Goal: Task Accomplishment & Management: Manage account settings

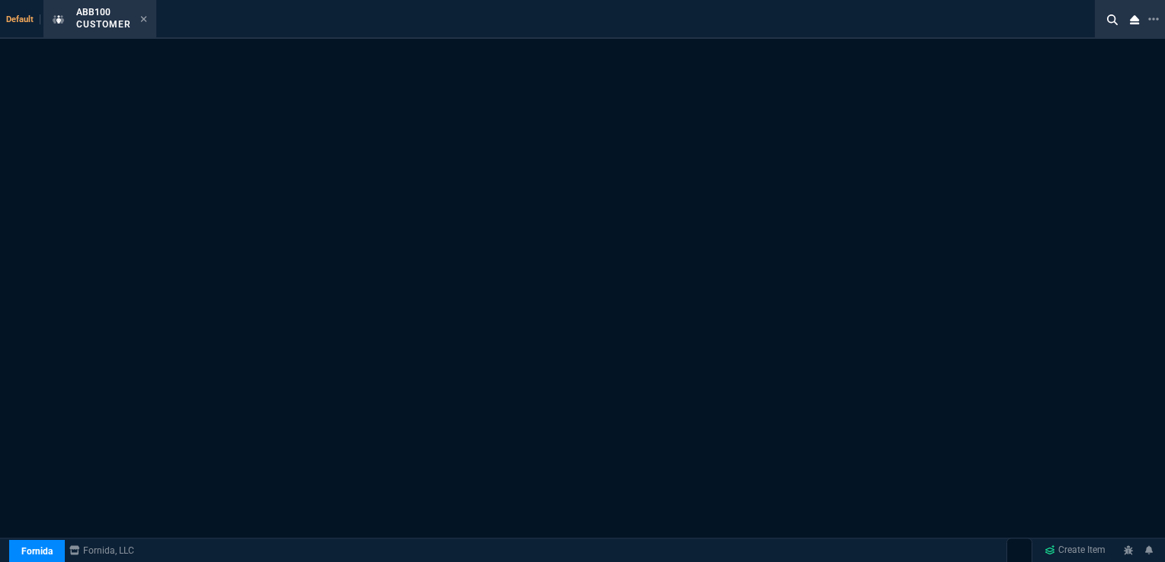
select select "16: [PERSON_NAME]"
select select "1: quotes"
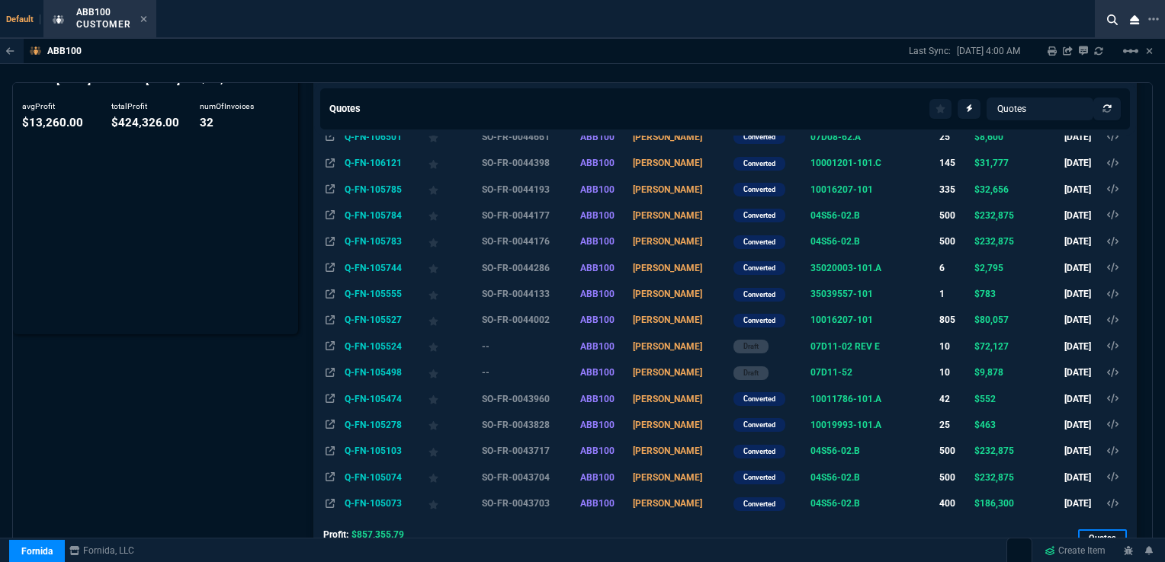
scroll to position [457, 0]
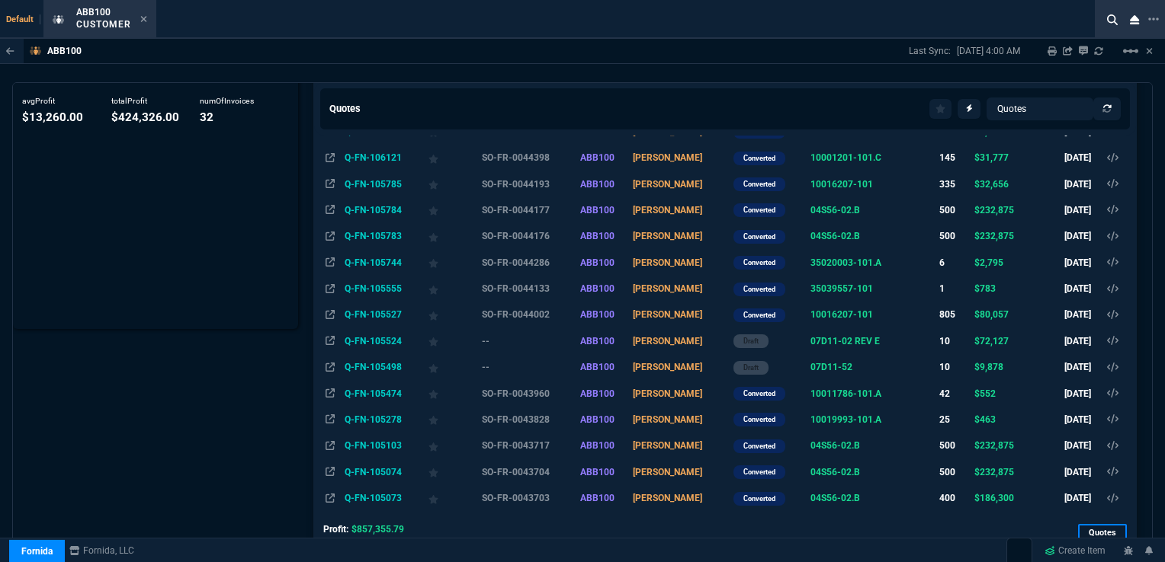
drag, startPoint x: 365, startPoint y: 340, endPoint x: 416, endPoint y: 334, distance: 51.4
click at [365, 341] on td "Q-FN-105524" at bounding box center [383, 341] width 84 height 26
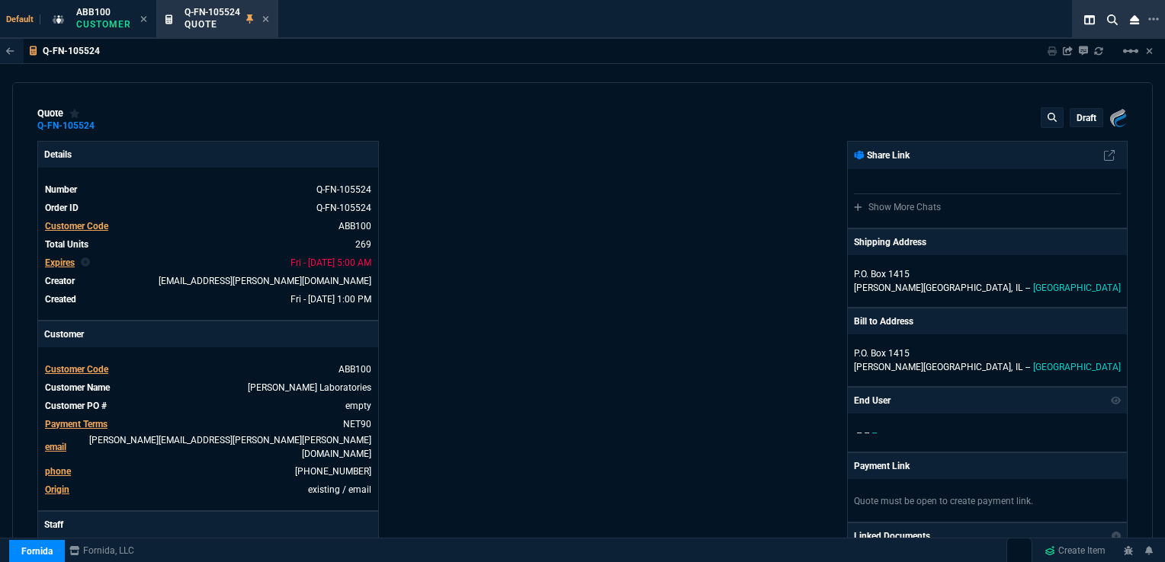
type input "26"
type input "36"
type input "26"
type input "36"
type input "26"
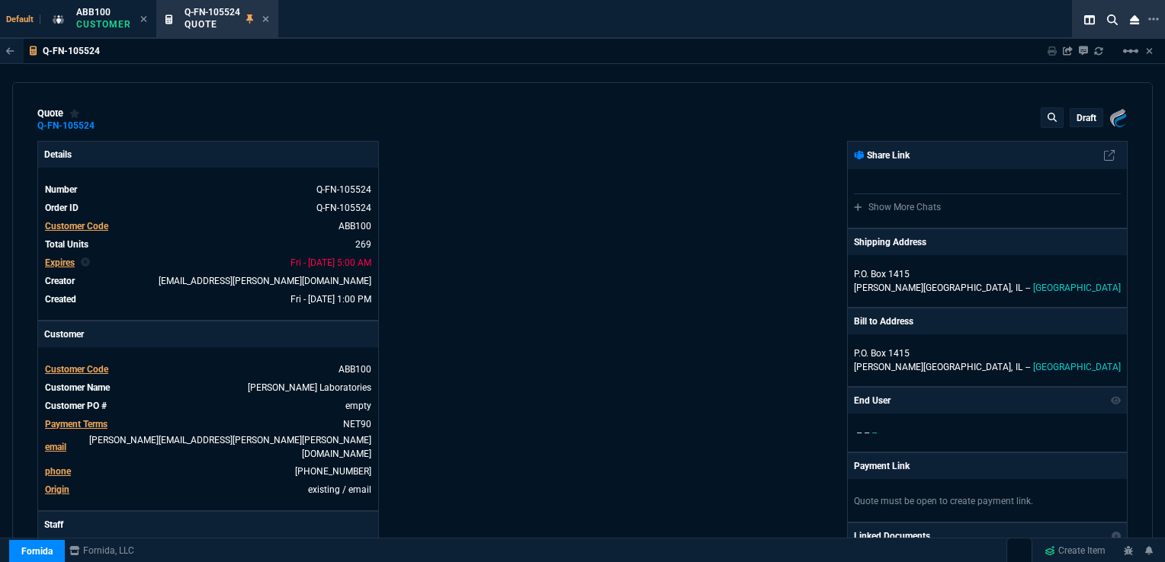
type input "36"
type input "26"
type input "36"
type input "26"
type input "13"
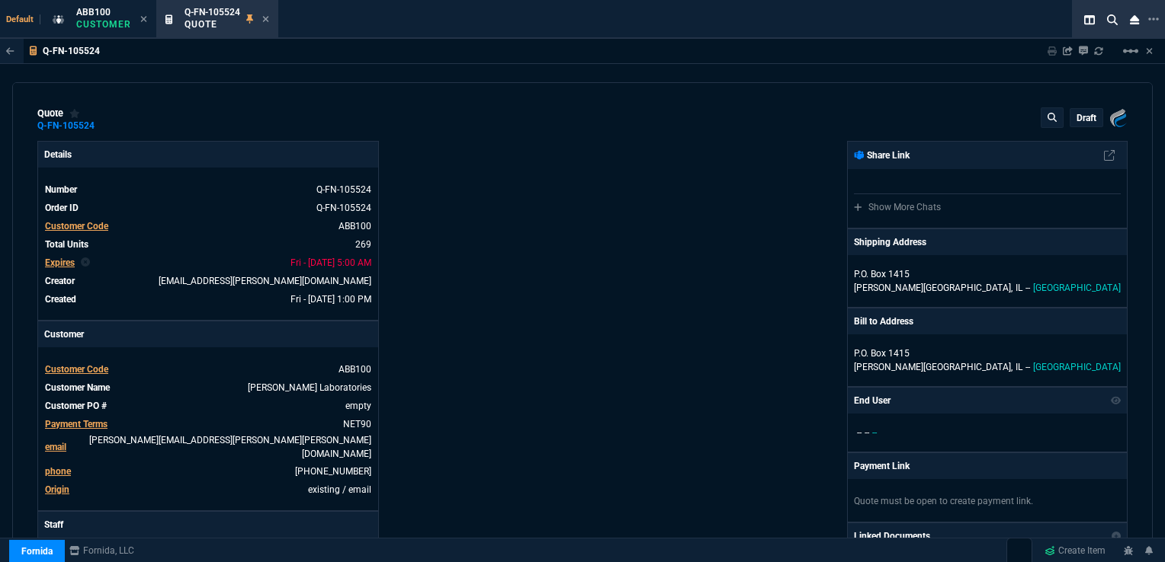
type input "21"
type input "7"
type input "26"
type input "75"
type input "24"
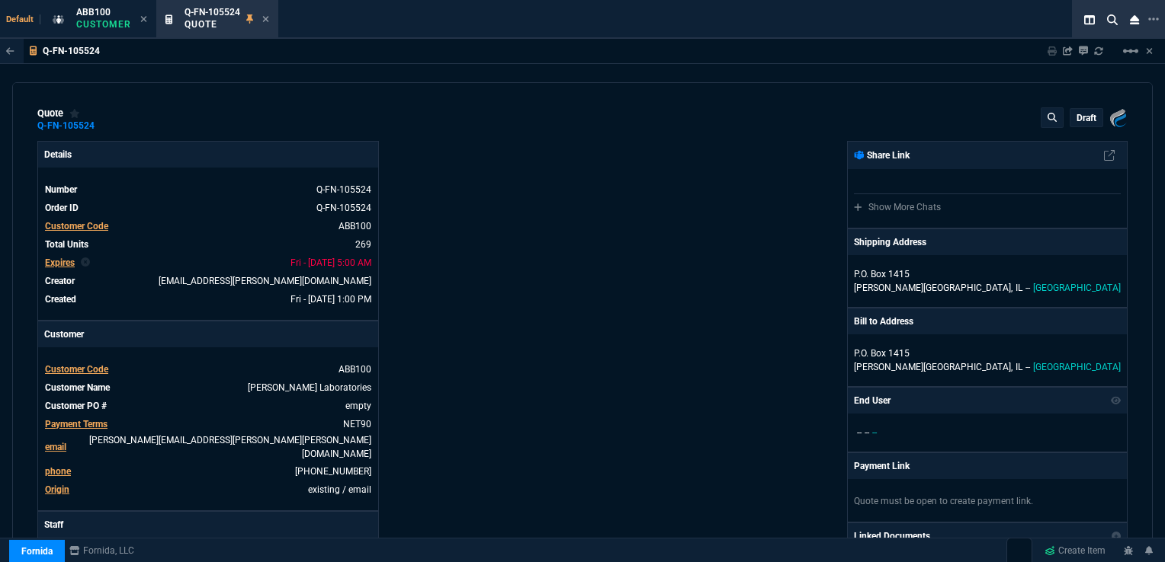
type input "51"
type input "26"
type input "17"
type input "27"
type input "24"
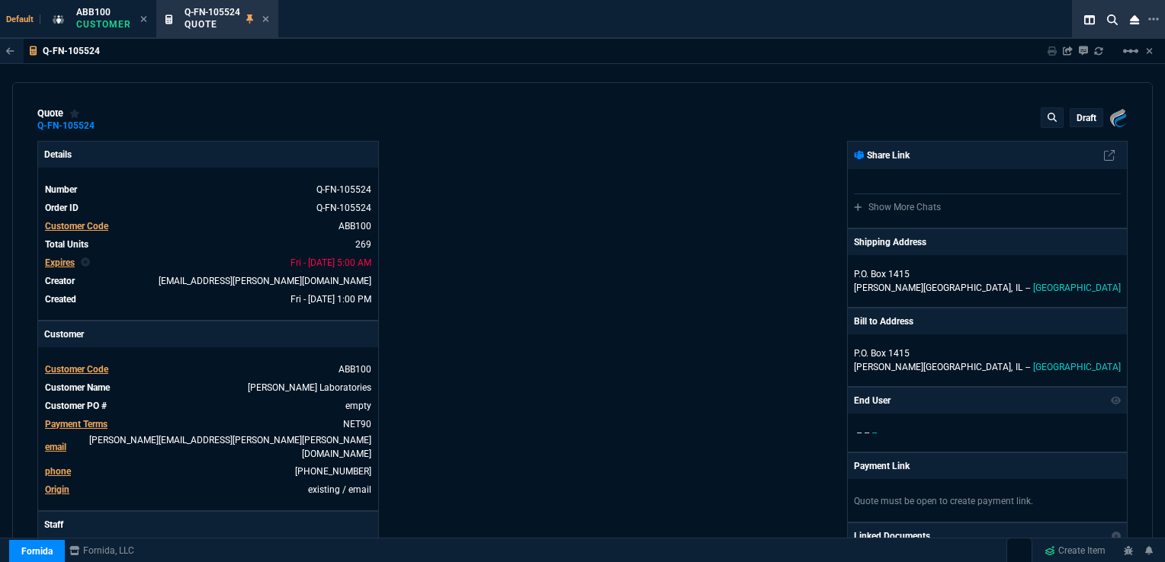
type input "20"
type input "4"
type input "26"
type input "4"
type input "11"
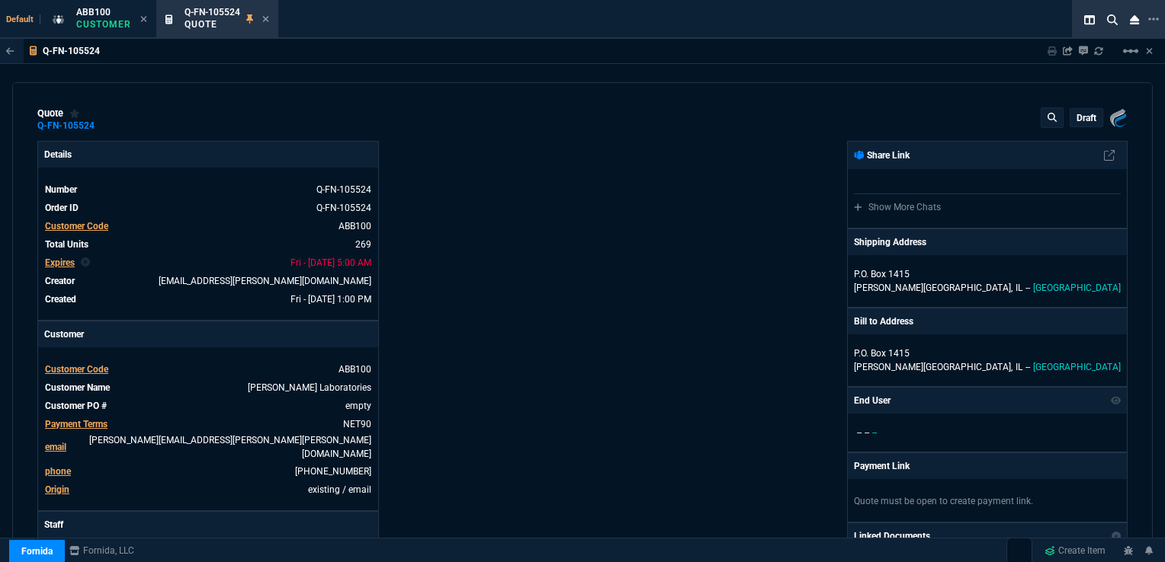
type input "36"
type input "13"
type input "11"
type input "14"
type input "120"
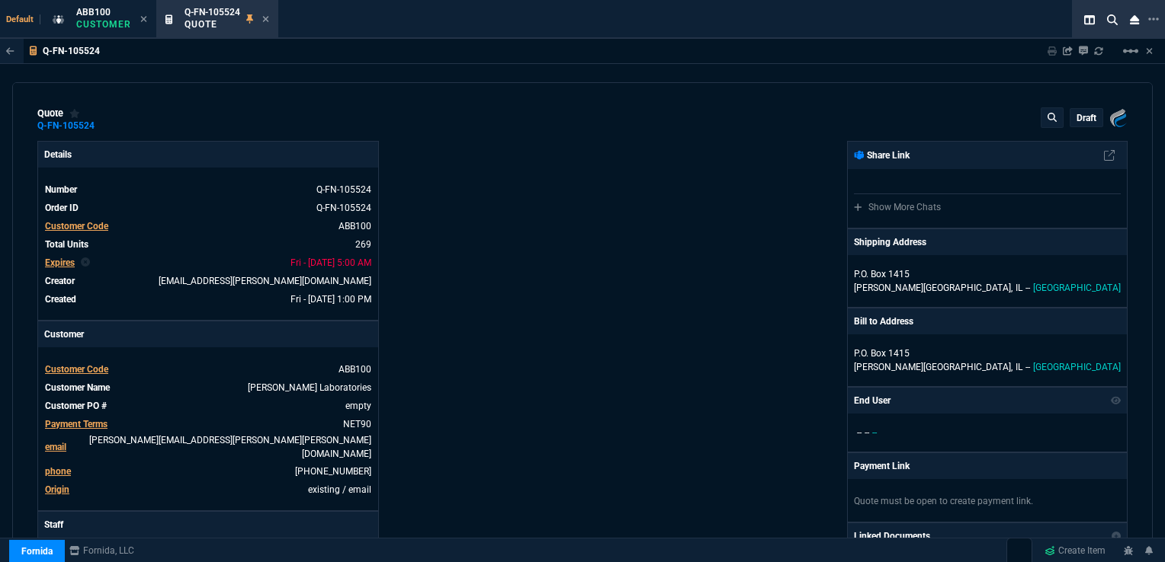
type input "23"
type input "2"
type input "11"
type input "2"
type input "16"
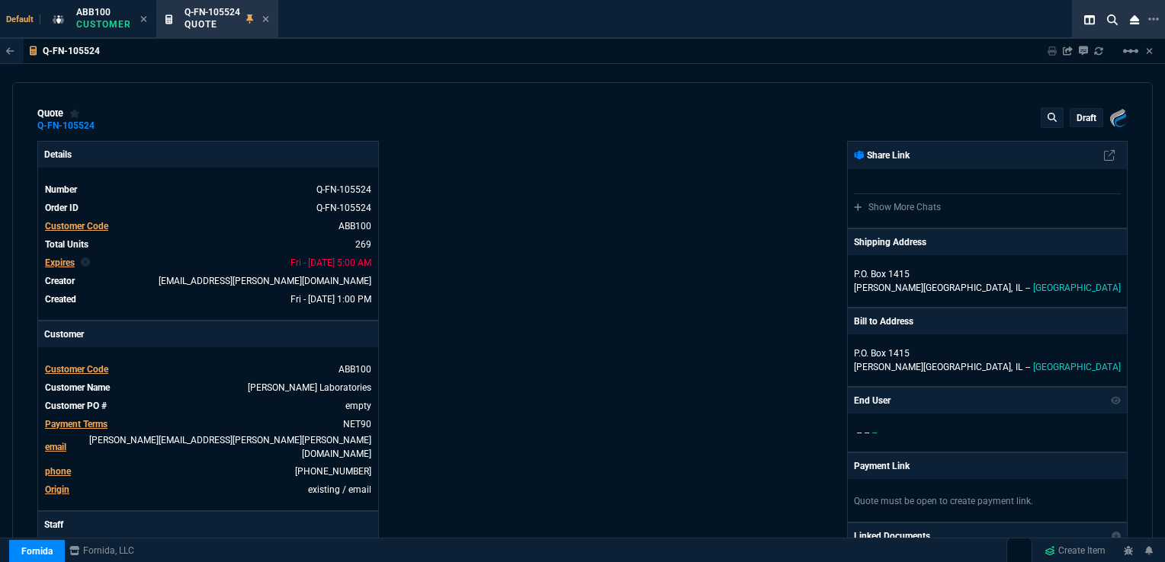
type input "6"
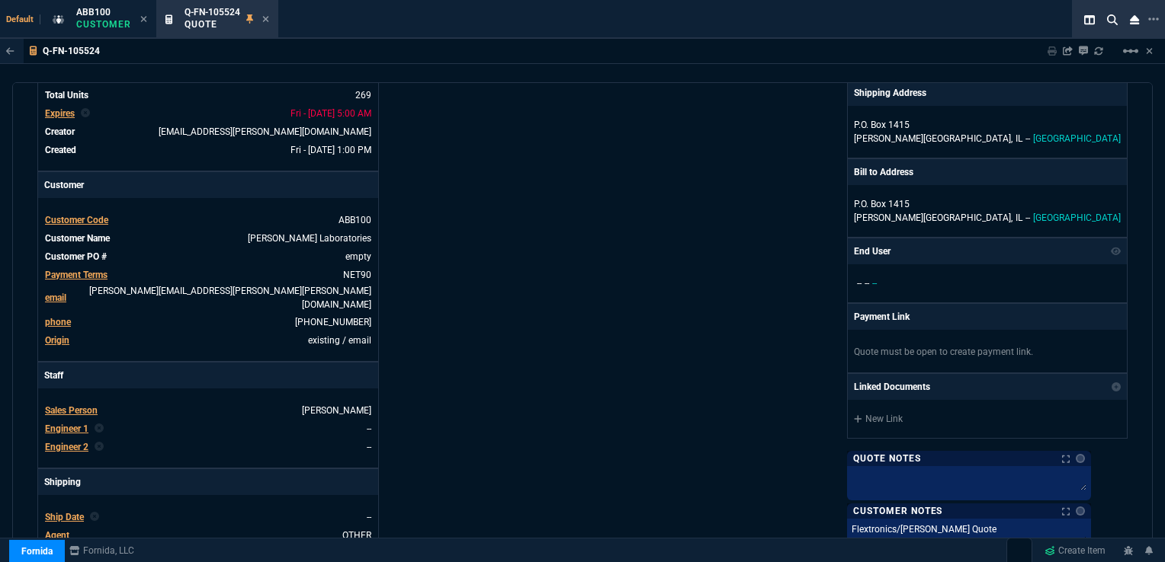
scroll to position [0, 0]
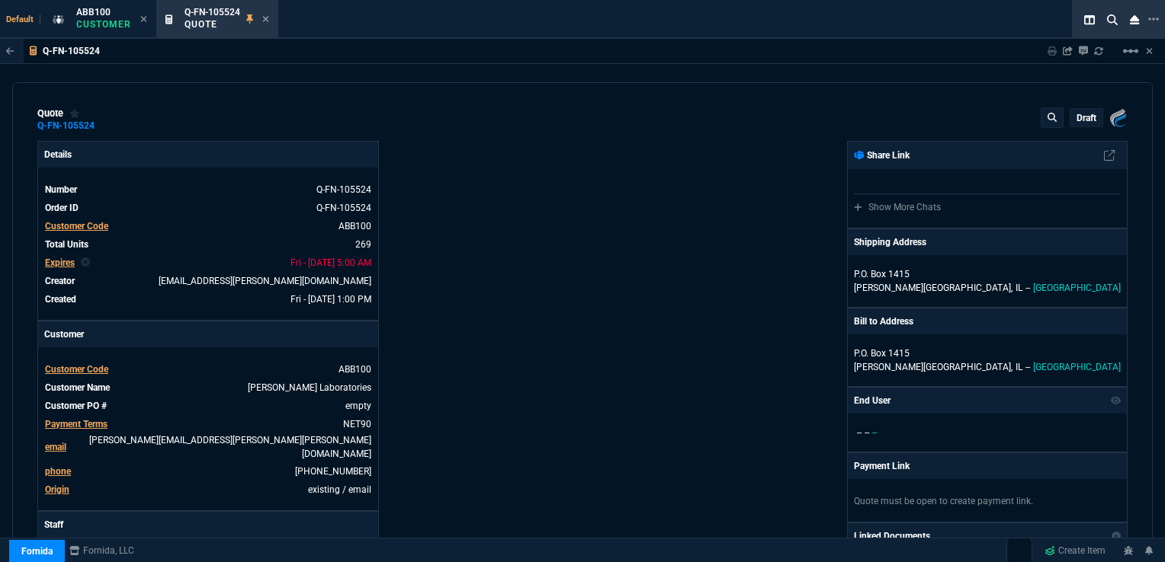
drag, startPoint x: 264, startPoint y: 21, endPoint x: 302, endPoint y: 34, distance: 39.3
click at [264, 21] on icon at bounding box center [265, 18] width 7 height 9
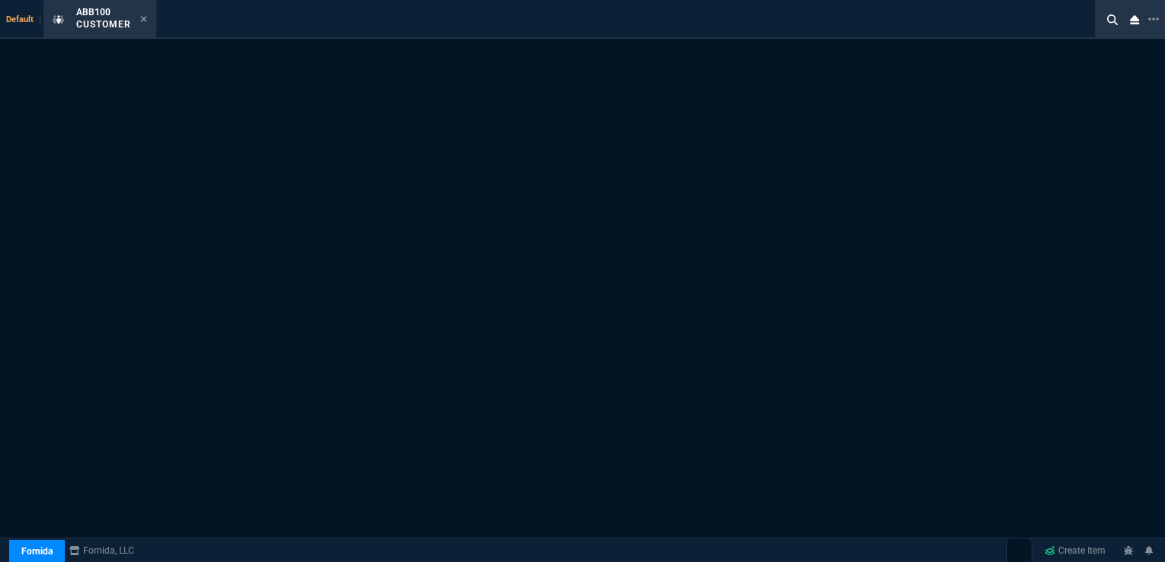
select select "1: quotes"
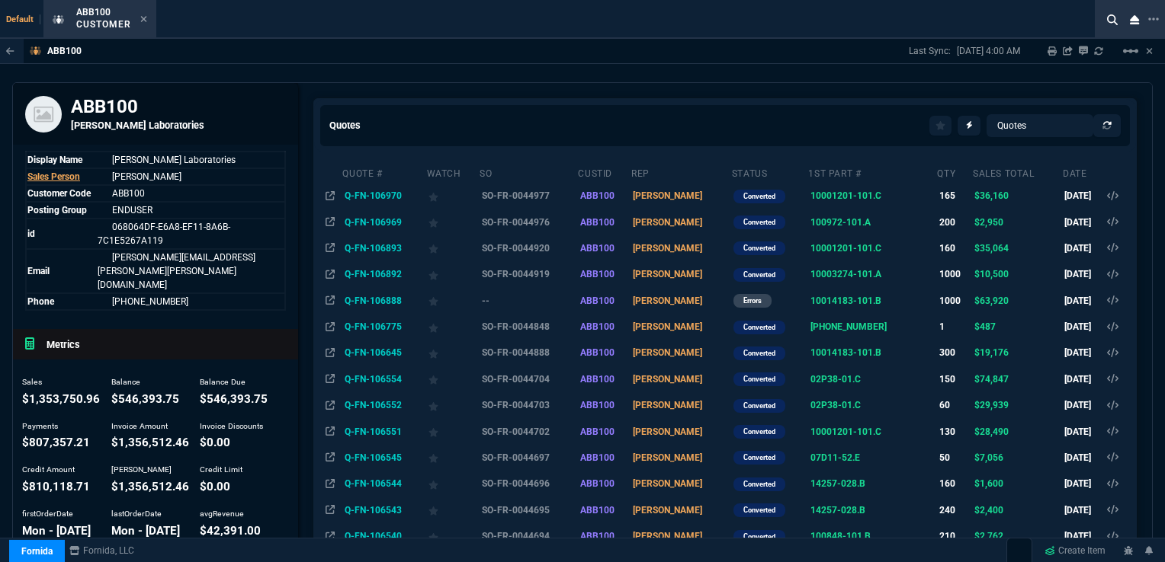
click at [373, 215] on td "Q-FN-106969" at bounding box center [383, 222] width 84 height 26
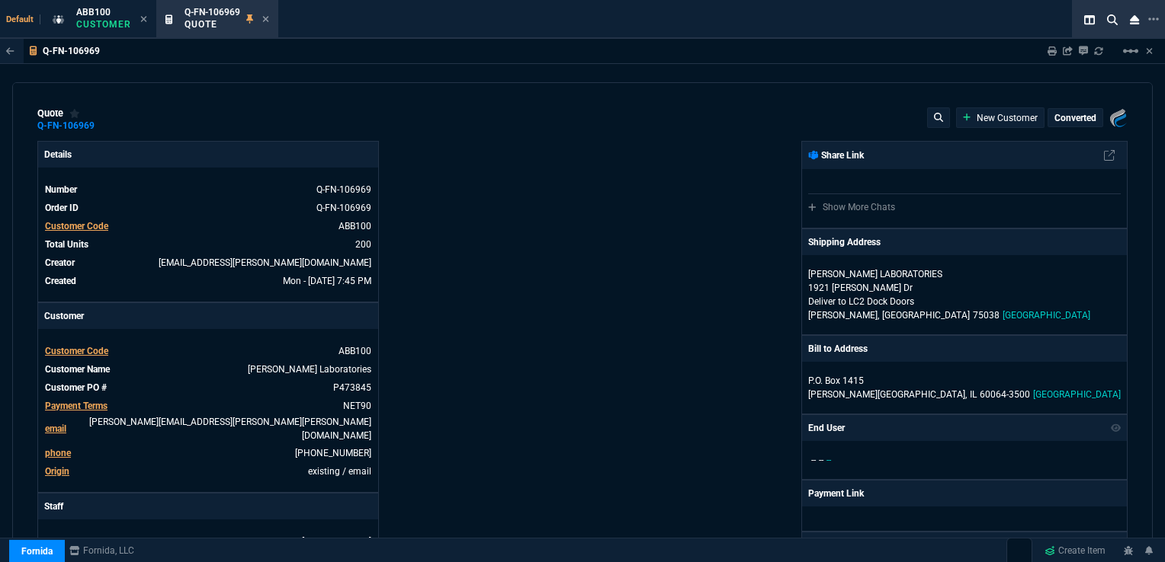
type input "66"
type input "10"
click at [1132, 50] on mat-icon "linear_scale" at bounding box center [1130, 51] width 18 height 18
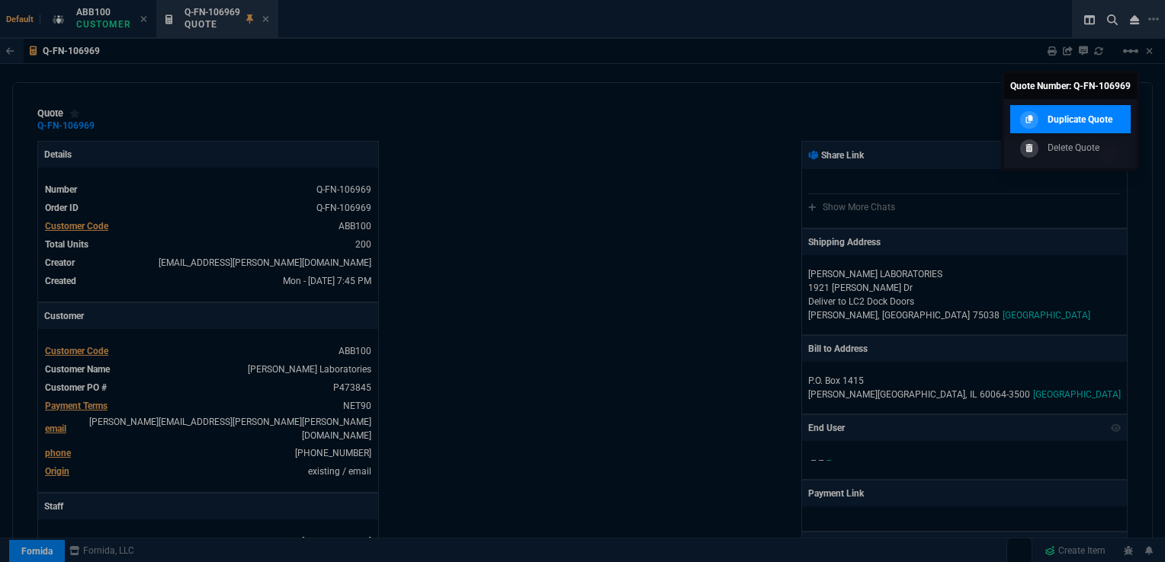
click at [1058, 123] on p "Duplicate Quote" at bounding box center [1079, 120] width 65 height 14
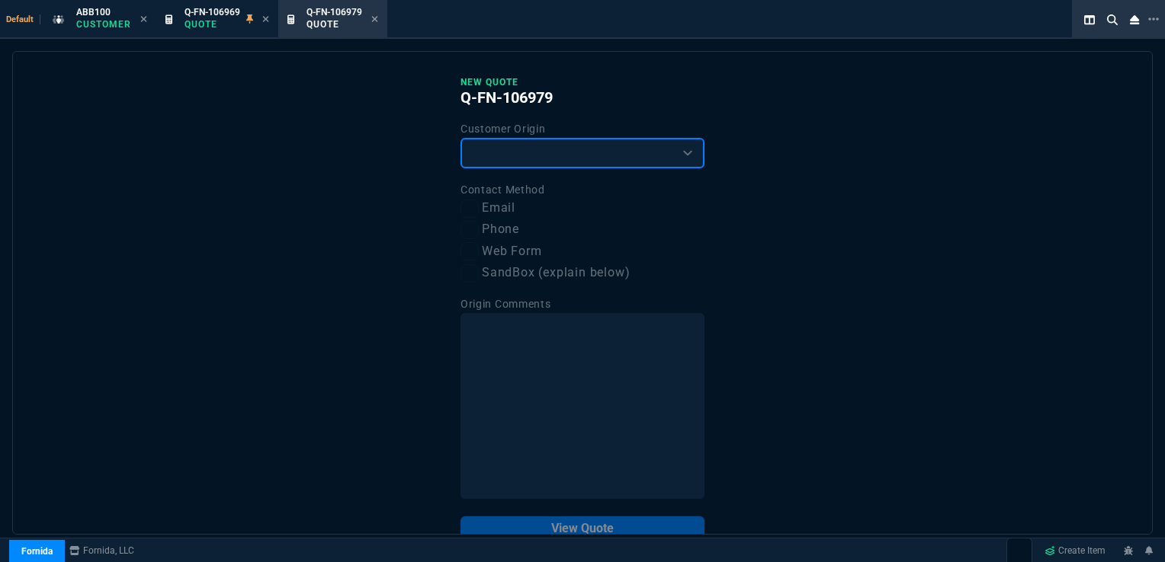
click at [502, 150] on select "Existing Customer Amazon Lead (first order) Website Lead (first order) Called (…" at bounding box center [582, 153] width 244 height 30
select select "existing"
click at [460, 138] on select "Existing Customer Amazon Lead (first order) Website Lead (first order) Called (…" at bounding box center [582, 153] width 244 height 30
click at [471, 206] on input "Email" at bounding box center [469, 209] width 18 height 18
checkbox input "true"
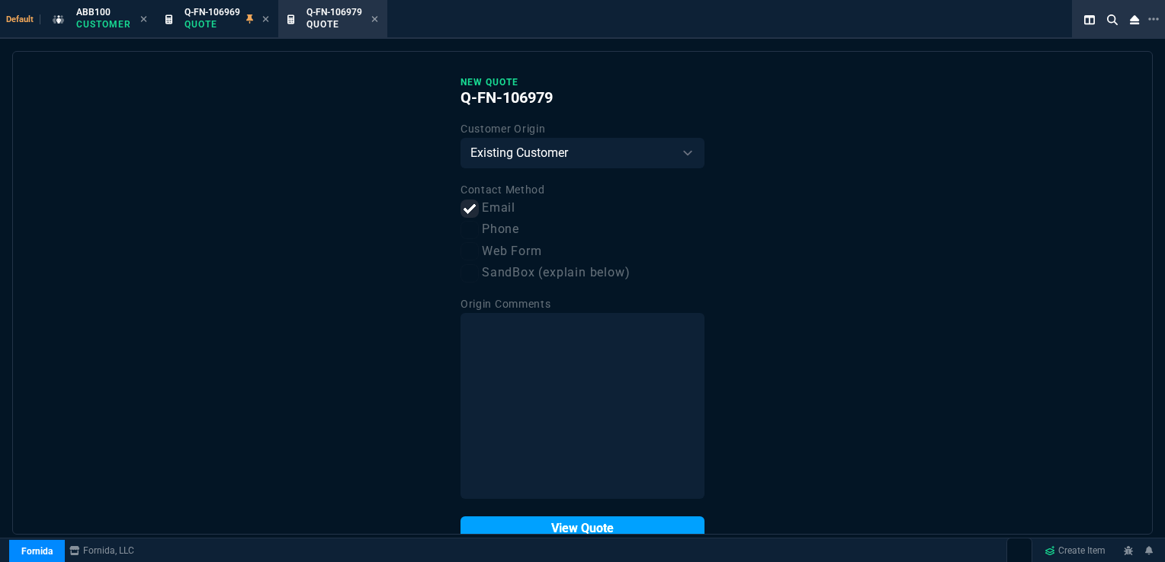
click at [561, 524] on button "View Quote" at bounding box center [582, 529] width 244 height 24
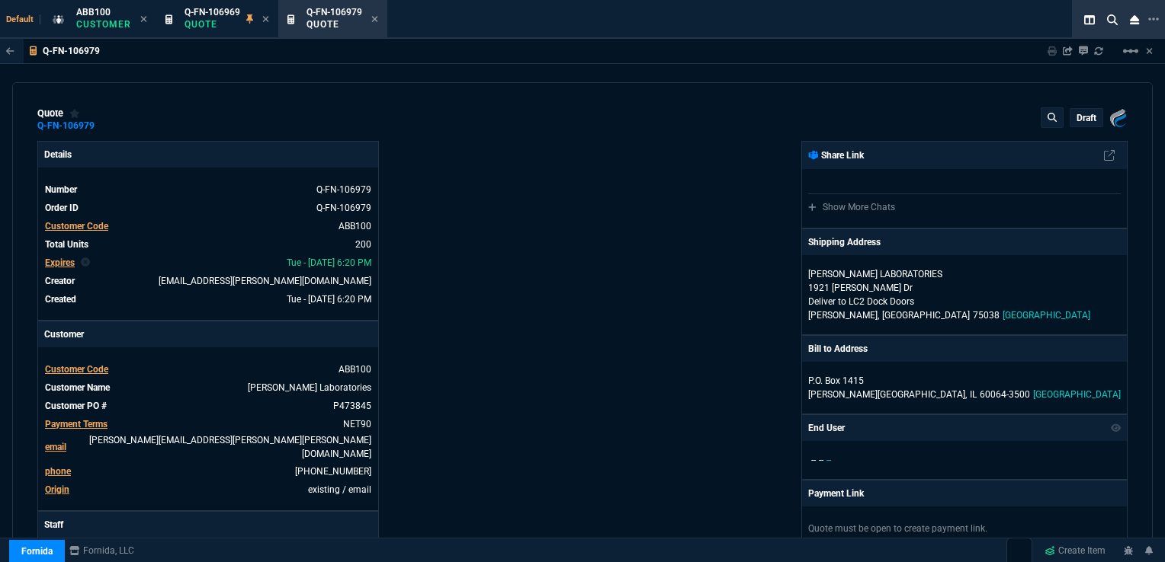
type input "66"
type input "10"
click at [62, 264] on span "Expires" at bounding box center [60, 263] width 30 height 11
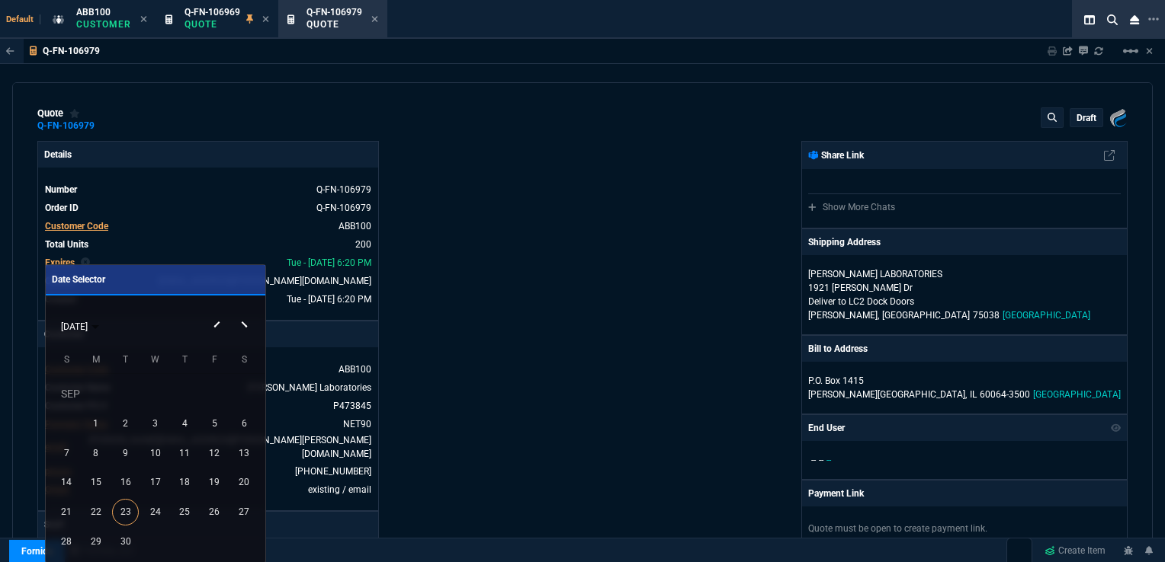
click at [243, 312] on button "Next month" at bounding box center [246, 312] width 30 height 0
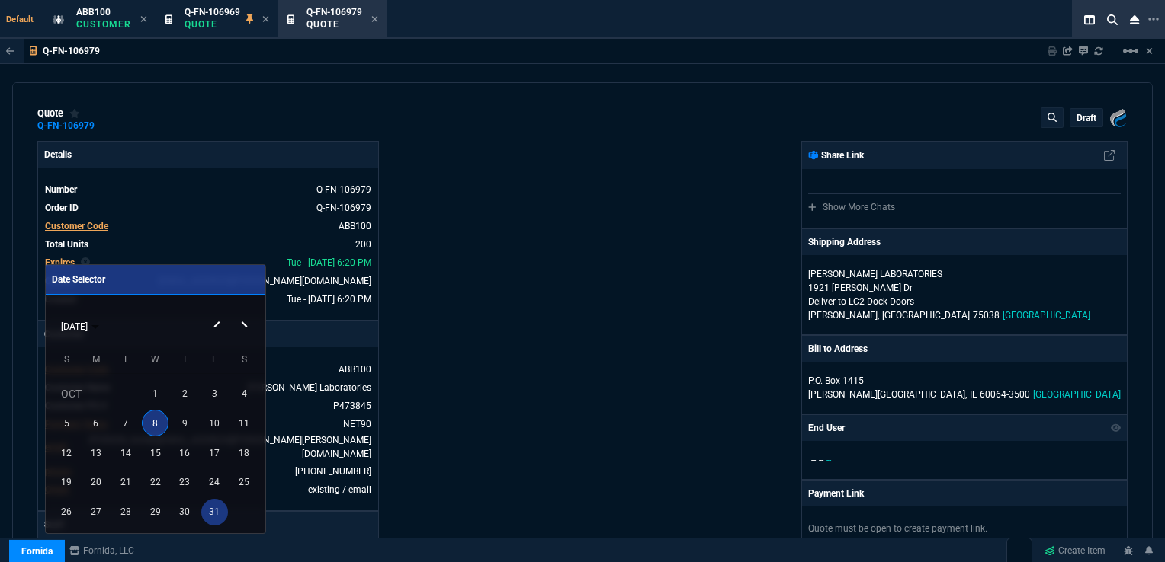
click at [216, 514] on div "31" at bounding box center [214, 512] width 27 height 27
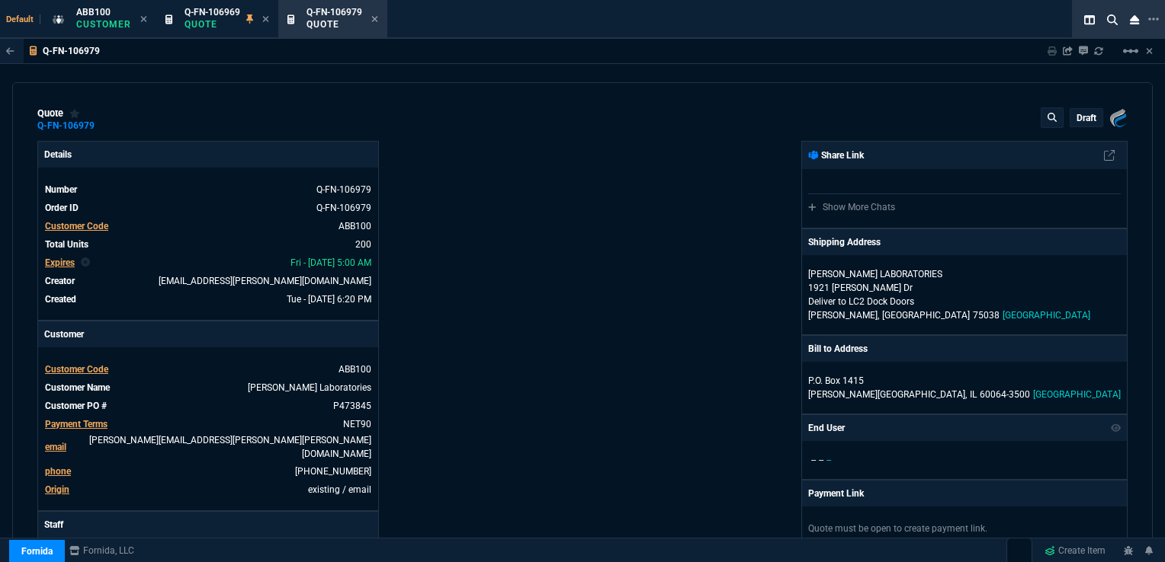
type input "66"
type input "10"
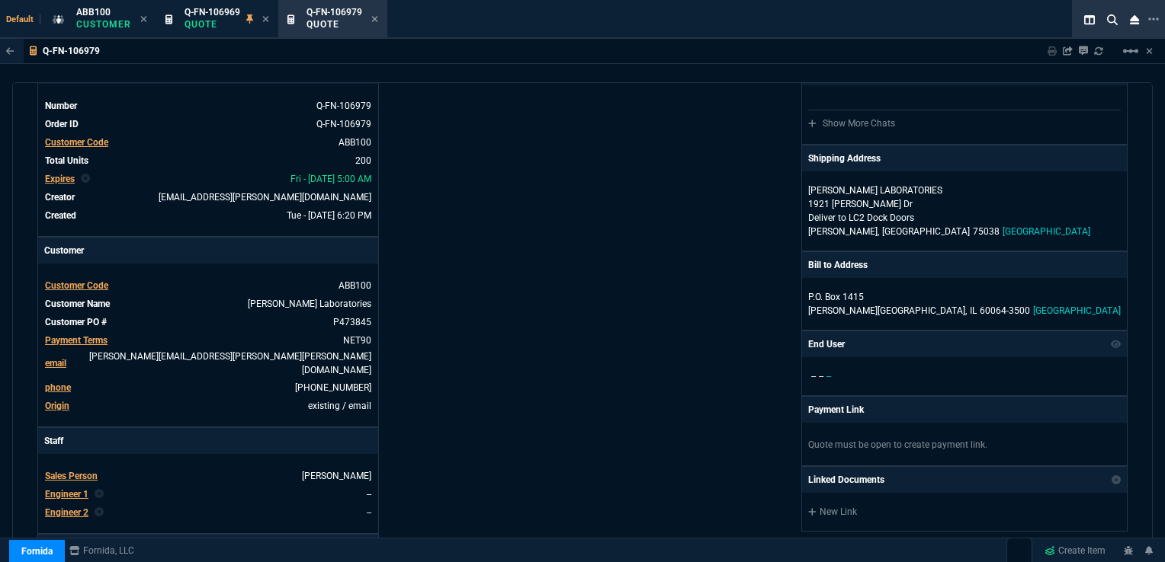
scroll to position [152, 0]
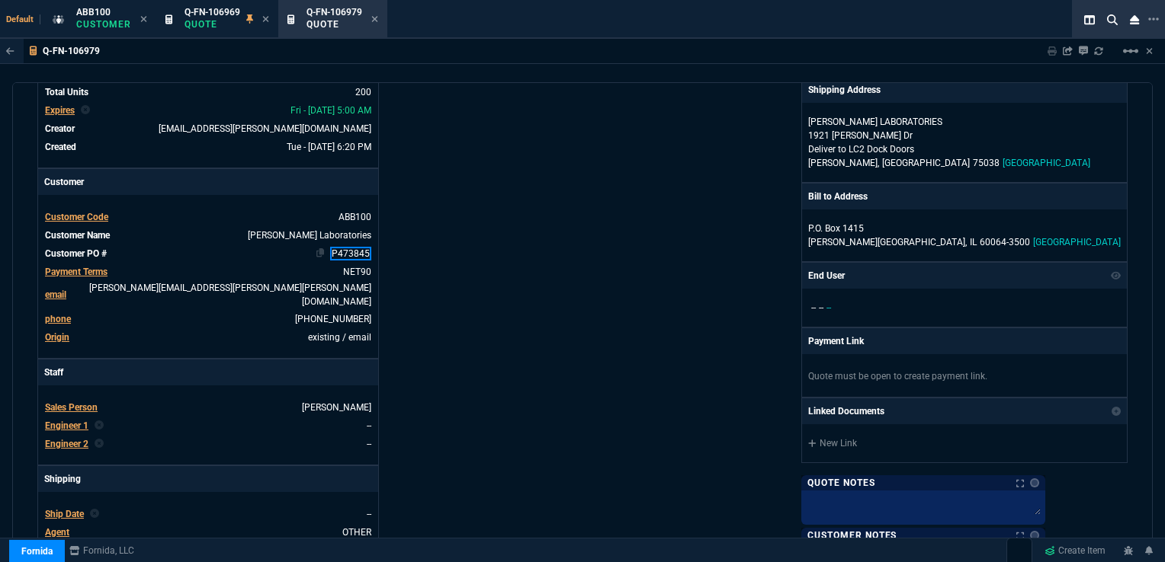
click at [348, 248] on link "P473845" at bounding box center [350, 254] width 41 height 14
drag, startPoint x: 341, startPoint y: 249, endPoint x: 370, endPoint y: 252, distance: 29.1
click at [370, 252] on link "P473845" at bounding box center [350, 254] width 41 height 14
click at [442, 296] on div "Details Number Q-FN-106979 Order ID Q-FN-106979 Customer Code ABB100 Total Unit…" at bounding box center [309, 387] width 545 height 797
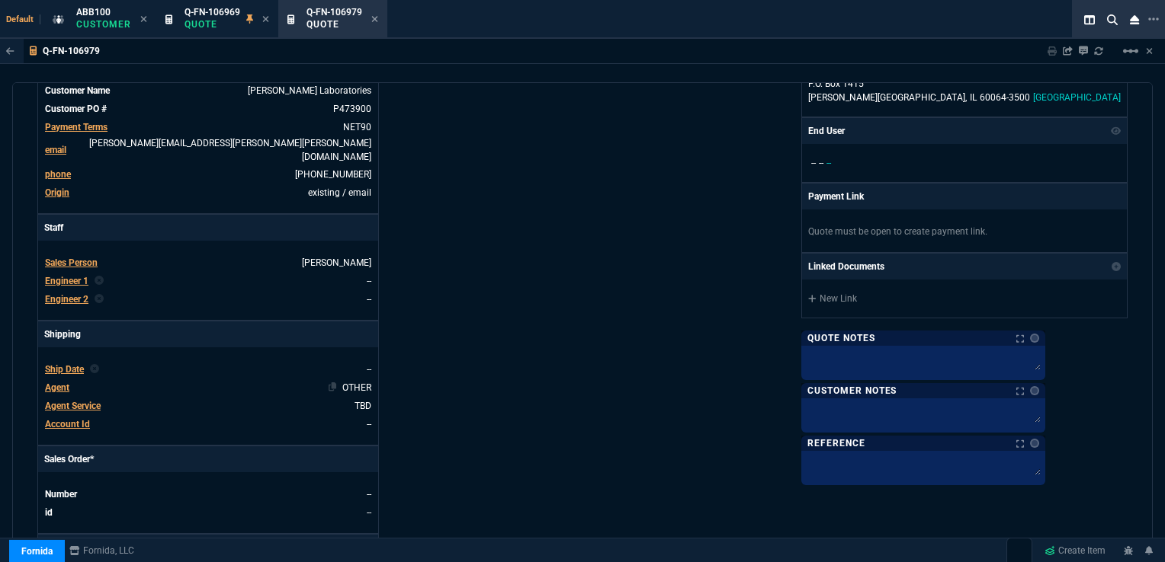
scroll to position [305, 0]
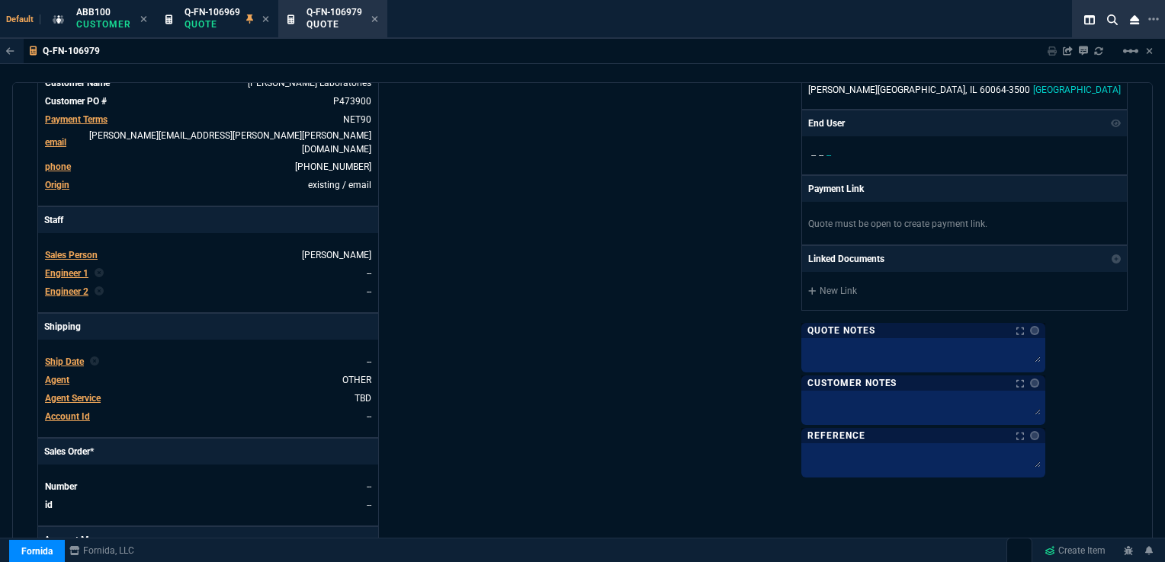
click at [62, 357] on span "Ship Date" at bounding box center [64, 362] width 39 height 11
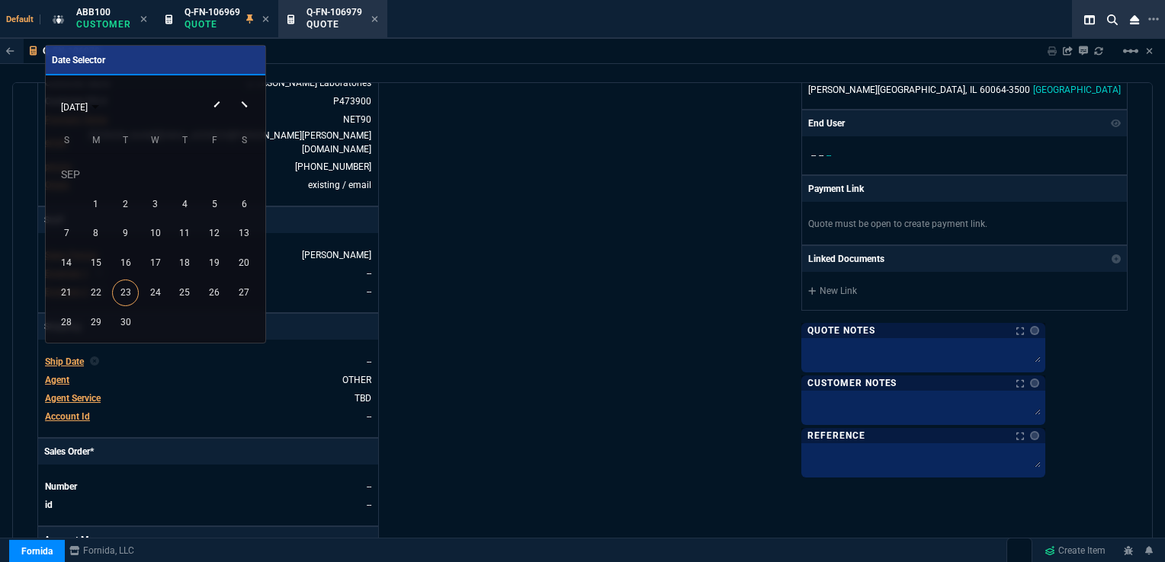
click at [243, 92] on button "Next month" at bounding box center [246, 92] width 30 height 0
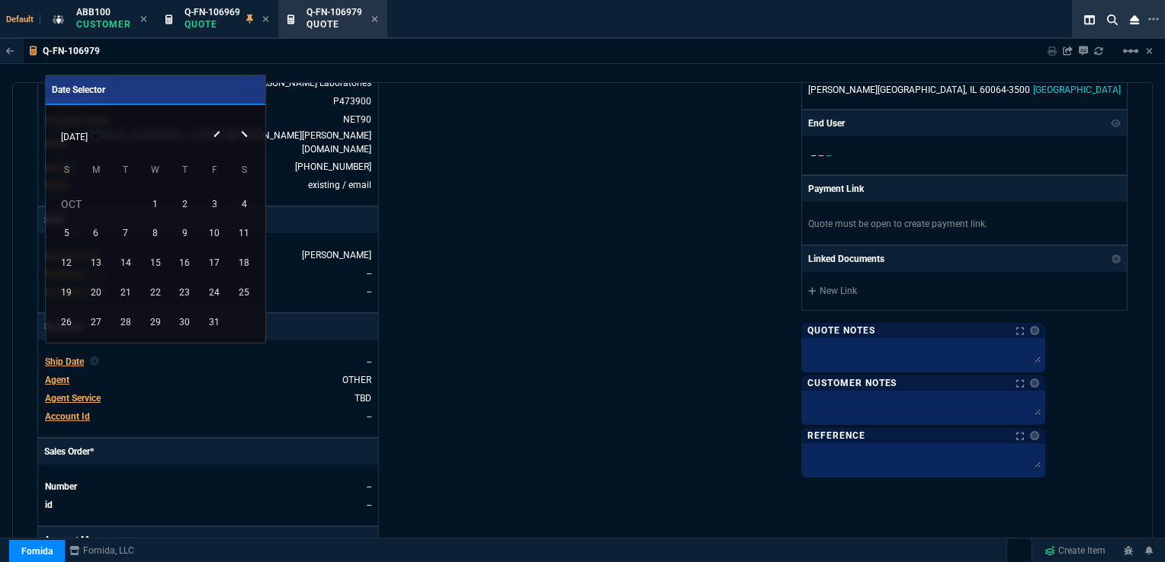
click at [244, 122] on button "Next month" at bounding box center [246, 122] width 30 height 0
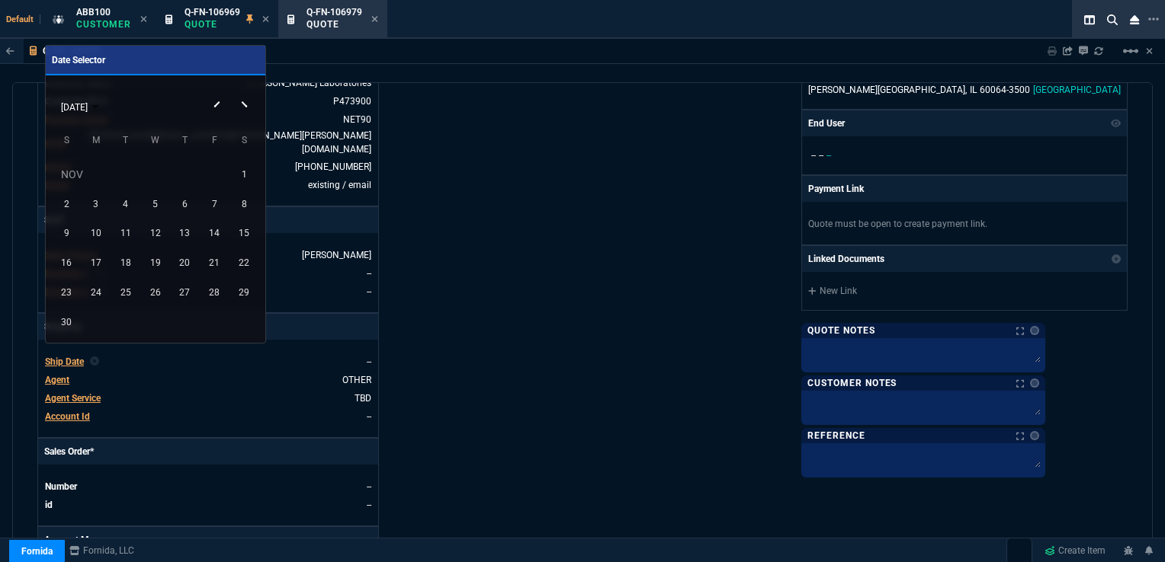
click at [247, 92] on button "Next month" at bounding box center [246, 92] width 30 height 0
click at [95, 201] on div "1" at bounding box center [95, 204] width 27 height 27
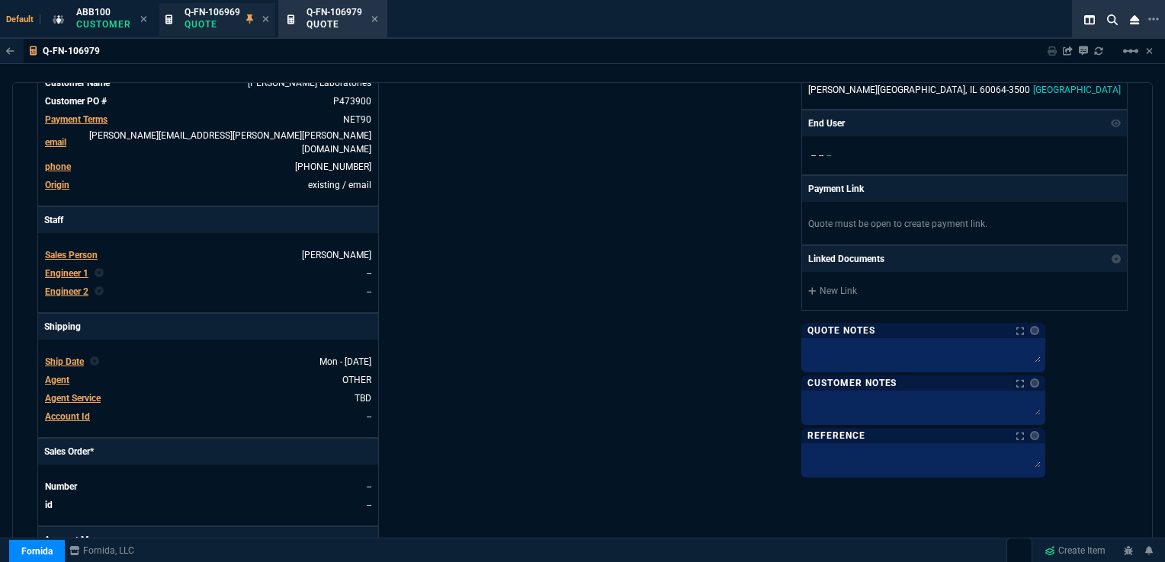
click at [220, 15] on span "Q-FN-106969" at bounding box center [212, 12] width 56 height 11
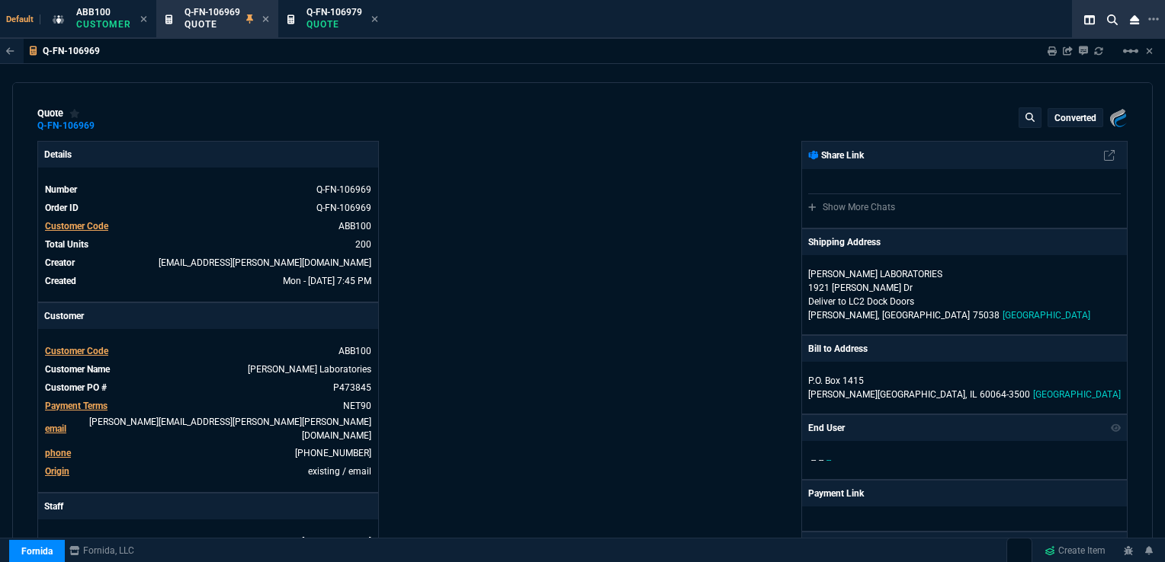
type input "66"
type input "10"
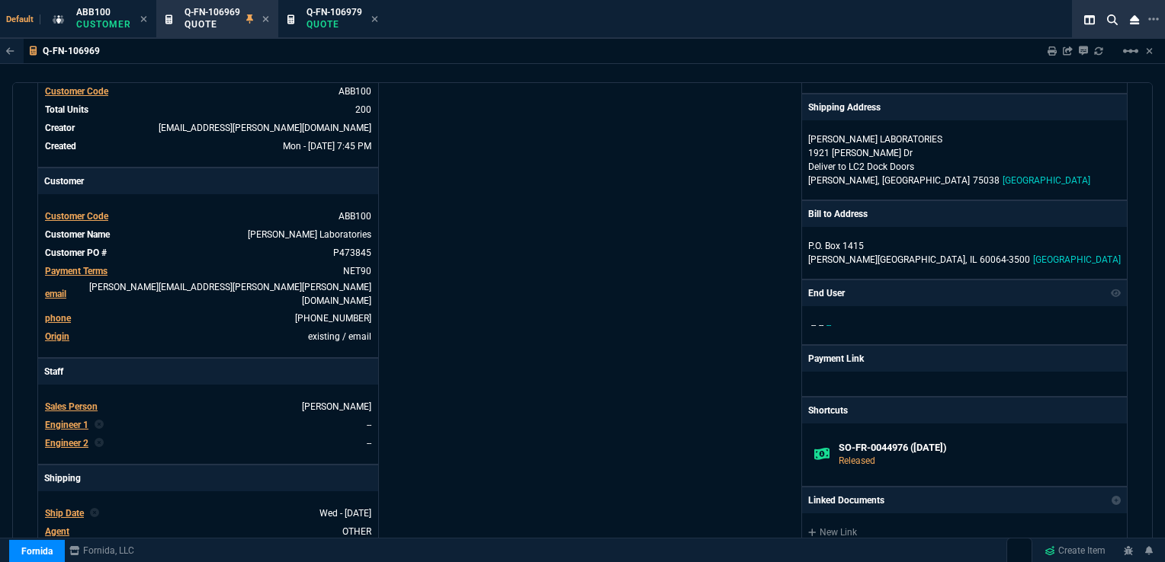
scroll to position [610, 0]
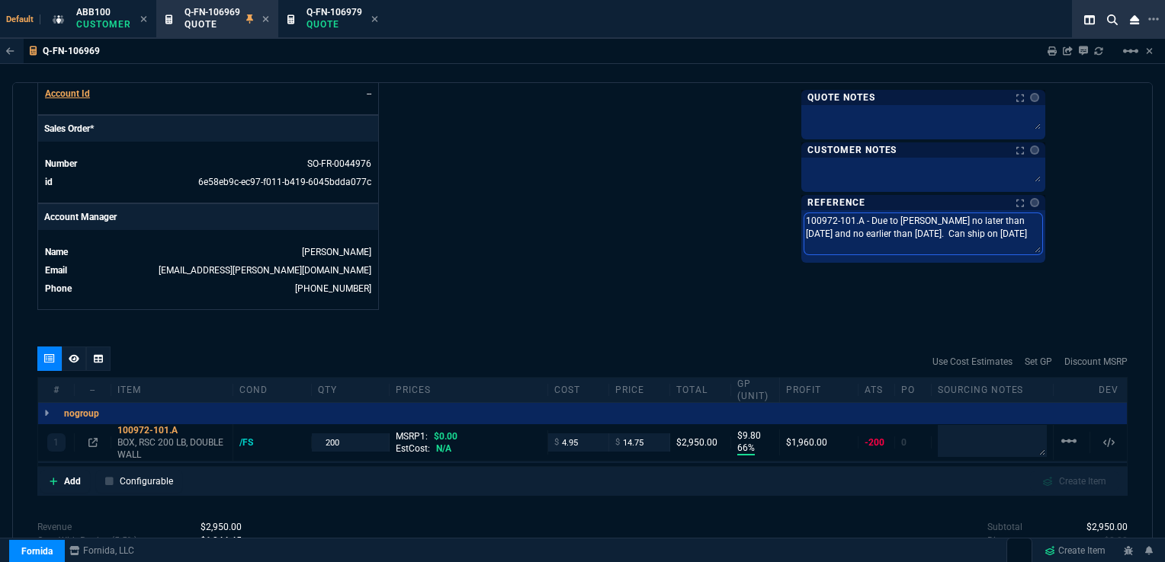
drag, startPoint x: 880, startPoint y: 216, endPoint x: 1070, endPoint y: 239, distance: 191.2
click at [1042, 239] on textarea "100972-101.A - Due to [PERSON_NAME] no later than [DATE] and no earlier than [D…" at bounding box center [923, 233] width 238 height 41
click at [339, 15] on span "Q-FN-106979" at bounding box center [334, 12] width 56 height 11
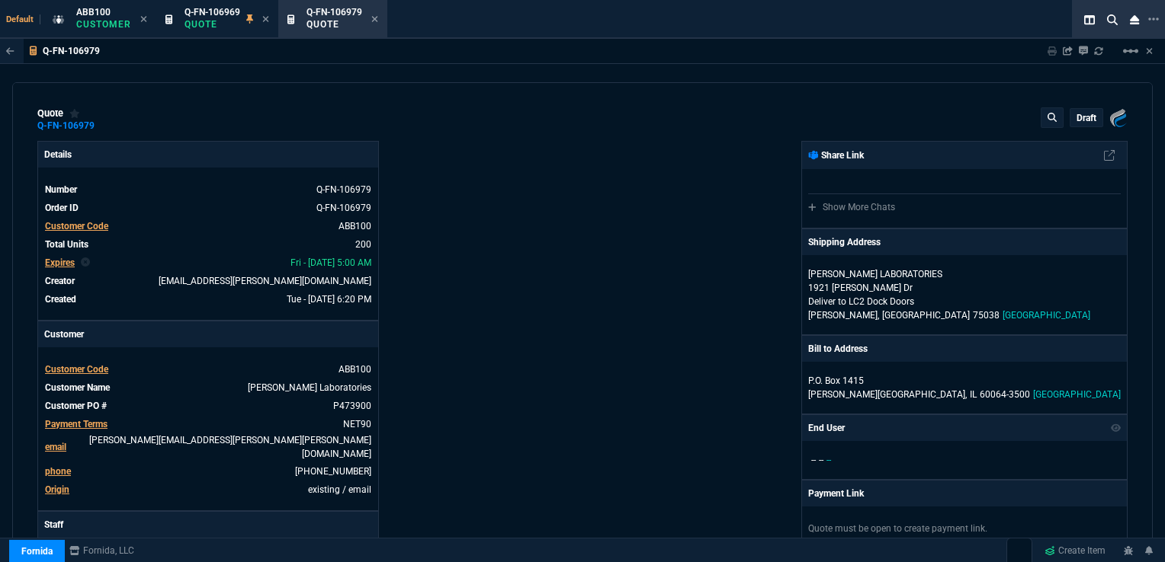
type input "66"
type input "10"
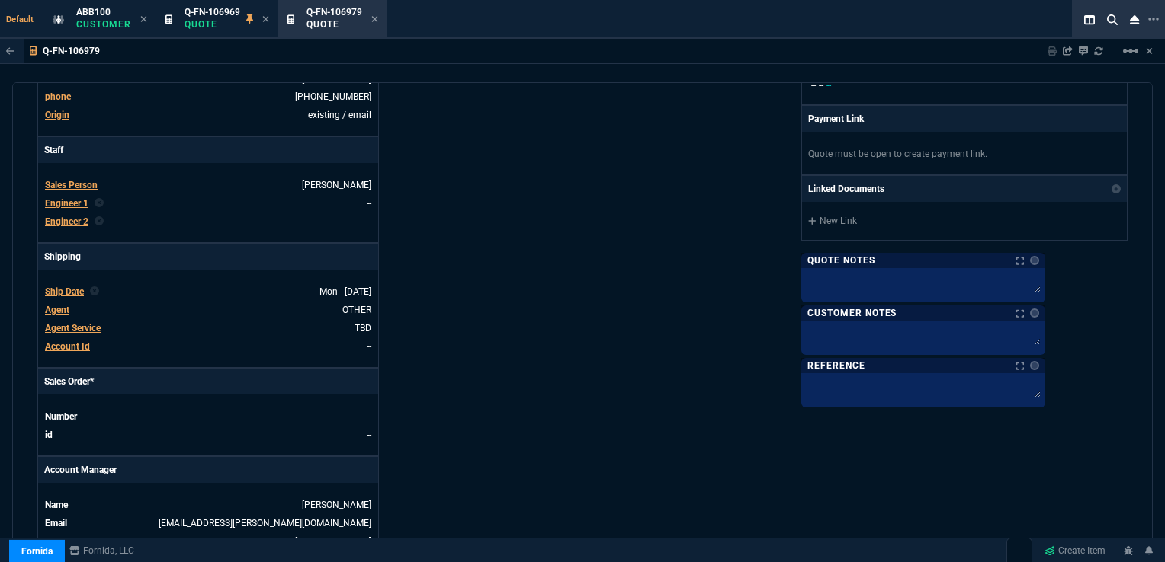
scroll to position [381, 0]
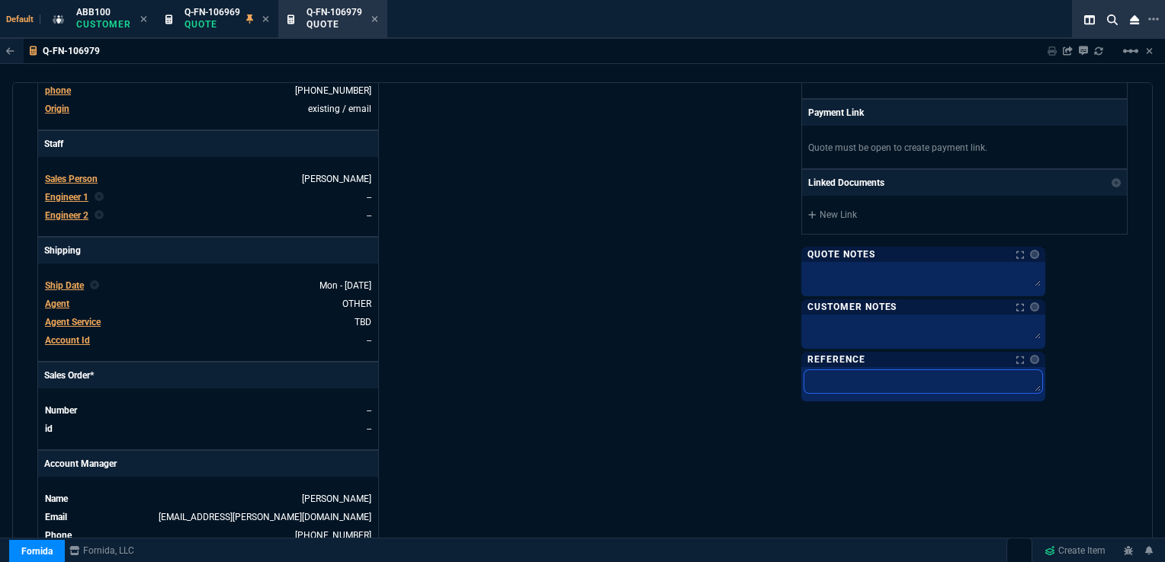
click at [920, 377] on textarea at bounding box center [923, 381] width 238 height 23
paste textarea "100972-101.A - Due to [PERSON_NAME] no later than [DATE] and no earlier than [D…"
type textarea "100972-101.A - Due to [PERSON_NAME] no later than [DATE] and no earlier than [D…"
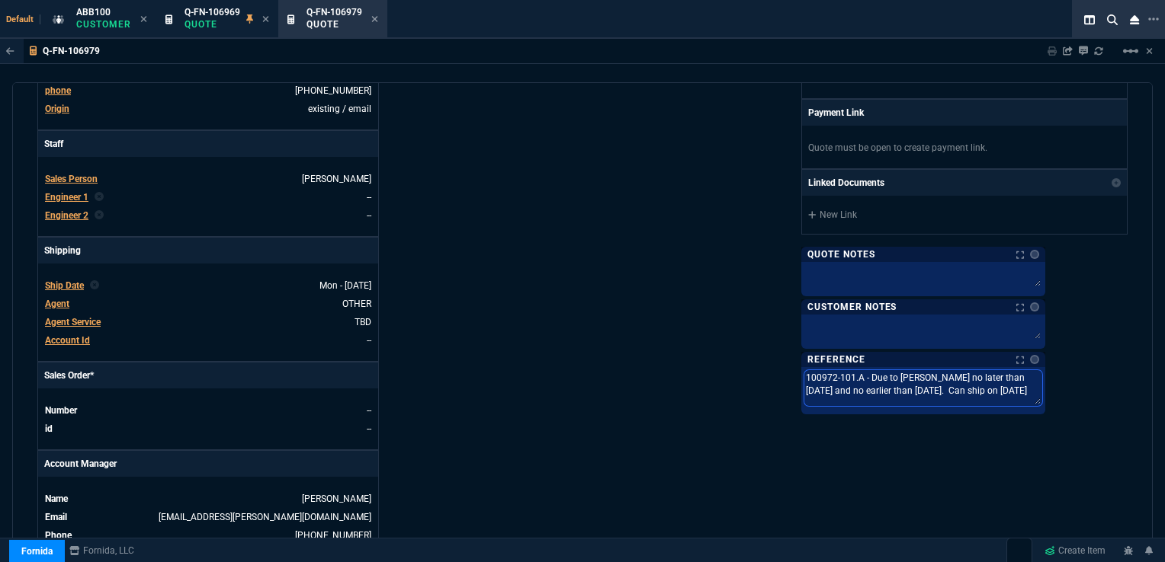
drag, startPoint x: 929, startPoint y: 373, endPoint x: 878, endPoint y: 376, distance: 51.1
click at [878, 376] on div "100972-101.A - Due to [PERSON_NAME] no later than [DATE] and no earlier than [D…" at bounding box center [923, 390] width 244 height 47
type textarea "2.A - Due to [PERSON_NAME] no later than [DATE] and no earlier than [DATE]. Can…"
type textarea "20.A - Due to [PERSON_NAME] no later than [DATE] and no earlier than [DATE]. Ca…"
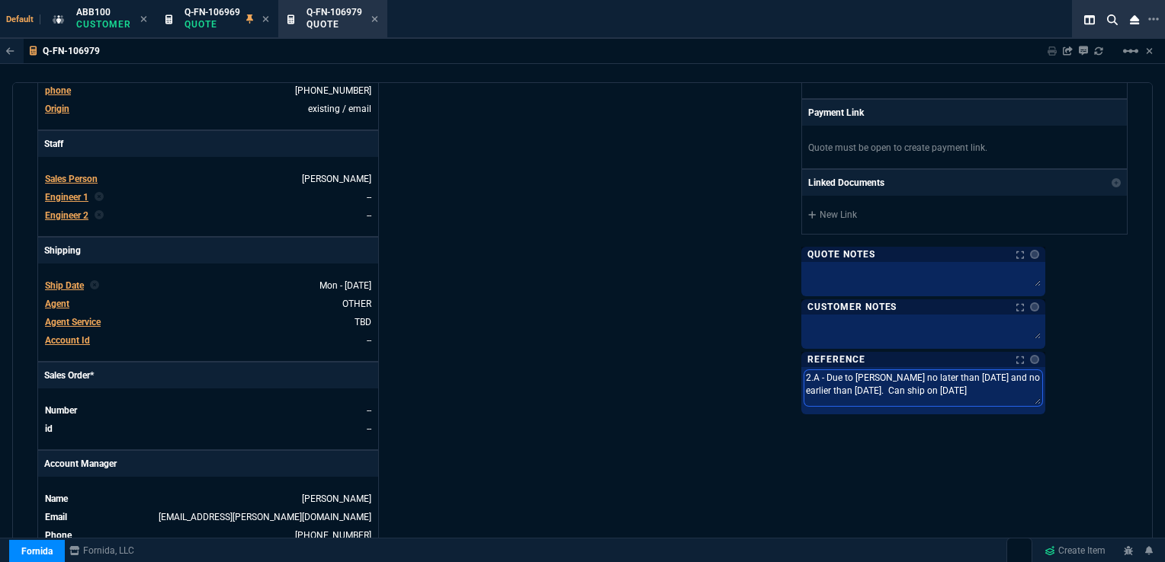
type textarea "20.A - Due to [PERSON_NAME] no later than [DATE] and no earlier than [DATE]. Ca…"
type textarea "206.A - Due to [PERSON_NAME] no later than [DATE] and no earlier than [DATE]. C…"
type textarea "2068.A - Due to [PERSON_NAME] no later than [DATE] and no earlier than [DATE]. …"
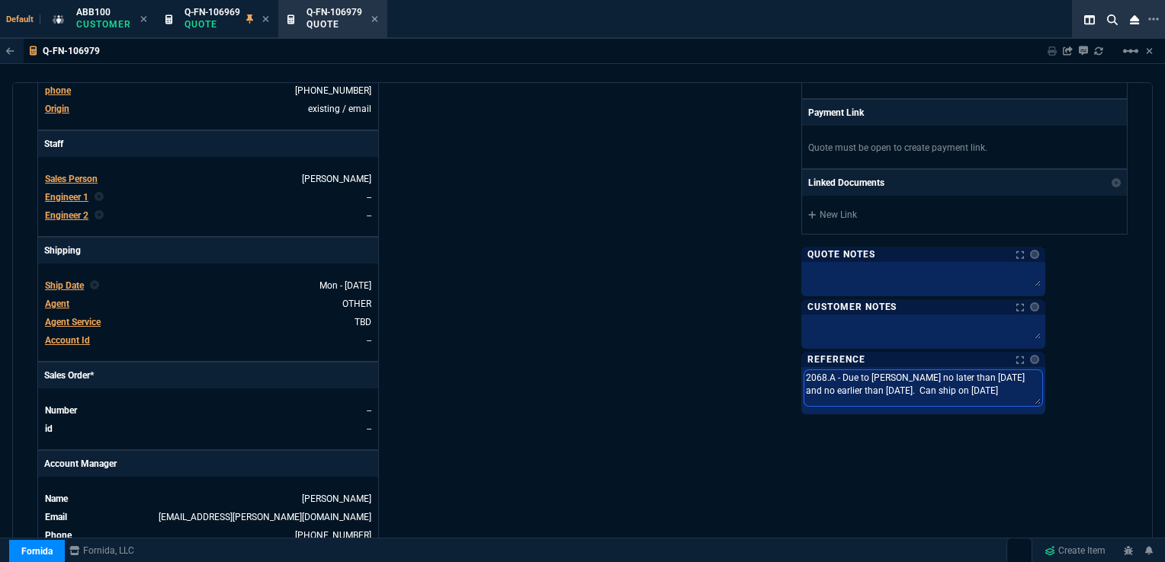
type textarea "20683.A - Due to [PERSON_NAME] no later than [DATE] and no earlier than [DATE].…"
type textarea "206832.A - Due to [PERSON_NAME] no later than [DATE] and no earlier than [DATE]…"
type textarea "206832-.A - Due to [PERSON_NAME] no later than [DATE] and no earlier than [DATE…"
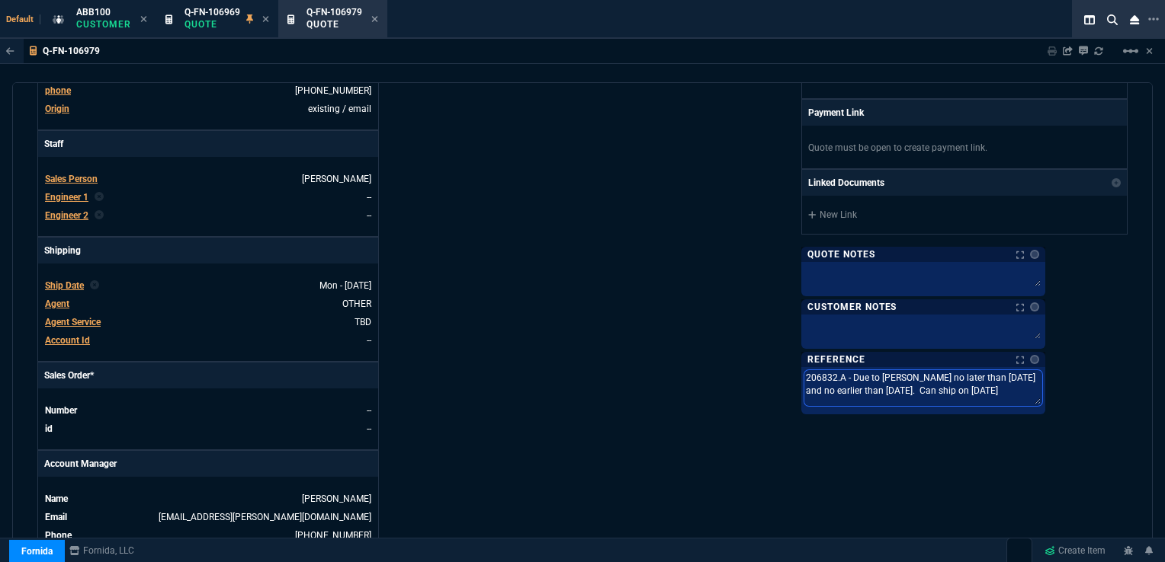
type textarea "206832-.A - Due to [PERSON_NAME] no later than [DATE] and no earlier than [DATE…"
type textarea "206832-1.A - Due to [PERSON_NAME] no later than [DATE] and no earlier than [DAT…"
type textarea "206832-10.A - Due to [PERSON_NAME] no later than [DATE] and no earlier than [DA…"
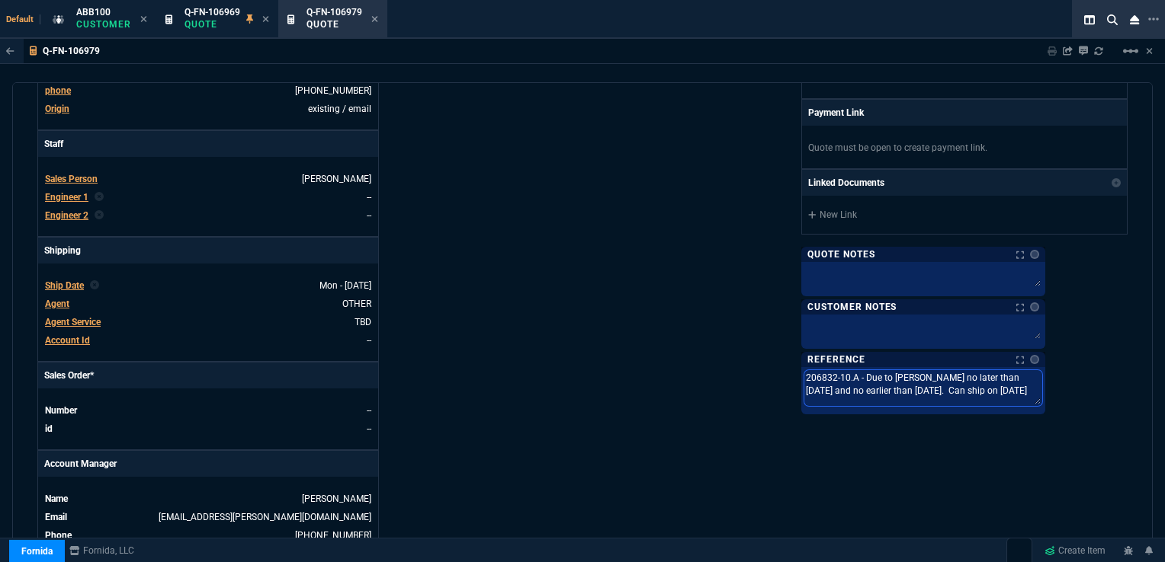
type textarea "206832-101.A - Due to [PERSON_NAME] no later than [DATE] and no earlier than [D…"
drag, startPoint x: 1057, startPoint y: 376, endPoint x: 1079, endPoint y: 371, distance: 22.6
click at [1042, 371] on textarea "206832-101.A - Due to [PERSON_NAME] no later than [DATE] and no earlier than [D…" at bounding box center [923, 388] width 238 height 36
type textarea "206832-101.A - Due to [PERSON_NAME] no later than 1/25 and no earlier than [DAT…"
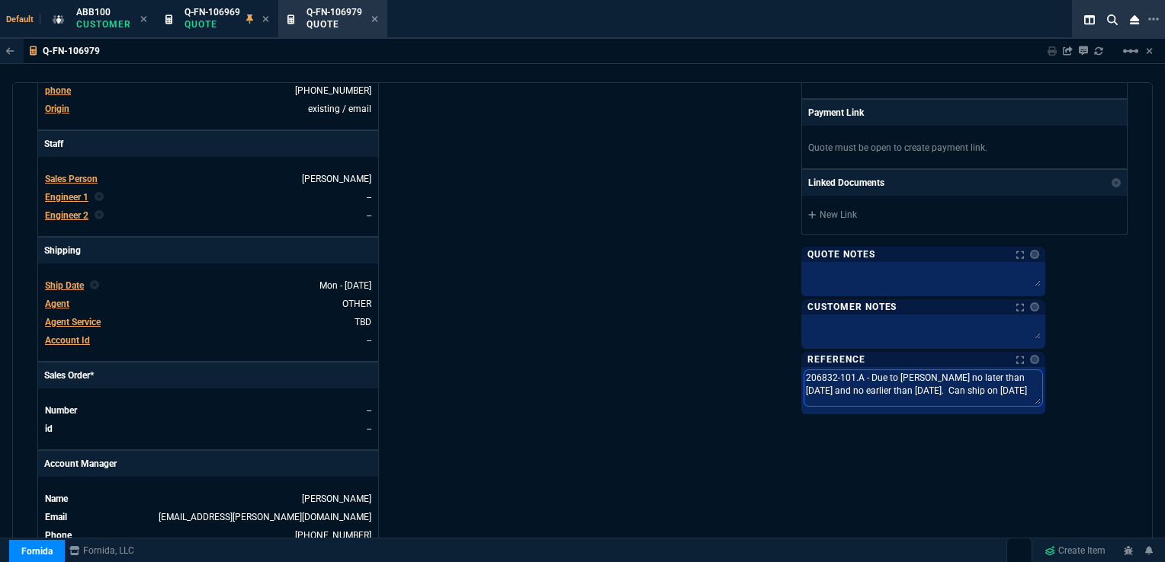
type textarea "206832-101.A - Due to [PERSON_NAME] no later than 1/25 and no earlier than [DAT…"
type textarea "206832-101.A - Due to [PERSON_NAME] no later than 12/25 and no earlier than [DA…"
type textarea "206832-101.A - Due to [PERSON_NAME] no later than 12//25 and no earlier than [D…"
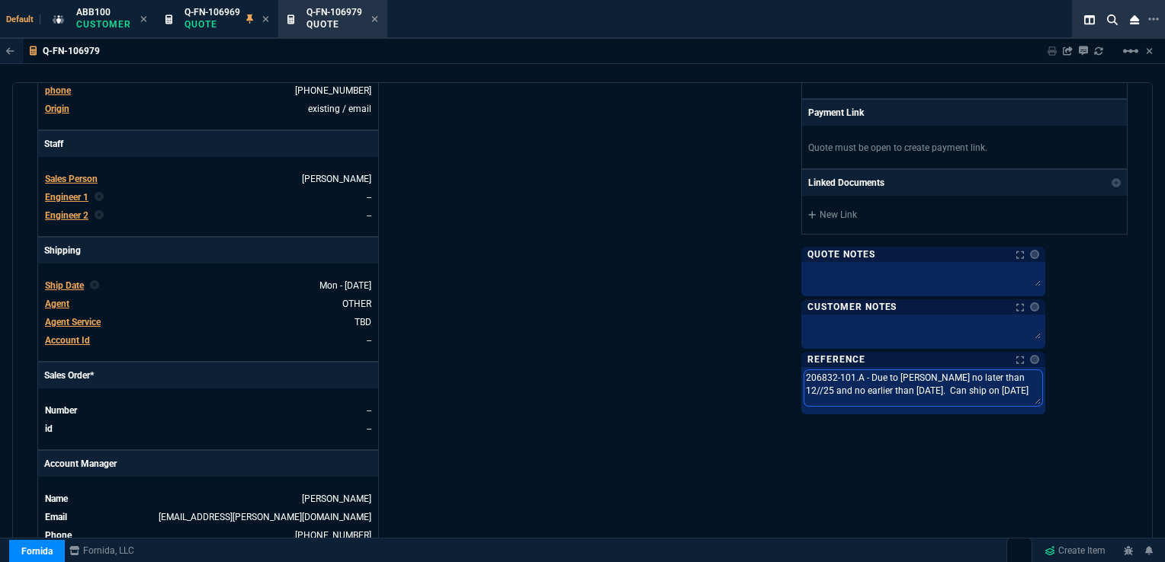
type textarea "206832-101.A - Due to [PERSON_NAME] no later than 12/0/25 and no earlier than […"
type textarea "206832-101.A - Due to [PERSON_NAME] no later than [DATE] and no earlier than [D…"
drag, startPoint x: 944, startPoint y: 386, endPoint x: 960, endPoint y: 383, distance: 16.5
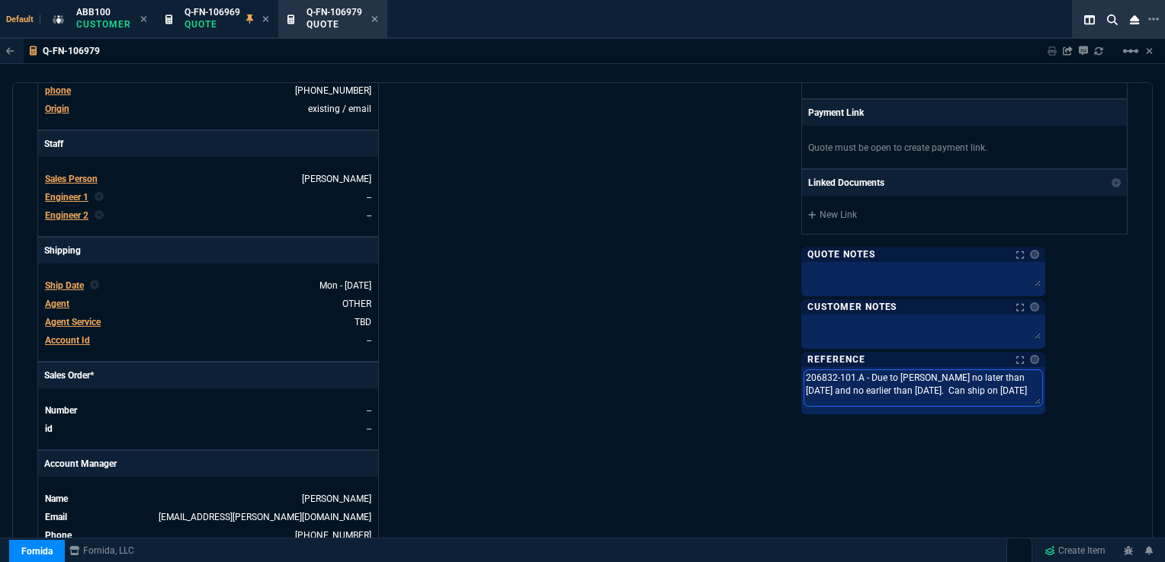
click at [960, 383] on textarea "206832-101.A - Due to [PERSON_NAME] no later than [DATE] and no earlier than [D…" at bounding box center [923, 388] width 238 height 36
type textarea "206832-101.A - Due to [PERSON_NAME] no later than [DATE] and no earlier than 1/…"
type textarea "206832-101.A - Due to [PERSON_NAME] no later than [DATE] and no earlier than /2…"
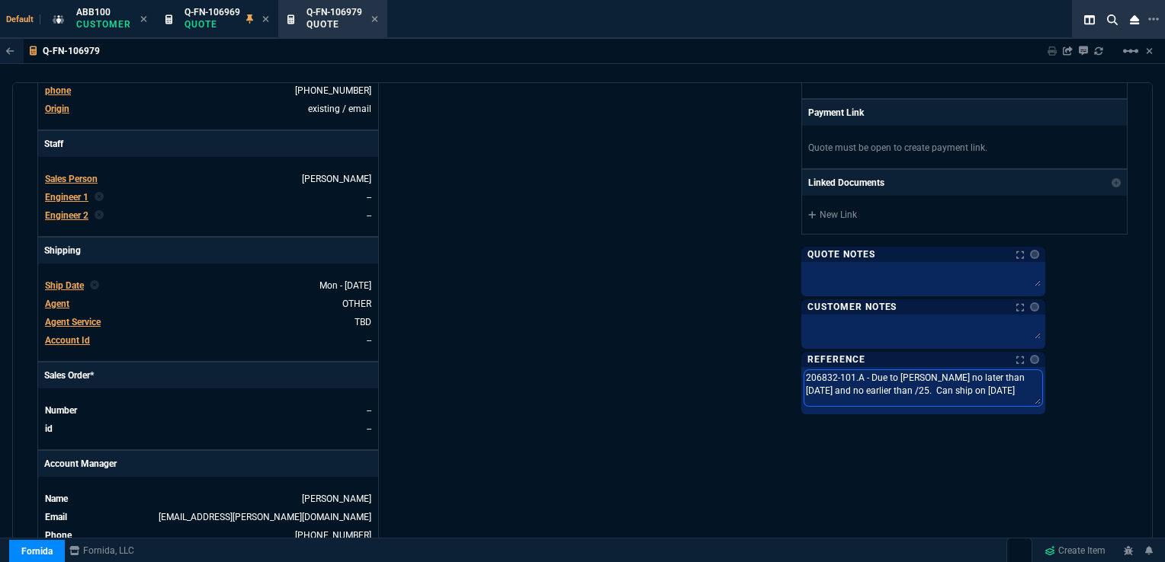
type textarea "206832-101.A - Due to [PERSON_NAME] no later than [DATE] and no earlier than 1/…"
type textarea "206832-101.A - Due to [PERSON_NAME] no later than [DATE] and no earlier than 12…"
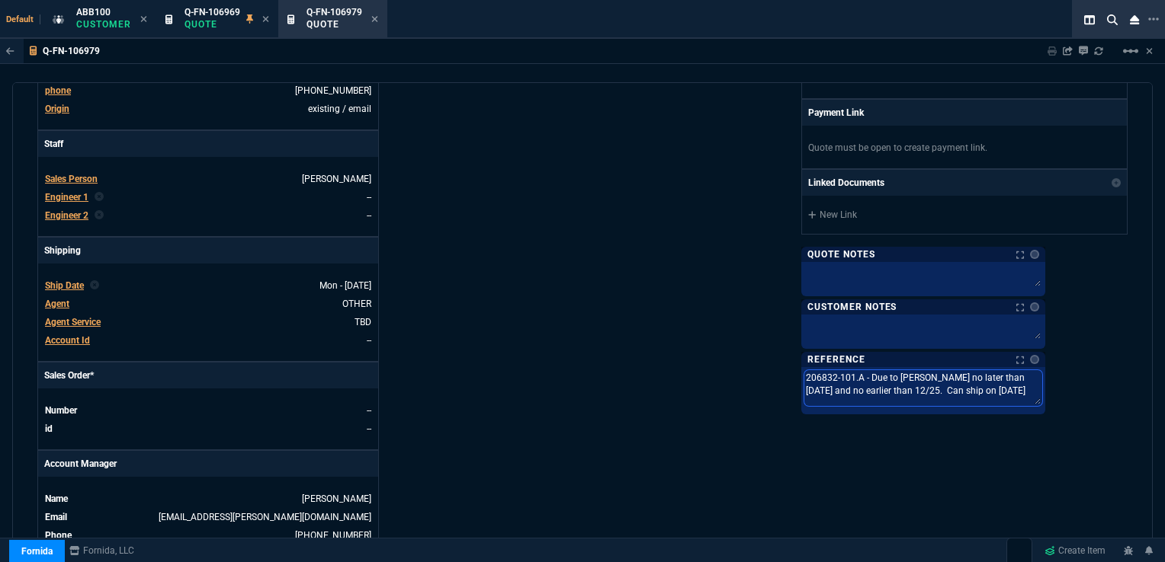
type textarea "206832-101.A - Due to [PERSON_NAME] no later than [DATE] and no earlier than 12…"
type textarea "206832-101.A - Due to [PERSON_NAME] no later than [DATE] and no earlier than [D…"
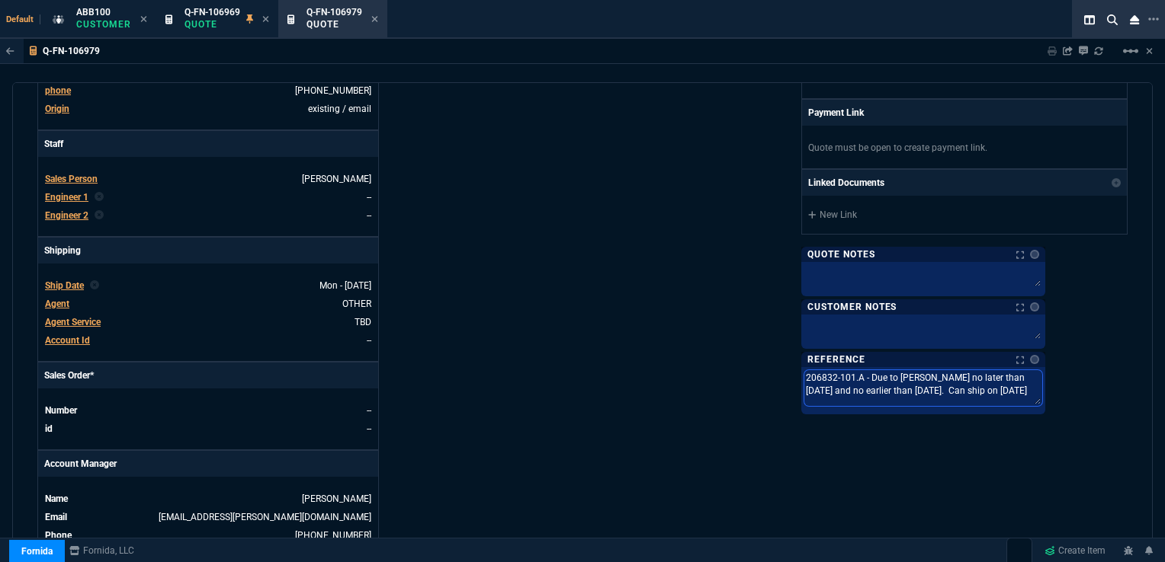
drag, startPoint x: 1037, startPoint y: 386, endPoint x: 1056, endPoint y: 386, distance: 19.1
click at [1042, 386] on textarea "206832-101.A - Due to [PERSON_NAME] no later than [DATE] and no earlier than [D…" at bounding box center [923, 388] width 238 height 36
type textarea "206832-101.A - Due to [PERSON_NAME] no later than [DATE] and no earlier than [D…"
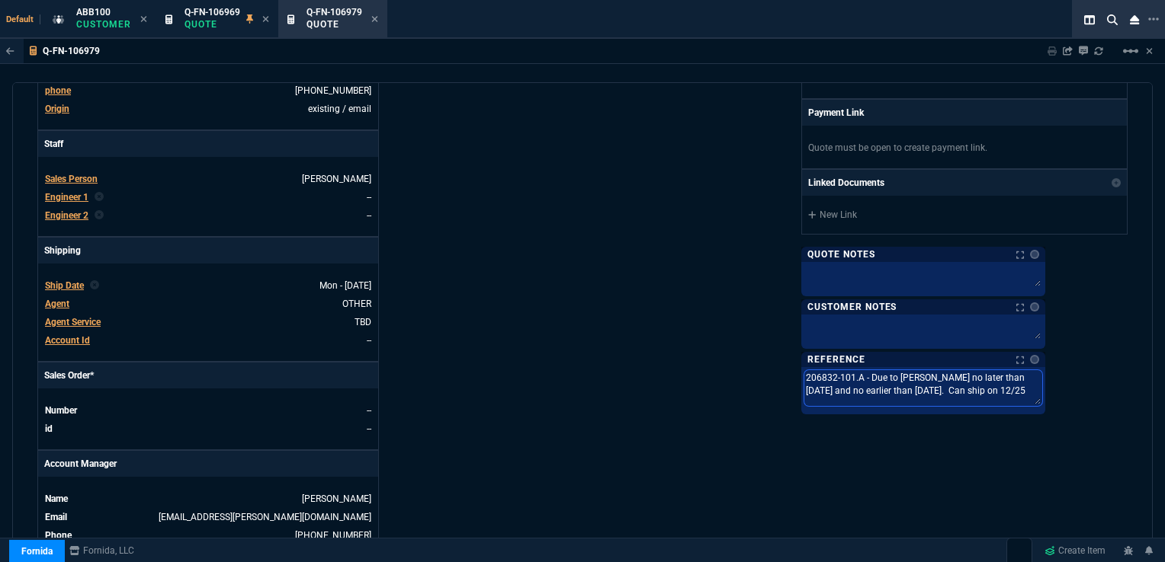
type textarea "206832-101.A - Due to [PERSON_NAME] no later than [DATE] and no earlier than [D…"
drag, startPoint x: 1061, startPoint y: 389, endPoint x: 1037, endPoint y: 390, distance: 24.4
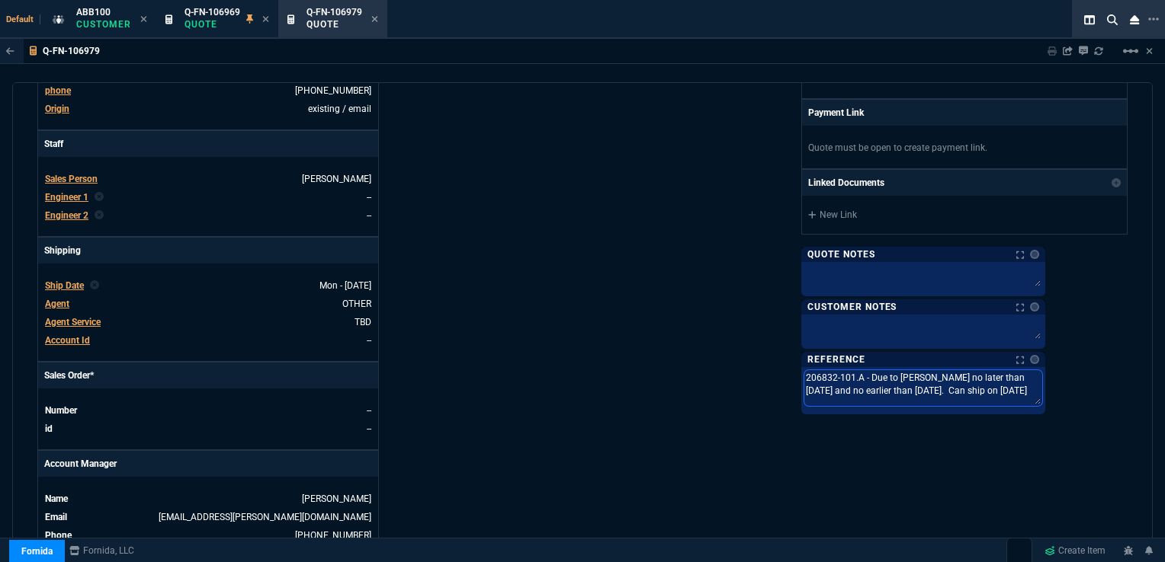
click at [1037, 390] on textarea "206832-101.A - Due to [PERSON_NAME] no later than [DATE] and no earlier than [D…" at bounding box center [923, 388] width 238 height 36
type textarea "206832-101.A - Due to [PERSON_NAME] no later than [DATE] and no earlier than [D…"
click at [946, 487] on div "Fornida, LLC [STREET_ADDRESS] Share Link Show More Chats Shipping Address [PERS…" at bounding box center [854, 158] width 545 height 797
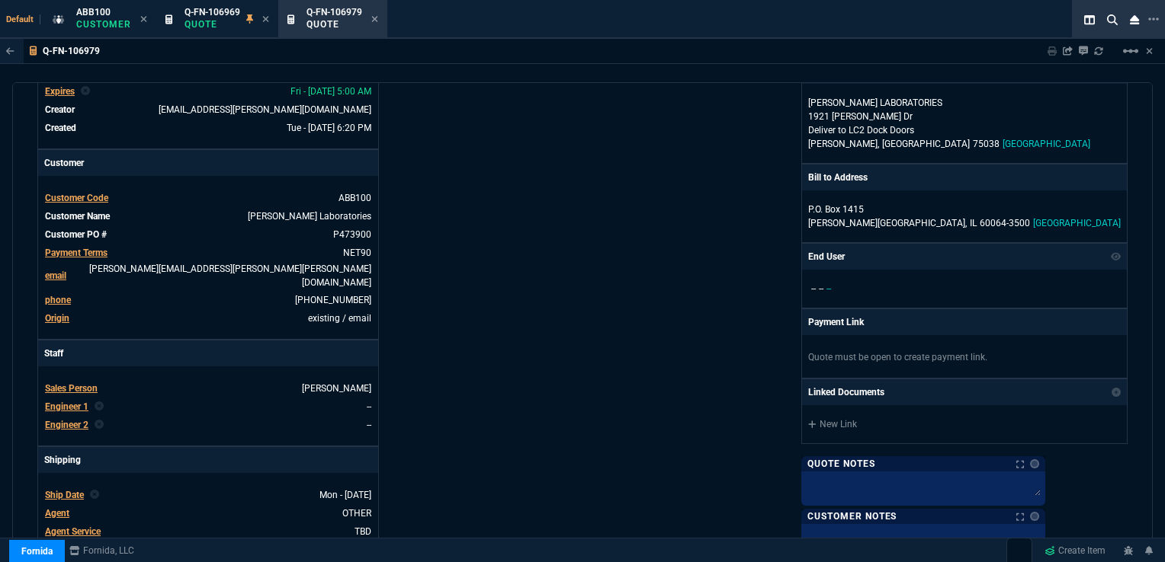
scroll to position [152, 0]
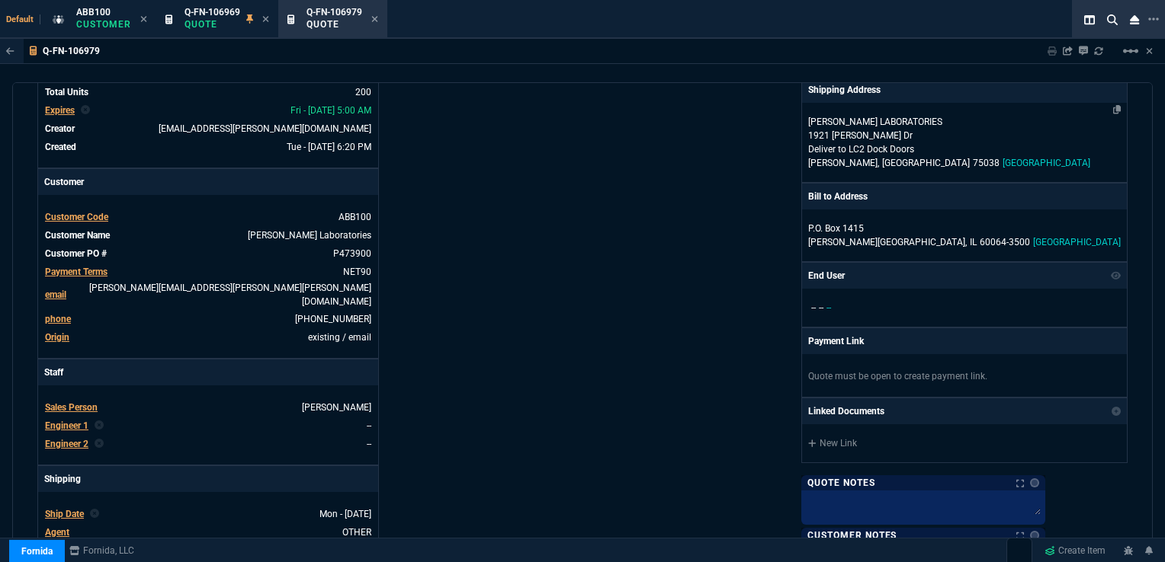
click at [944, 145] on p "Deliver to LC2 Dock Doors" at bounding box center [964, 150] width 312 height 14
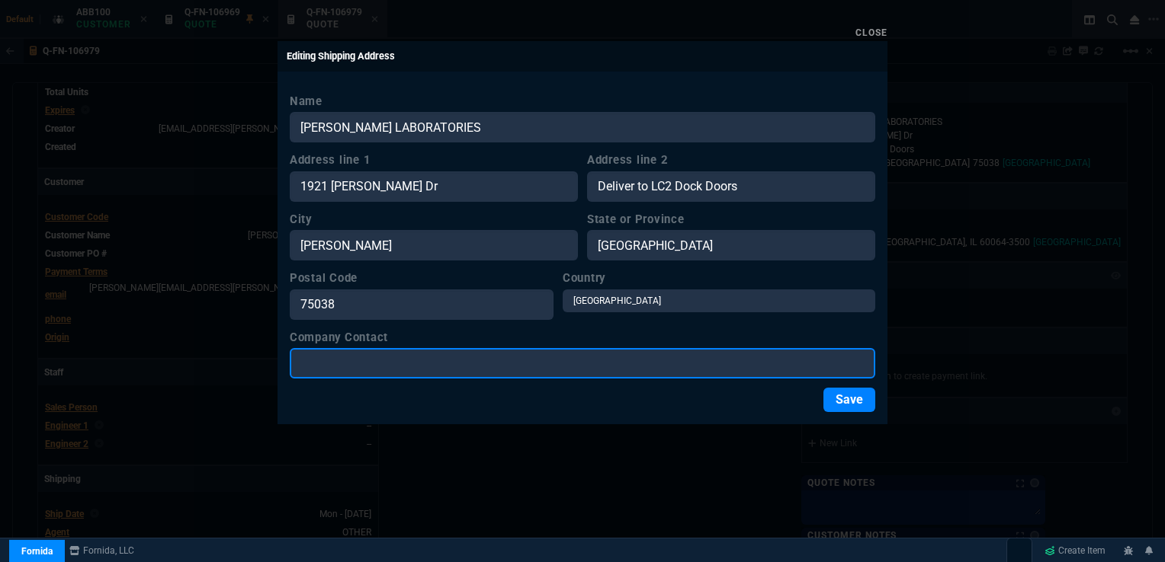
drag, startPoint x: 311, startPoint y: 370, endPoint x: 348, endPoint y: 367, distance: 36.7
click at [311, 370] on input "Company Contact" at bounding box center [582, 363] width 585 height 30
paste input "[PERSON_NAME] / LC2 INV"
type input "[PERSON_NAME] / LC2 INV"
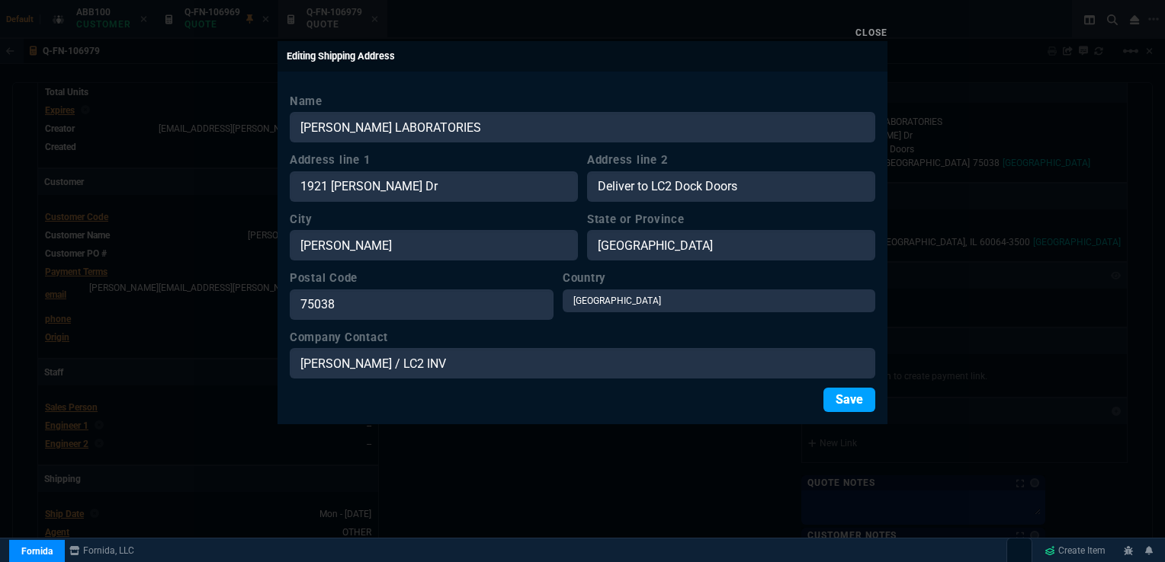
click at [838, 399] on button "Save" at bounding box center [849, 400] width 52 height 24
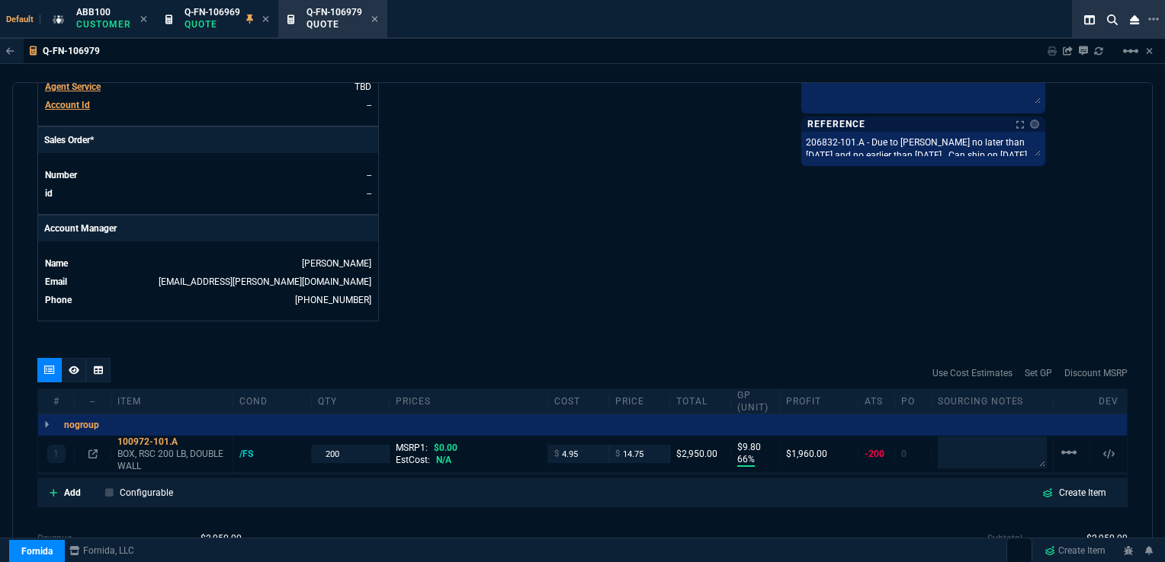
scroll to position [686, 0]
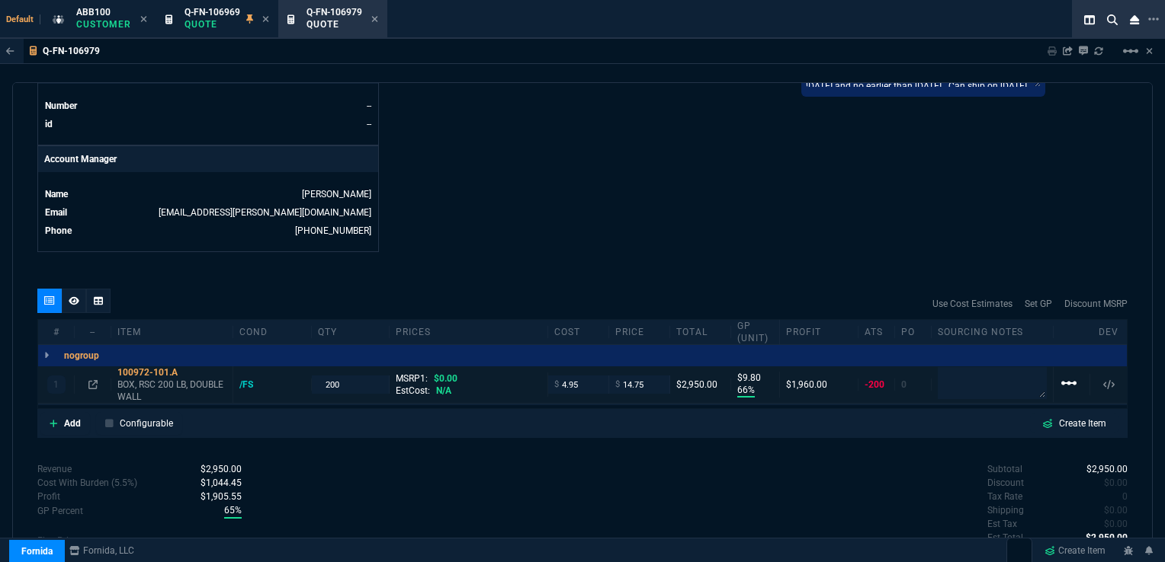
click at [1059, 374] on mat-icon "linear_scale" at bounding box center [1068, 383] width 18 height 18
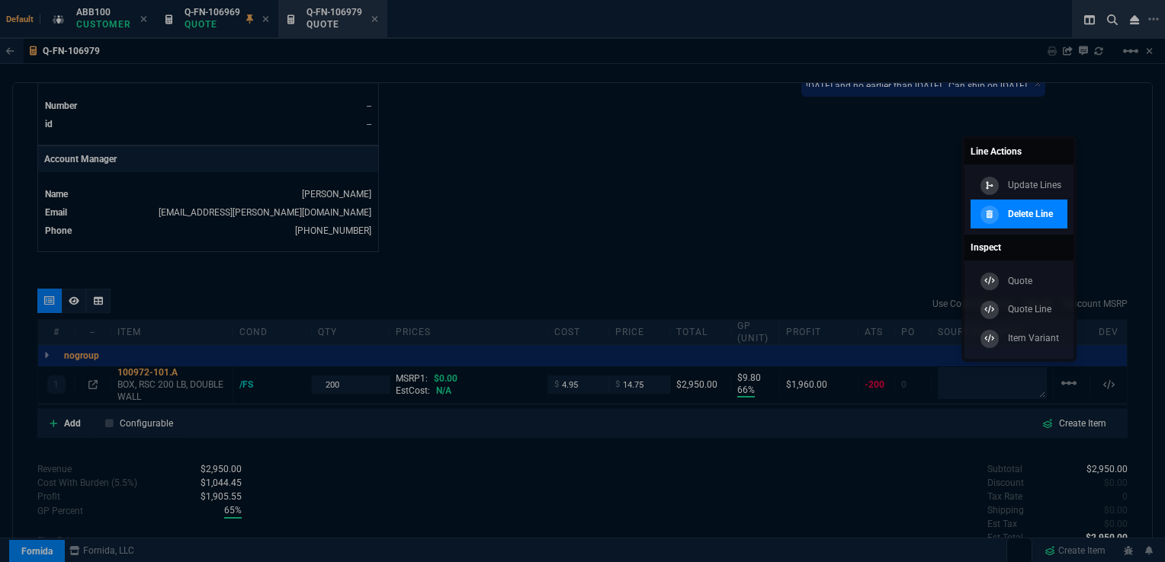
click at [1023, 216] on p "Delete Line" at bounding box center [1030, 214] width 45 height 14
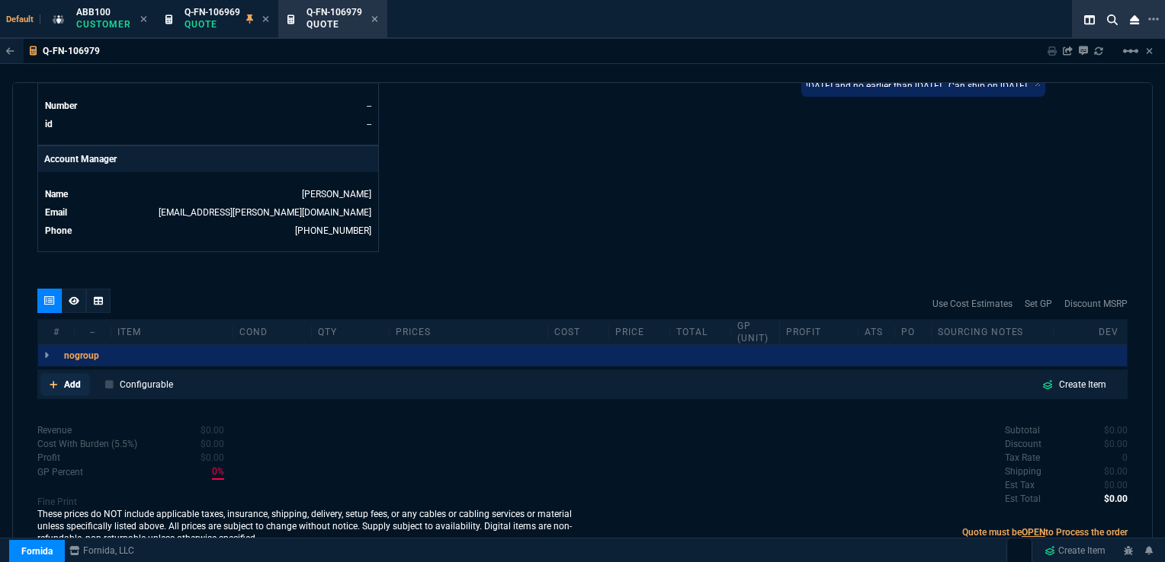
click at [62, 373] on link "Add" at bounding box center [65, 384] width 50 height 23
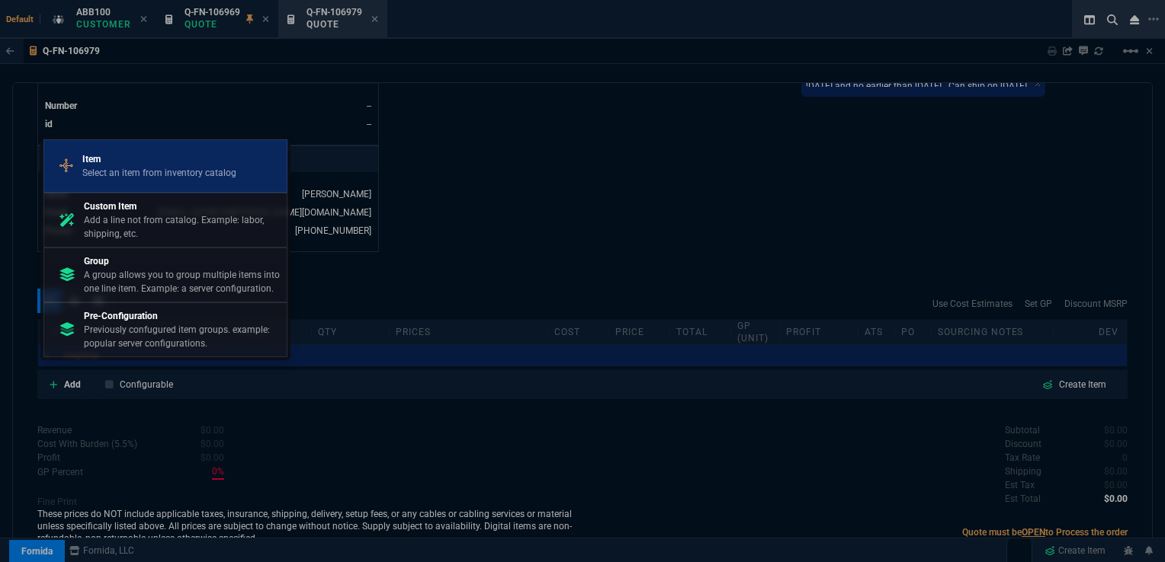
click at [97, 173] on p "Select an item from inventory catalog" at bounding box center [159, 173] width 154 height 14
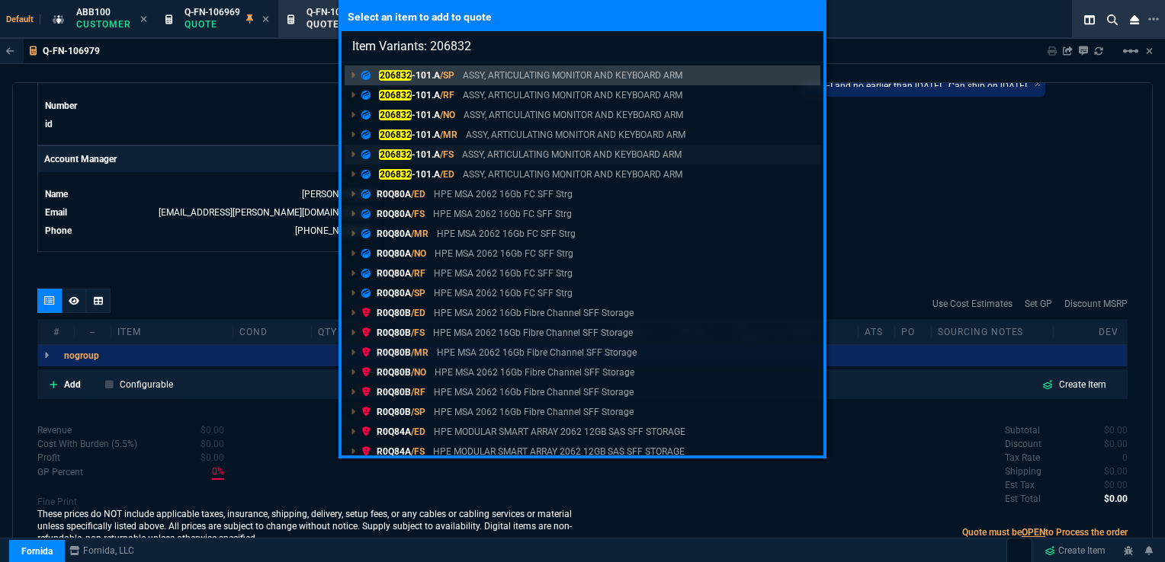
type input "Item Variants: 206832"
click at [415, 152] on p "206832 -101.A /FS" at bounding box center [407, 155] width 92 height 14
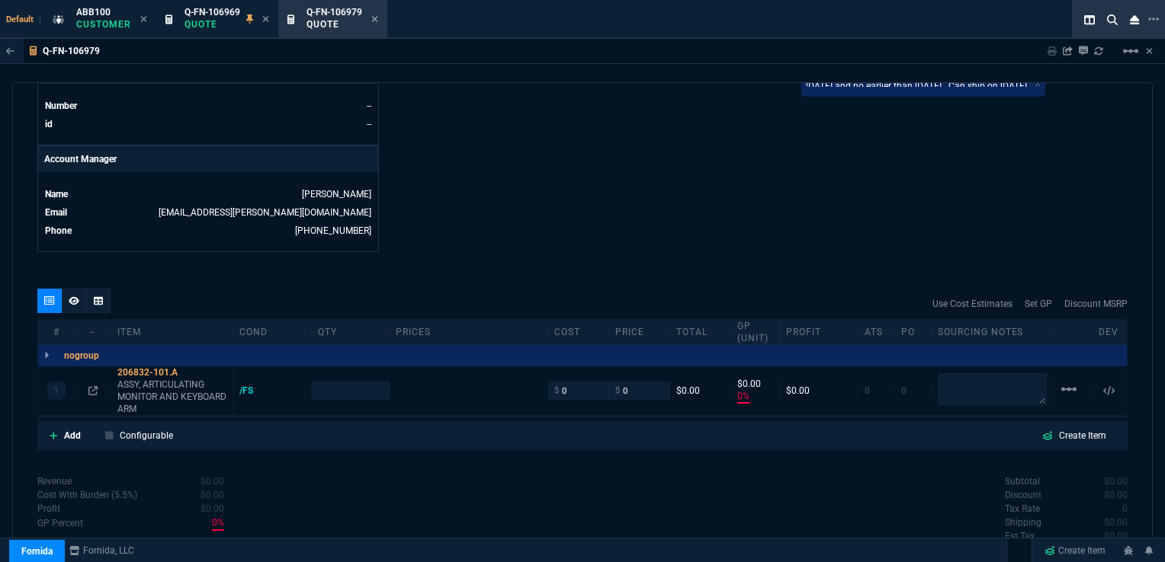
type input "0"
click at [362, 382] on input "number" at bounding box center [351, 391] width 66 height 18
type input "336"
click at [567, 382] on input "0" at bounding box center [578, 391] width 48 height 18
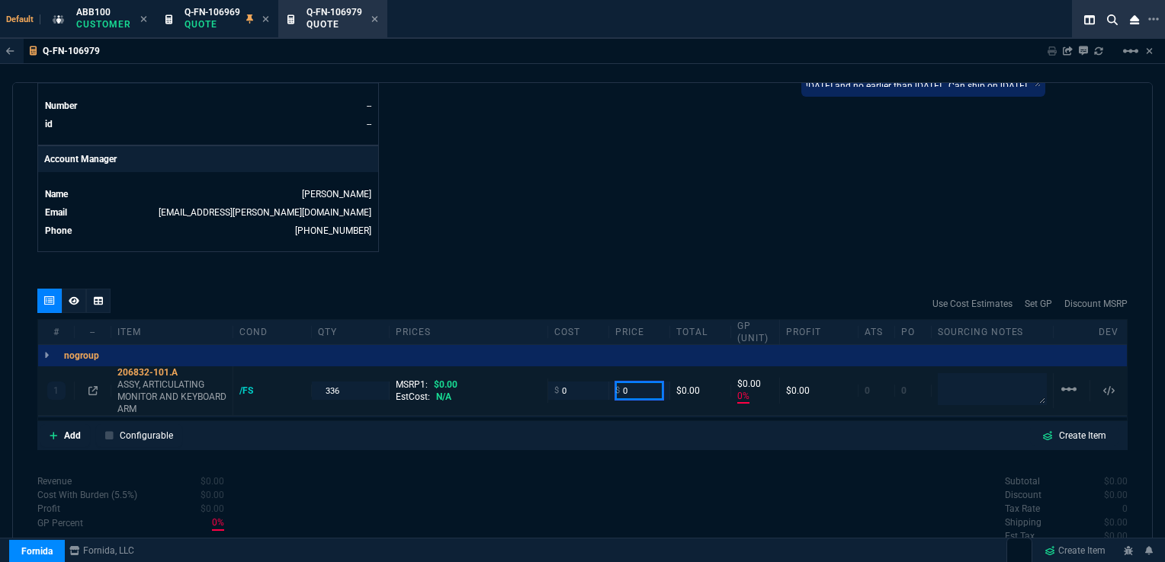
click at [640, 382] on input "0" at bounding box center [639, 391] width 48 height 18
type input "546"
click at [567, 382] on input "0" at bounding box center [578, 391] width 48 height 18
type input "546"
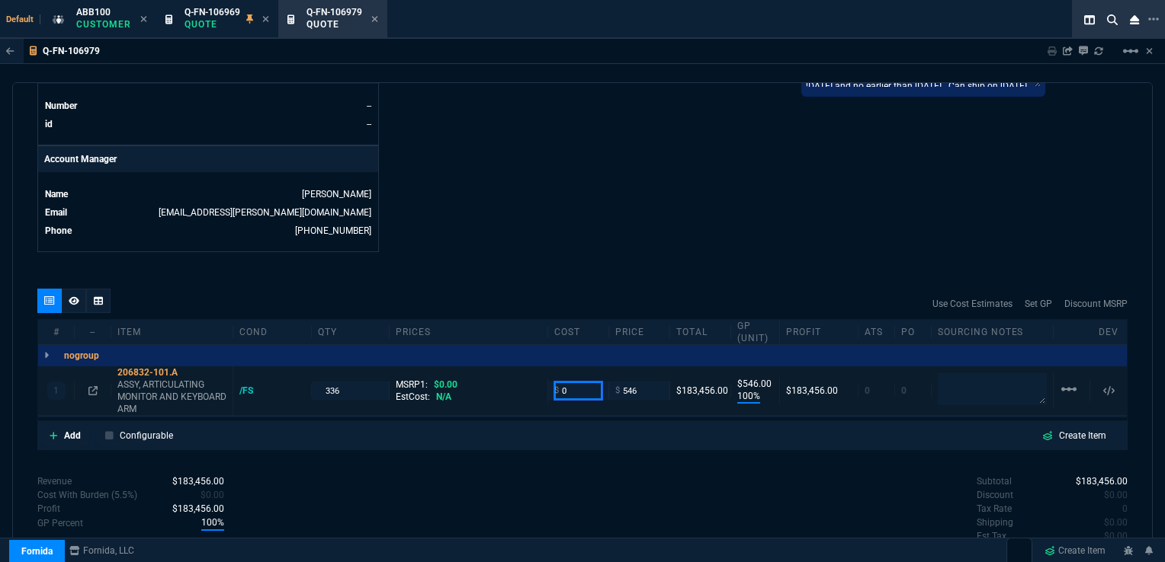
type input "100"
type input "546"
click at [579, 382] on input "0" at bounding box center [578, 391] width 48 height 18
type input "457.72"
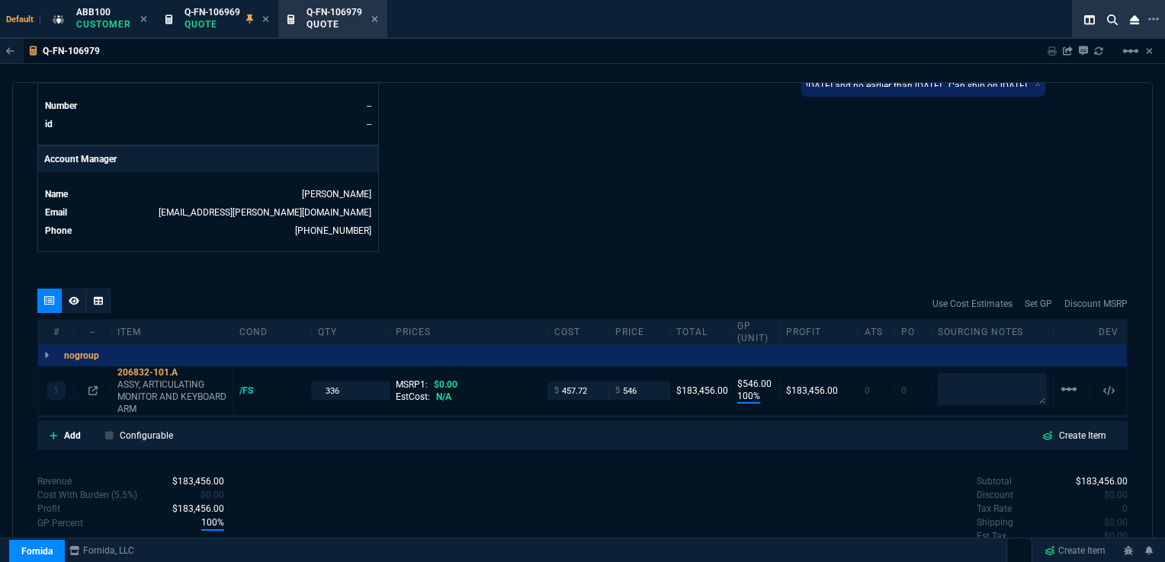
type input "457.72"
type input "16"
type input "88"
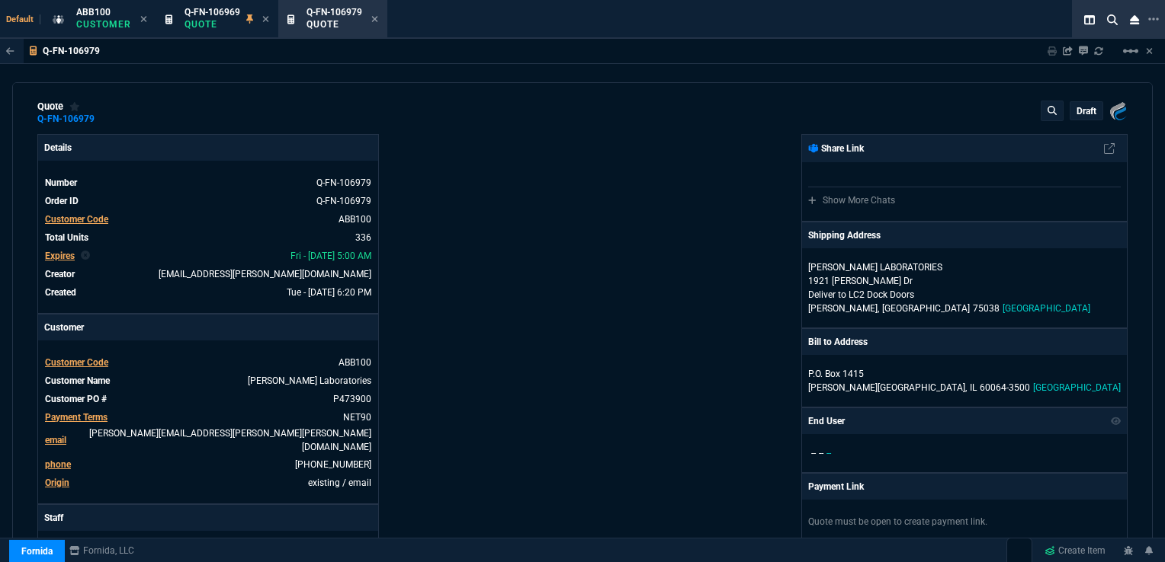
scroll to position [0, 0]
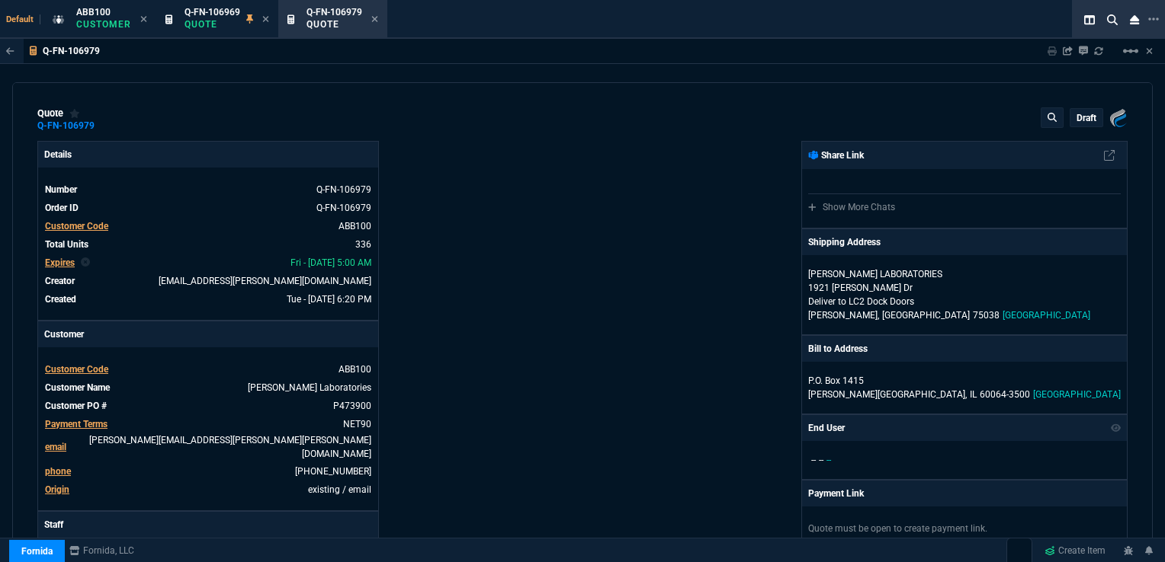
click at [1077, 112] on p "draft" at bounding box center [1086, 118] width 20 height 12
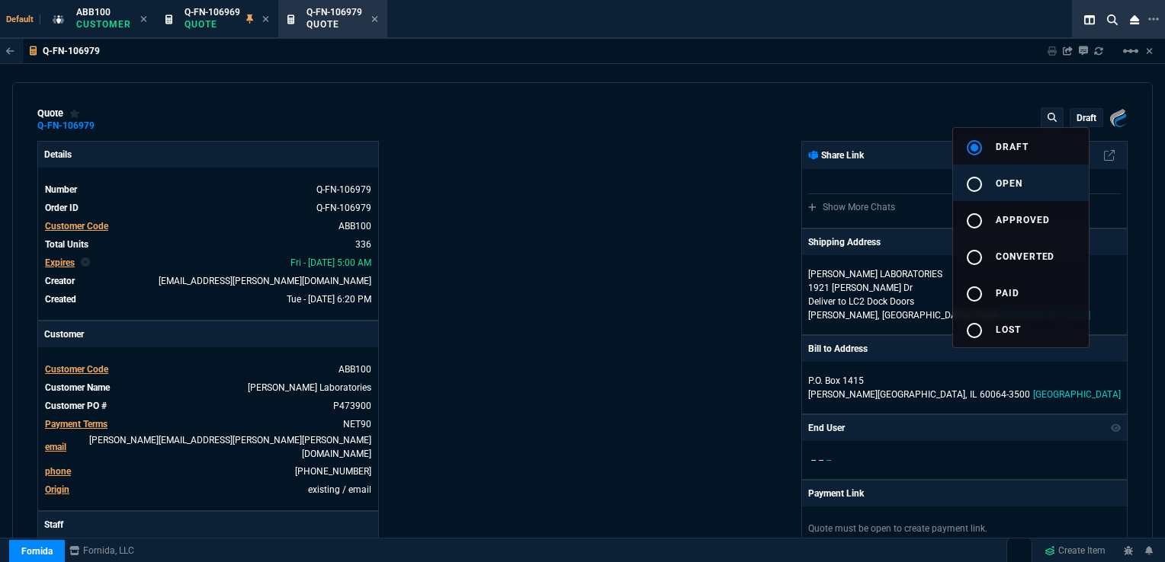
click at [988, 181] on div "radio_button_unchecked" at bounding box center [980, 184] width 30 height 18
type input "16"
type input "88"
click at [780, 181] on div at bounding box center [582, 281] width 1165 height 562
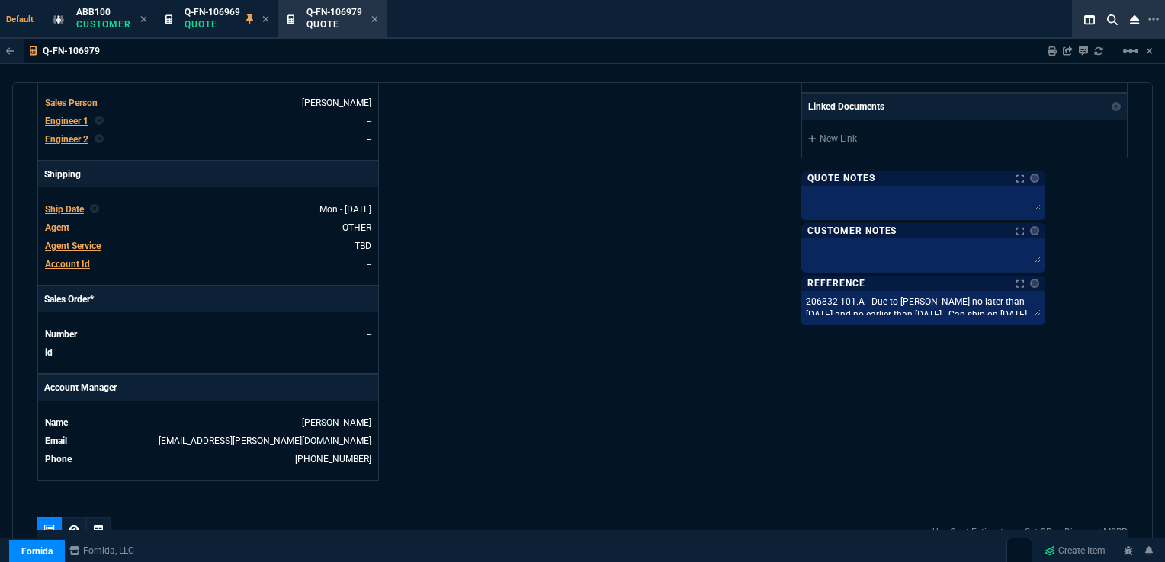
scroll to position [738, 0]
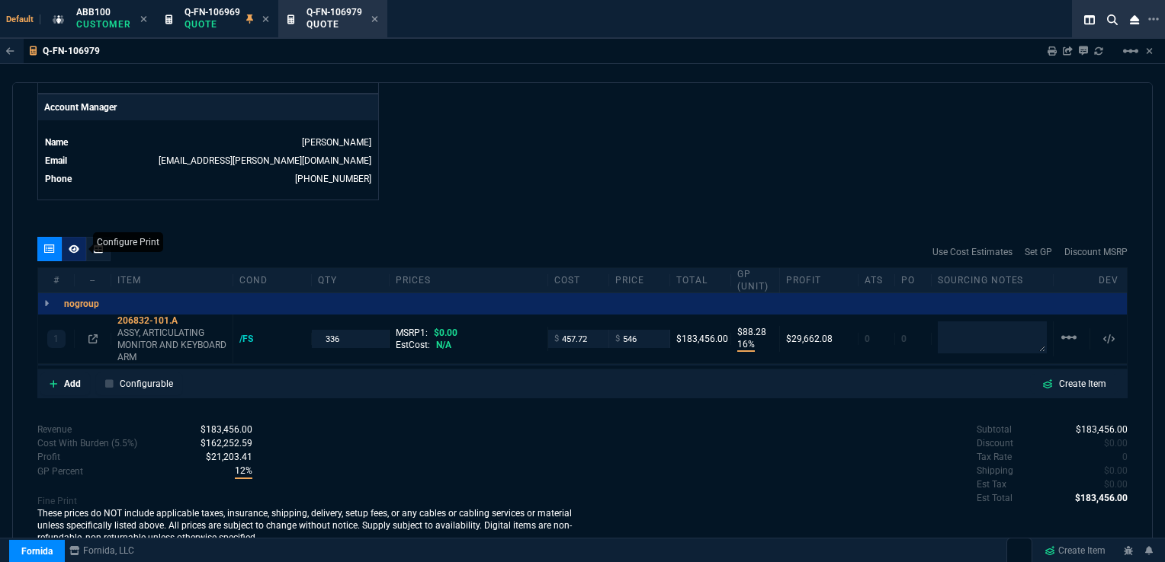
click at [72, 245] on icon at bounding box center [74, 249] width 11 height 9
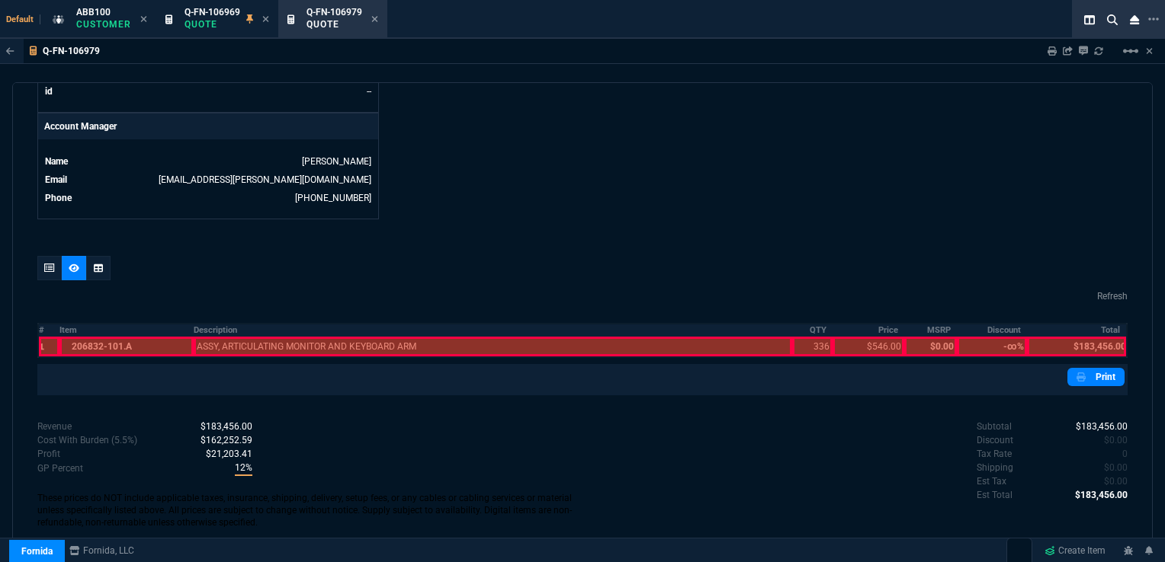
scroll to position [704, 0]
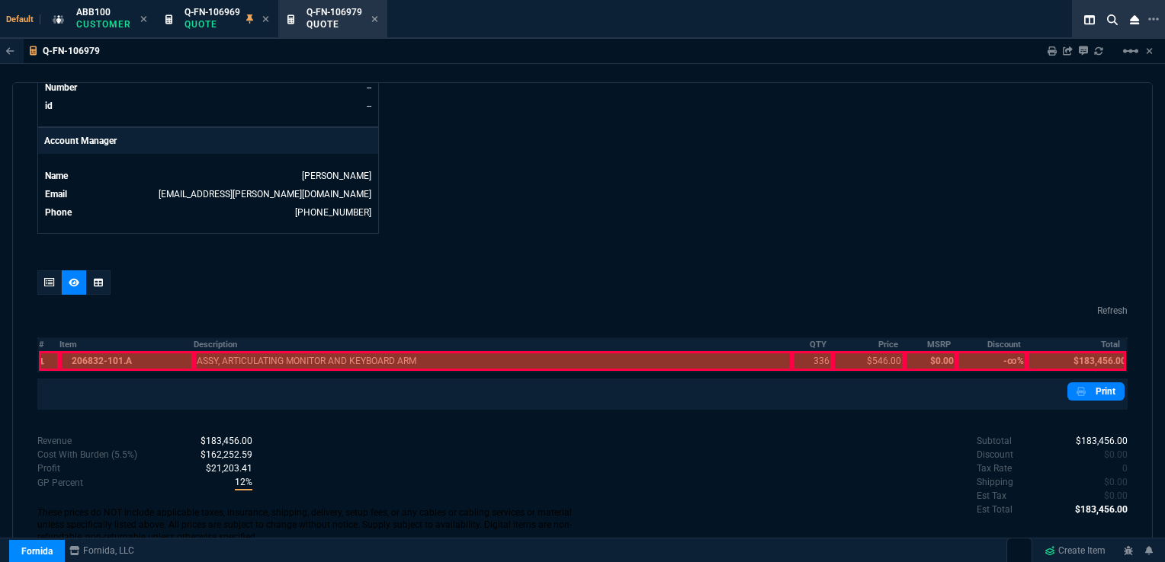
click at [117, 352] on div at bounding box center [125, 361] width 133 height 20
click at [223, 351] on div at bounding box center [493, 361] width 598 height 20
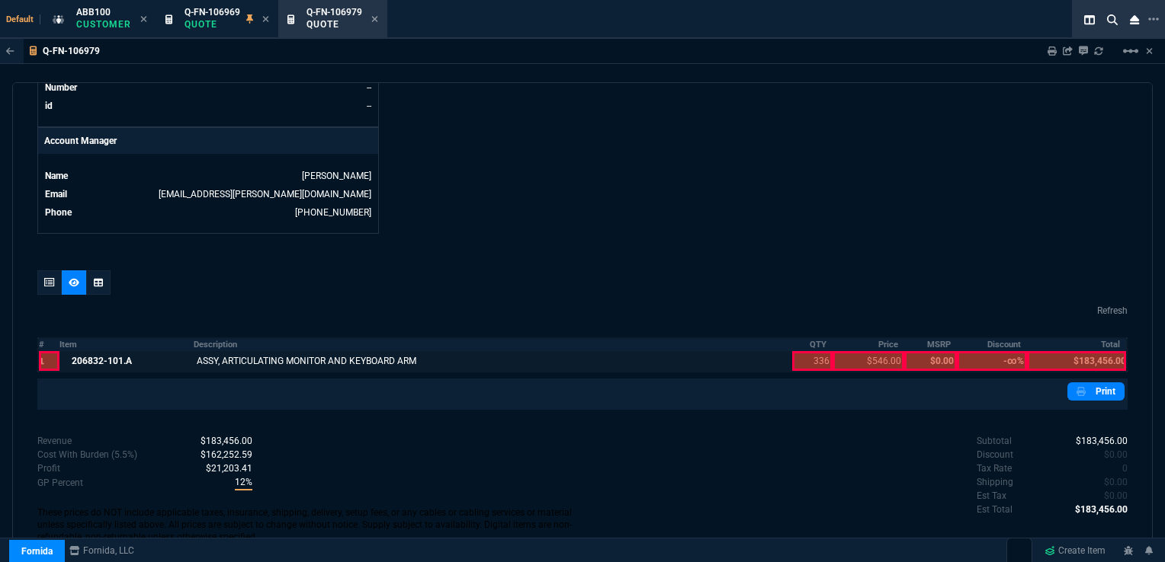
click at [811, 351] on div at bounding box center [812, 361] width 40 height 20
click at [863, 351] on div at bounding box center [868, 361] width 72 height 20
click at [1059, 351] on div at bounding box center [1076, 361] width 99 height 20
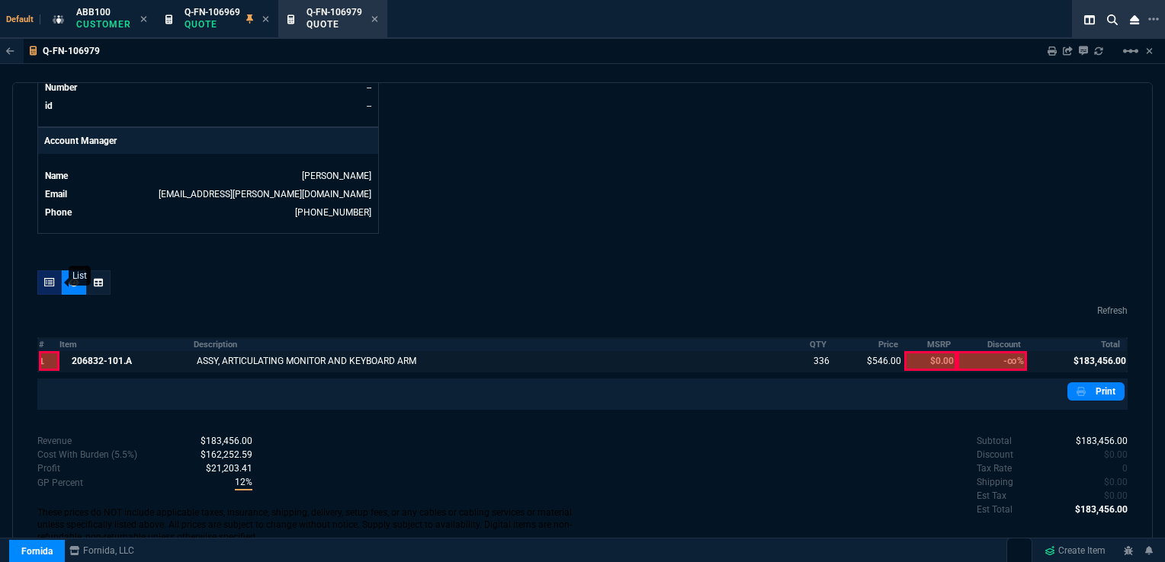
click at [40, 271] on div at bounding box center [49, 283] width 24 height 24
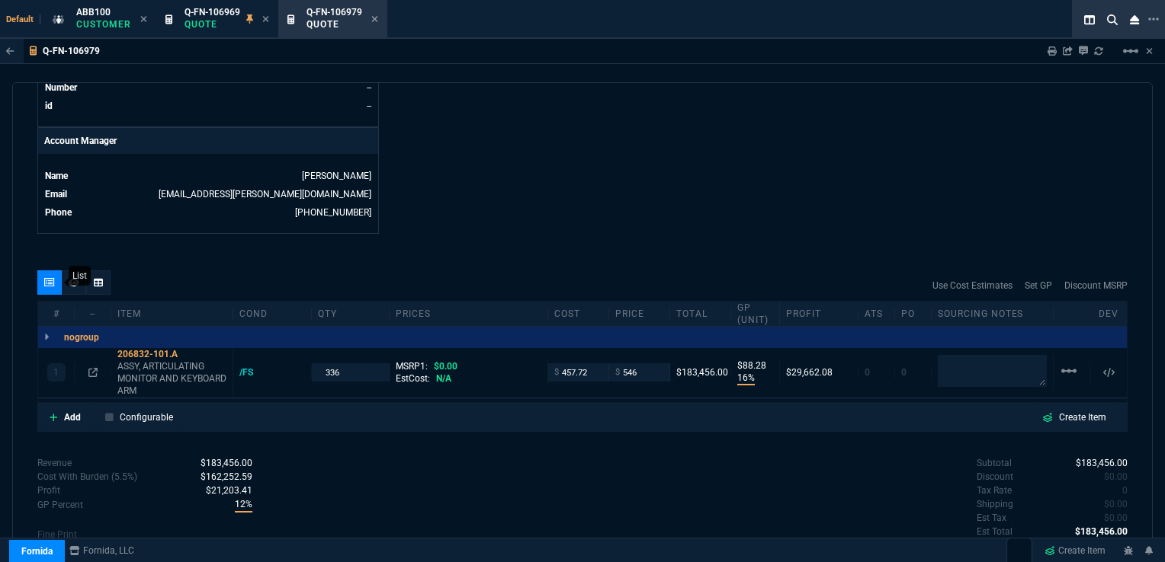
scroll to position [738, 0]
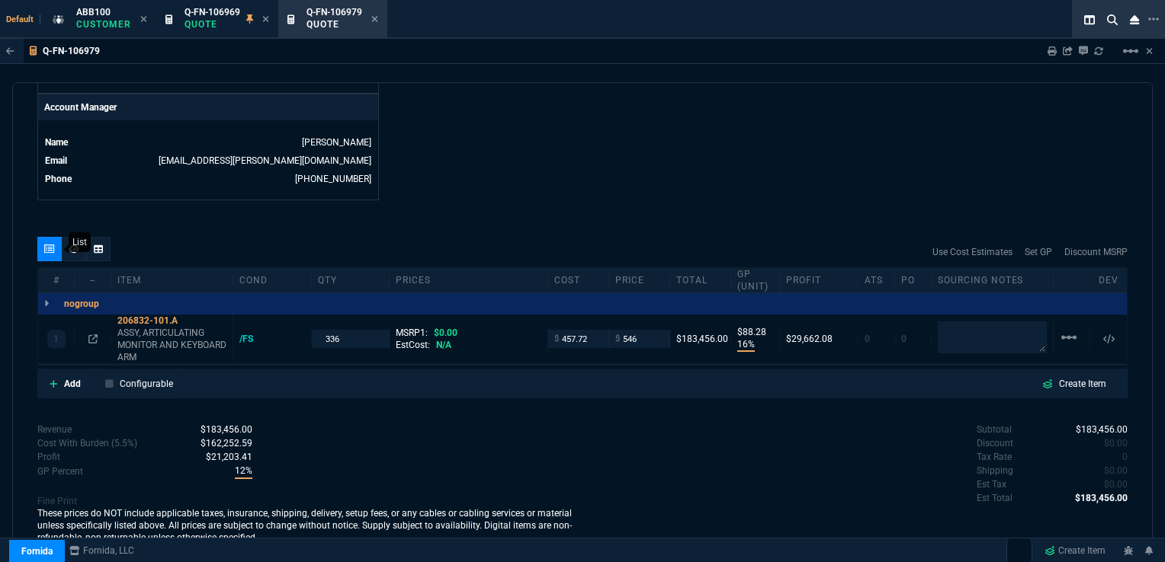
type input "16"
type input "88"
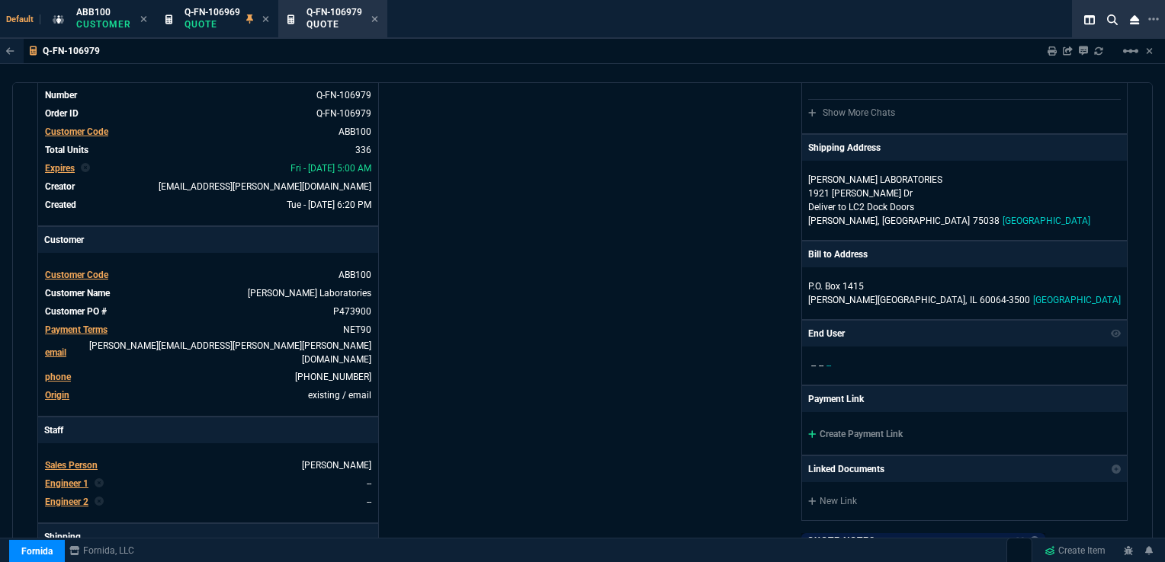
scroll to position [0, 0]
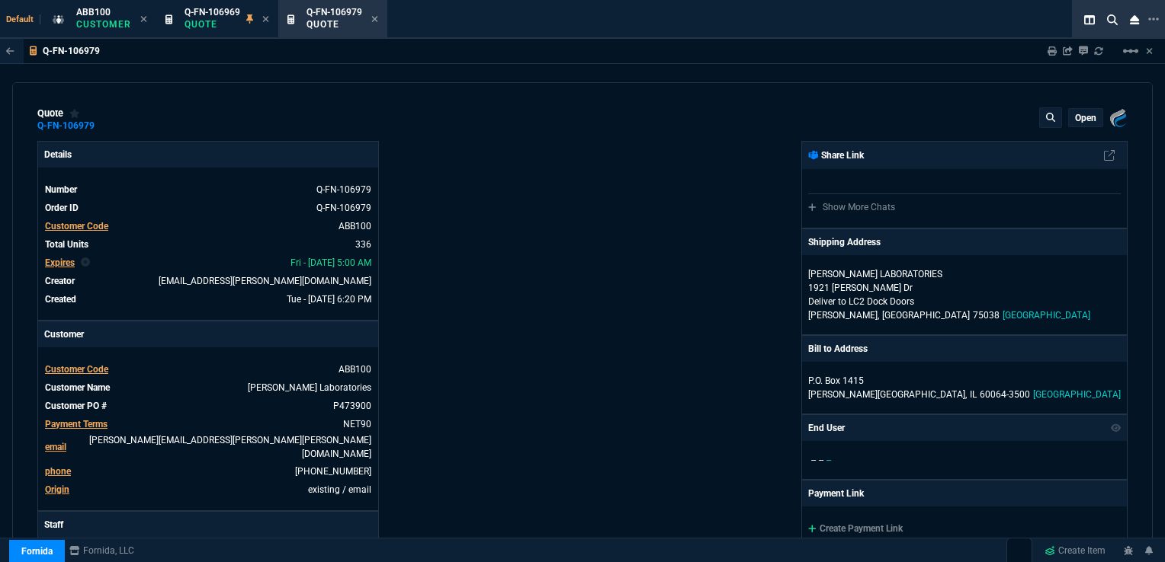
click at [1080, 119] on p "open" at bounding box center [1085, 118] width 21 height 12
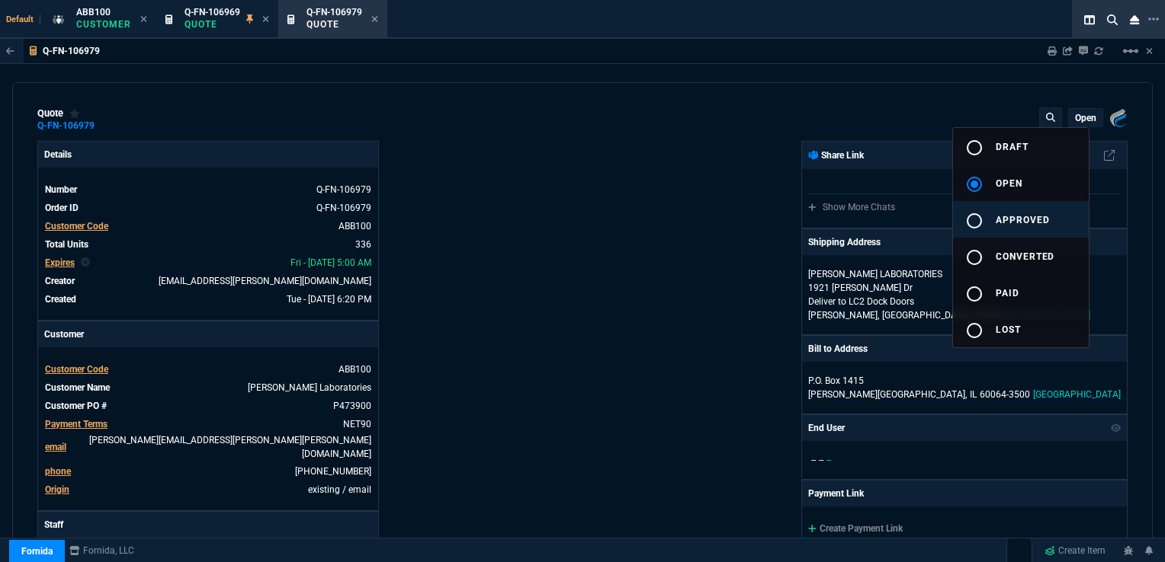
click at [1012, 216] on span "approved" at bounding box center [1022, 220] width 54 height 11
type input "16"
type input "88"
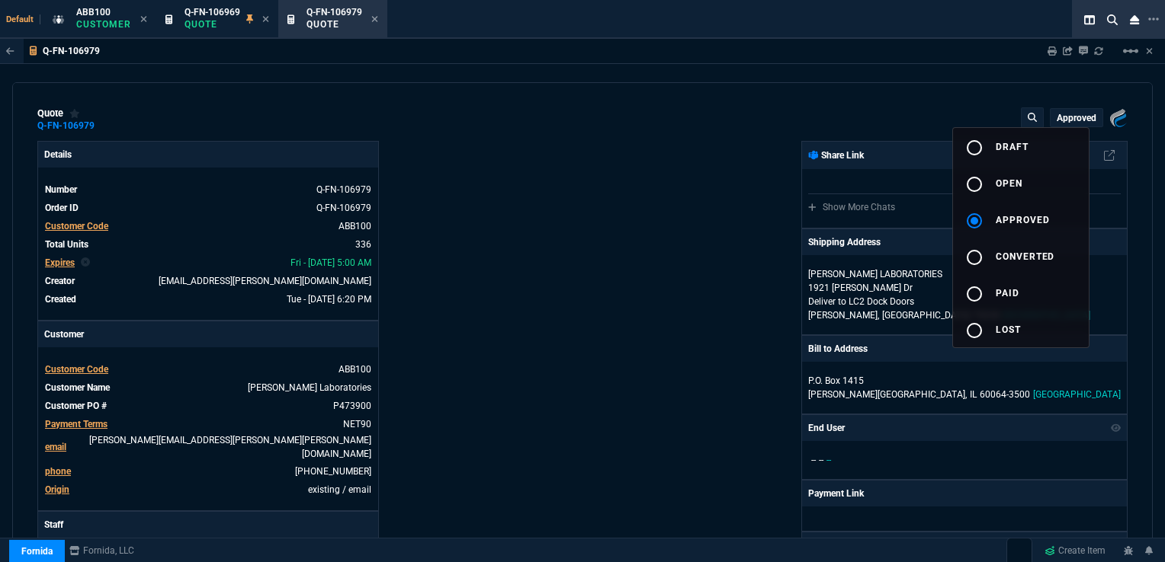
drag, startPoint x: 577, startPoint y: 207, endPoint x: 578, endPoint y: 248, distance: 41.2
click at [577, 207] on div at bounding box center [582, 281] width 1165 height 562
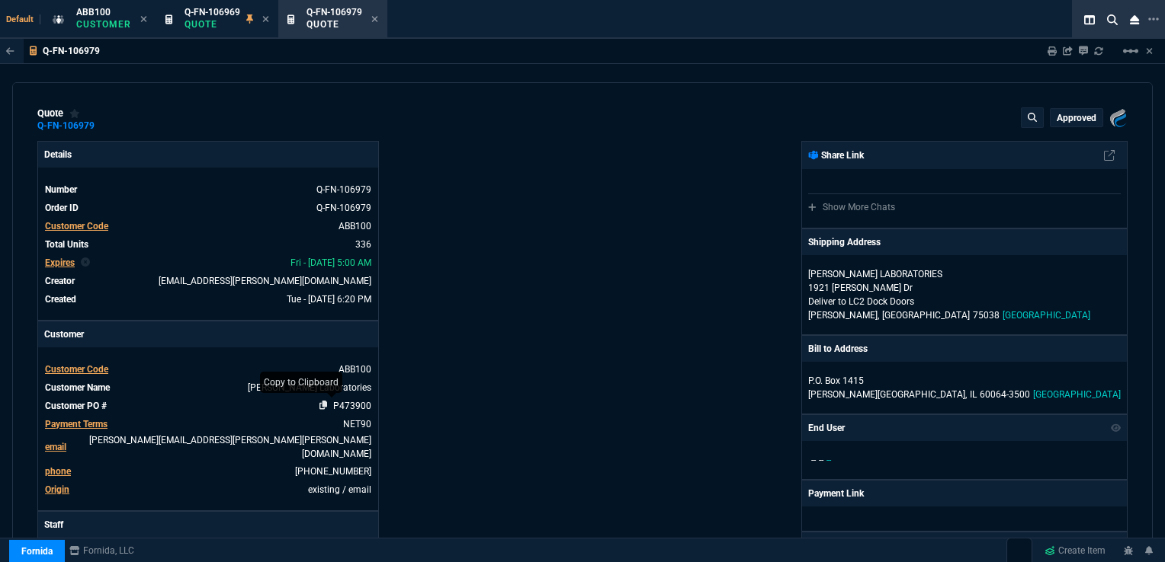
click at [321, 404] on icon at bounding box center [323, 405] width 8 height 9
click at [305, 193] on icon at bounding box center [307, 188] width 8 height 9
click at [716, 245] on div "Fornida, LLC [STREET_ADDRESS] Share Link Show More Chats Shipping Address [PERS…" at bounding box center [854, 539] width 545 height 797
drag, startPoint x: 375, startPoint y: 18, endPoint x: 370, endPoint y: 32, distance: 15.4
click at [375, 18] on icon at bounding box center [374, 19] width 6 height 6
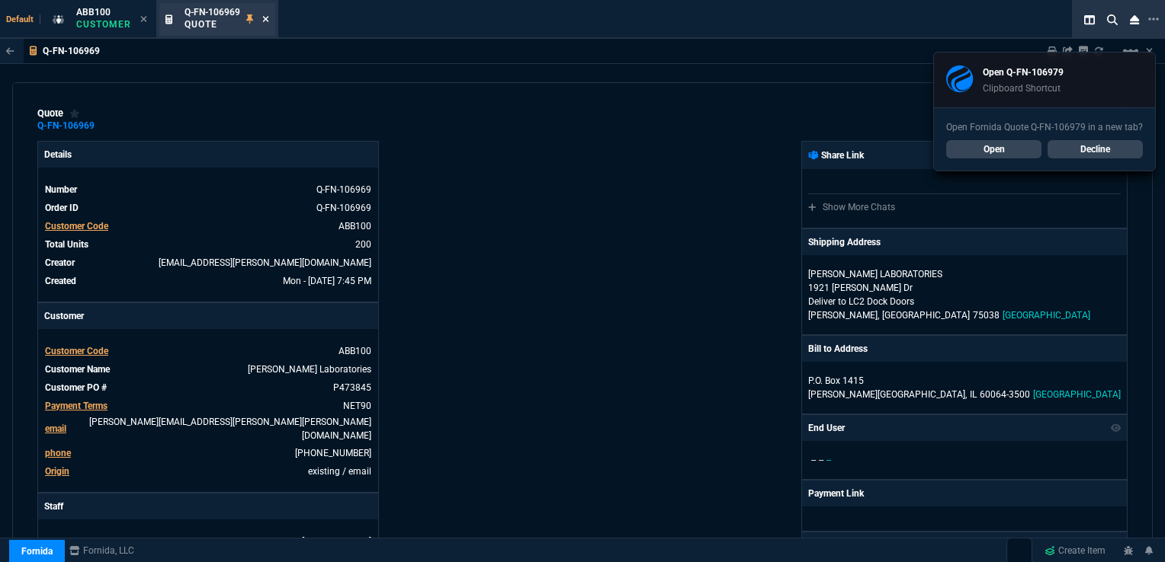
type input "66"
type input "10"
click at [263, 14] on icon at bounding box center [265, 18] width 7 height 9
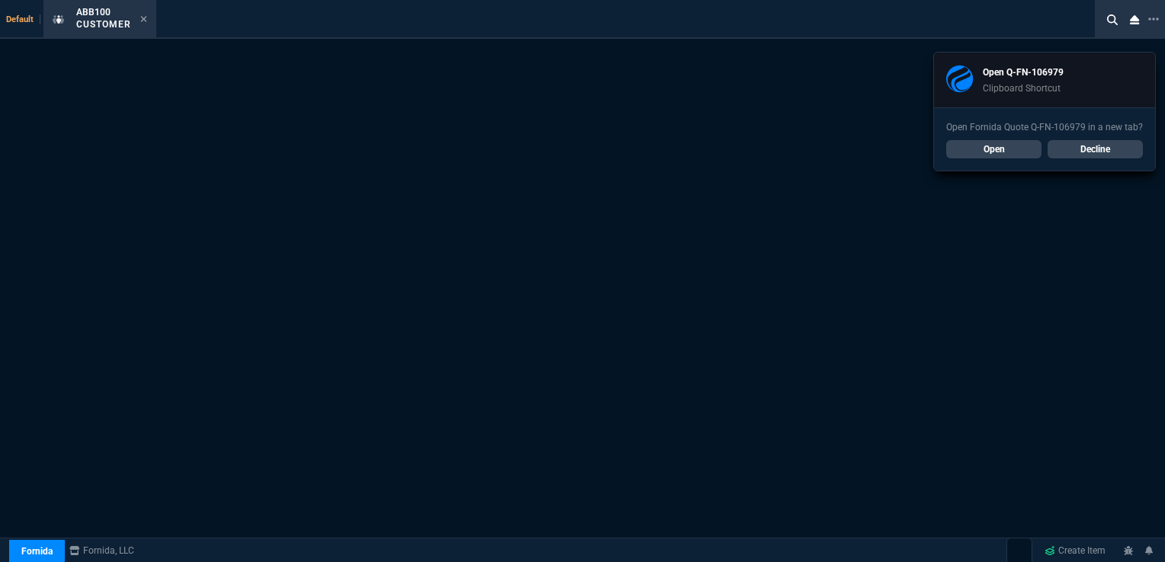
select select "1: quotes"
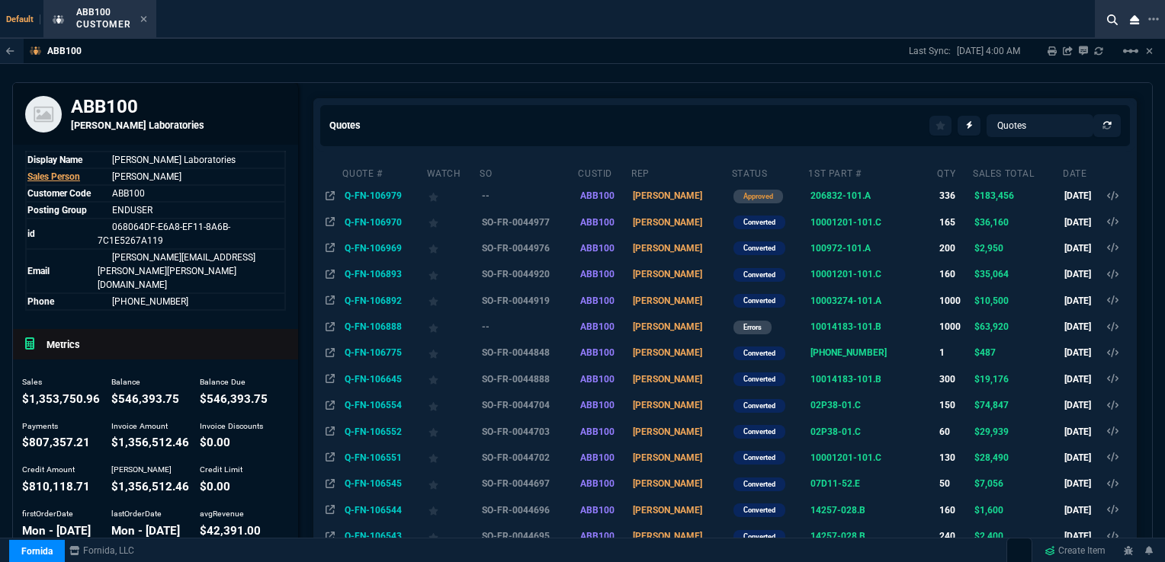
click at [368, 221] on td "Q-FN-106970" at bounding box center [383, 222] width 84 height 26
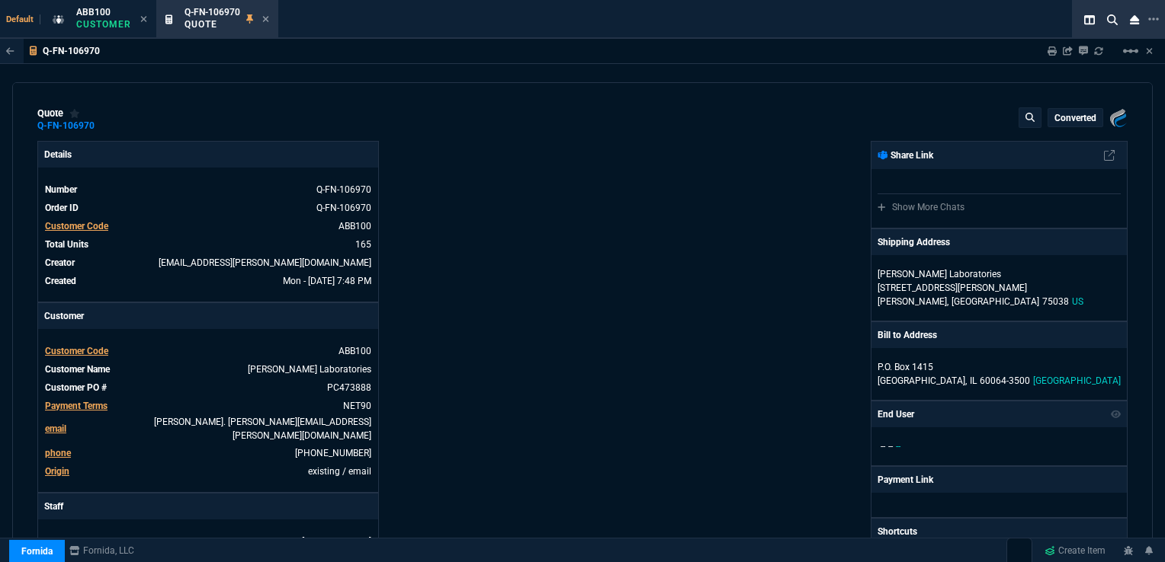
type input "26"
type input "58"
click at [1130, 53] on mat-icon "linear_scale" at bounding box center [1130, 51] width 18 height 18
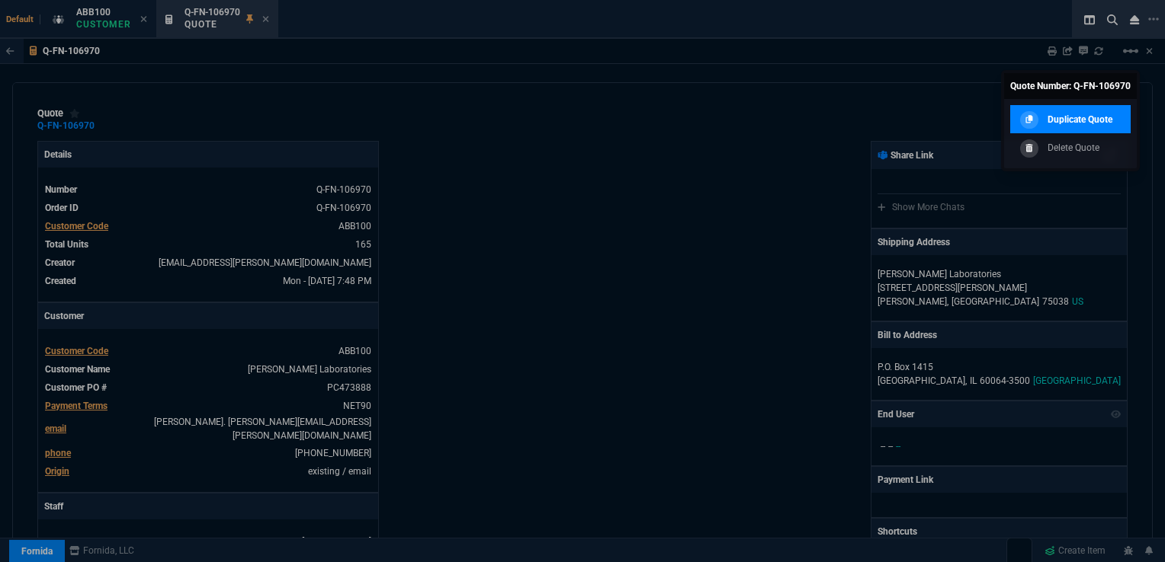
click at [1079, 118] on p "Duplicate Quote" at bounding box center [1079, 120] width 65 height 14
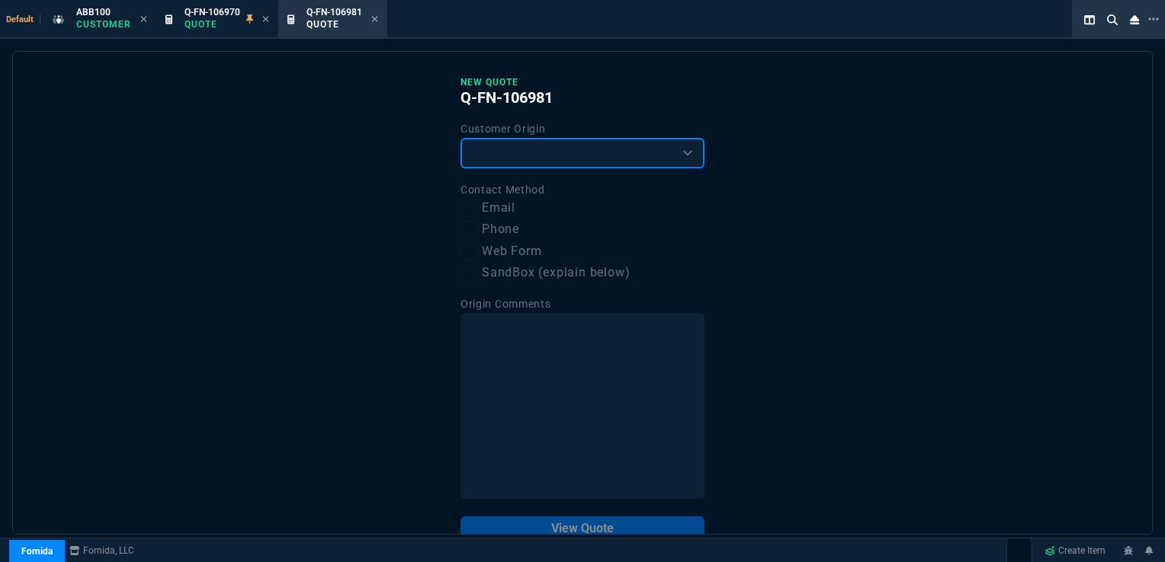
click at [540, 161] on select "Existing Customer Amazon Lead (first order) Website Lead (first order) Called (…" at bounding box center [582, 153] width 244 height 30
select select "existing"
click at [460, 138] on select "Existing Customer Amazon Lead (first order) Website Lead (first order) Called (…" at bounding box center [582, 153] width 244 height 30
click at [465, 212] on input "Email" at bounding box center [469, 209] width 18 height 18
checkbox input "true"
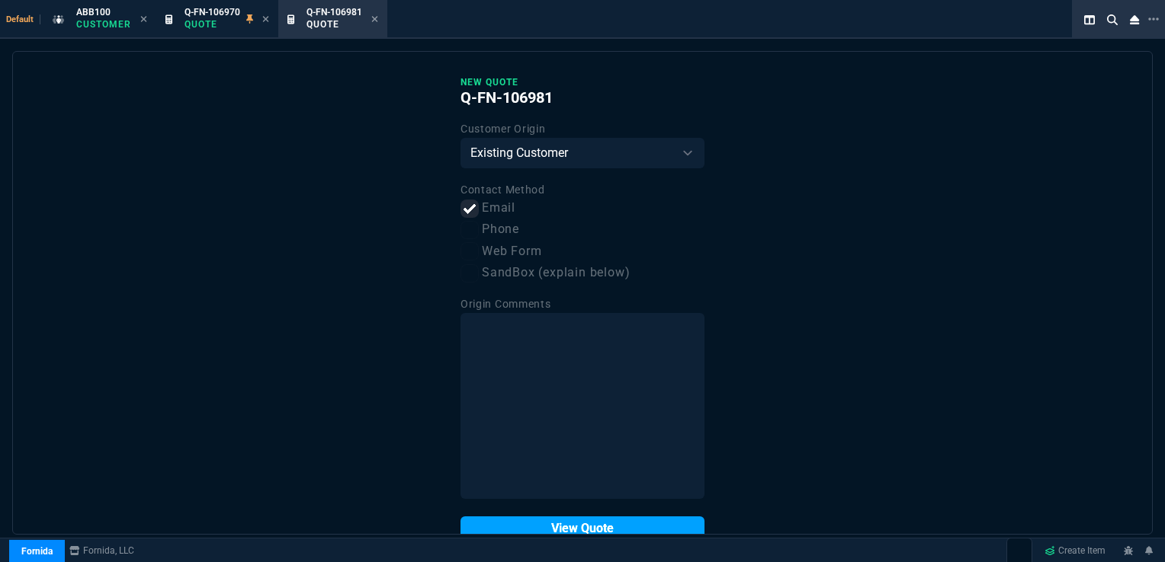
click at [550, 529] on button "View Quote" at bounding box center [582, 529] width 244 height 24
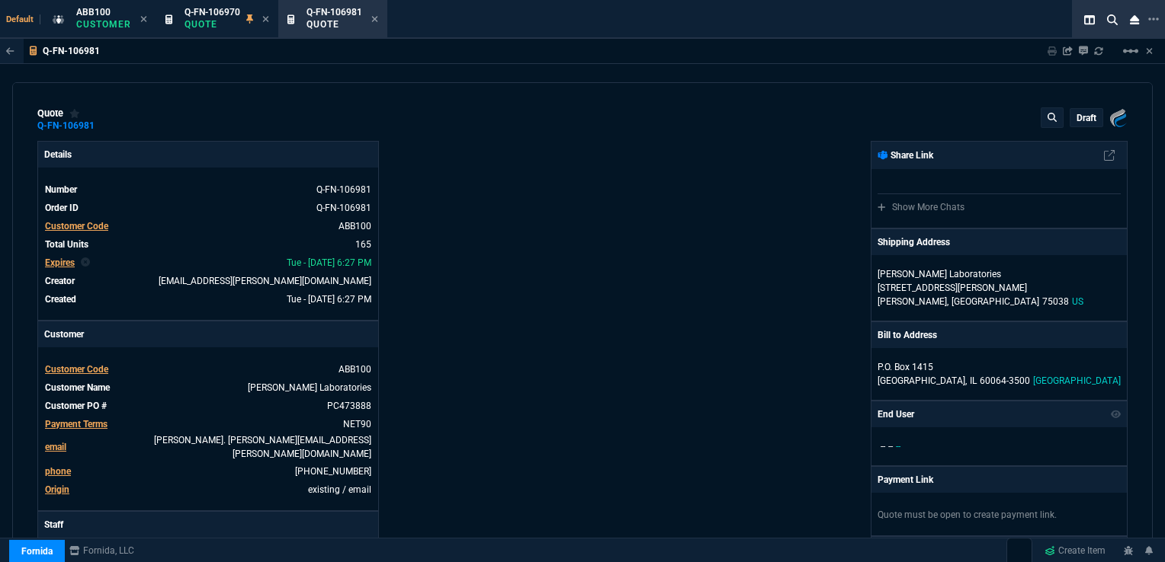
type input "26"
type input "58"
click at [346, 406] on link "PC473888" at bounding box center [347, 406] width 47 height 14
drag, startPoint x: 326, startPoint y: 405, endPoint x: 368, endPoint y: 402, distance: 42.0
click at [368, 402] on link "PC473888" at bounding box center [347, 406] width 47 height 14
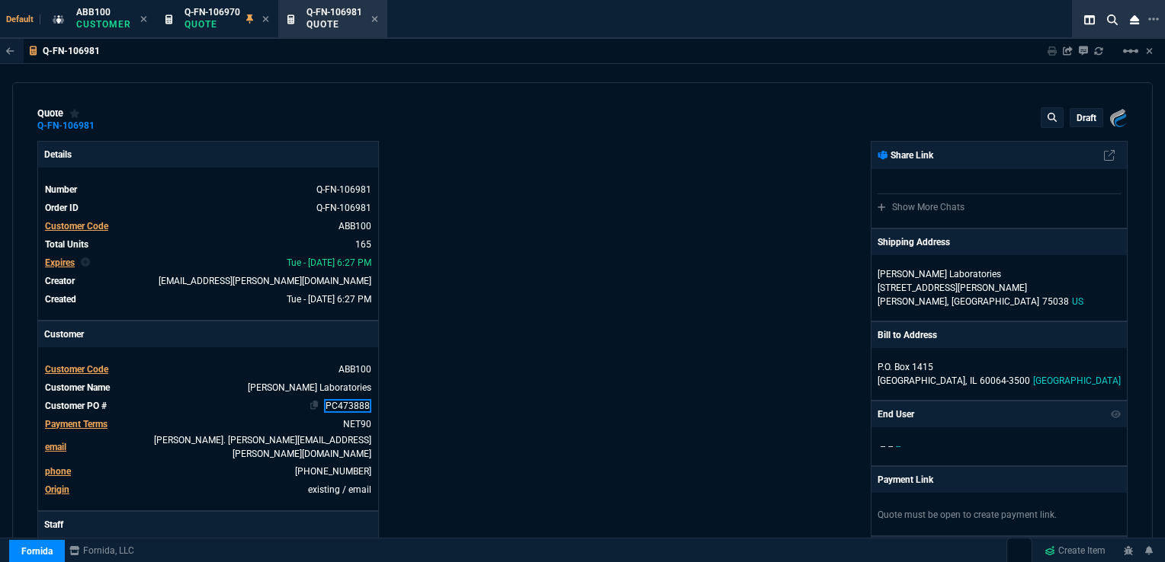
paste link
click at [325, 404] on link "PC473980" at bounding box center [347, 406] width 47 height 14
click at [456, 439] on div "Details Number Q-FN-106981 Order ID Q-FN-106981 Customer Code ABB100 Total Unit…" at bounding box center [309, 539] width 545 height 797
click at [70, 261] on span "Expires" at bounding box center [60, 263] width 30 height 11
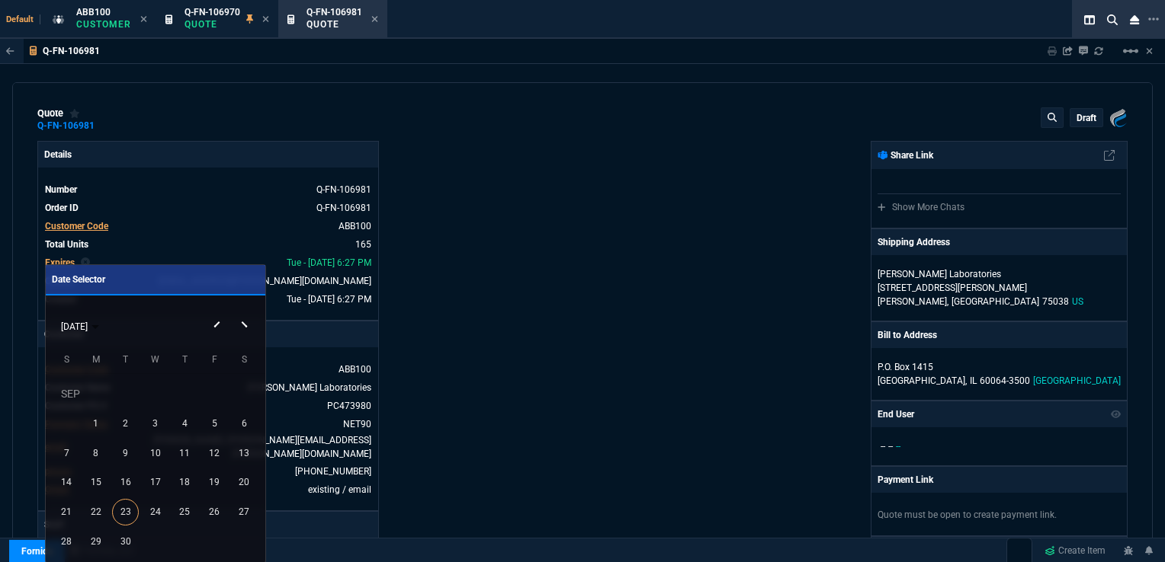
click at [242, 312] on button "Next month" at bounding box center [246, 312] width 30 height 0
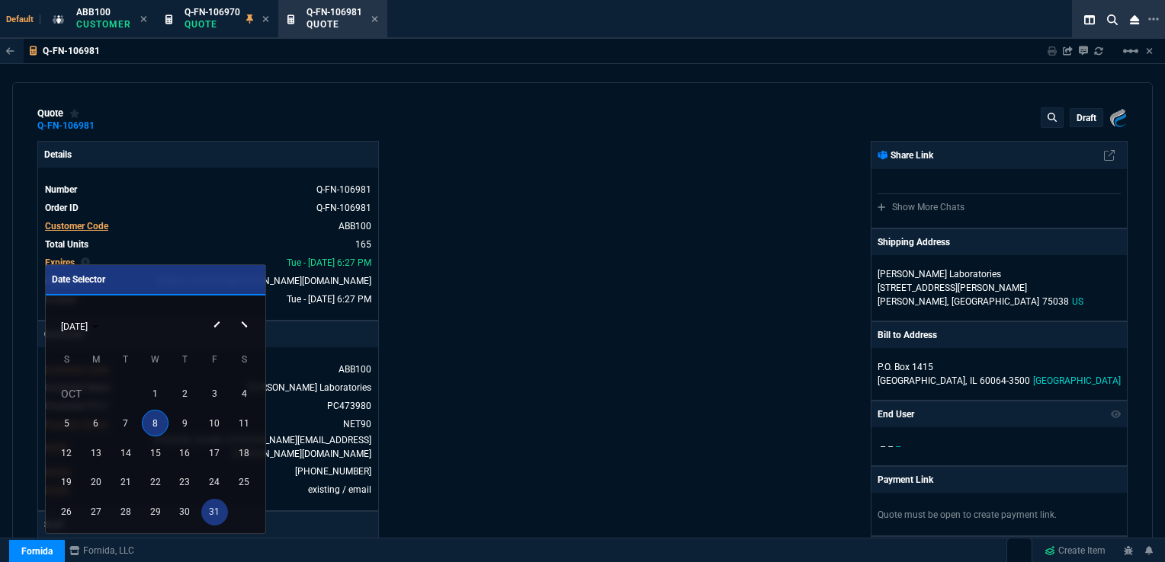
click at [217, 507] on div "31" at bounding box center [214, 512] width 27 height 27
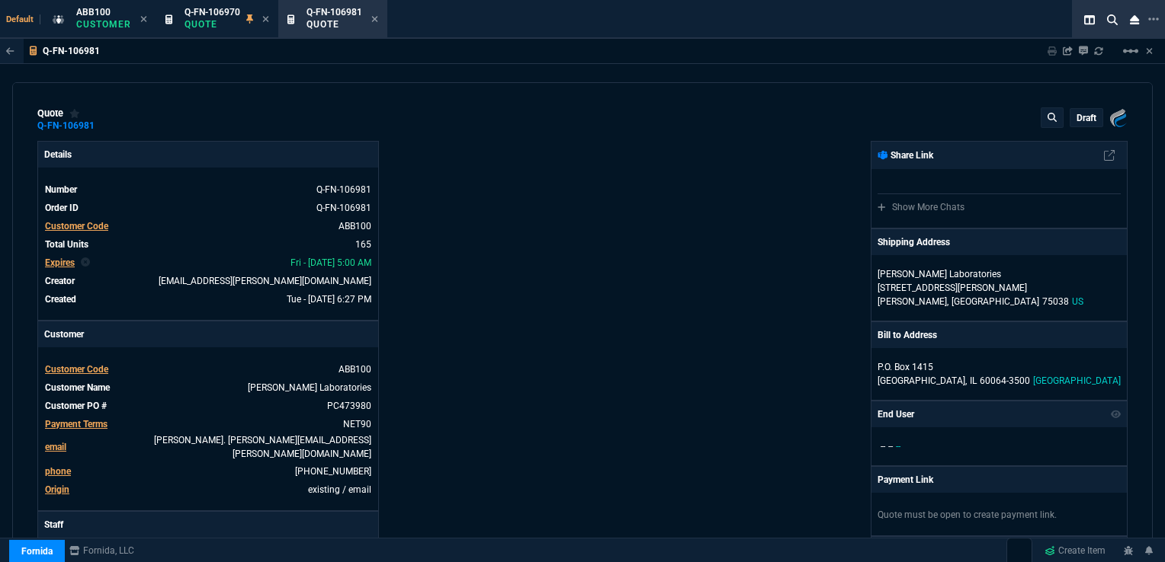
type input "26"
type input "58"
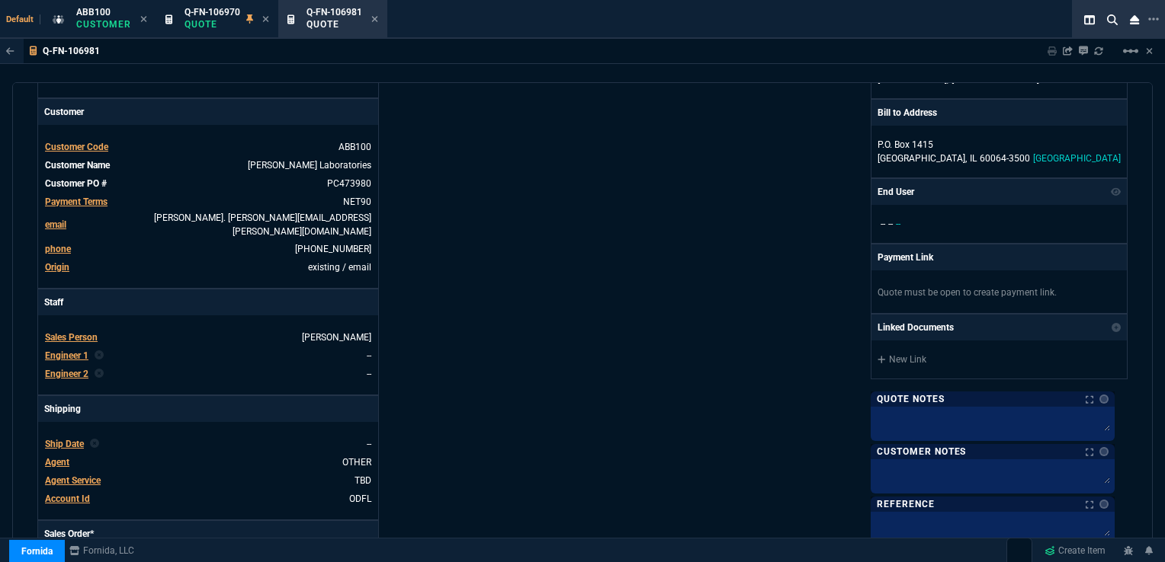
scroll to position [229, 0]
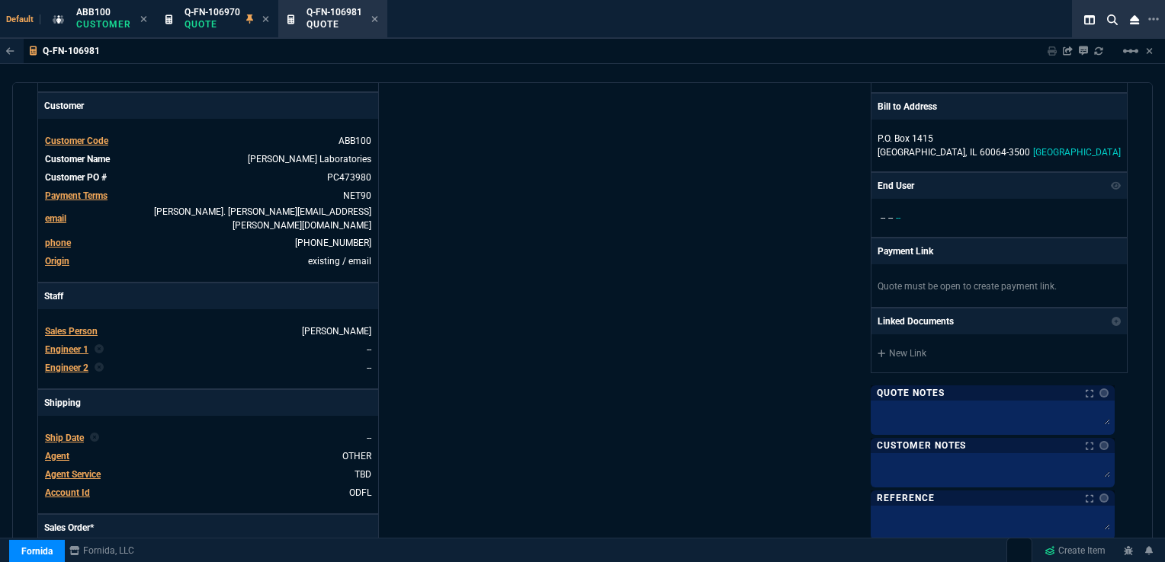
click at [68, 433] on span "Ship Date" at bounding box center [64, 438] width 39 height 11
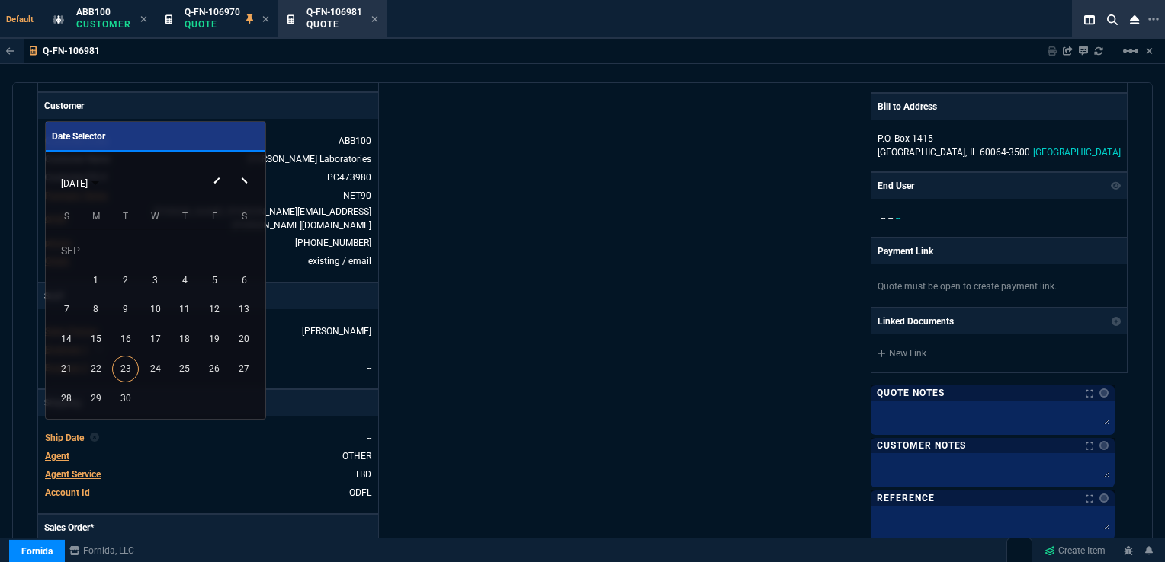
click at [245, 168] on button "Next month" at bounding box center [246, 168] width 30 height 0
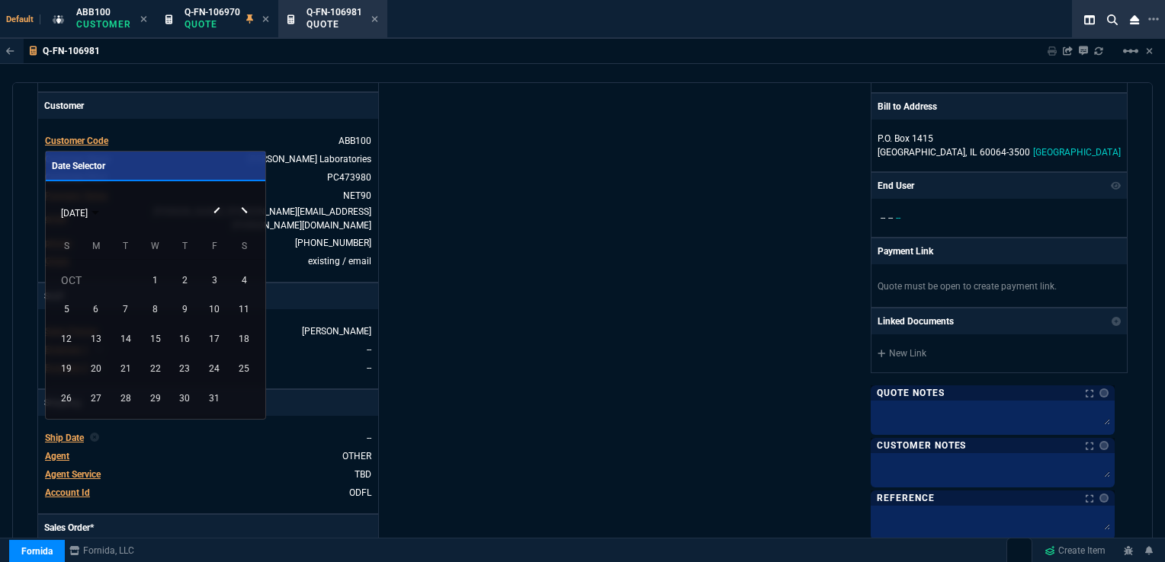
click at [246, 198] on button "Next month" at bounding box center [246, 198] width 30 height 0
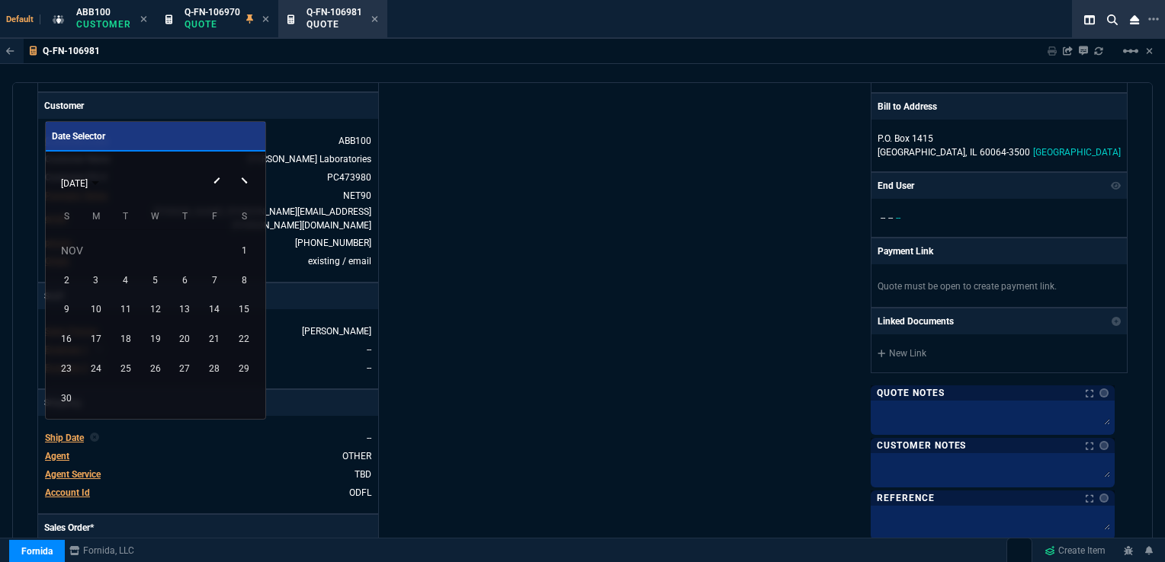
click at [245, 168] on button "Next month" at bounding box center [246, 168] width 30 height 0
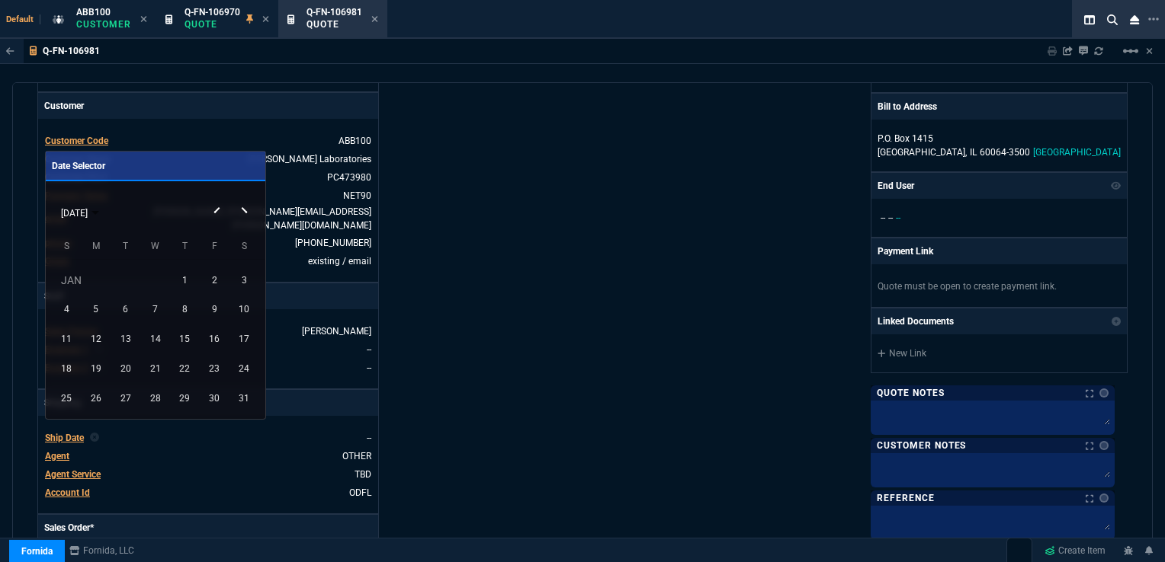
click at [243, 198] on button "Next month" at bounding box center [246, 198] width 30 height 0
click at [216, 198] on button "Previous month" at bounding box center [215, 198] width 30 height 0
click at [186, 371] on div "22" at bounding box center [184, 369] width 27 height 27
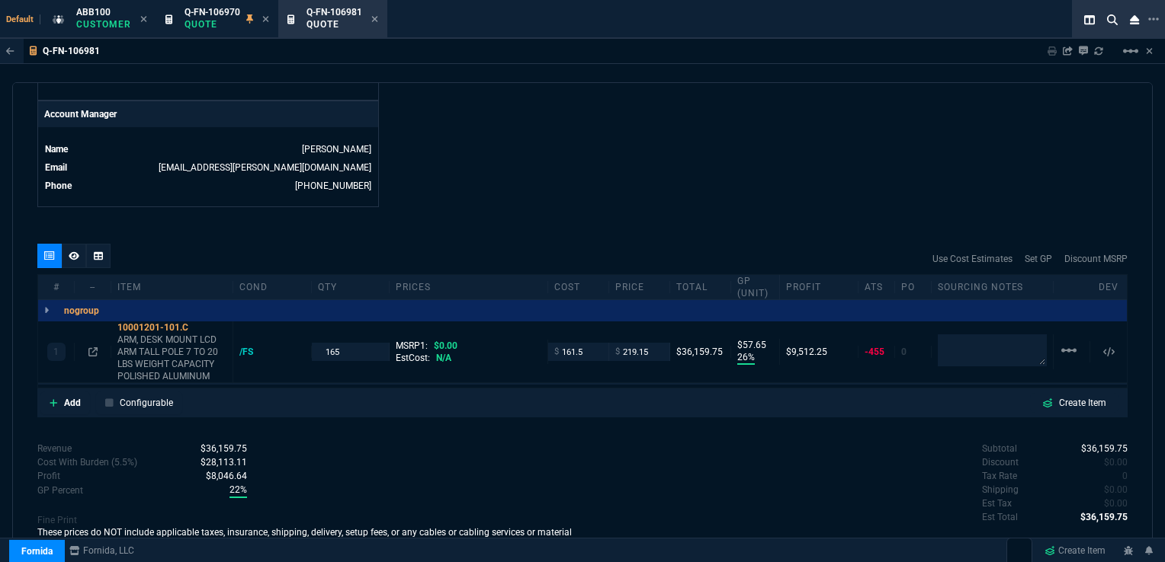
scroll to position [754, 0]
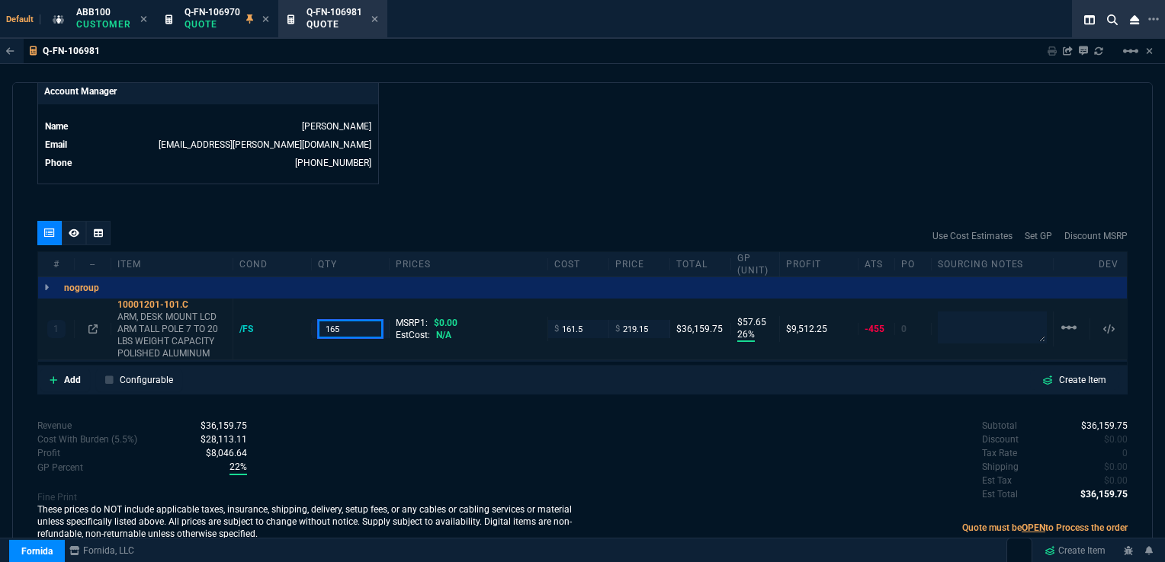
drag, startPoint x: 339, startPoint y: 310, endPoint x: 312, endPoint y: 313, distance: 27.6
click at [312, 320] on div "165" at bounding box center [351, 329] width 79 height 18
type input "190"
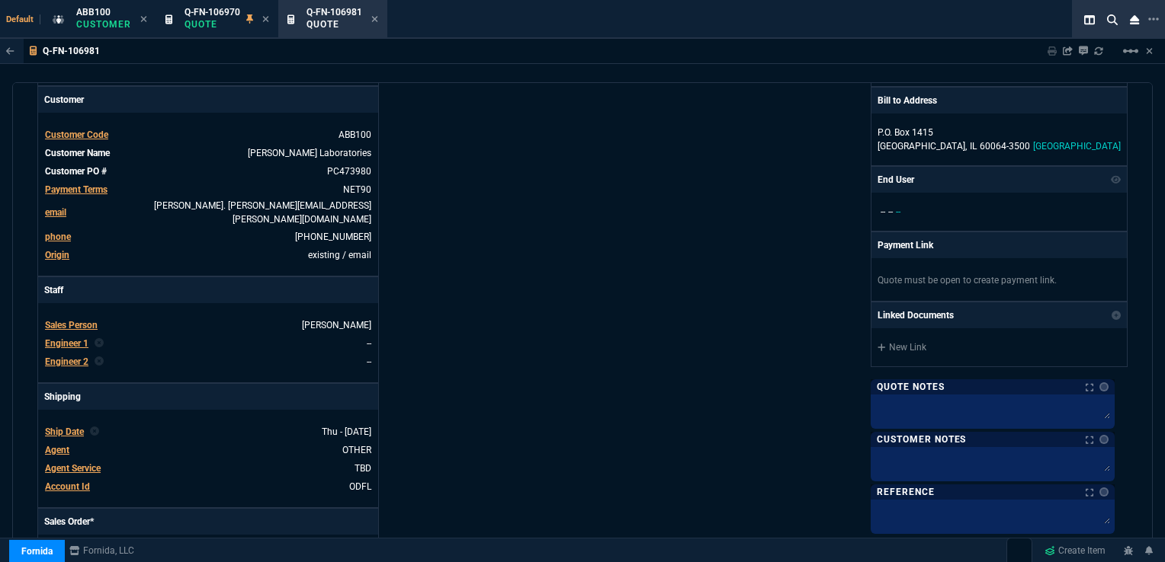
scroll to position [220, 0]
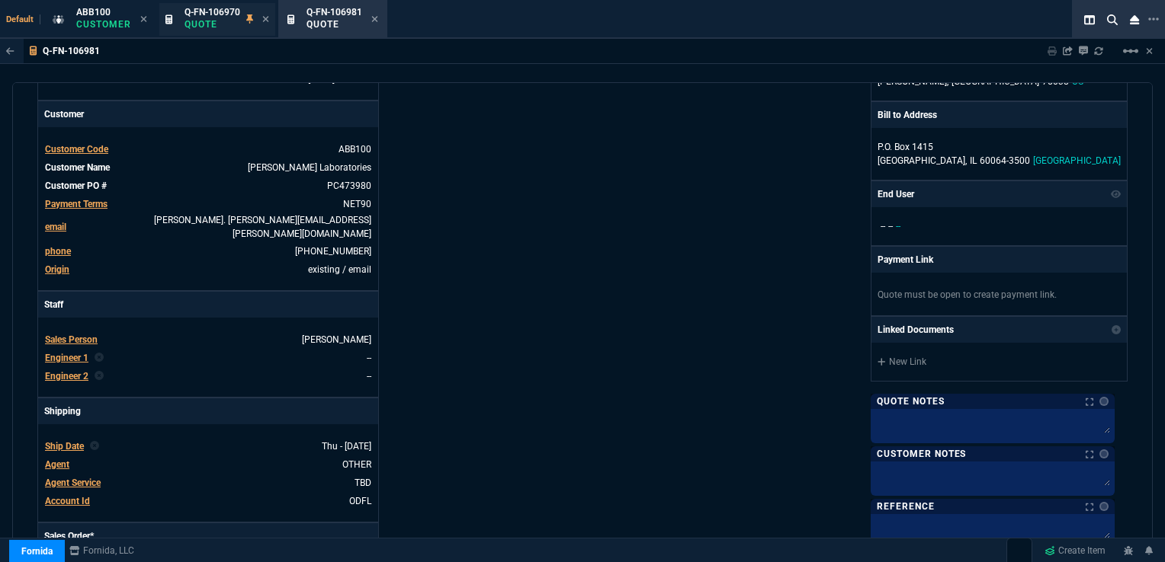
click at [218, 22] on p "Quote" at bounding box center [212, 24] width 56 height 12
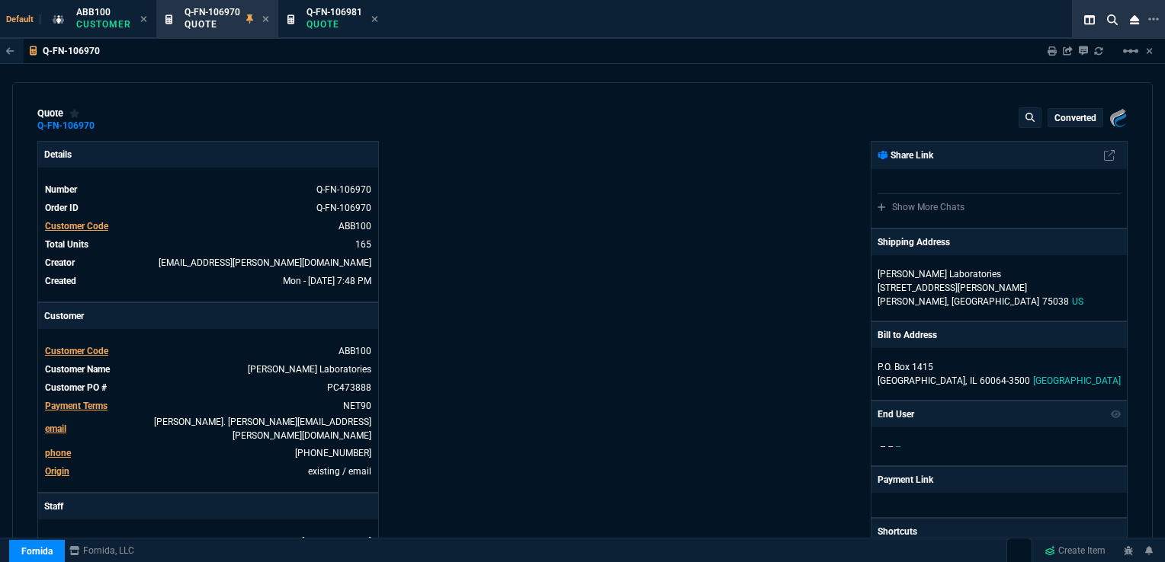
type input "26"
type input "58"
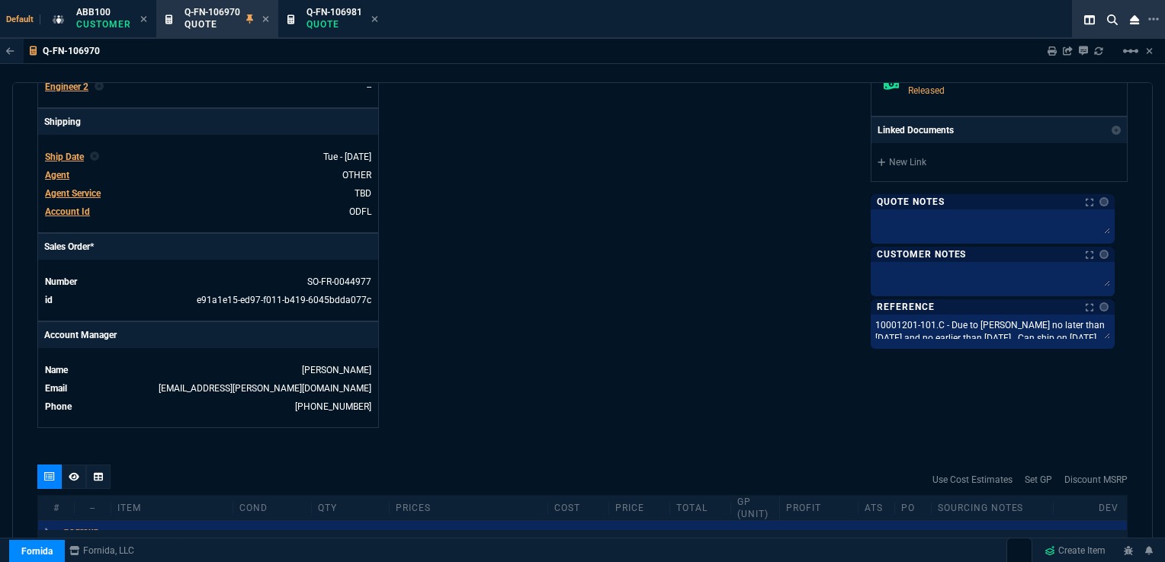
scroll to position [534, 0]
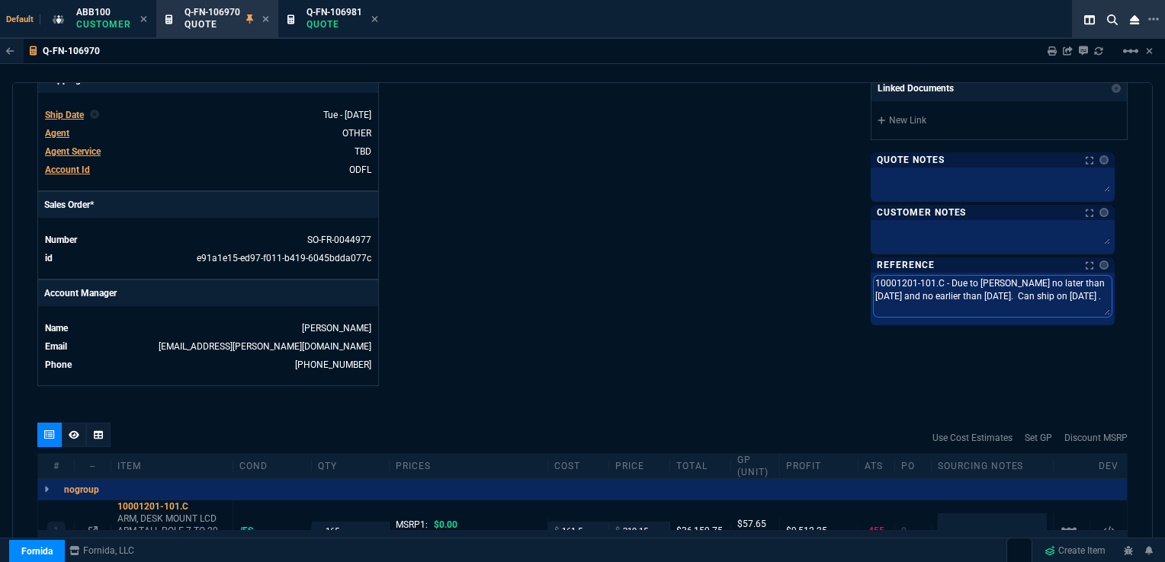
drag, startPoint x: 881, startPoint y: 277, endPoint x: 1116, endPoint y: 303, distance: 236.2
click at [1111, 303] on textarea "10001201-101.C - Due to [PERSON_NAME] no later than [DATE] and no earlier than …" at bounding box center [992, 296] width 238 height 41
click at [338, 3] on div "Q-FN-106981 Quote" at bounding box center [332, 19] width 103 height 33
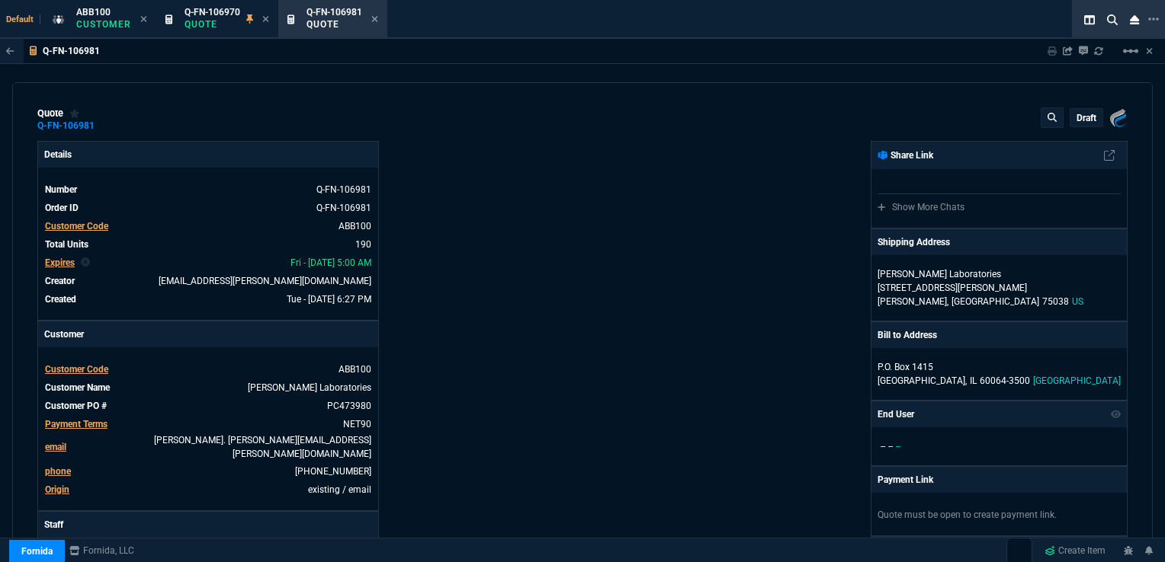
type input "26"
type input "58"
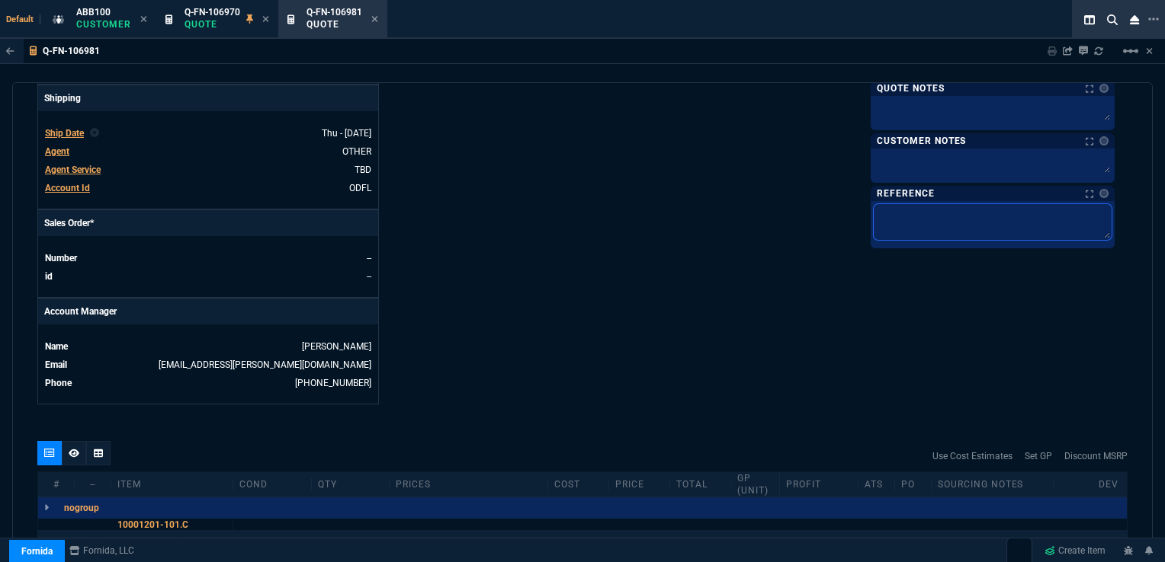
click at [907, 207] on textarea at bounding box center [992, 222] width 238 height 36
paste textarea "10001201-101.C - Due to [PERSON_NAME] no later than [DATE] and no earlier than …"
type textarea "10001201-101.C - Due to [PERSON_NAME] no later than [DATE] and no earlier than …"
drag, startPoint x: 1068, startPoint y: 207, endPoint x: 1104, endPoint y: 209, distance: 35.9
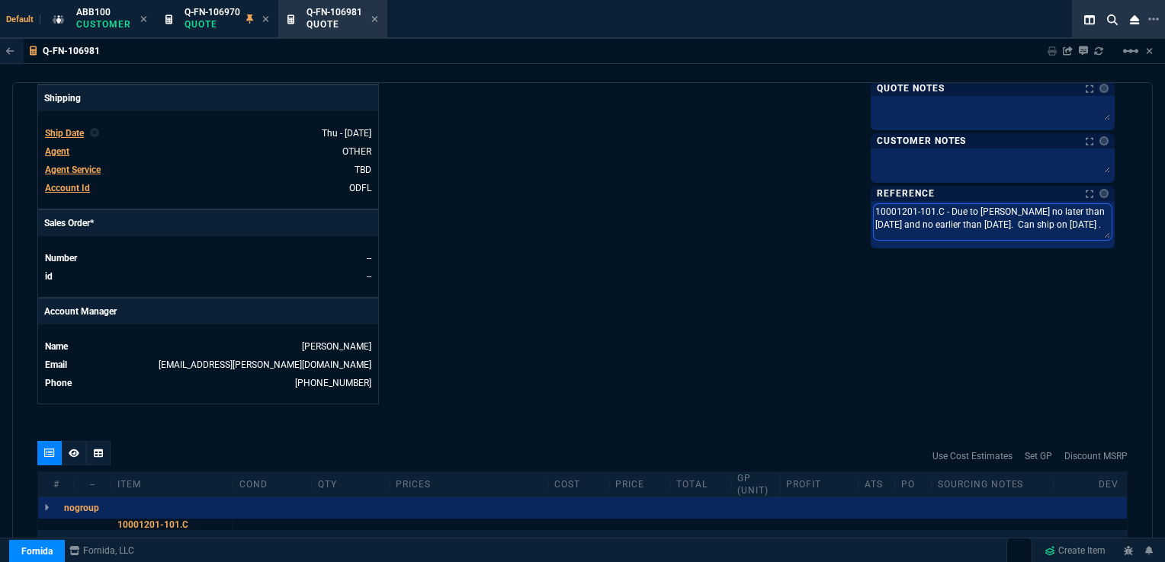
click at [1104, 209] on textarea "10001201-101.C - Due to [PERSON_NAME] no later than [DATE] and no earlier than …" at bounding box center [992, 222] width 238 height 36
type textarea "10001201-101.C - Due to [PERSON_NAME] no later than 0 and no earlier than [DATE…"
type textarea "10001201-101.C - Due to [PERSON_NAME] no later than 01 and no earlier than [DAT…"
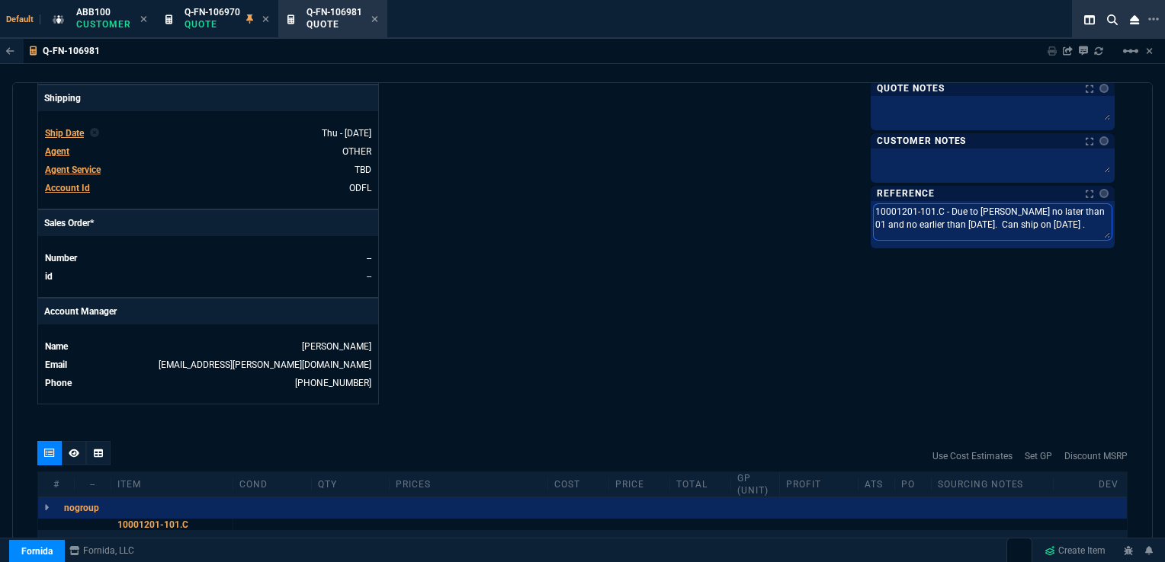
type textarea "10001201-101.C - Due to [PERSON_NAME] no later than 01/ and no earlier than [DA…"
type textarea "10001201-101.C - Due to [PERSON_NAME] no later than 01/2 and no earlier than [D…"
type textarea "10001201-101.C - Due to [PERSON_NAME] no later than 01/29 and no earlier than […"
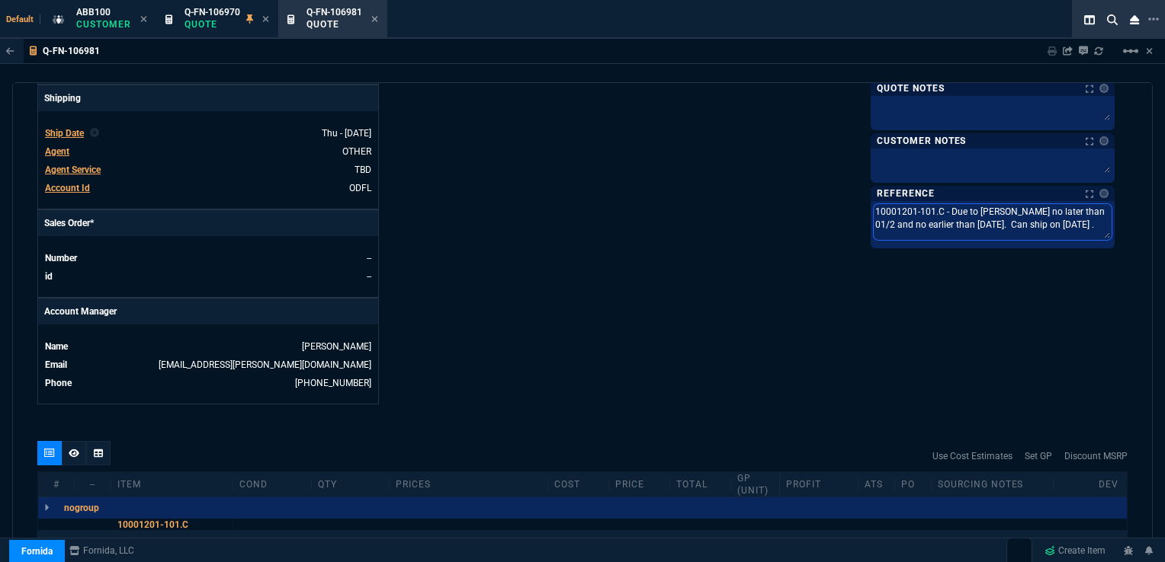
type textarea "10001201-101.C - Due to [PERSON_NAME] no later than 01/29 and no earlier than […"
type textarea "10001201-101.C - Due to [PERSON_NAME] no later than 01/29/ and no earlier than …"
type textarea "10001201-101.C - Due to [PERSON_NAME] no later than 01/29/2 and no earlier than…"
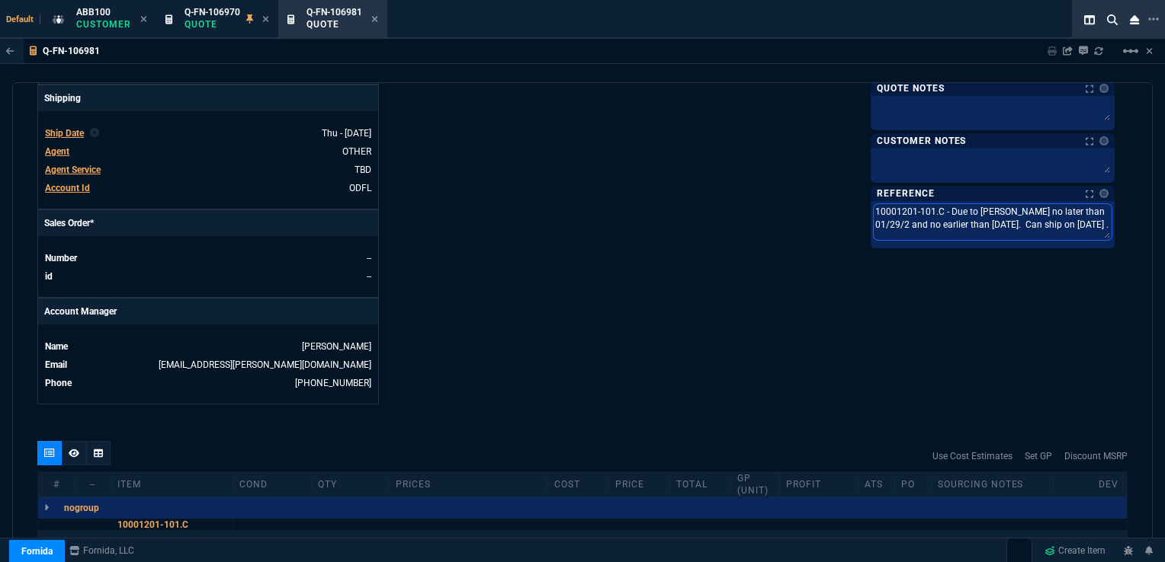
type textarea "10001201-101.C - Due to [PERSON_NAME] no later than [DATE] and no earlier than …"
drag, startPoint x: 960, startPoint y: 223, endPoint x: 996, endPoint y: 221, distance: 36.7
click at [996, 221] on textarea "10001201-101.C - Due to [PERSON_NAME] no later than [DATE] and no earlier than …" at bounding box center [992, 222] width 238 height 36
type textarea "10001201-101.C - Due to [PERSON_NAME] no later than [DATE] and no earlier than …"
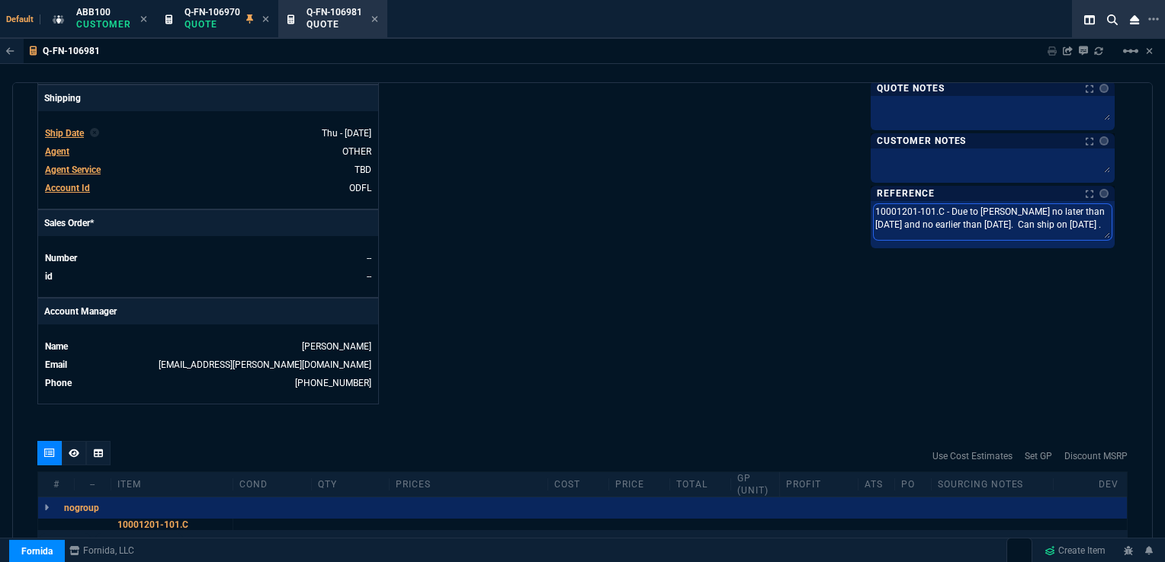
type textarea "10001201-101.C - Due to [PERSON_NAME] no later than [DATE] and no earlier than …"
drag, startPoint x: 1053, startPoint y: 220, endPoint x: 1092, endPoint y: 220, distance: 39.6
click at [1092, 220] on textarea "10001201-101.C - Due to [PERSON_NAME] no later than [DATE] and no earlier than …" at bounding box center [992, 222] width 238 height 36
click at [854, 239] on div "Fornida, LLC [STREET_ADDRESS] Share Link Show More Chats Shipping Address [PERS…" at bounding box center [854, 5] width 545 height 797
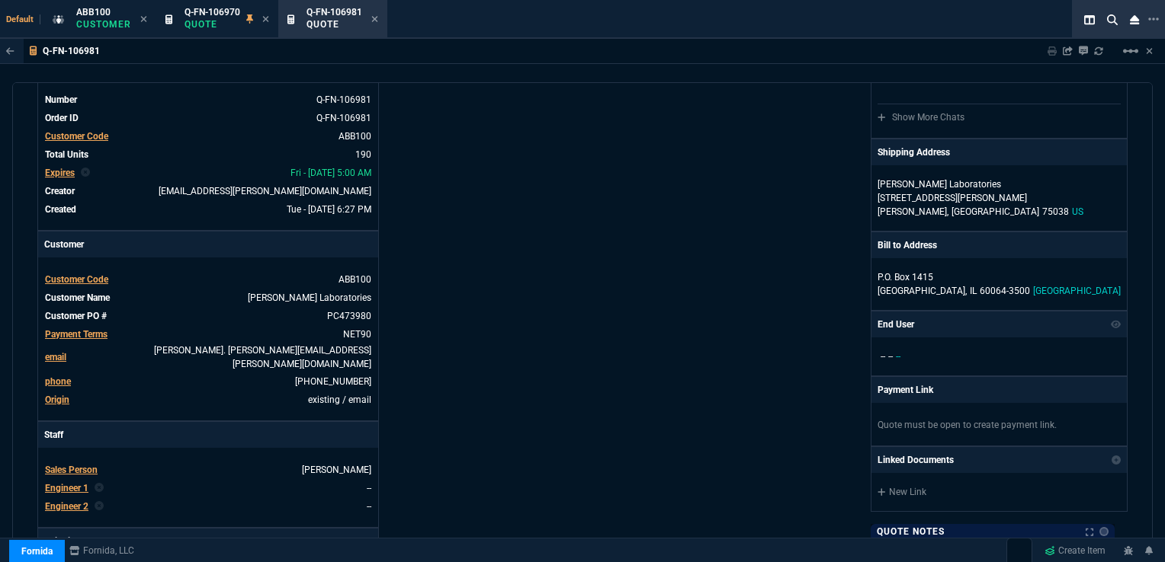
scroll to position [76, 0]
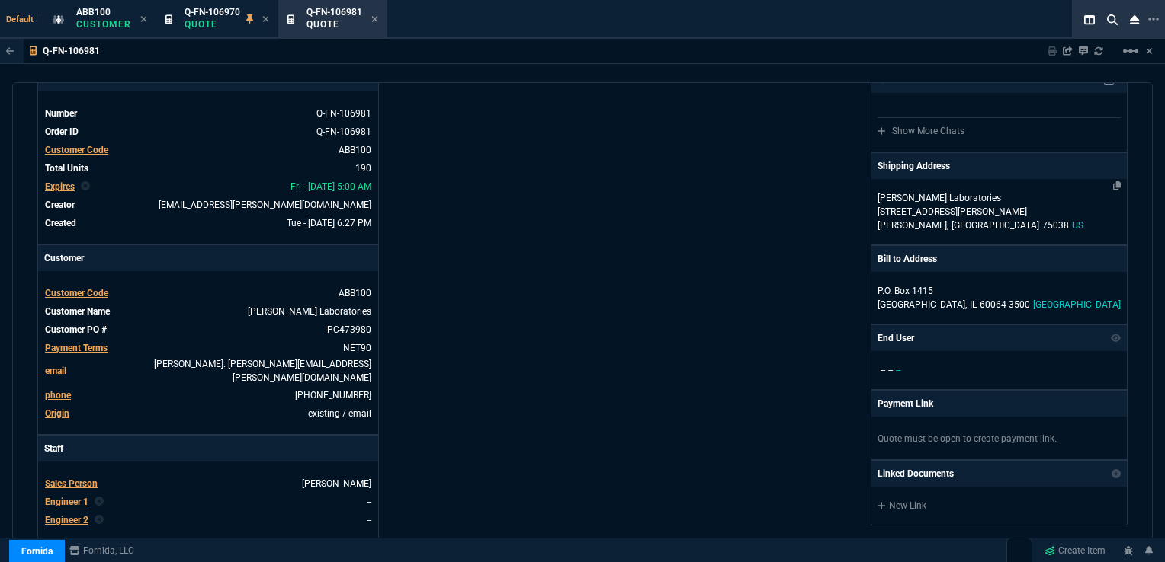
click at [903, 212] on p "[STREET_ADDRESS][PERSON_NAME]" at bounding box center [998, 212] width 243 height 14
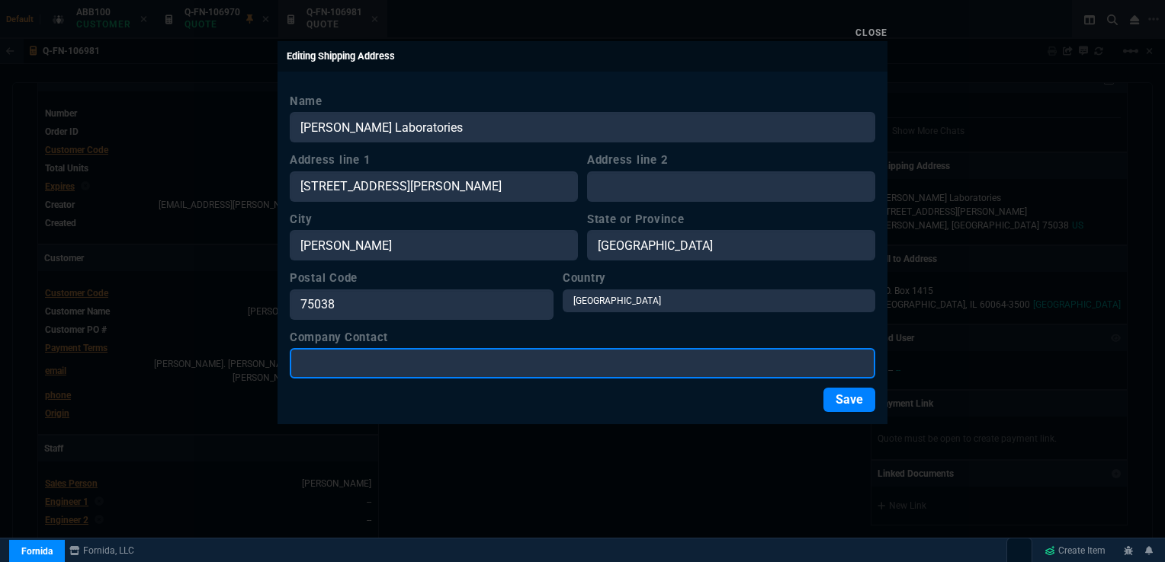
click at [405, 364] on input "Company Contact" at bounding box center [582, 363] width 585 height 30
paste input "[PERSON_NAME] / AIM"
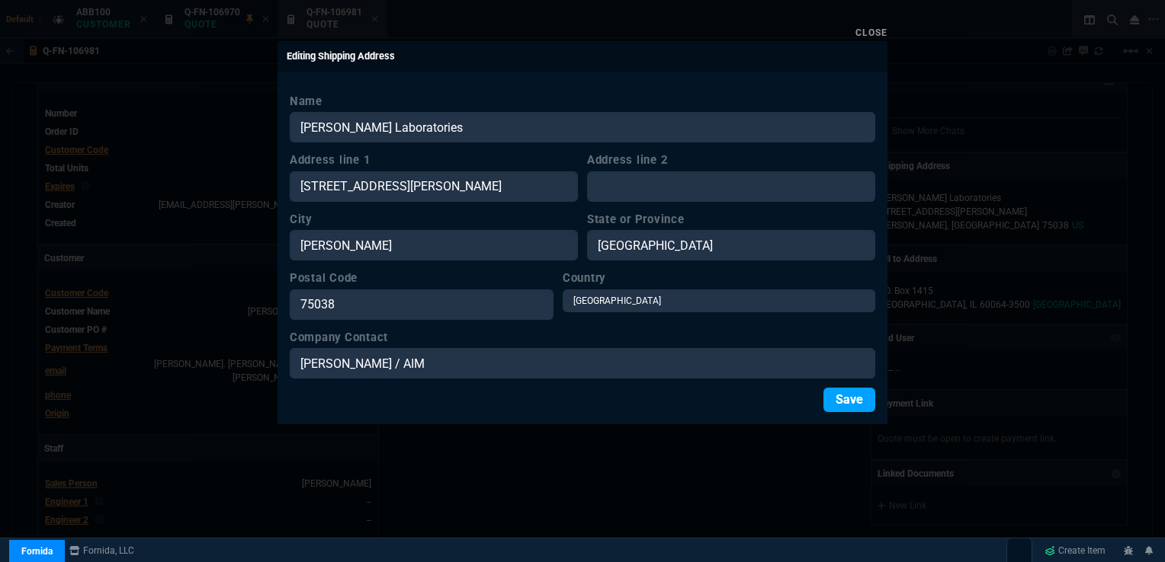
click at [848, 409] on button "Save" at bounding box center [849, 400] width 52 height 24
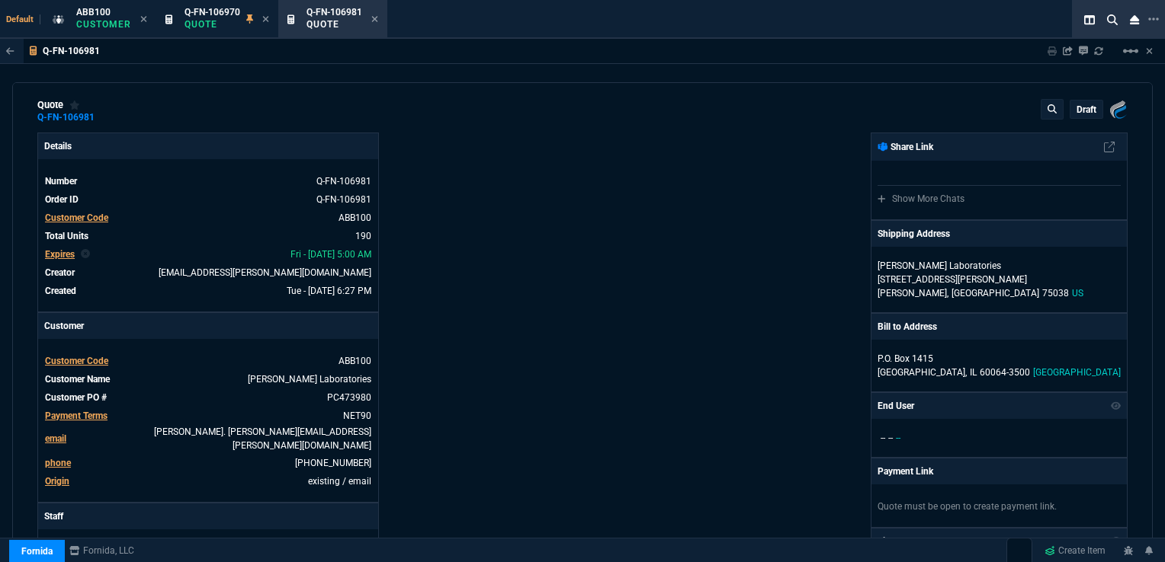
scroll to position [0, 0]
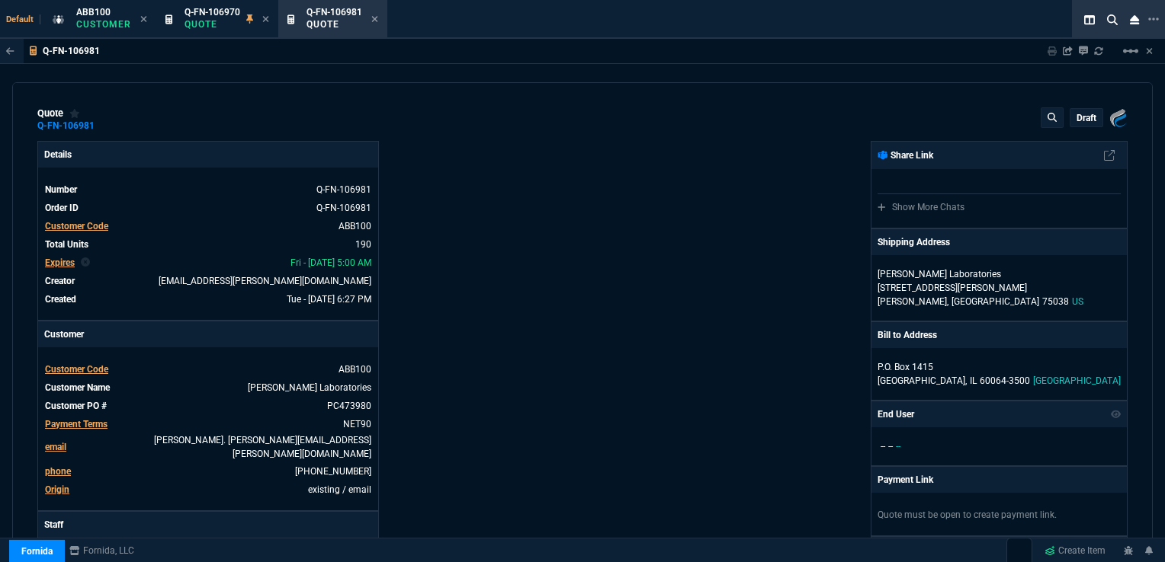
click at [1076, 117] on p "draft" at bounding box center [1086, 118] width 20 height 12
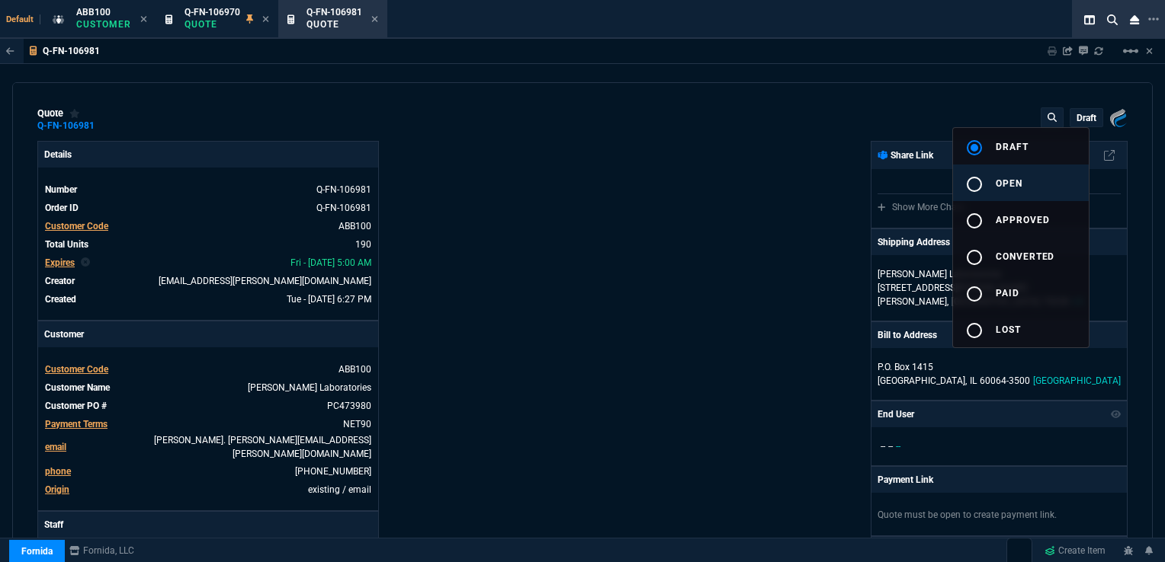
click at [1000, 181] on span "open" at bounding box center [1008, 183] width 27 height 11
click at [642, 212] on div at bounding box center [582, 281] width 1165 height 562
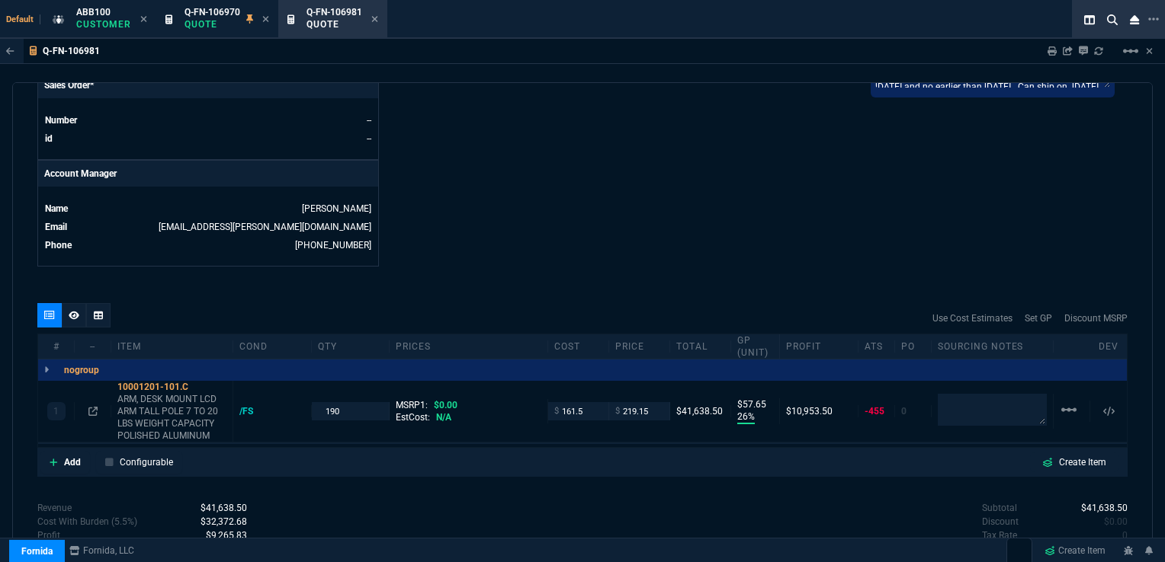
scroll to position [686, 0]
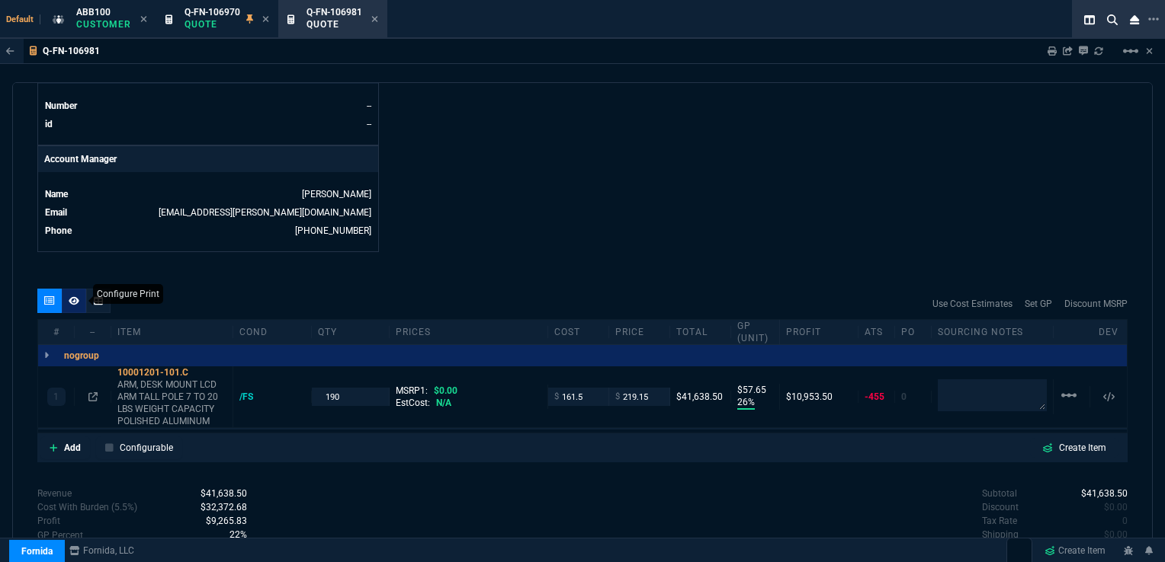
click at [75, 296] on icon at bounding box center [74, 300] width 11 height 9
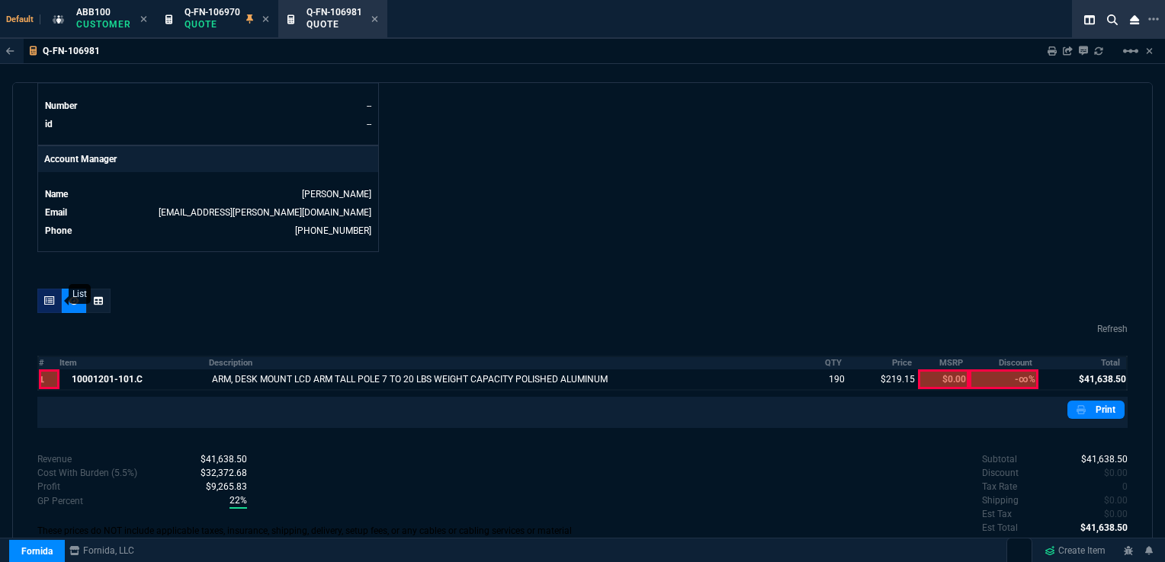
click at [50, 296] on icon at bounding box center [49, 300] width 11 height 9
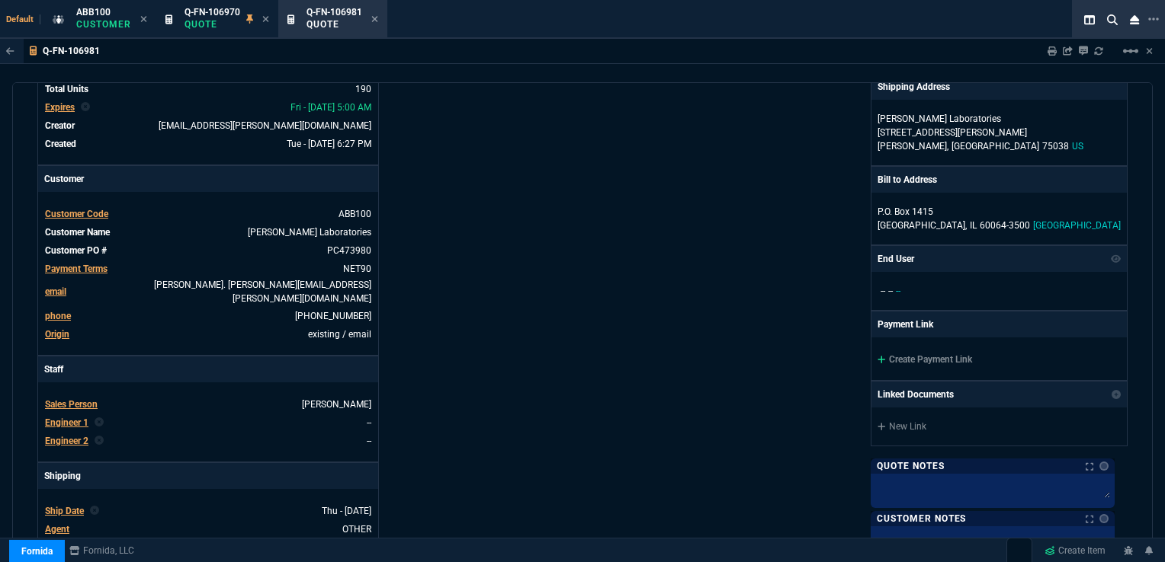
scroll to position [152, 0]
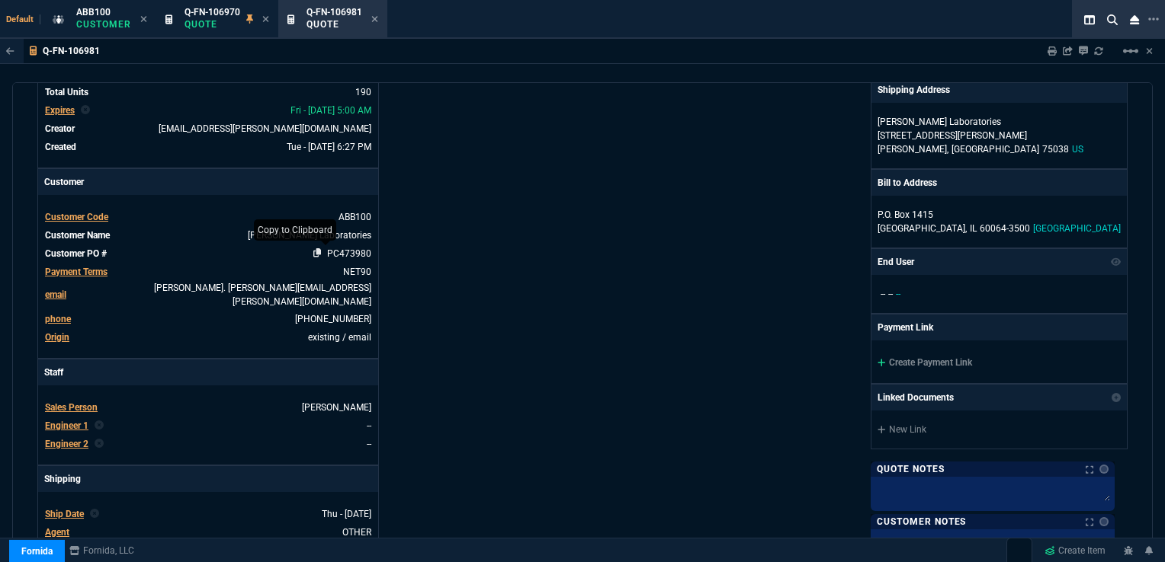
click at [317, 252] on icon at bounding box center [317, 252] width 8 height 9
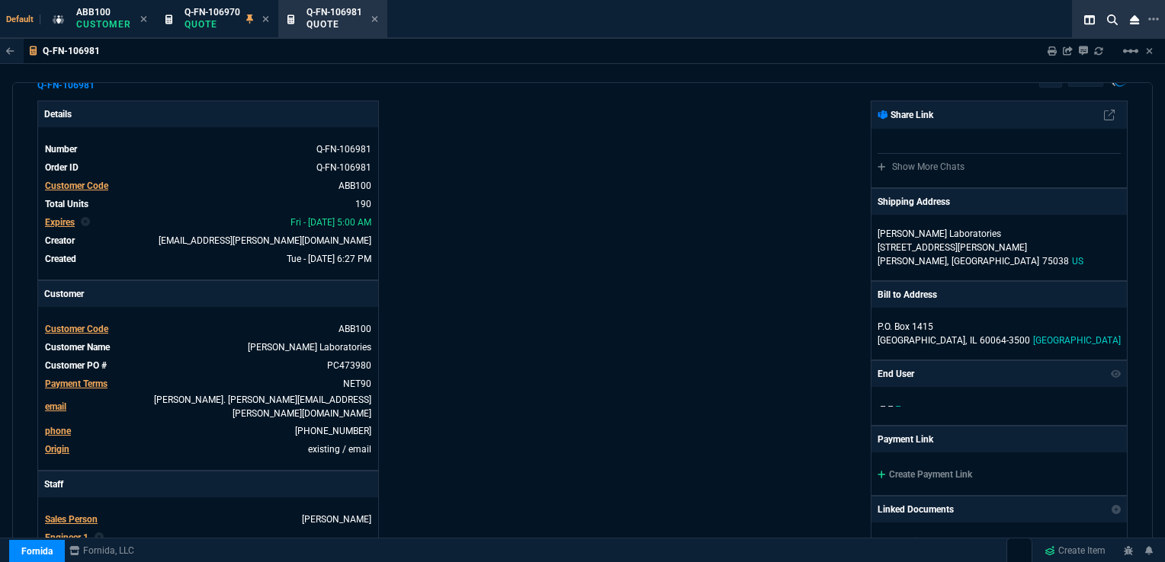
scroll to position [0, 0]
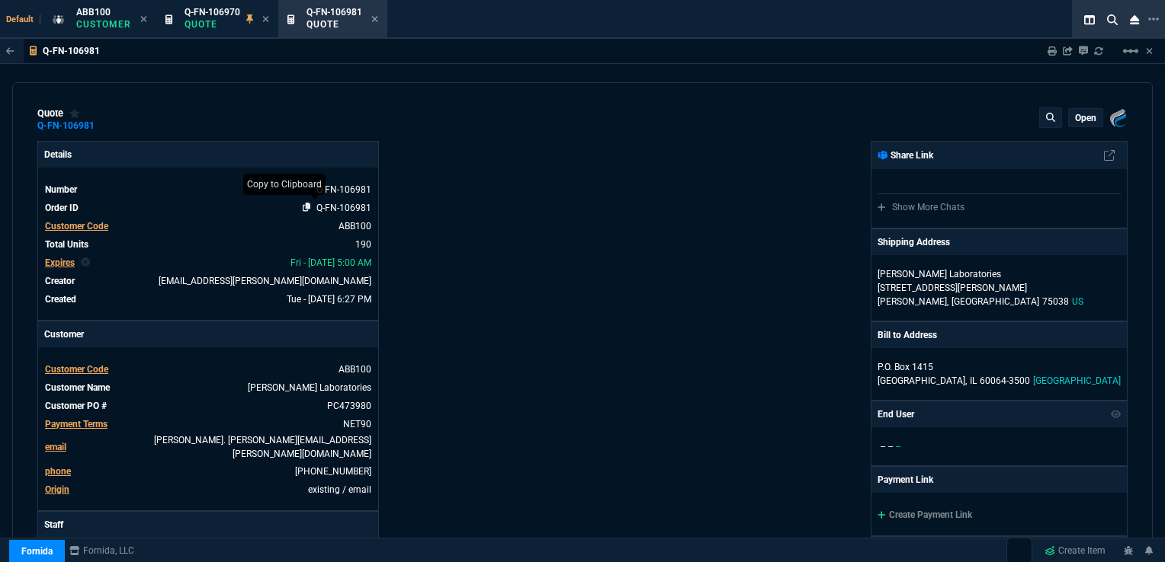
drag, startPoint x: 303, startPoint y: 208, endPoint x: 360, endPoint y: 213, distance: 57.4
click at [303, 208] on icon at bounding box center [307, 207] width 8 height 9
click at [1075, 114] on p "open" at bounding box center [1085, 118] width 21 height 12
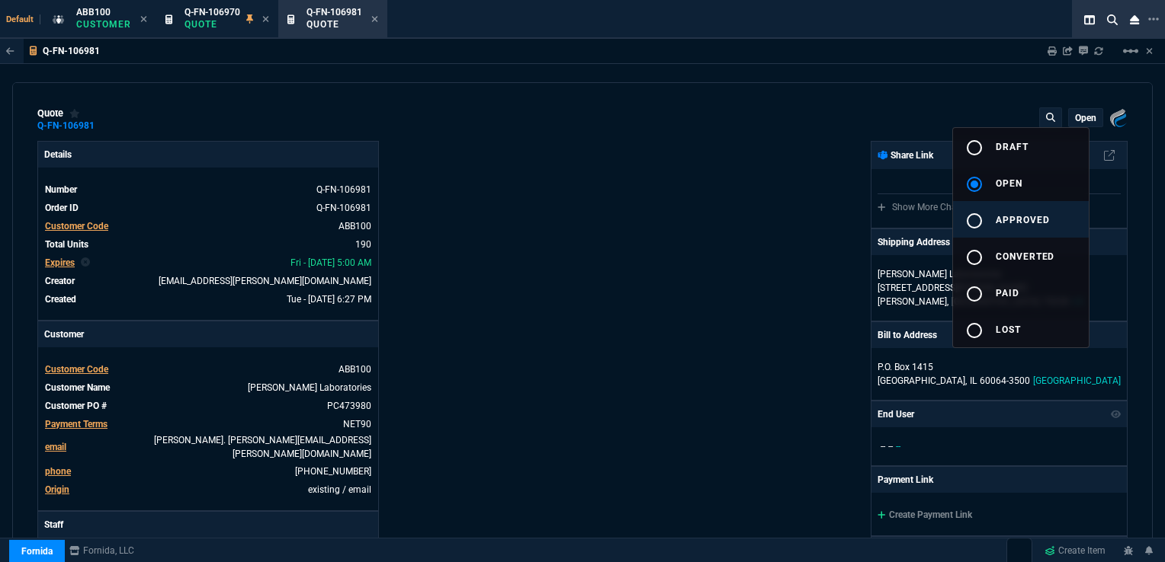
click at [1009, 216] on span "approved" at bounding box center [1022, 220] width 54 height 11
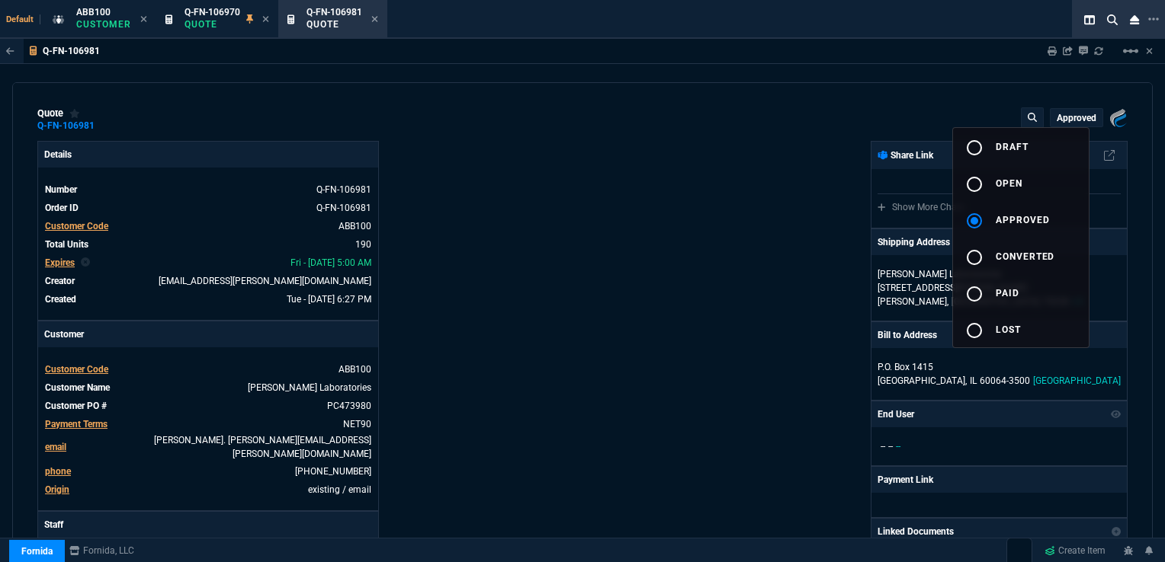
click at [813, 207] on div at bounding box center [582, 281] width 1165 height 562
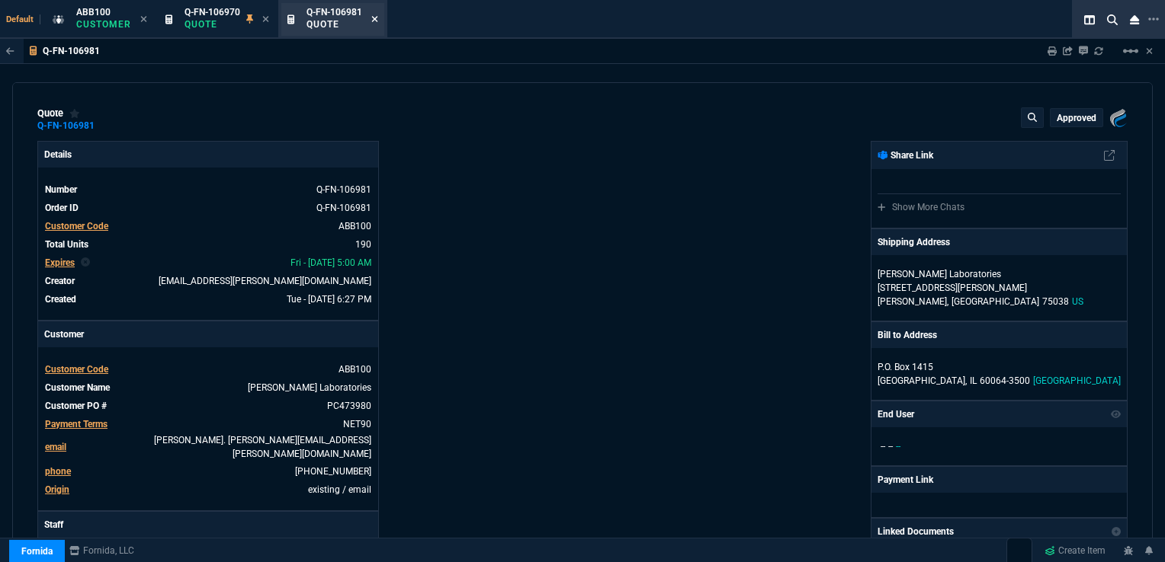
click at [377, 20] on icon at bounding box center [374, 18] width 7 height 9
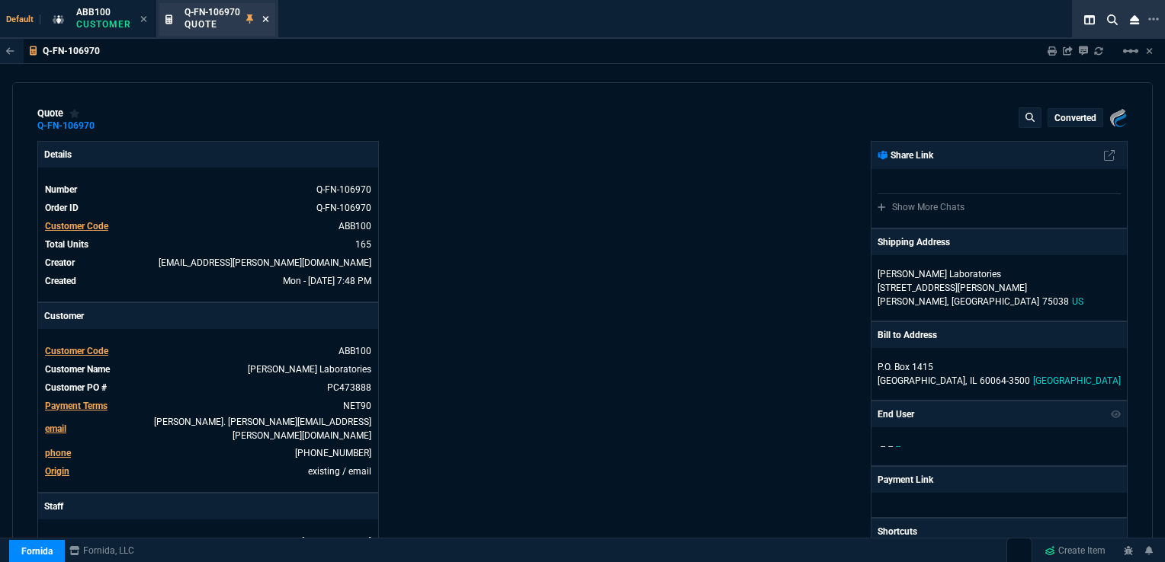
click at [262, 20] on icon at bounding box center [265, 18] width 7 height 9
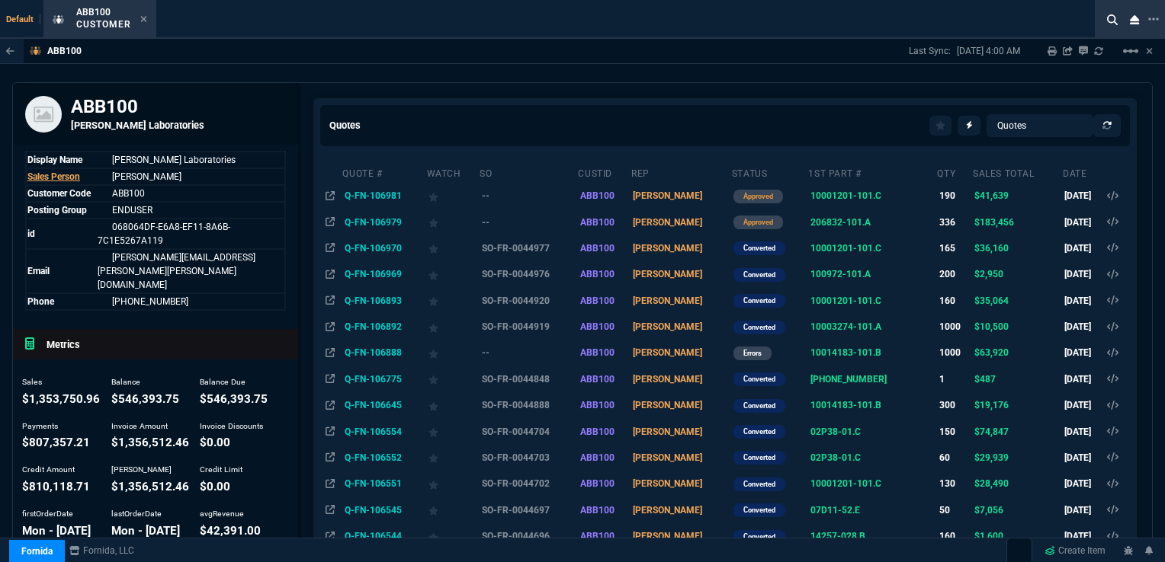
click at [380, 194] on td "Q-FN-106981" at bounding box center [383, 196] width 84 height 26
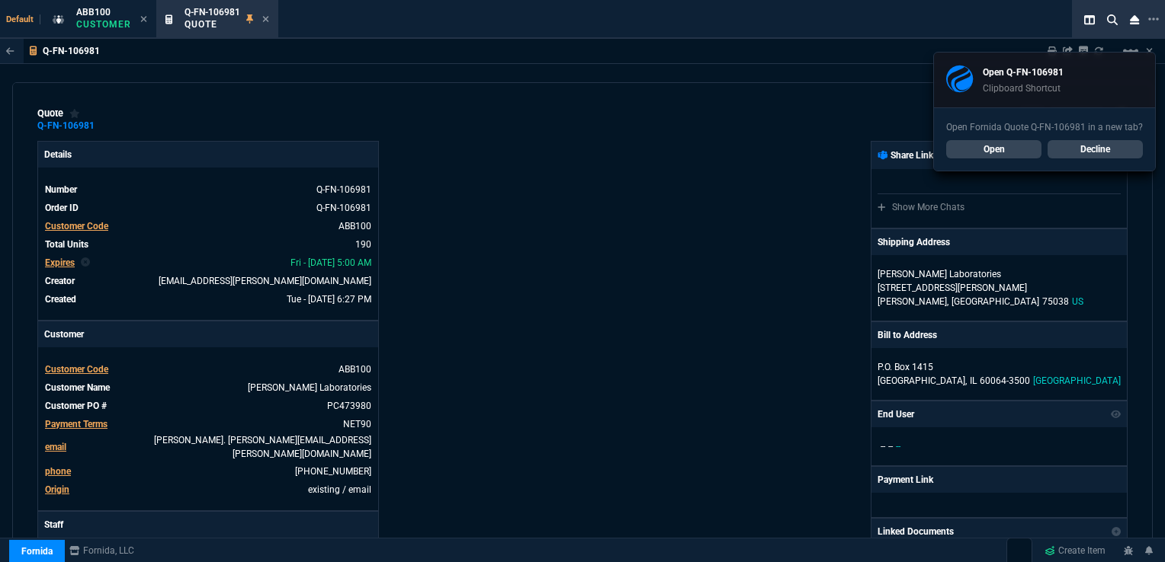
click at [655, 186] on div "Fornida, LLC [STREET_ADDRESS] Share Link Show More Chats Shipping Address [PERS…" at bounding box center [854, 539] width 545 height 797
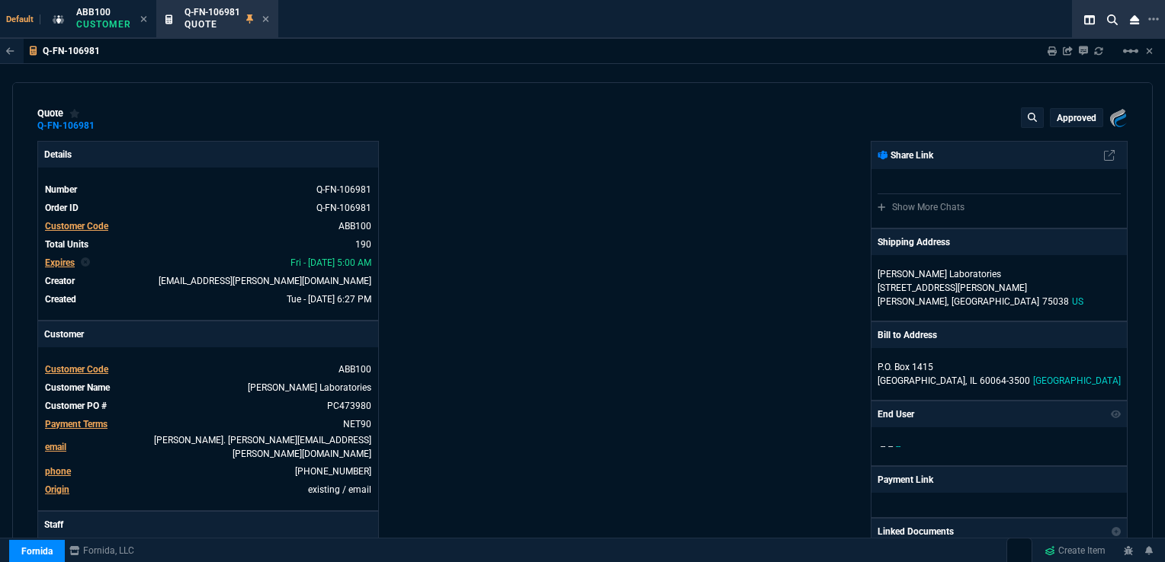
click at [1005, 145] on div "Share Link" at bounding box center [998, 155] width 255 height 27
click at [1128, 52] on mat-icon "linear_scale" at bounding box center [1130, 51] width 18 height 18
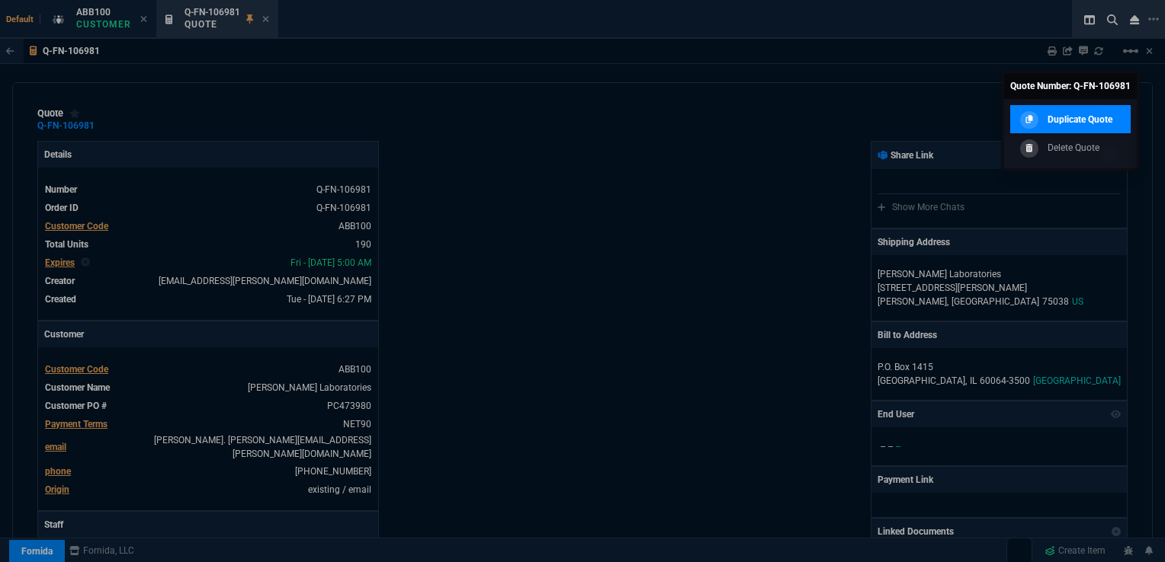
click at [1075, 122] on p "Duplicate Quote" at bounding box center [1079, 120] width 65 height 14
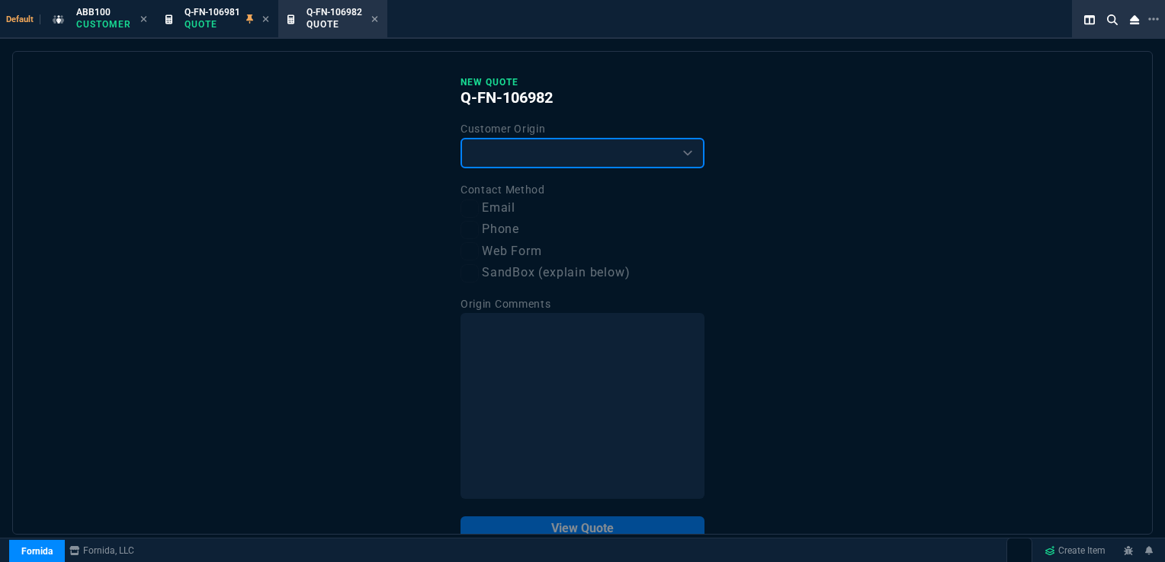
click at [506, 151] on select "Existing Customer Amazon Lead (first order) Website Lead (first order) Called (…" at bounding box center [582, 153] width 244 height 30
click at [460, 138] on select "Existing Customer Amazon Lead (first order) Website Lead (first order) Called (…" at bounding box center [582, 153] width 244 height 30
click at [474, 208] on input "Email" at bounding box center [469, 209] width 18 height 18
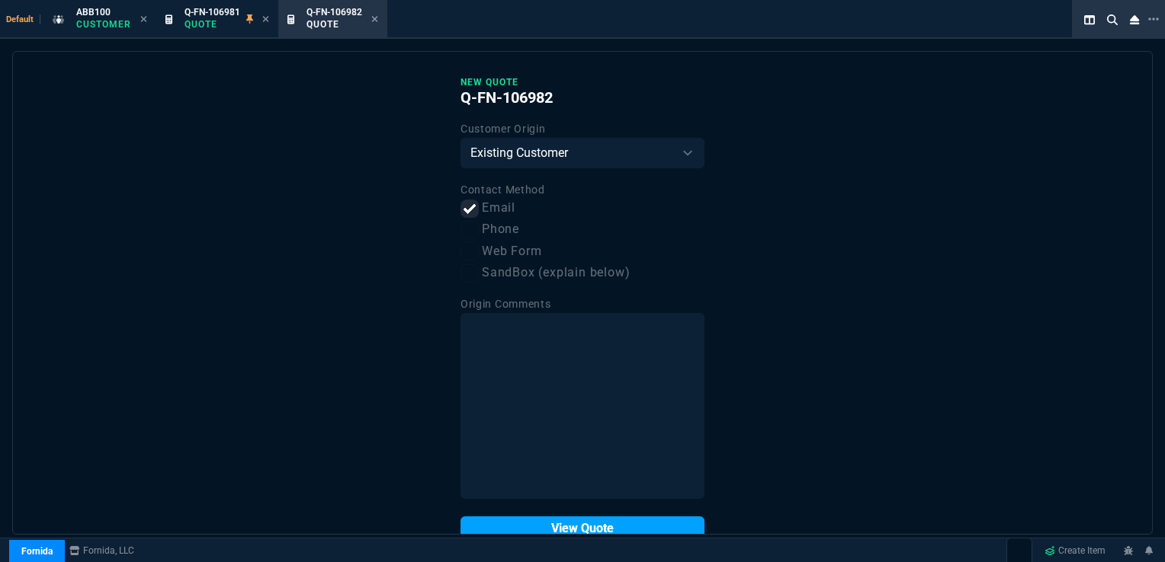
click at [556, 527] on button "View Quote" at bounding box center [582, 529] width 244 height 24
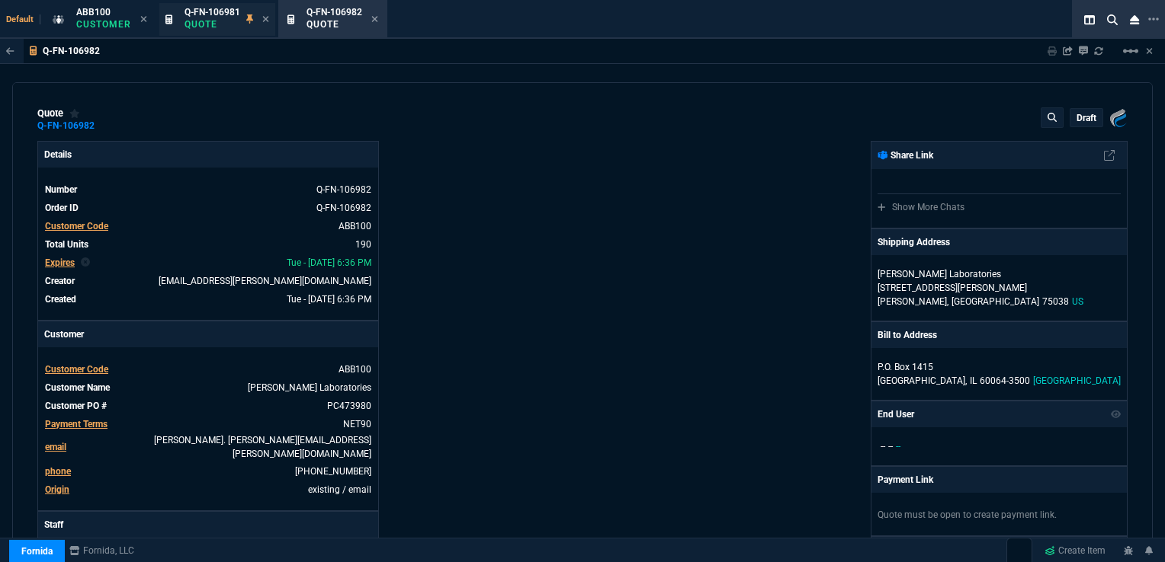
click at [210, 10] on span "Q-FN-106981" at bounding box center [212, 12] width 56 height 11
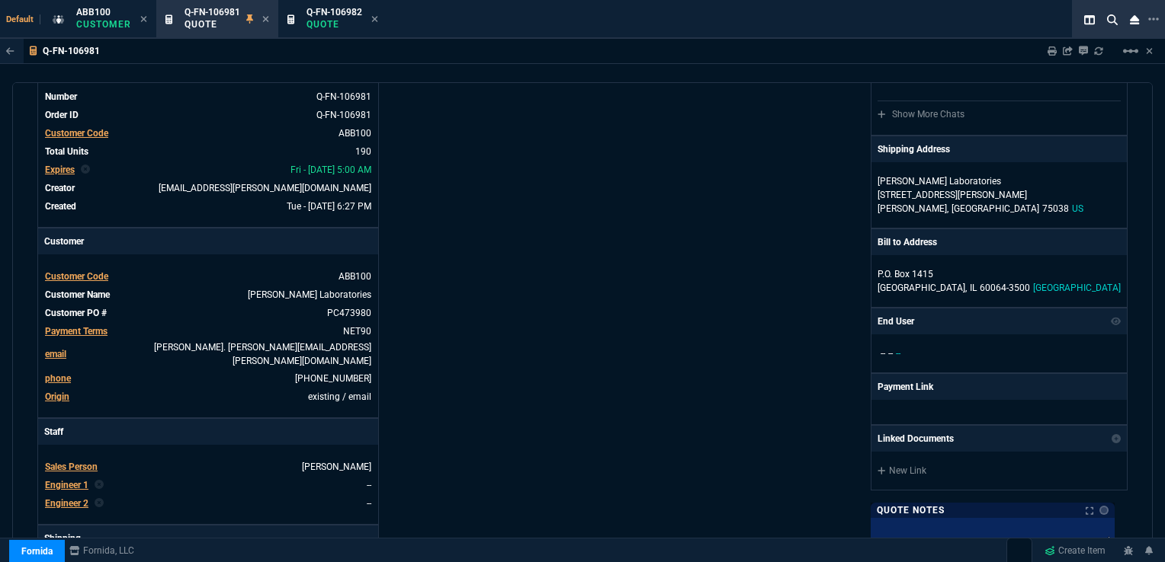
scroll to position [381, 0]
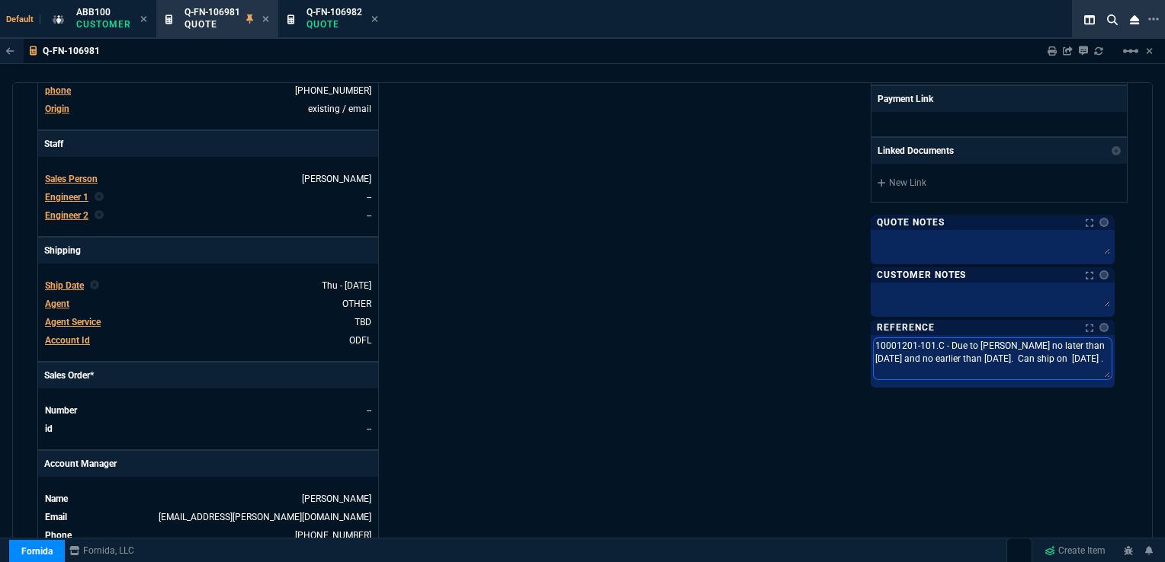
drag, startPoint x: 881, startPoint y: 341, endPoint x: 1135, endPoint y: 363, distance: 254.8
click at [1135, 363] on div "quote Q-FN-106981 approved Fornida, LLC [STREET_ADDRESS] Details Number Q-FN-10…" at bounding box center [582, 321] width 1140 height 478
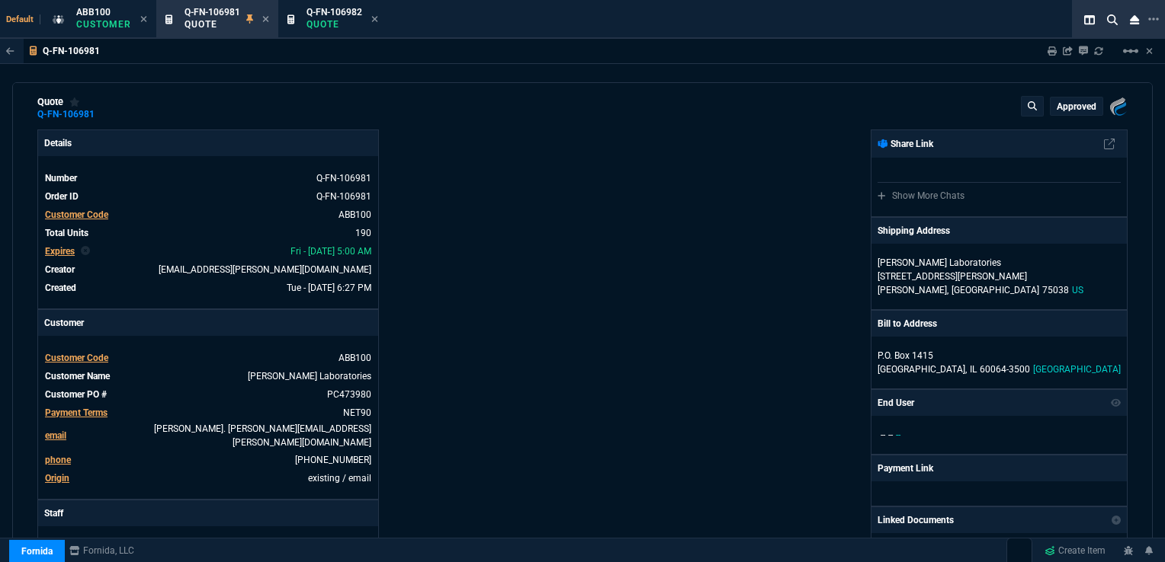
scroll to position [0, 0]
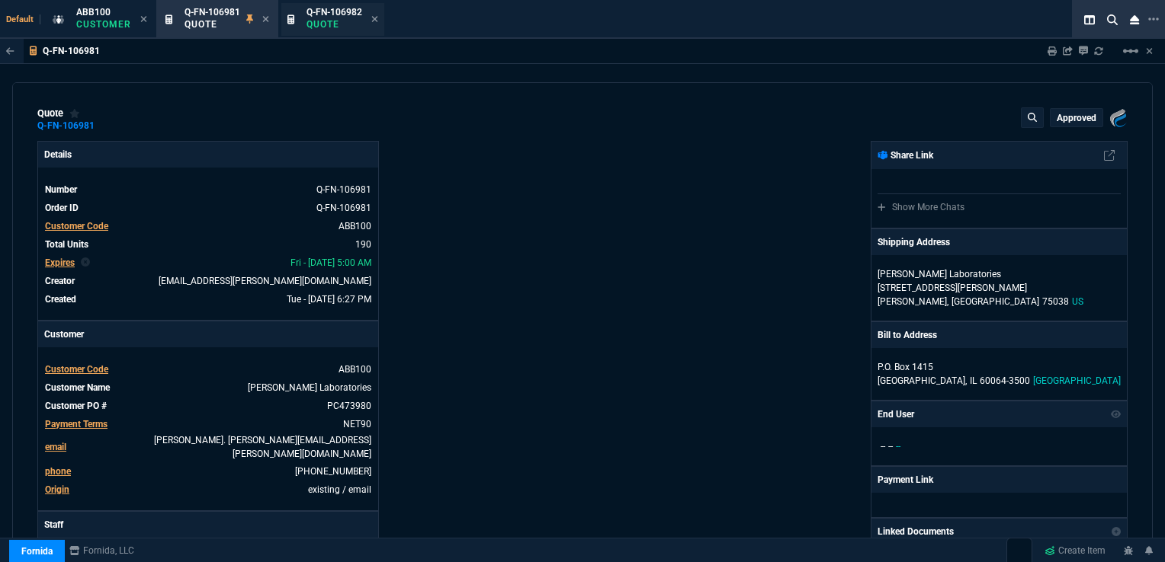
click at [336, 9] on span "Q-FN-106982" at bounding box center [334, 12] width 56 height 11
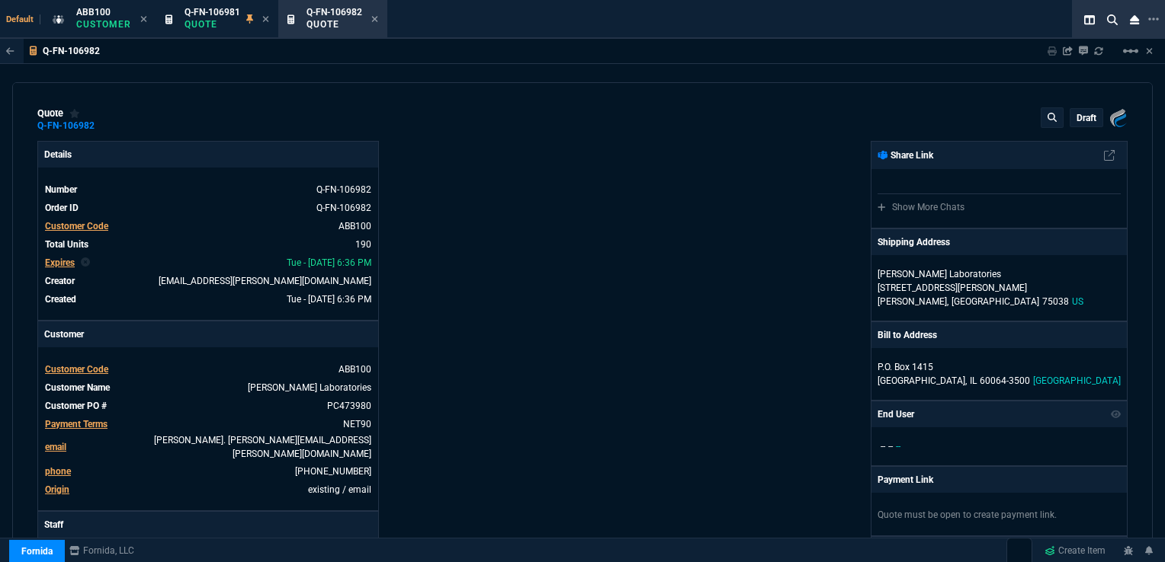
click at [526, 312] on div "Details Number Q-FN-106982 Order ID Q-FN-106982 Customer Code ABB100 Total Unit…" at bounding box center [309, 539] width 545 height 797
click at [219, 15] on span "Q-FN-106981" at bounding box center [212, 12] width 56 height 11
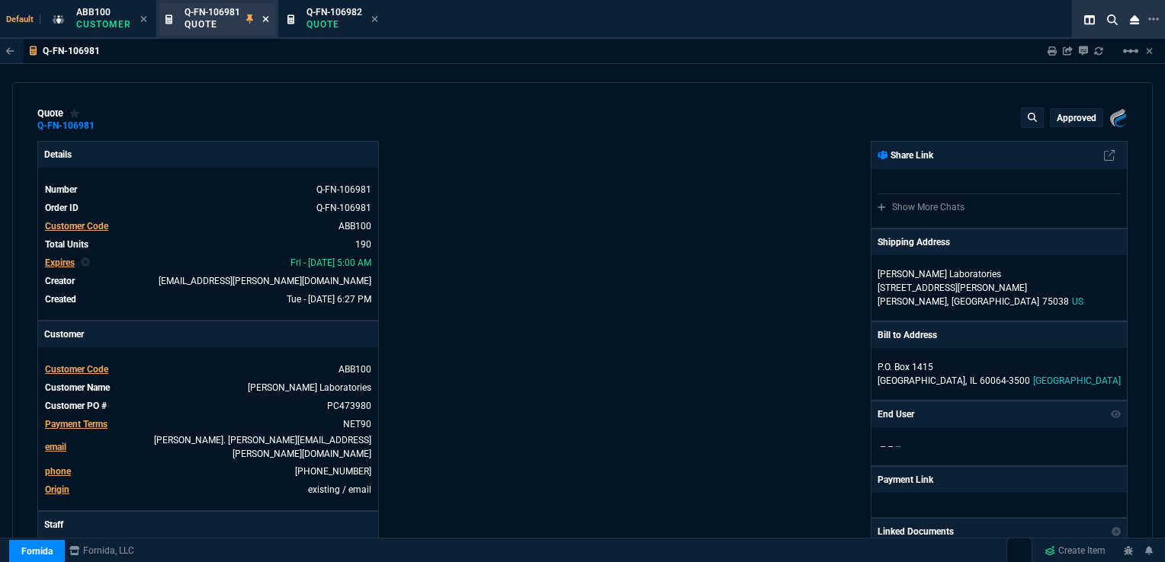
click at [263, 20] on icon at bounding box center [265, 18] width 7 height 9
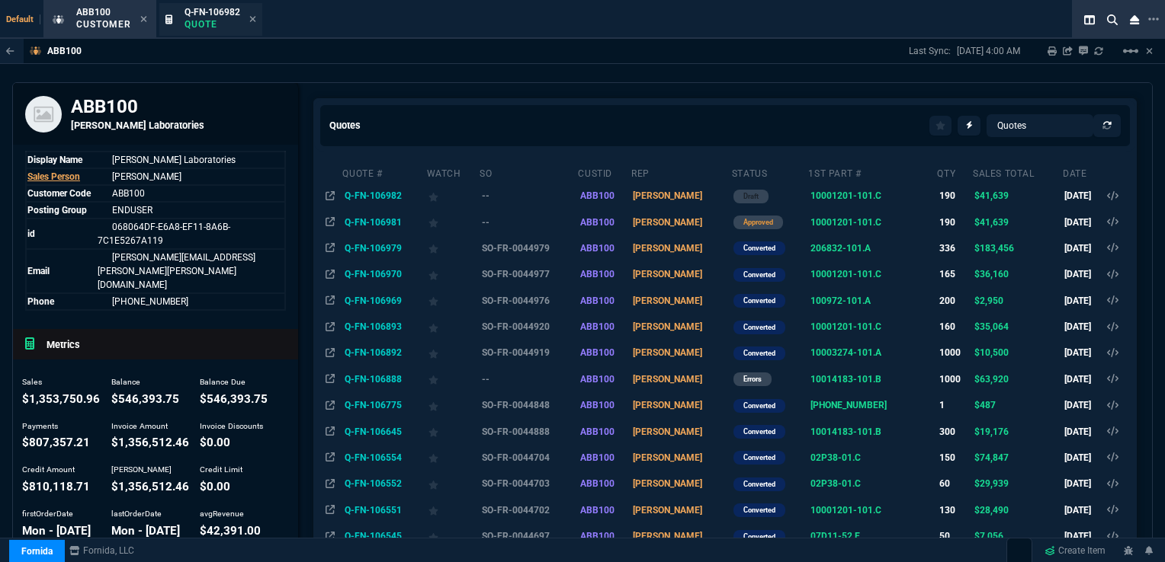
click at [219, 8] on span "Q-FN-106982" at bounding box center [212, 12] width 56 height 11
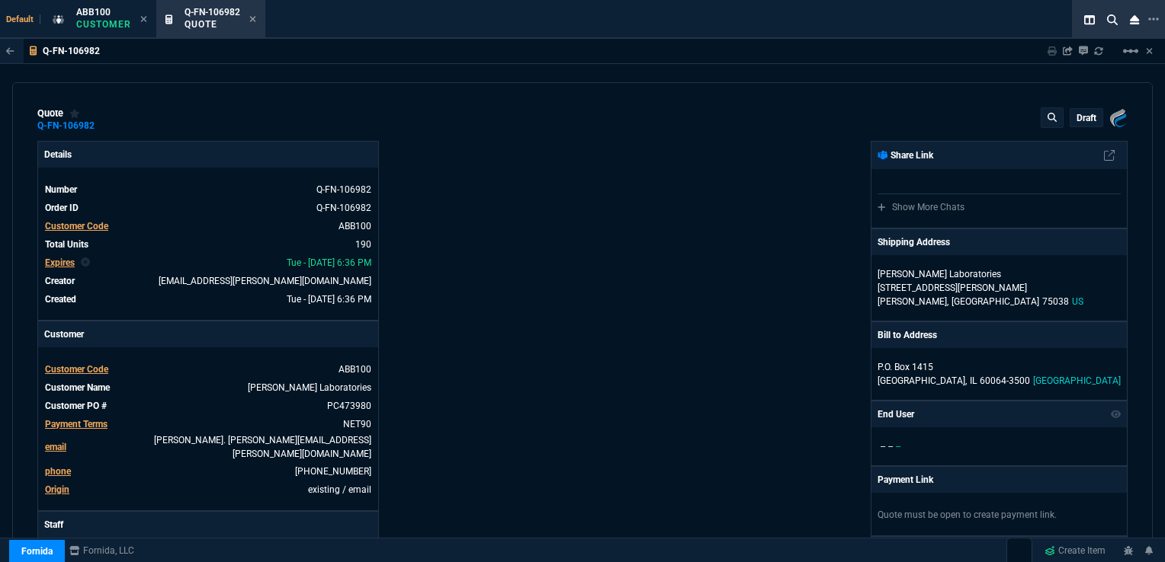
click at [61, 261] on span "Expires" at bounding box center [60, 263] width 30 height 11
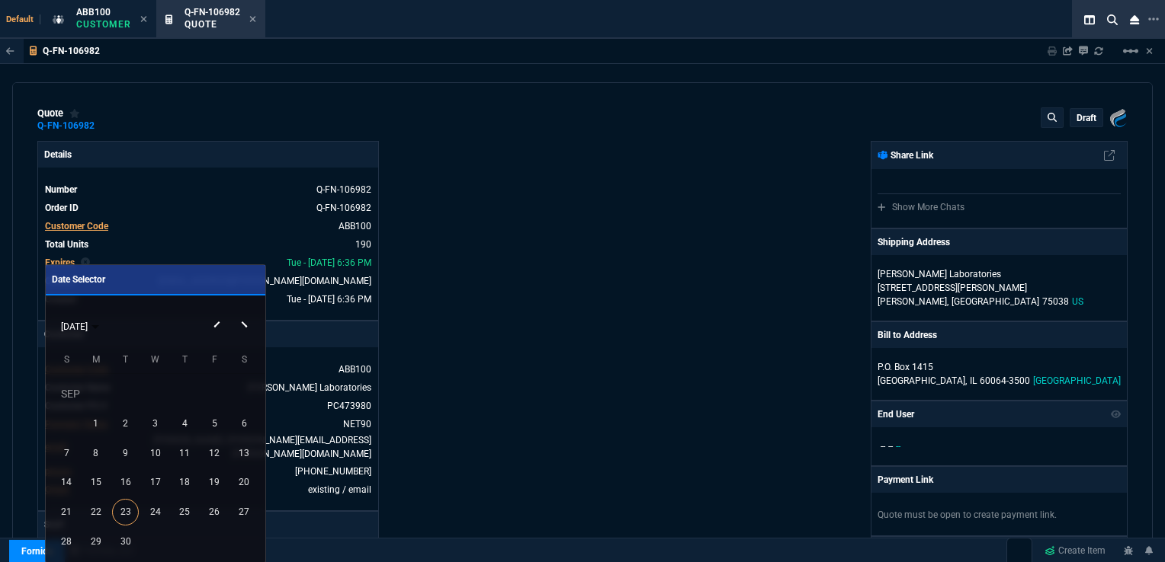
click at [242, 319] on div "[DATE]" at bounding box center [155, 326] width 212 height 29
click at [244, 312] on button "Next month" at bounding box center [246, 312] width 30 height 0
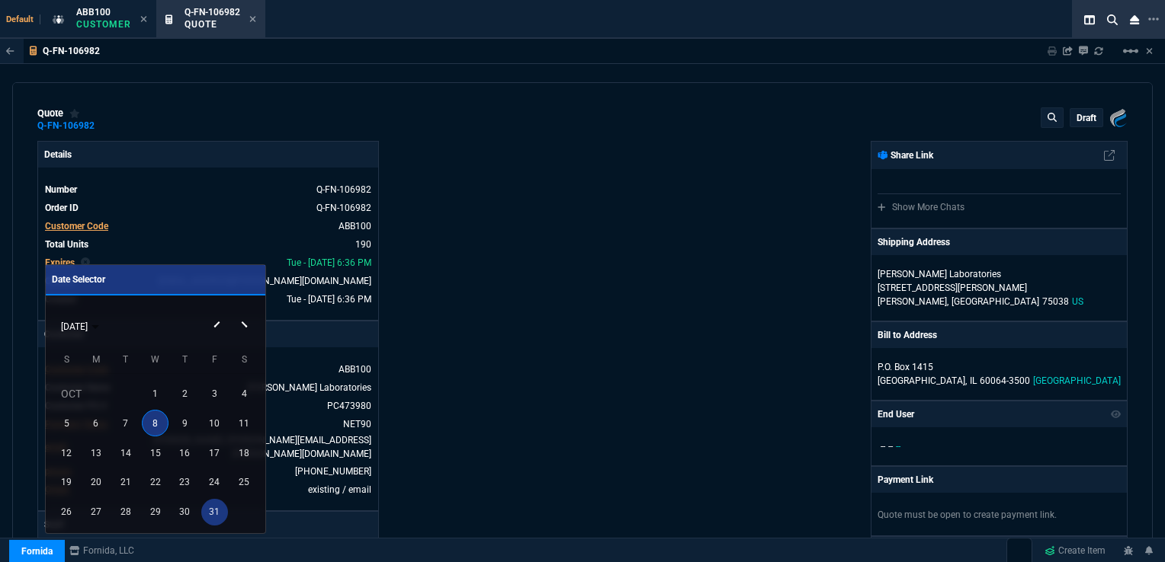
click at [210, 505] on div "31" at bounding box center [214, 512] width 27 height 27
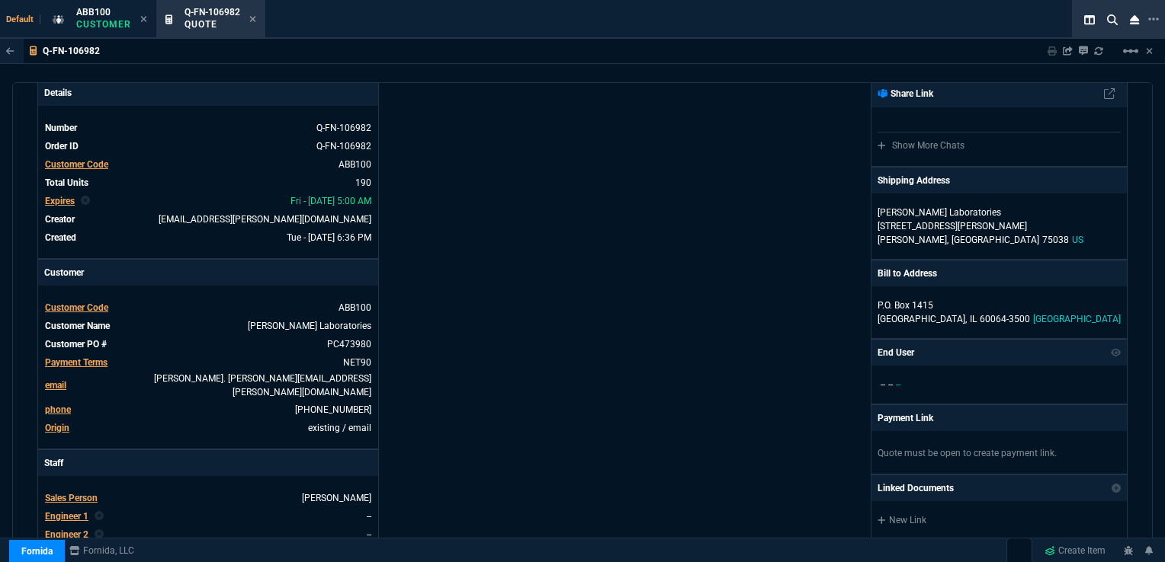
scroll to position [76, 0]
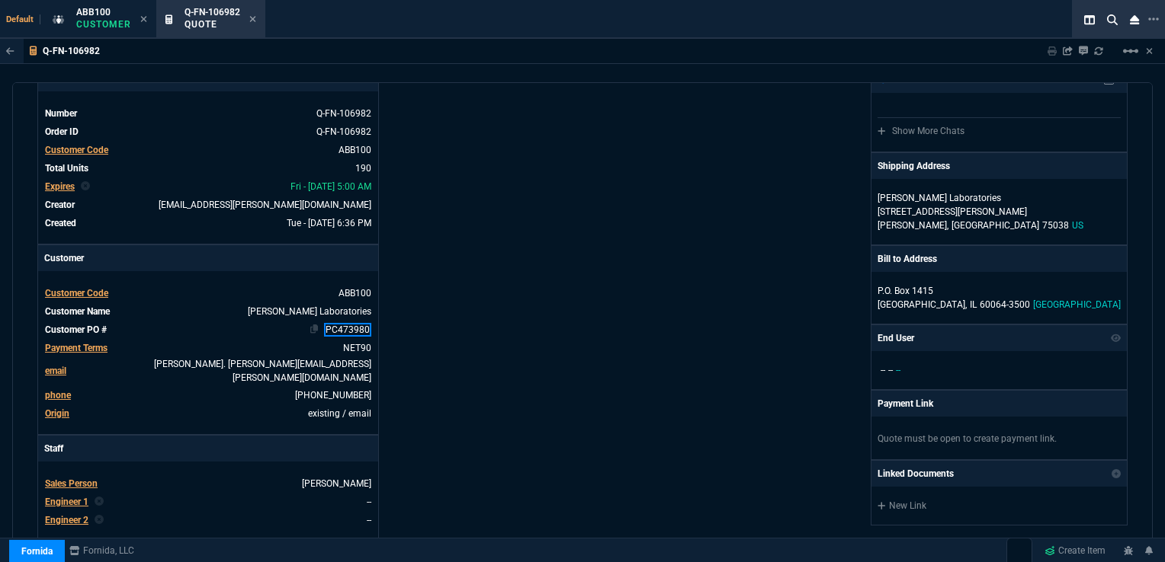
click at [331, 329] on link "PC473980" at bounding box center [347, 330] width 47 height 14
drag, startPoint x: 326, startPoint y: 327, endPoint x: 373, endPoint y: 328, distance: 47.3
click at [373, 328] on nx-fornida-erp-specs "Customer Code ABB100 Customer Name [PERSON_NAME] Laboratories Customer PO # PC4…" at bounding box center [208, 352] width 340 height 163
paste link
click at [468, 336] on div "Details Number Q-FN-106982 Order ID Q-FN-106982 Customer Code ABB100 Total Unit…" at bounding box center [309, 463] width 545 height 797
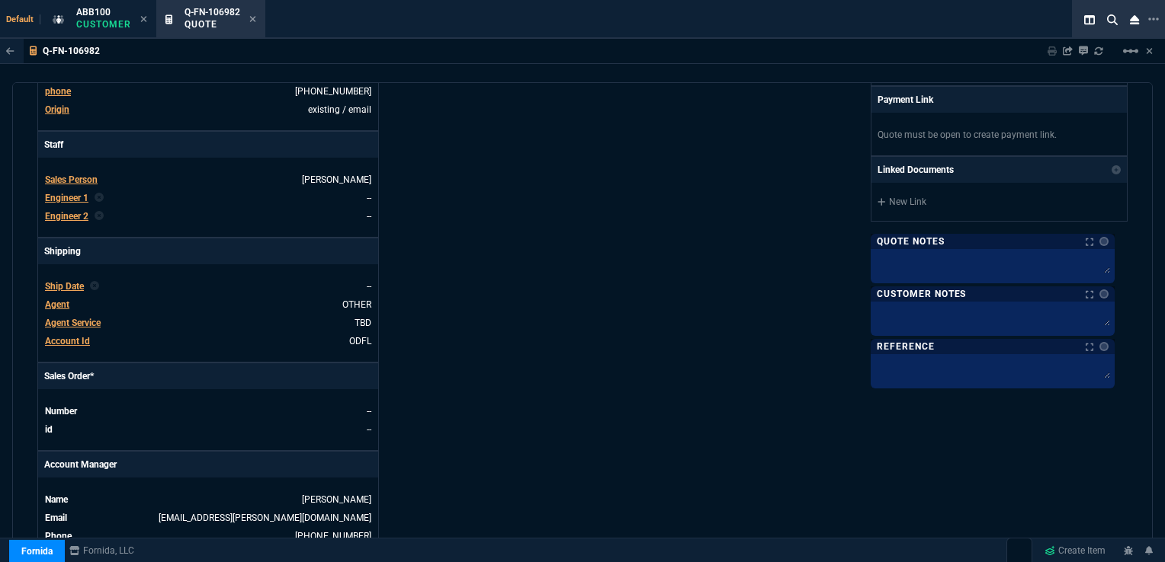
scroll to position [381, 0]
click at [72, 280] on span "Ship Date" at bounding box center [64, 285] width 39 height 11
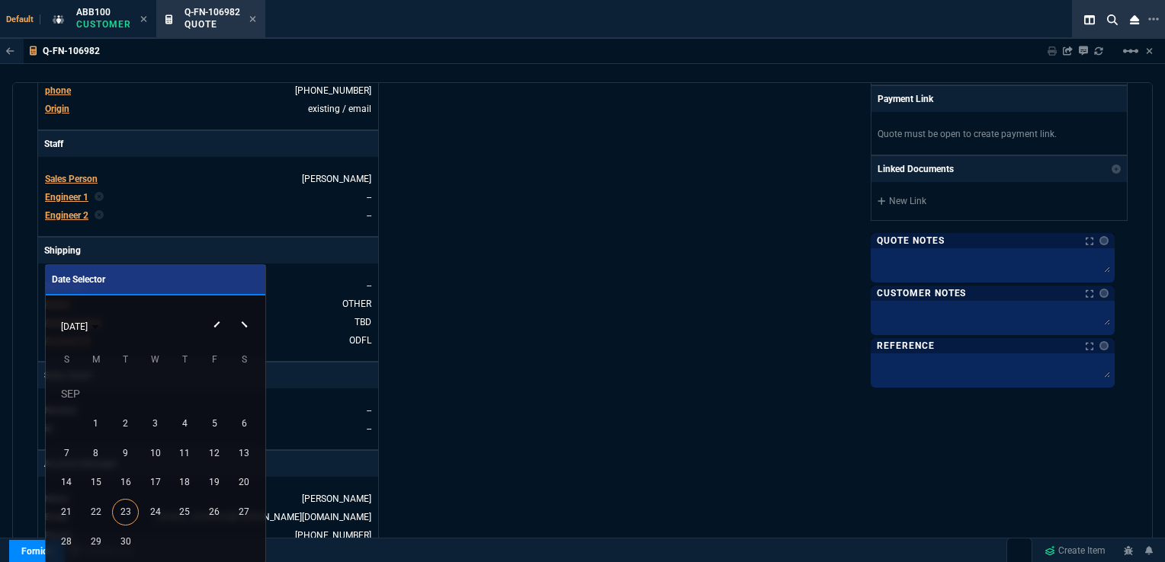
click at [534, 306] on div at bounding box center [582, 281] width 1165 height 562
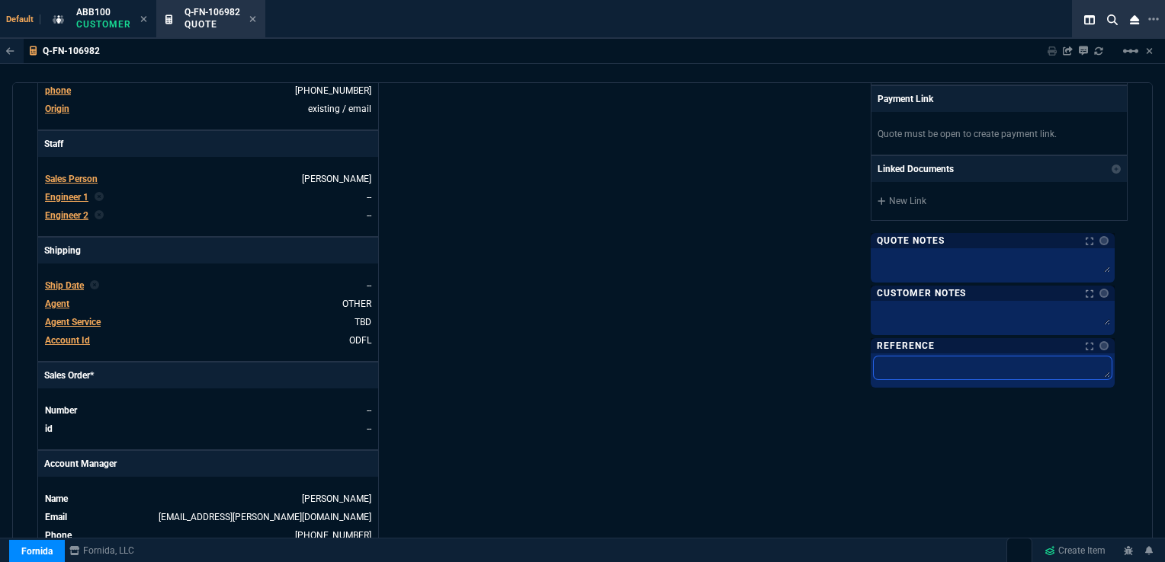
click at [882, 364] on textarea at bounding box center [992, 368] width 238 height 23
paste textarea "PC473943"
click at [110, 18] on p "Customer" at bounding box center [103, 24] width 55 height 12
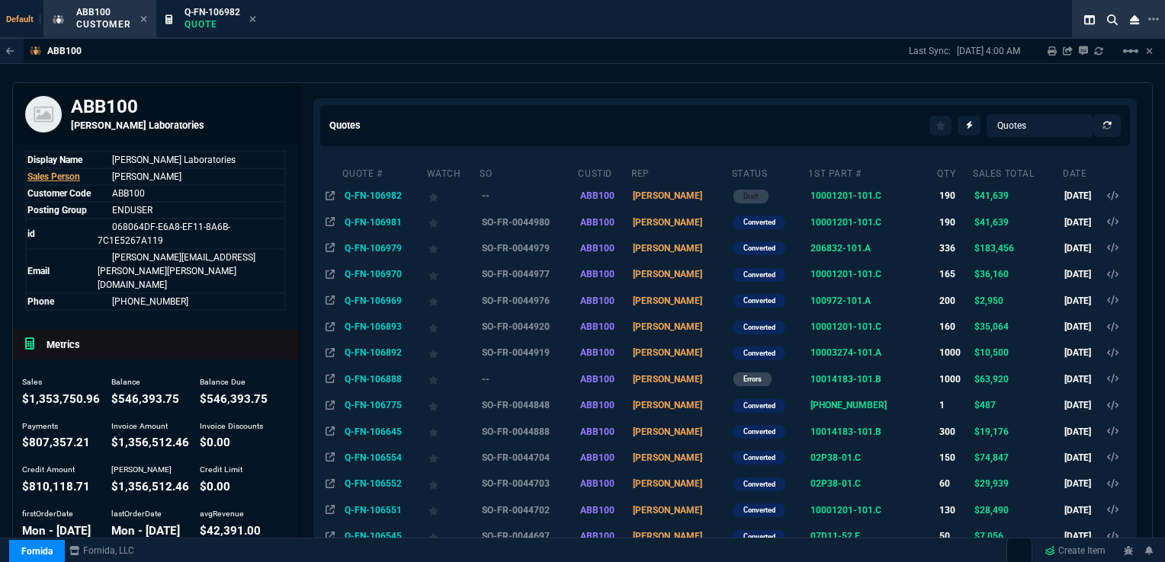
click at [379, 221] on td "Q-FN-106981" at bounding box center [383, 222] width 84 height 26
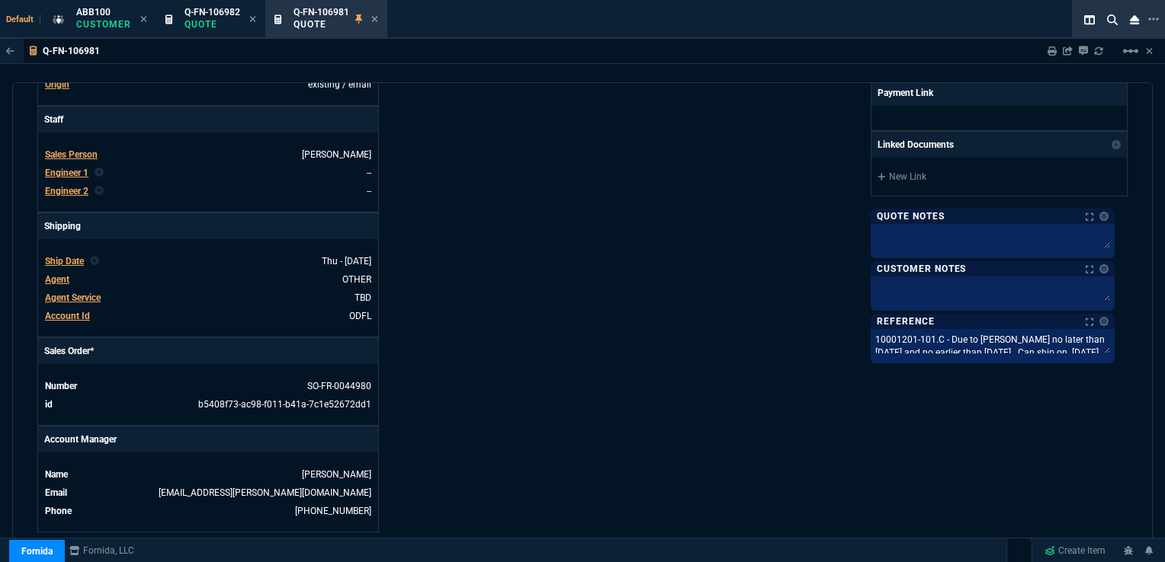
scroll to position [457, 0]
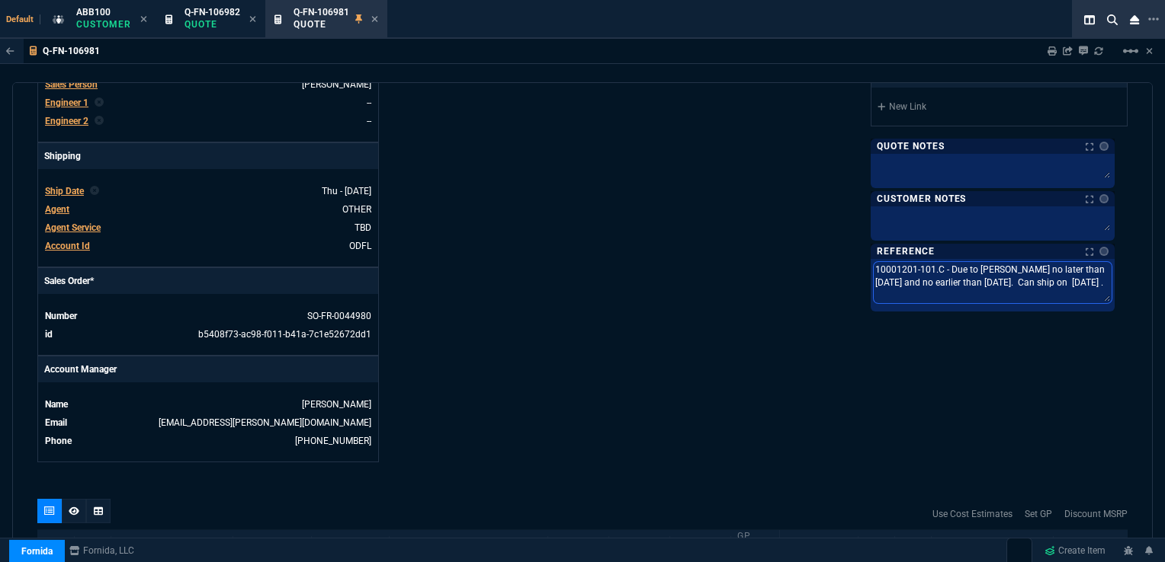
drag, startPoint x: 881, startPoint y: 267, endPoint x: 1097, endPoint y: 285, distance: 216.5
click at [1097, 285] on textarea "10001201-101.C - Due to [PERSON_NAME] no later than [DATE] and no earlier than …" at bounding box center [992, 282] width 238 height 41
click at [372, 18] on icon at bounding box center [374, 18] width 7 height 9
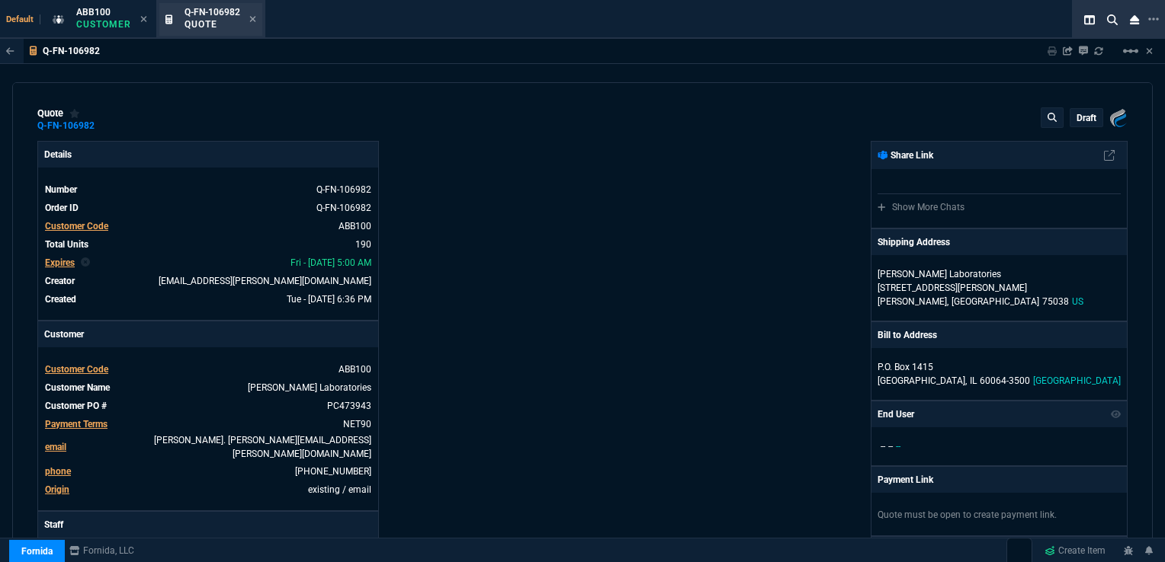
click at [214, 11] on span "Q-FN-106982" at bounding box center [212, 12] width 56 height 11
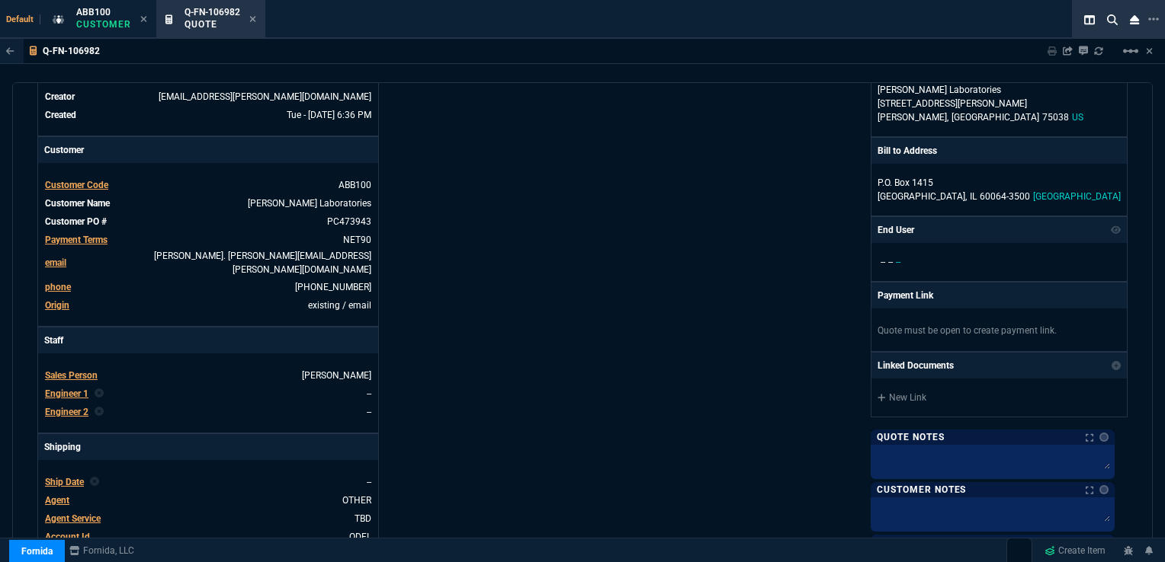
scroll to position [305, 0]
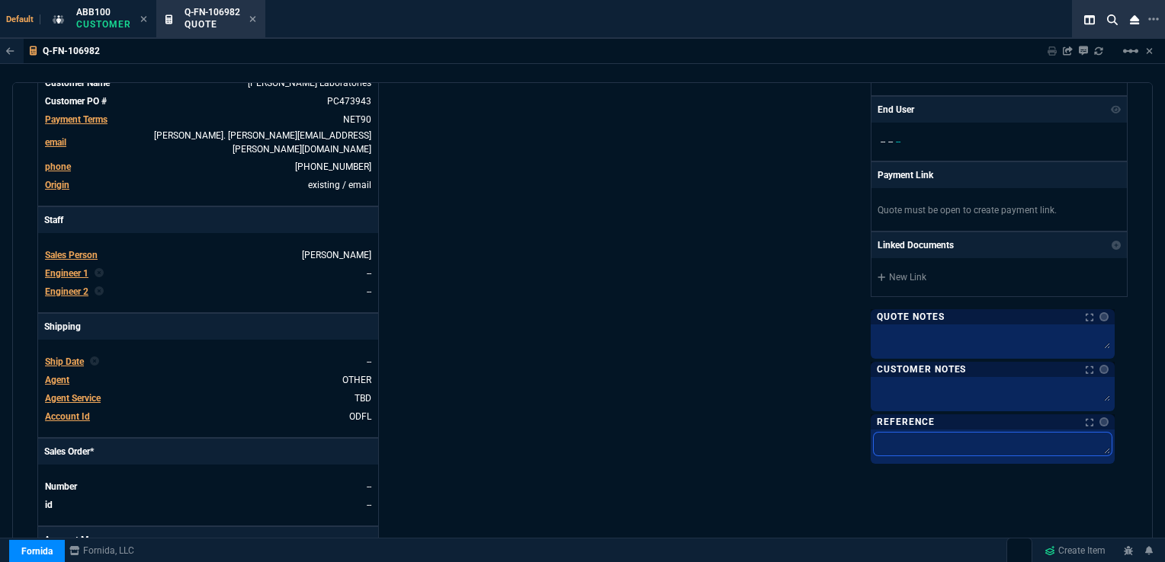
click at [947, 433] on textarea at bounding box center [992, 444] width 238 height 23
paste textarea "10001201-101.C - Due to [PERSON_NAME] no later than [DATE] and no earlier than …"
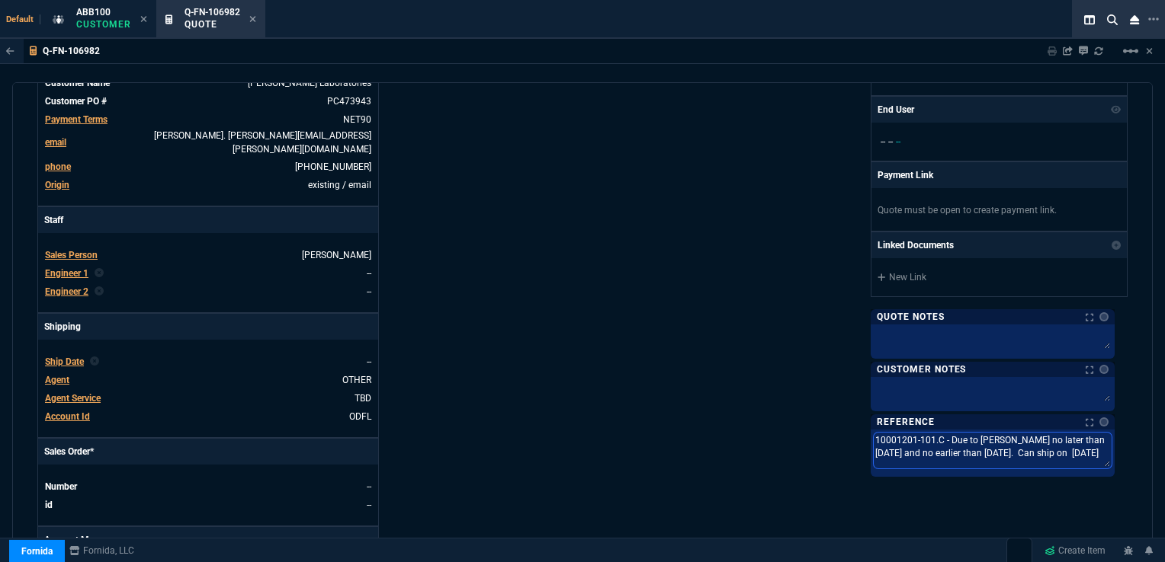
drag, startPoint x: 1067, startPoint y: 437, endPoint x: 1104, endPoint y: 434, distance: 36.7
click at [1104, 434] on textarea "10001201-101.C - Due to [PERSON_NAME] no later than [DATE] and no earlier than …" at bounding box center [992, 451] width 238 height 36
click at [1087, 434] on textarea "10001201-101.C - Due to [PERSON_NAME] no later than [DATE] and no earlier than …" at bounding box center [992, 444] width 238 height 23
drag, startPoint x: 1070, startPoint y: 438, endPoint x: 1104, endPoint y: 435, distance: 33.7
click at [1104, 435] on textarea "10001201-101.C - Due to [PERSON_NAME] no later than [DATE] and no earlier than …" at bounding box center [992, 453] width 238 height 41
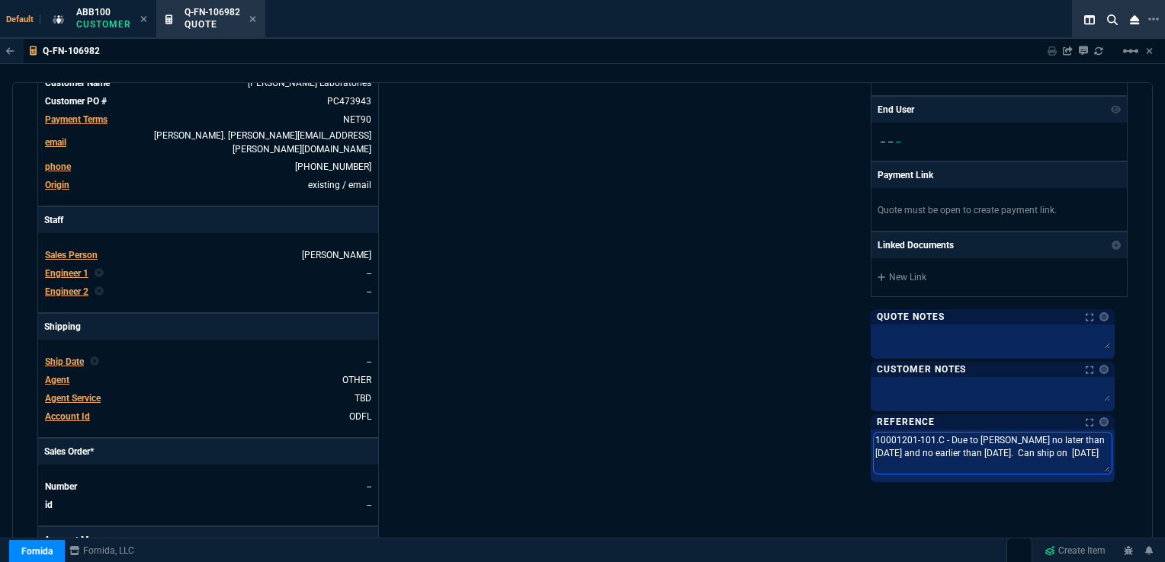
drag, startPoint x: 959, startPoint y: 450, endPoint x: 995, endPoint y: 448, distance: 35.9
click at [995, 448] on textarea "10001201-101.C - Due to [PERSON_NAME] no later than [DATE] and no earlier than …" at bounding box center [992, 453] width 238 height 41
drag, startPoint x: 1058, startPoint y: 448, endPoint x: 1092, endPoint y: 449, distance: 34.3
click at [1092, 449] on textarea "10001201-101.C - Due to [PERSON_NAME] no later than [DATE] and no earlier than …" at bounding box center [992, 453] width 238 height 41
click at [716, 443] on div "Fornida, LLC [STREET_ADDRESS] Share Link Show More Chats Shipping Address [PERS…" at bounding box center [854, 234] width 545 height 797
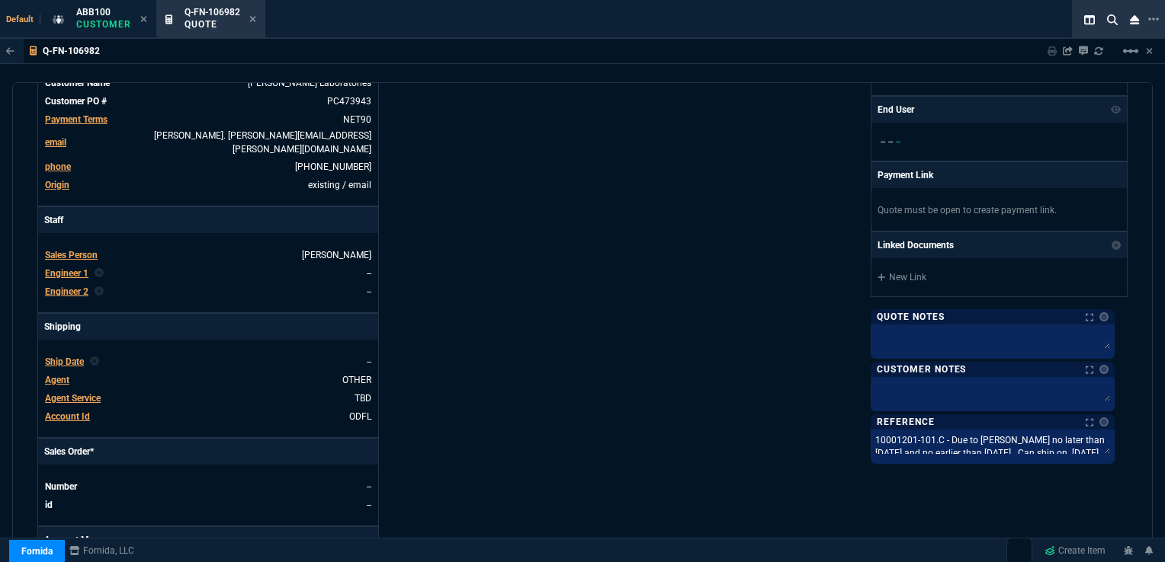
click at [70, 357] on span "Ship Date" at bounding box center [64, 362] width 39 height 11
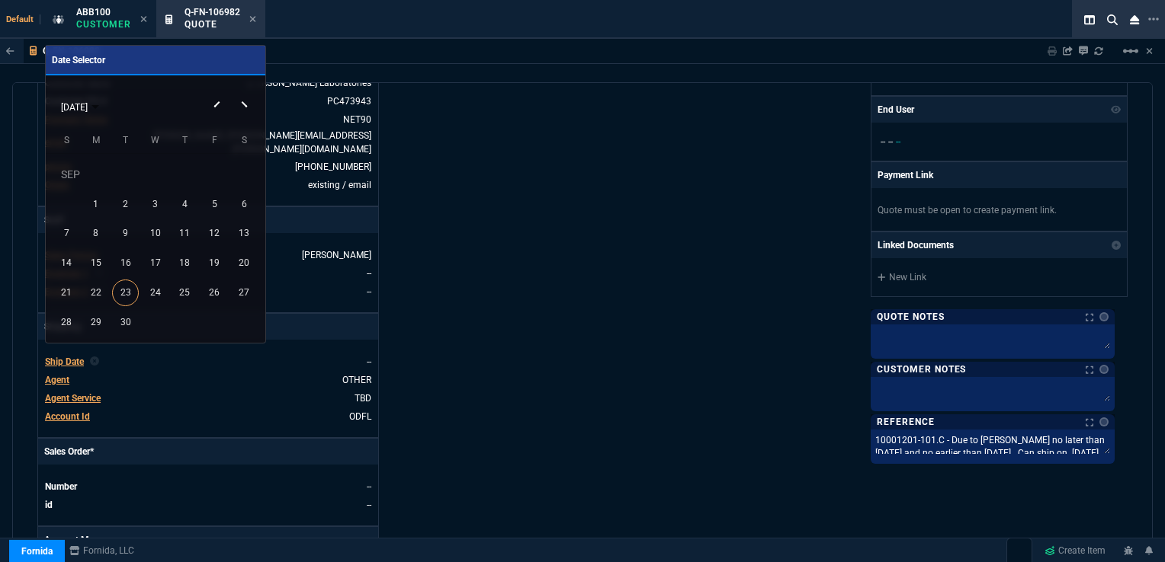
click at [245, 92] on button "Next month" at bounding box center [246, 92] width 30 height 0
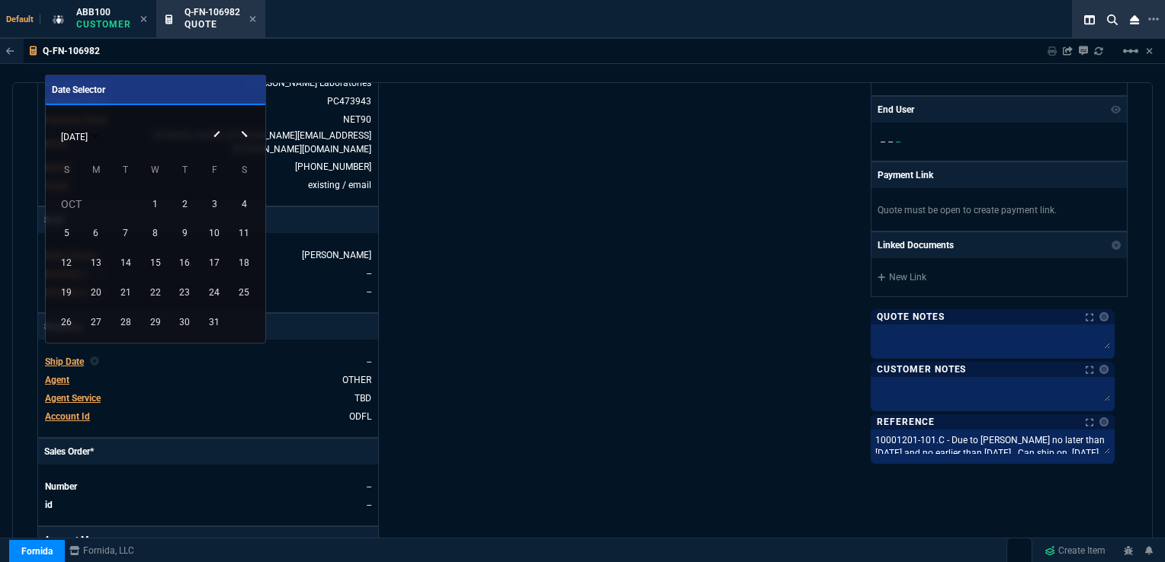
click at [243, 135] on div "[DATE]" at bounding box center [155, 136] width 212 height 29
click at [244, 132] on div "[DATE]" at bounding box center [155, 136] width 212 height 29
click at [239, 136] on div "[DATE]" at bounding box center [155, 136] width 212 height 29
click at [243, 136] on div "[DATE]" at bounding box center [155, 136] width 212 height 29
click at [244, 122] on button "Next month" at bounding box center [246, 122] width 30 height 0
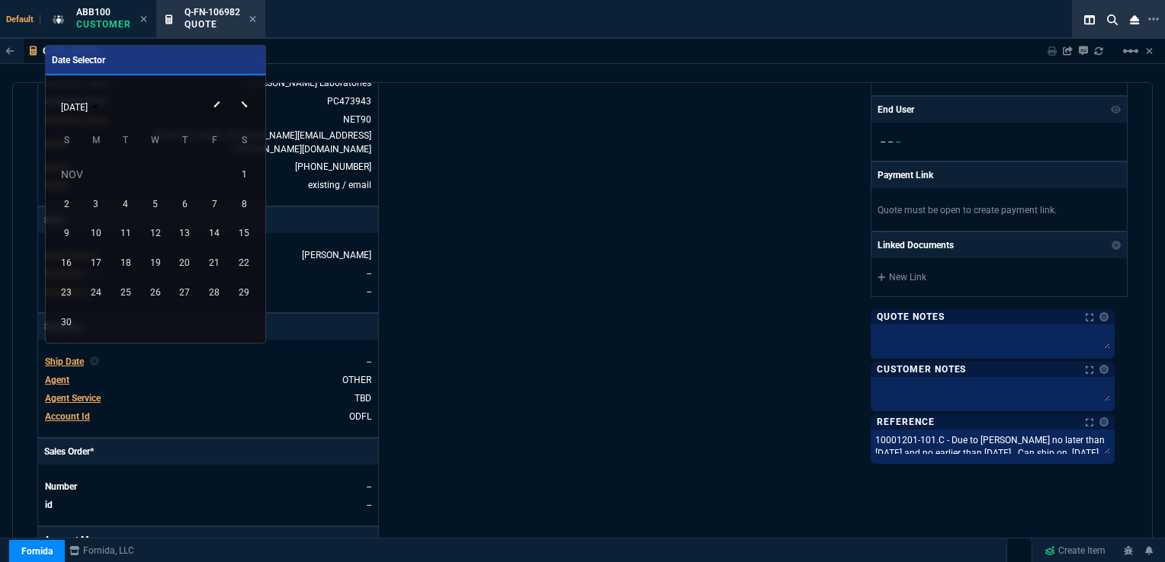
click at [243, 92] on button "Next month" at bounding box center [246, 92] width 30 height 0
click at [220, 261] on div "19" at bounding box center [214, 263] width 27 height 27
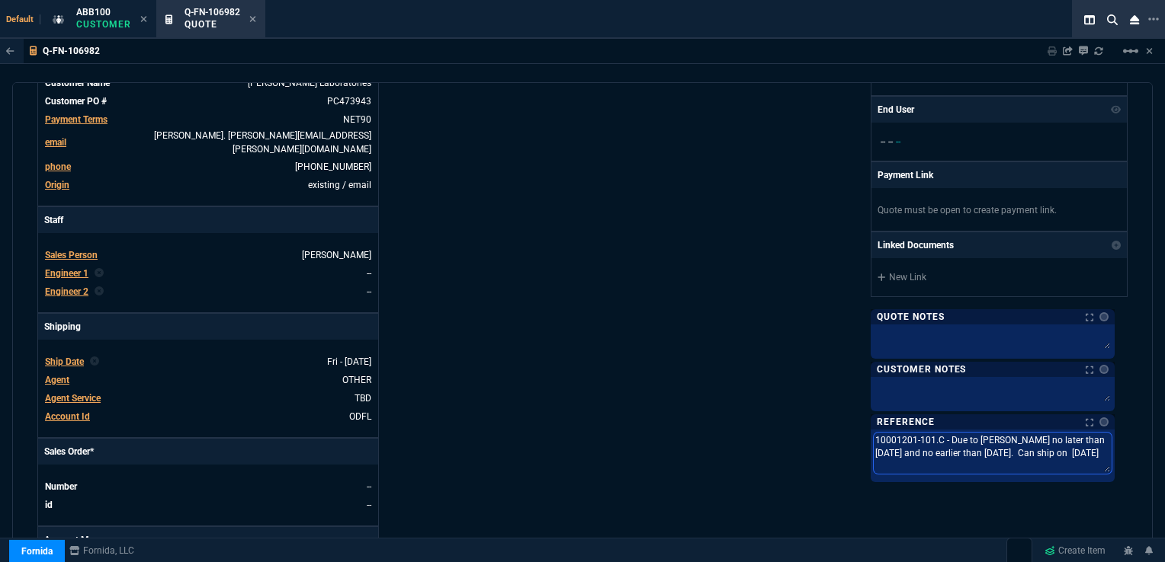
drag, startPoint x: 982, startPoint y: 450, endPoint x: 974, endPoint y: 450, distance: 7.7
click at [974, 450] on textarea "10001201-101.C - Due to [PERSON_NAME] no later than [DATE] and no earlier than …" at bounding box center [992, 453] width 238 height 41
drag, startPoint x: 1069, startPoint y: 447, endPoint x: 1078, endPoint y: 450, distance: 9.9
click at [1078, 450] on textarea "10001201-101.C - Due to [PERSON_NAME] no later than [DATE] and no earlier than …" at bounding box center [992, 453] width 238 height 41
click at [793, 338] on div "Fornida, LLC [STREET_ADDRESS] Share Link Show More Chats Shipping Address [PERS…" at bounding box center [854, 234] width 545 height 797
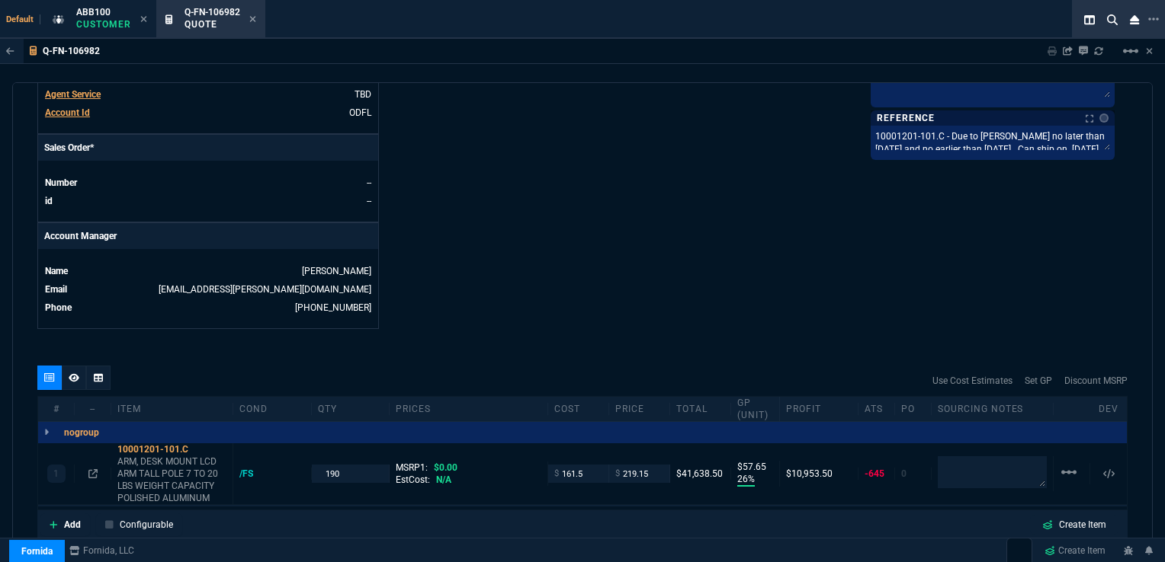
scroll to position [610, 0]
drag, startPoint x: 338, startPoint y: 457, endPoint x: 307, endPoint y: 457, distance: 31.2
click at [307, 457] on div "1 10001201-101.C ARM, DESK MOUNT LCD ARM TALL POLE 7 TO 20 LBS WEIGHT CAPACITY …" at bounding box center [582, 474] width 1088 height 62
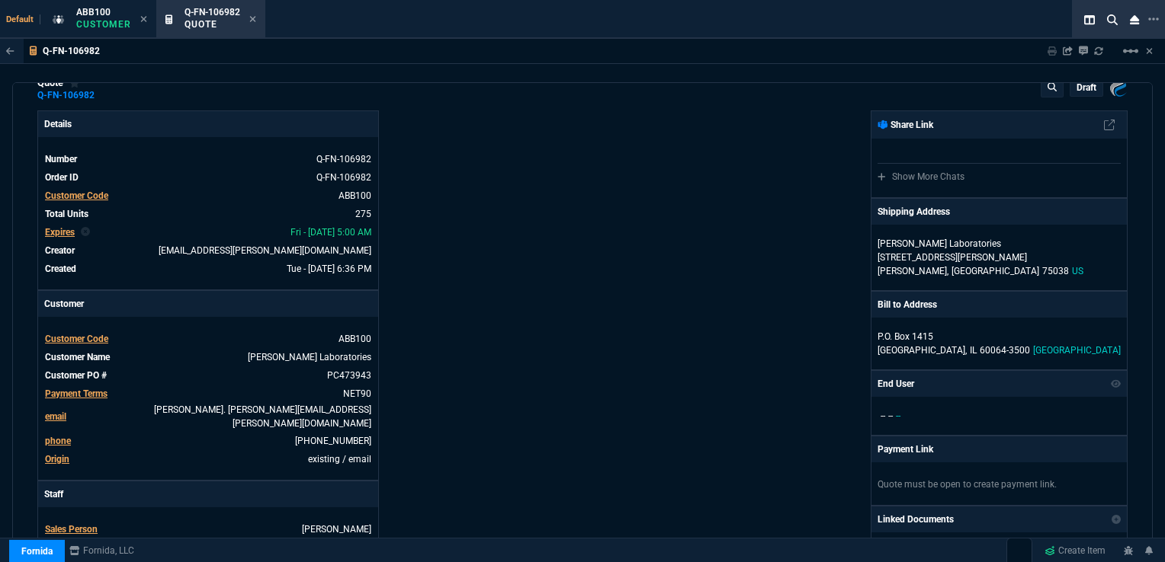
scroll to position [0, 0]
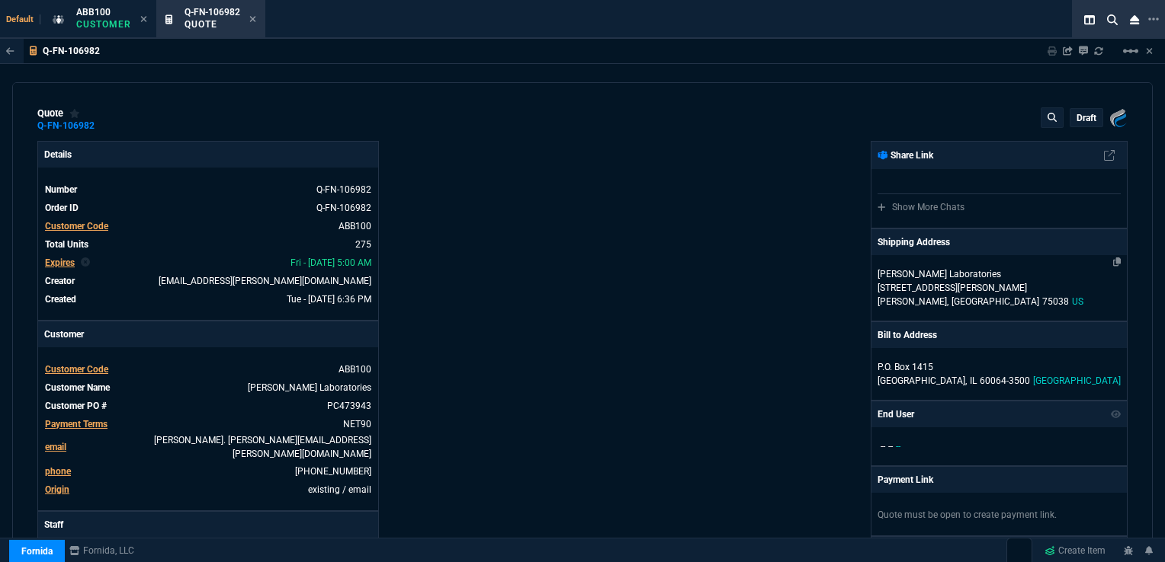
click at [900, 288] on p "[STREET_ADDRESS][PERSON_NAME]" at bounding box center [998, 288] width 243 height 14
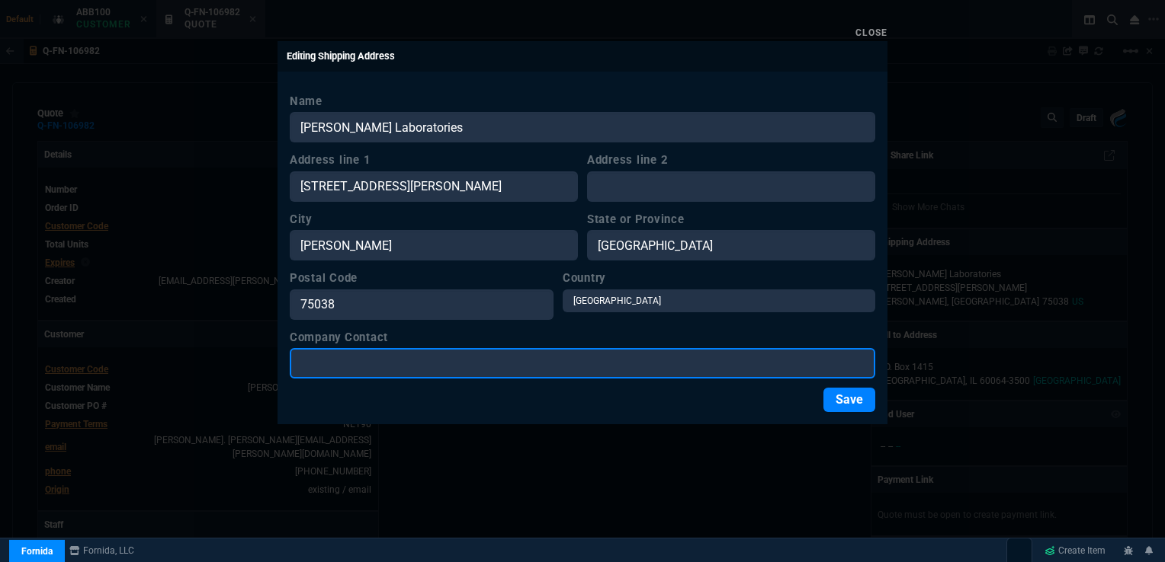
click at [443, 362] on input "Company Contact" at bounding box center [582, 363] width 585 height 30
paste input "[PERSON_NAME] / AIM"
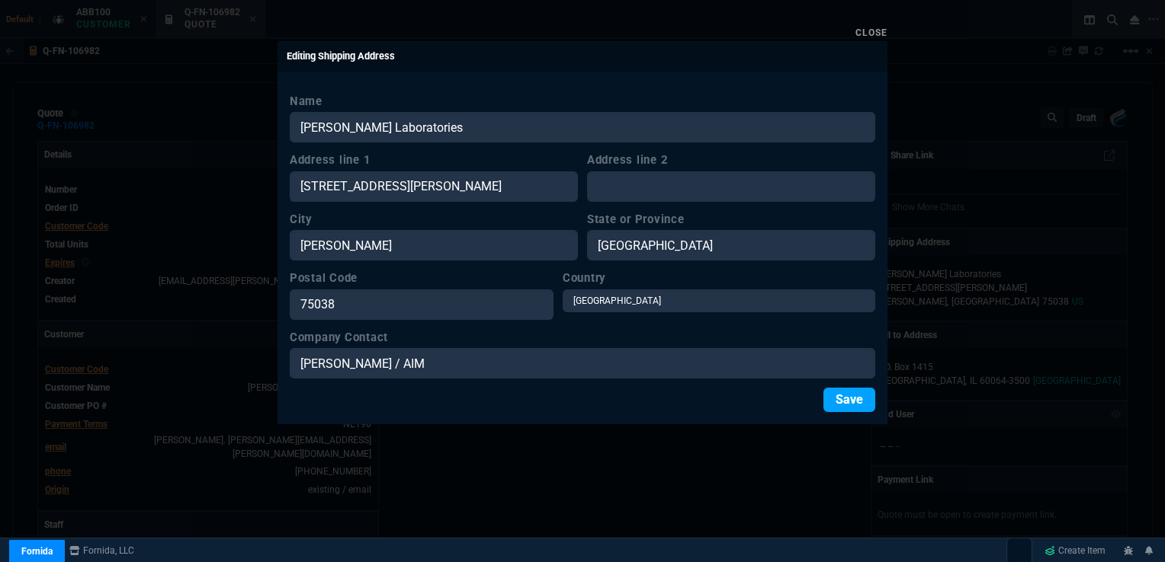
click at [851, 389] on button "Save" at bounding box center [849, 400] width 52 height 24
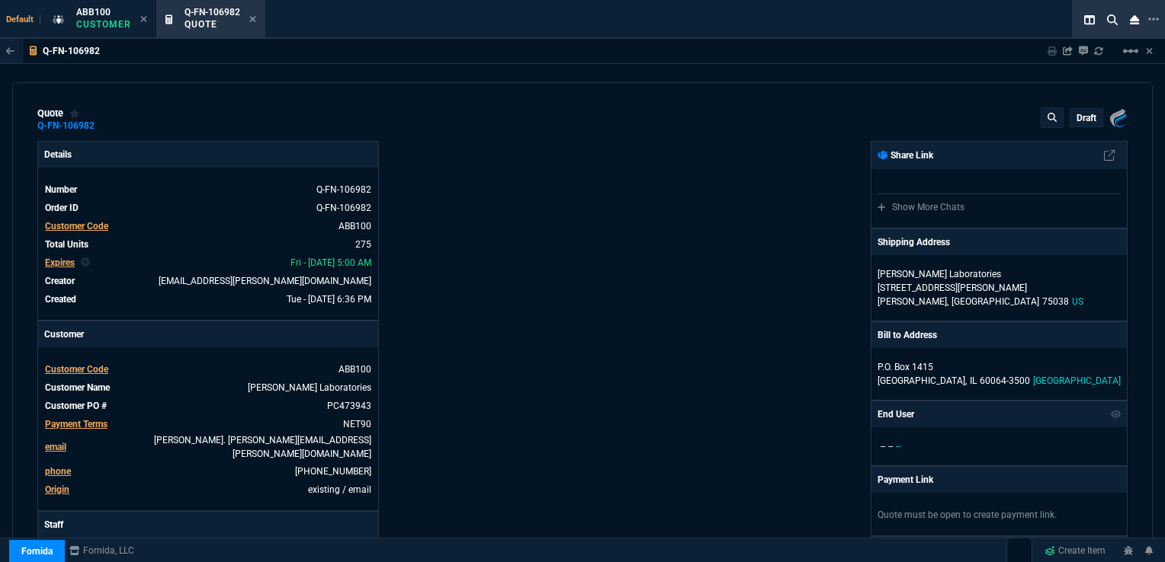
click at [1076, 117] on p "draft" at bounding box center [1086, 118] width 20 height 12
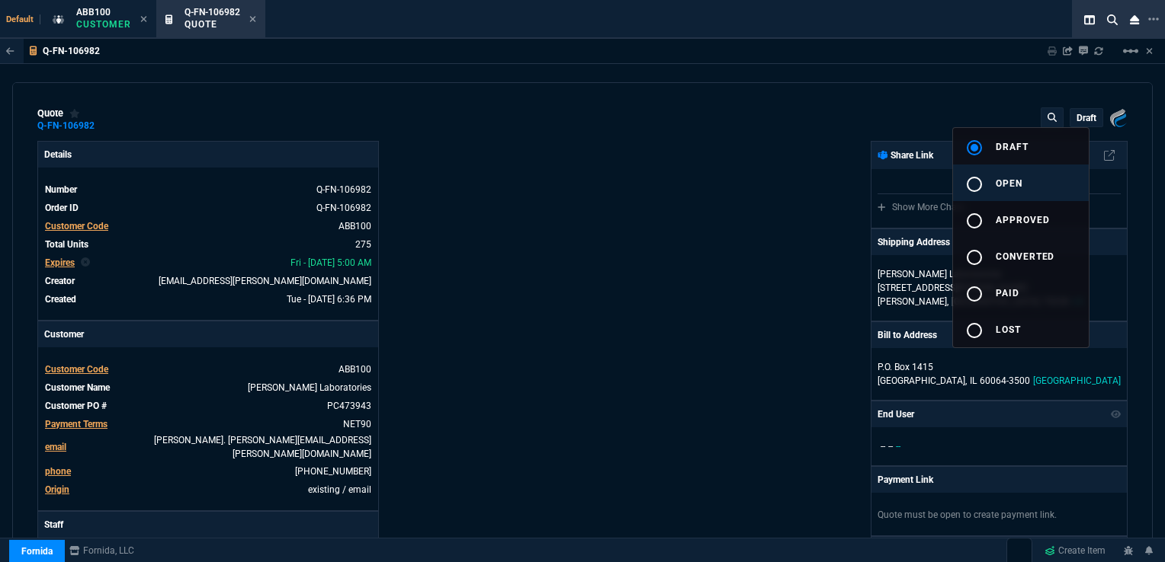
click at [978, 182] on mat-icon "radio_button_unchecked" at bounding box center [974, 184] width 18 height 18
click at [607, 217] on div at bounding box center [582, 281] width 1165 height 562
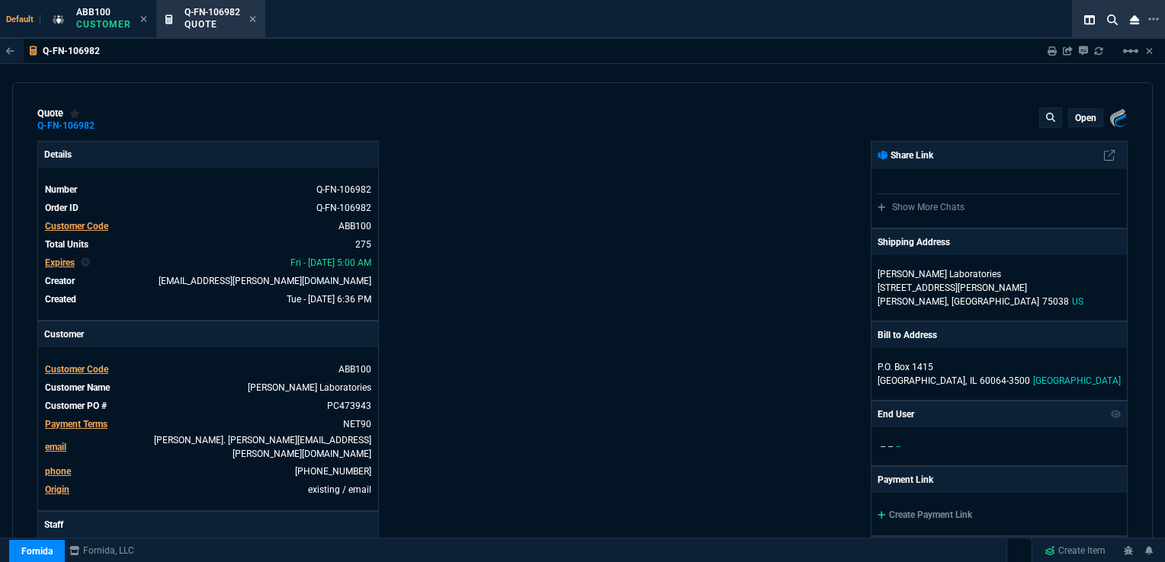
click at [629, 248] on div "Fornida, LLC [STREET_ADDRESS] Share Link Show More Chats Shipping Address [PERS…" at bounding box center [854, 539] width 545 height 797
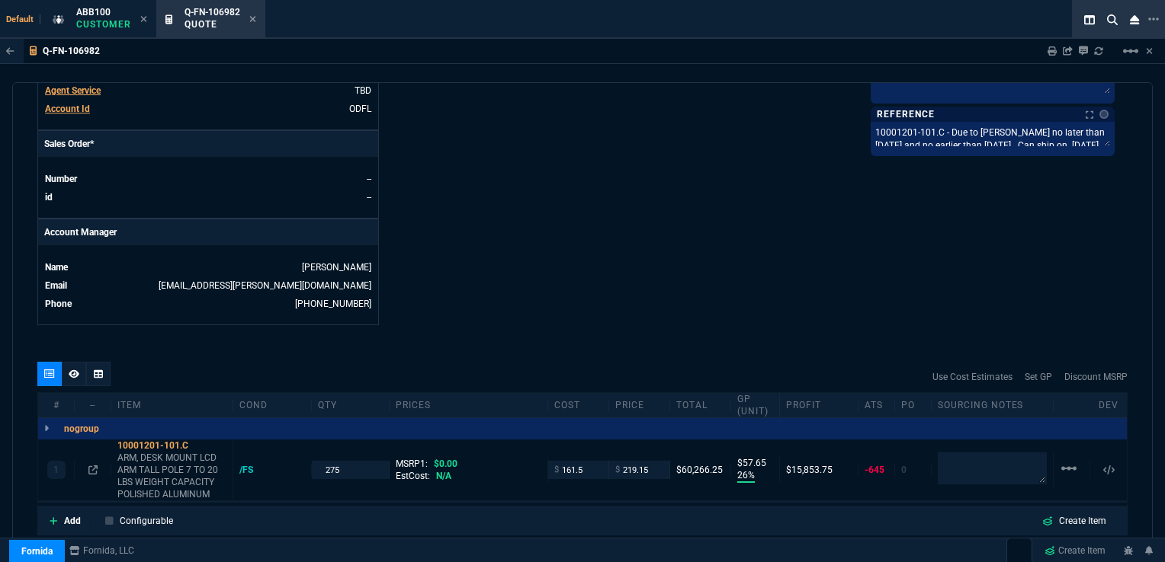
scroll to position [686, 0]
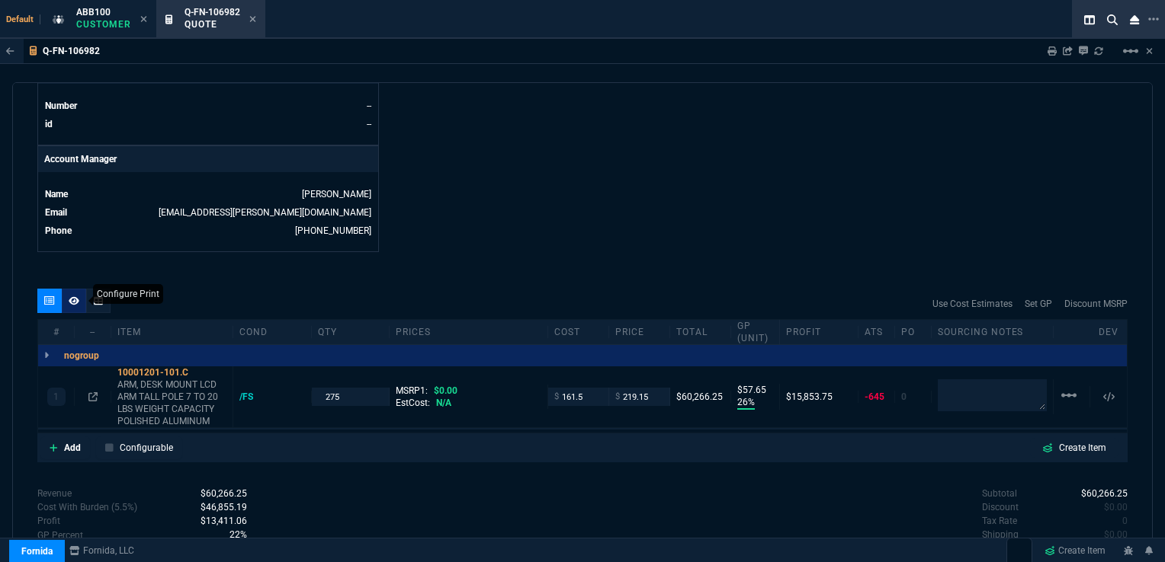
click at [73, 296] on icon at bounding box center [74, 300] width 11 height 9
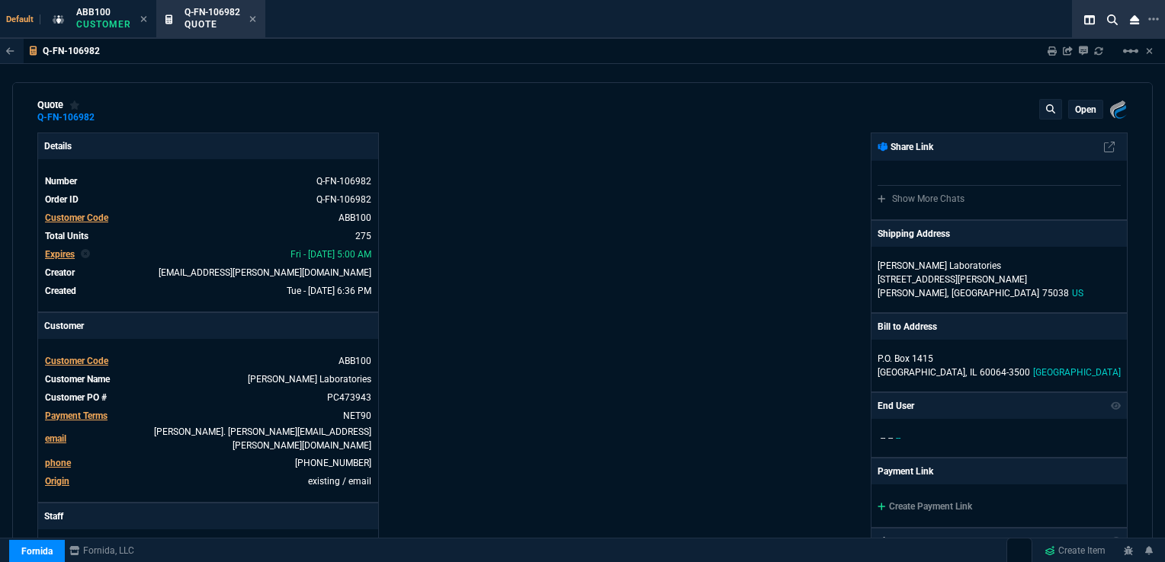
scroll to position [0, 0]
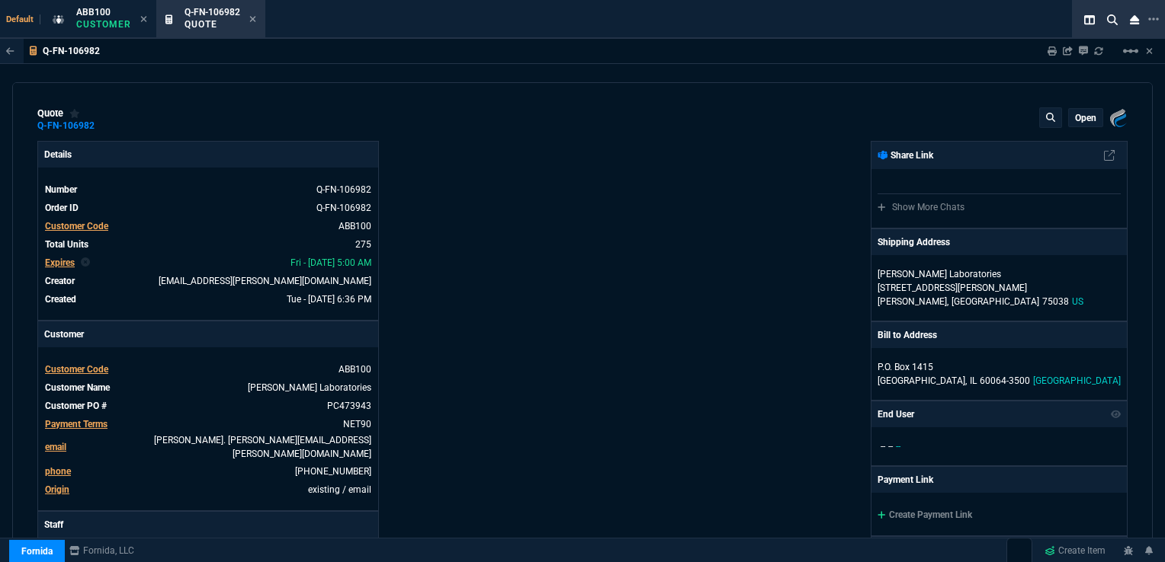
click at [1075, 115] on p "open" at bounding box center [1085, 118] width 21 height 12
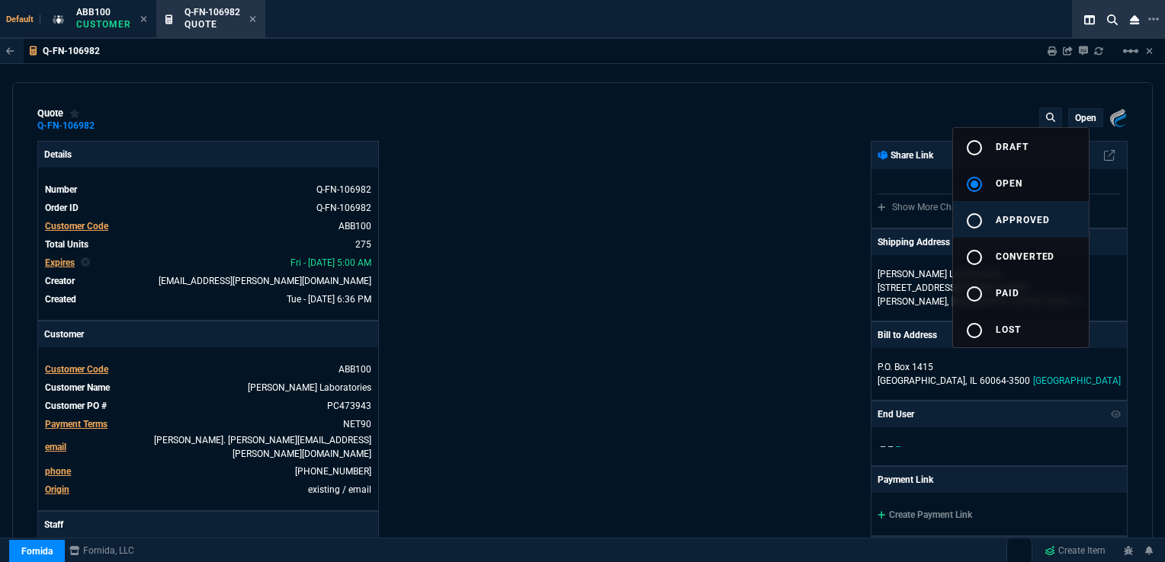
click at [1007, 220] on span "approved" at bounding box center [1022, 220] width 54 height 11
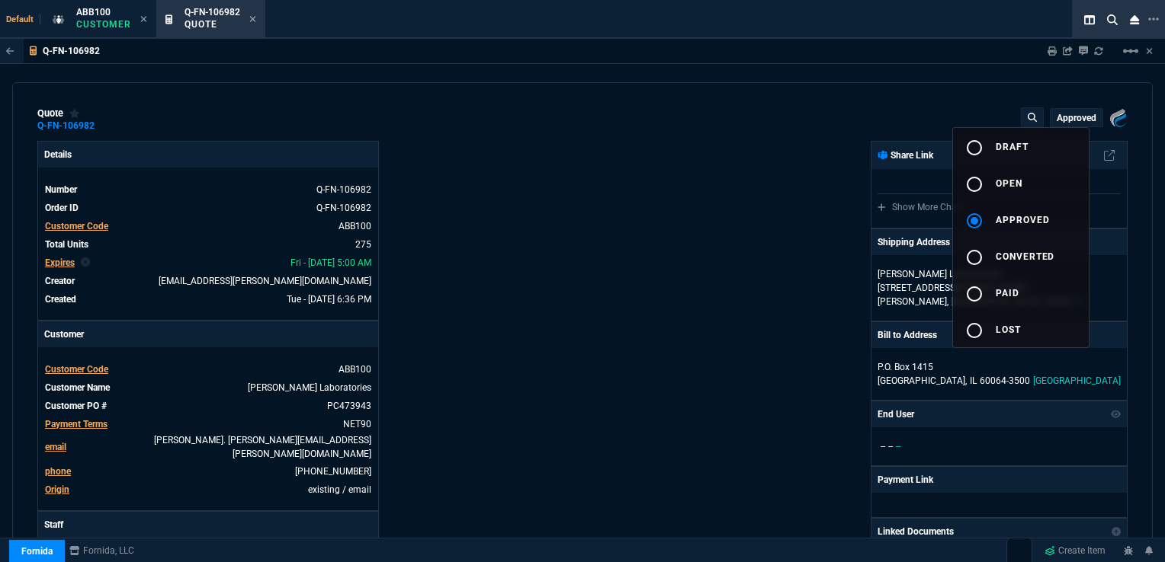
click at [610, 241] on div at bounding box center [582, 281] width 1165 height 562
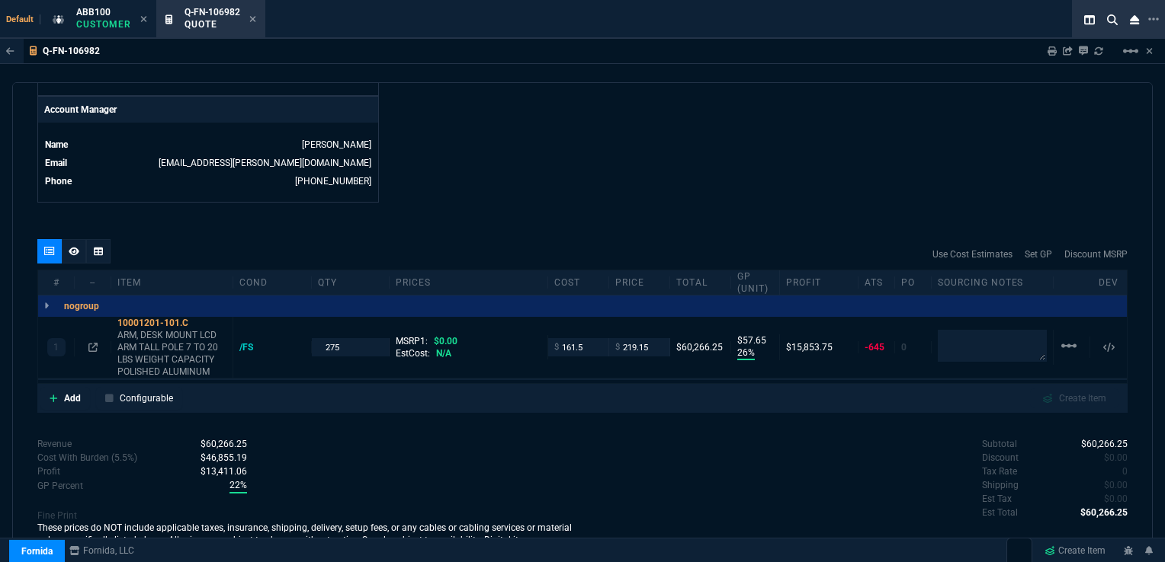
scroll to position [750, 0]
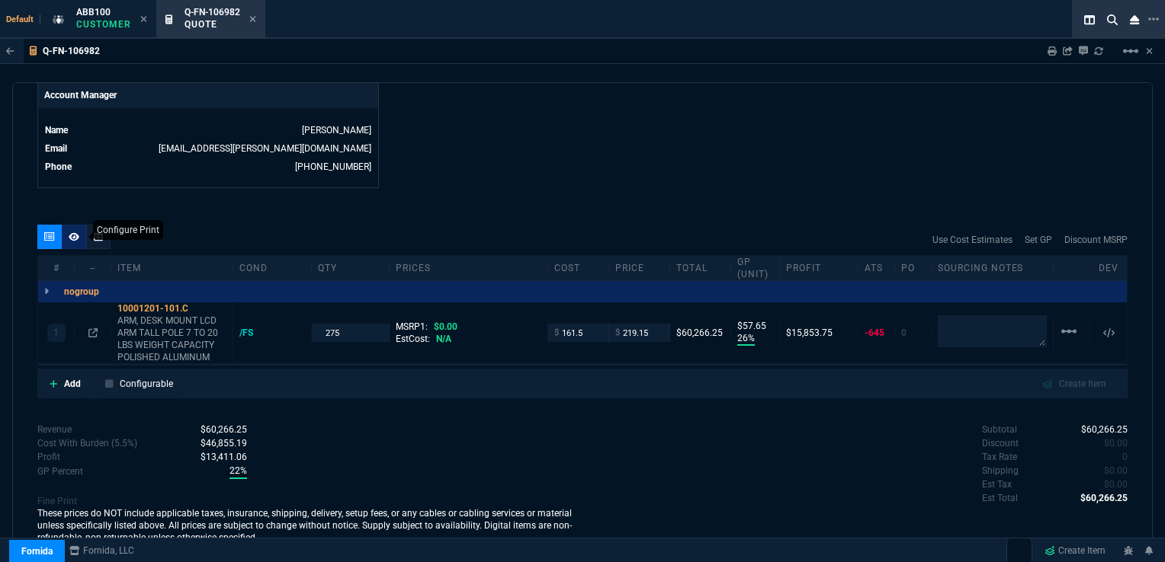
click at [76, 232] on icon at bounding box center [74, 236] width 11 height 8
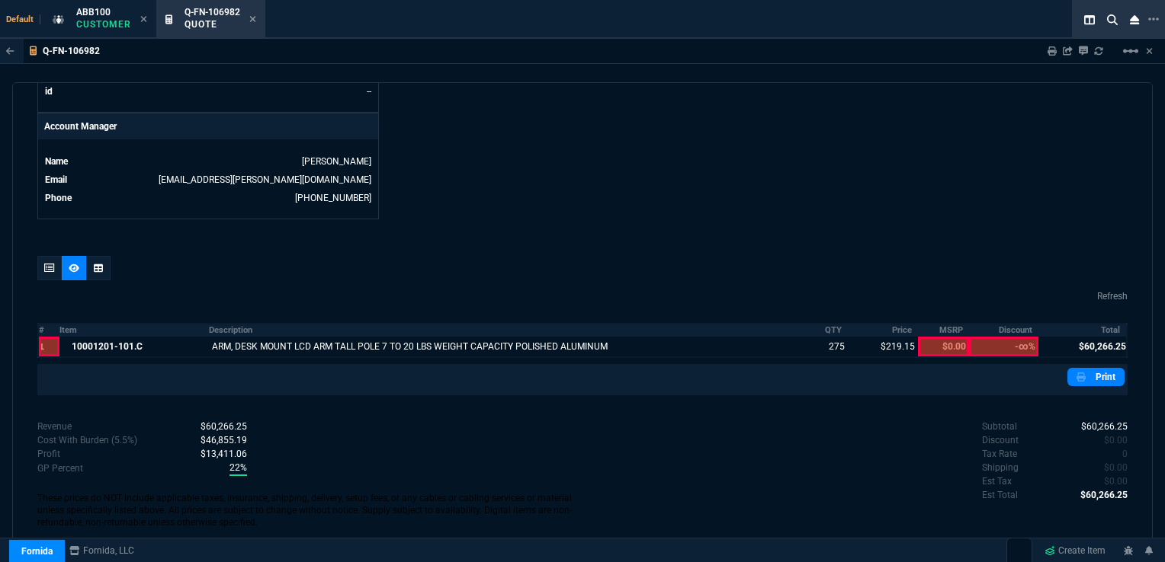
scroll to position [704, 0]
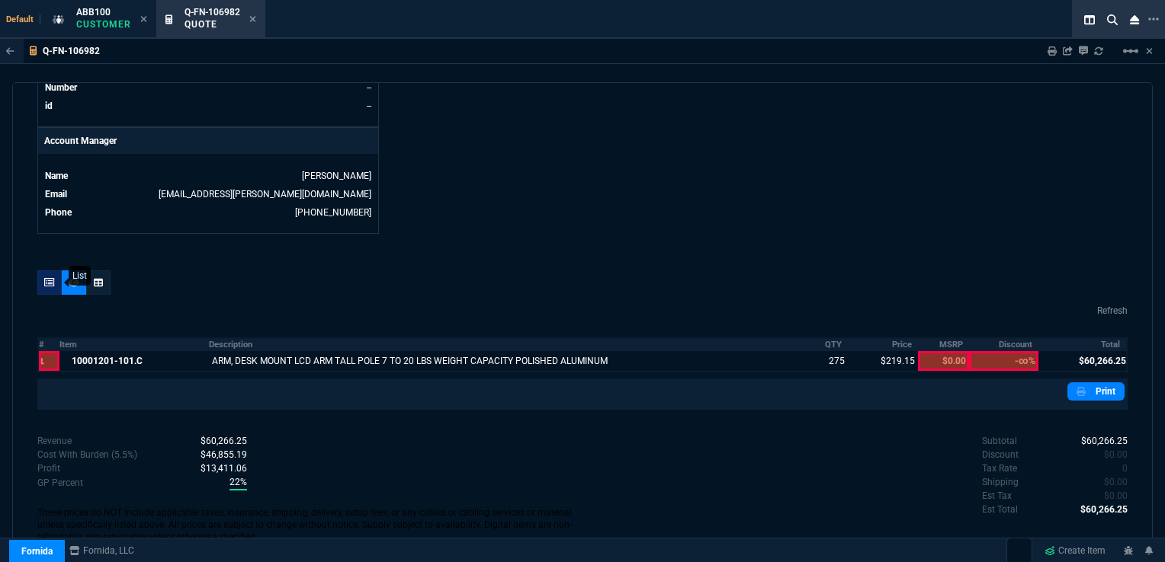
click at [44, 278] on icon at bounding box center [49, 282] width 11 height 9
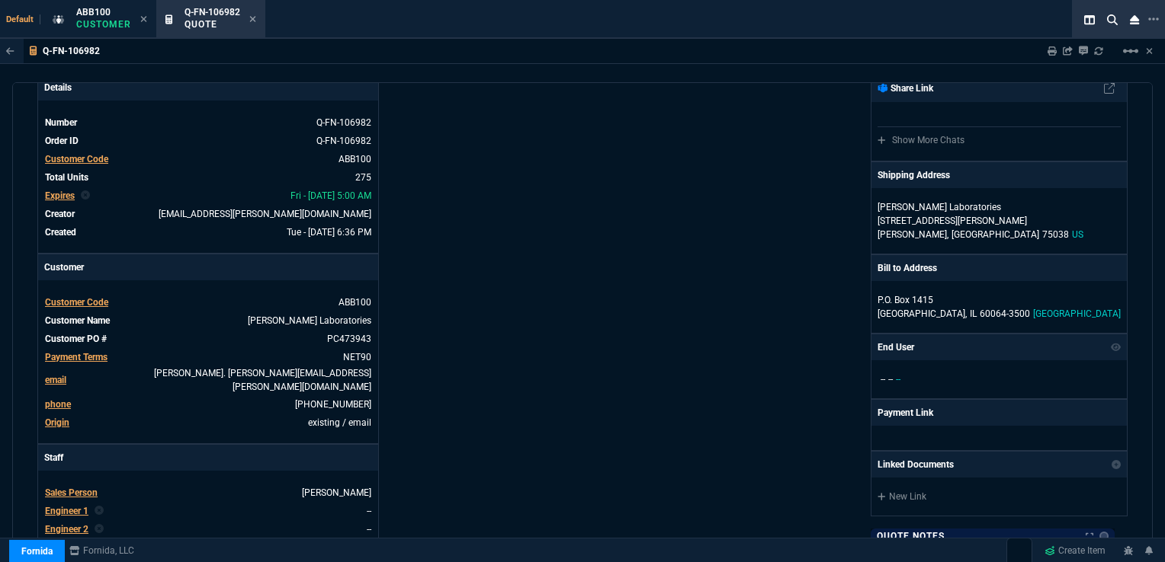
scroll to position [0, 0]
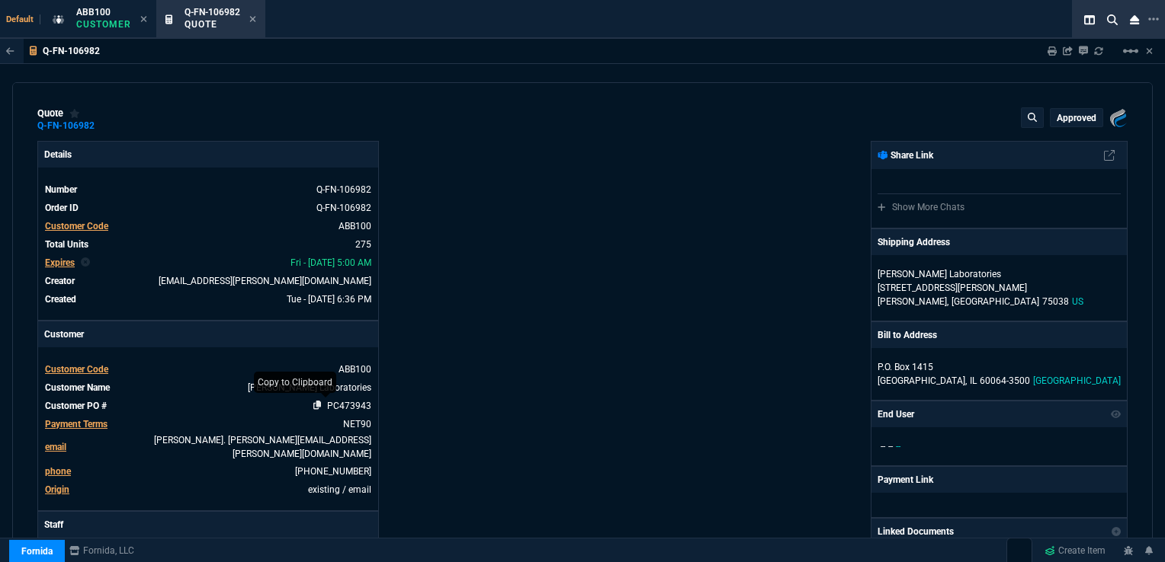
click at [314, 404] on icon at bounding box center [317, 405] width 8 height 9
drag, startPoint x: 303, startPoint y: 210, endPoint x: 377, endPoint y: 210, distance: 74.7
click at [303, 210] on icon at bounding box center [307, 207] width 8 height 9
click at [250, 21] on icon at bounding box center [252, 19] width 6 height 6
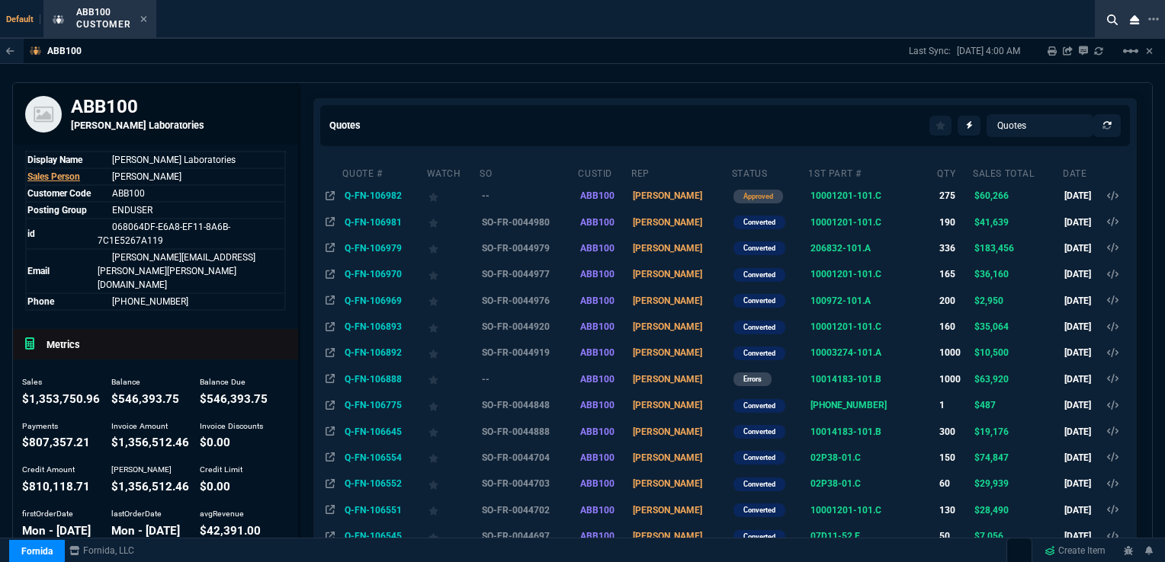
click at [373, 348] on td "Q-FN-106892" at bounding box center [383, 353] width 84 height 26
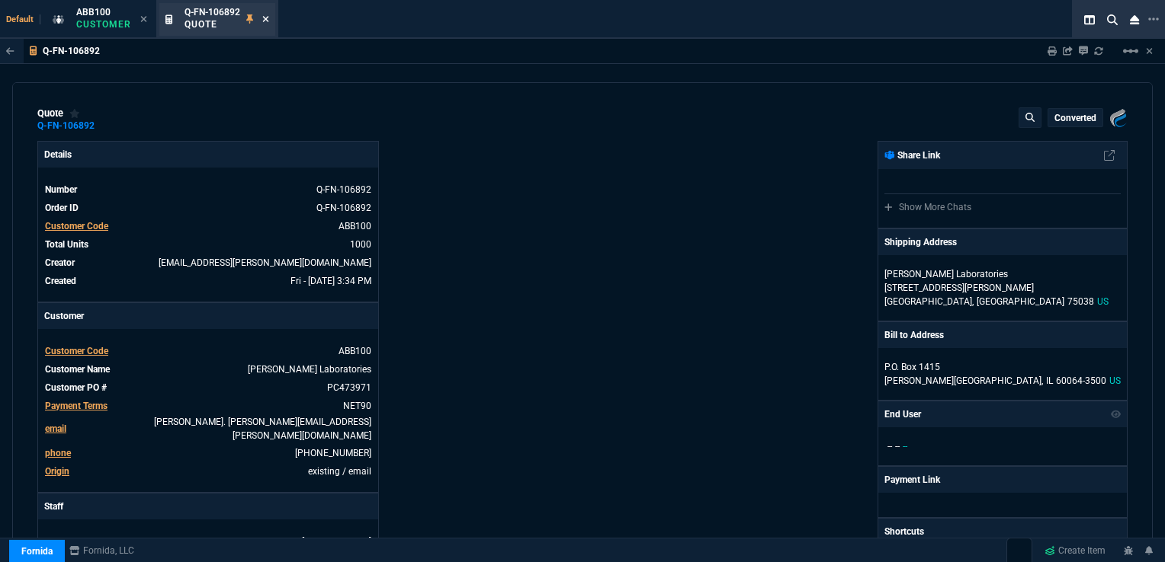
click at [265, 21] on icon at bounding box center [265, 18] width 7 height 9
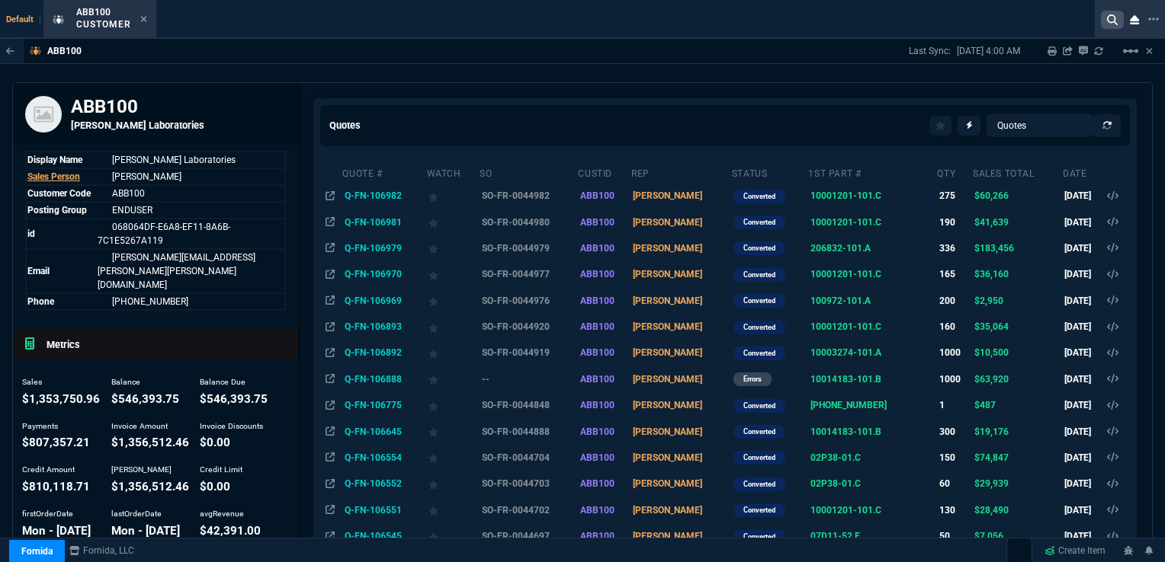
click at [1110, 23] on icon at bounding box center [1112, 19] width 11 height 11
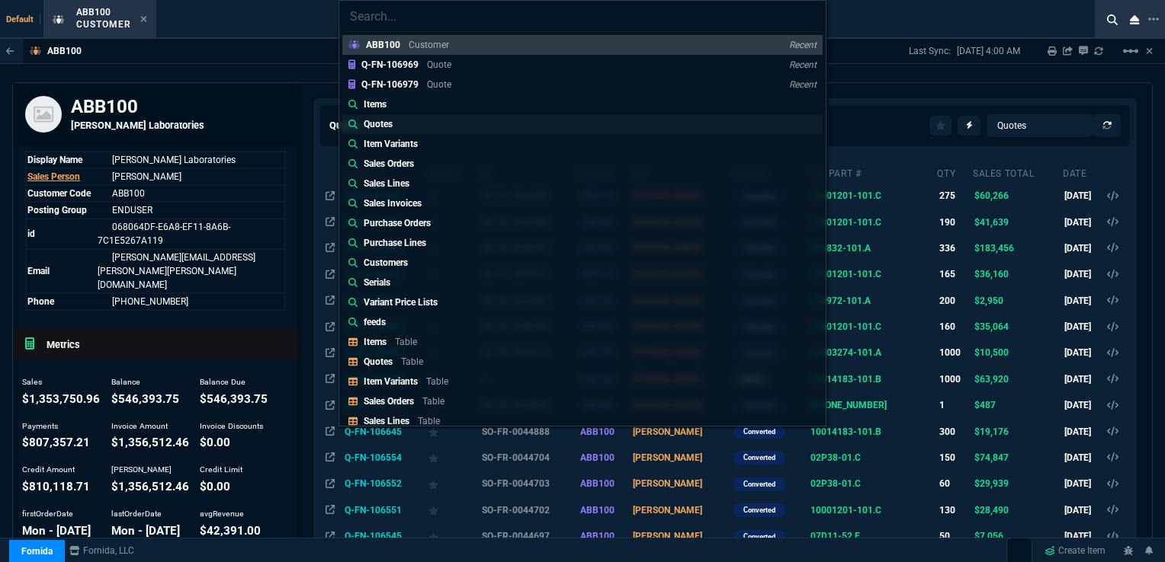
click at [387, 121] on p "Quotes" at bounding box center [378, 124] width 29 height 14
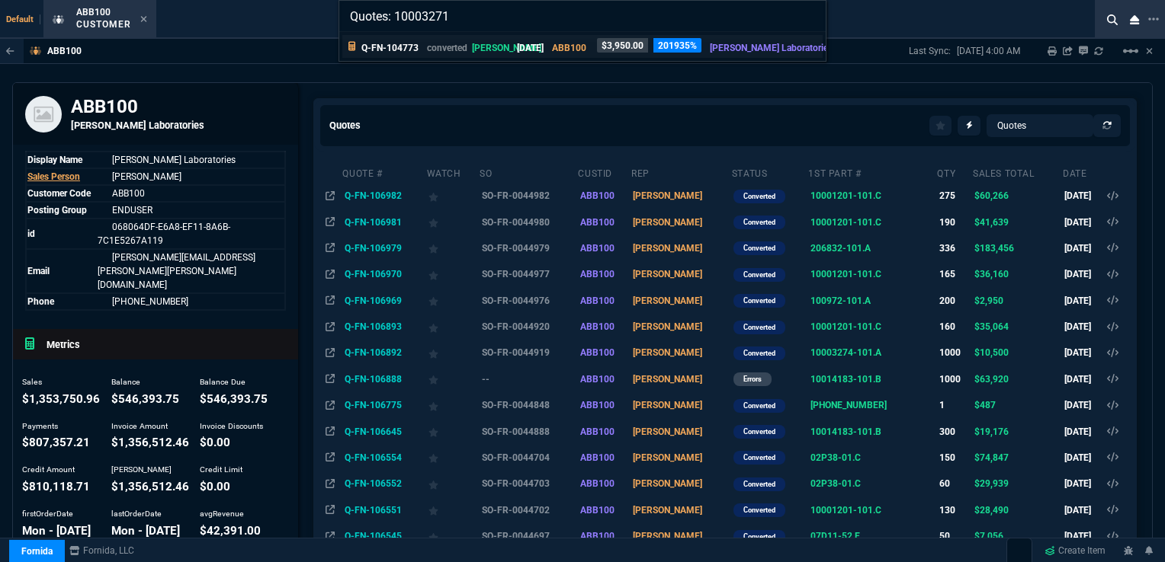
click at [393, 46] on p "Q-FN-104773" at bounding box center [389, 48] width 57 height 14
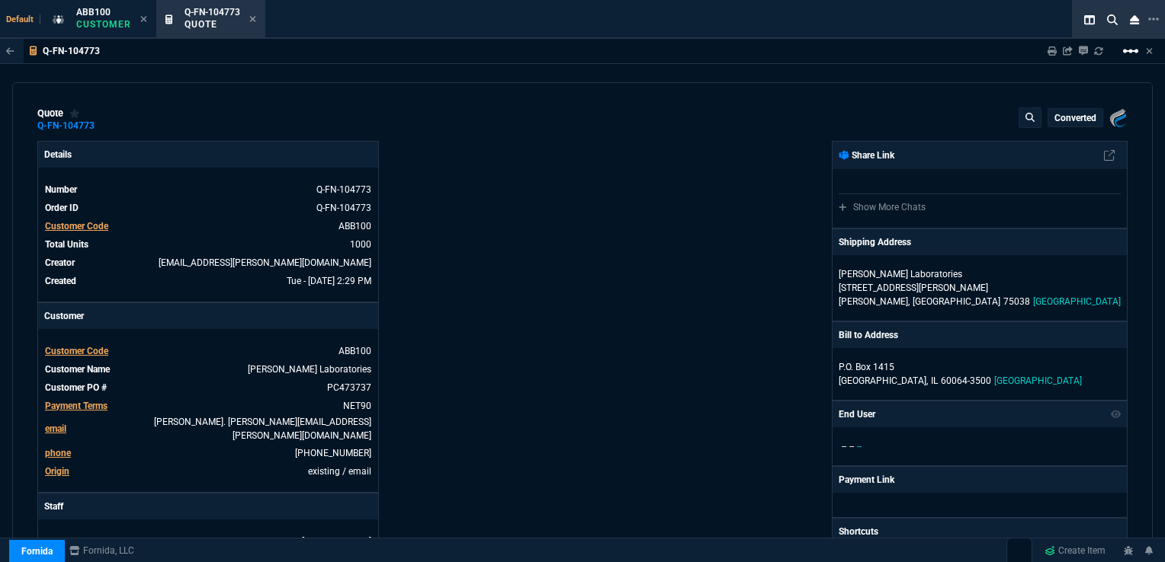
click at [1124, 54] on mat-icon "linear_scale" at bounding box center [1130, 51] width 18 height 18
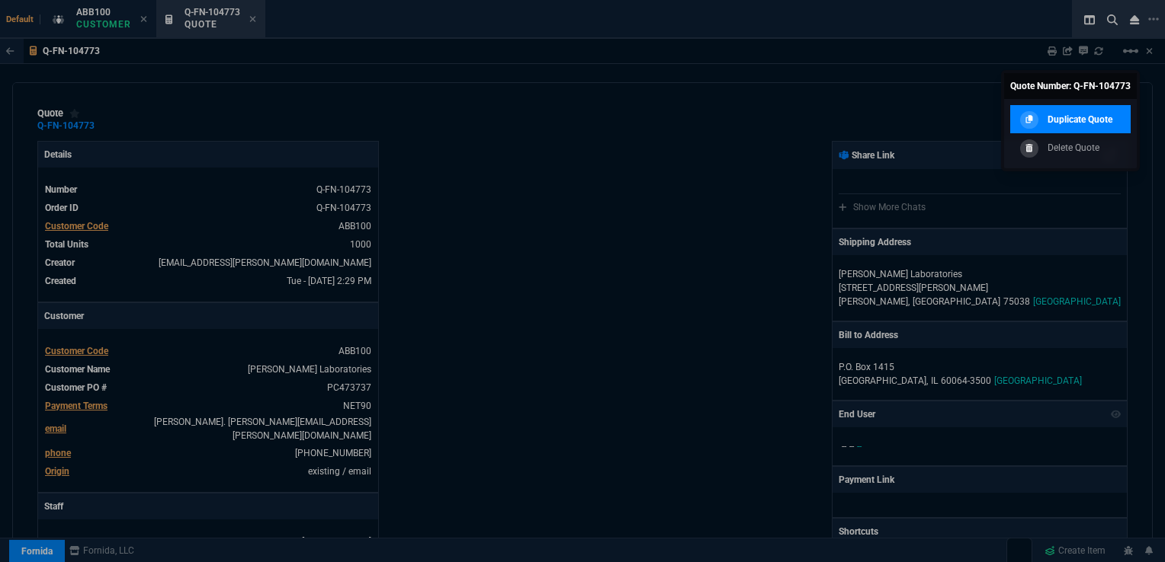
click at [1080, 119] on p "Duplicate Quote" at bounding box center [1079, 120] width 65 height 14
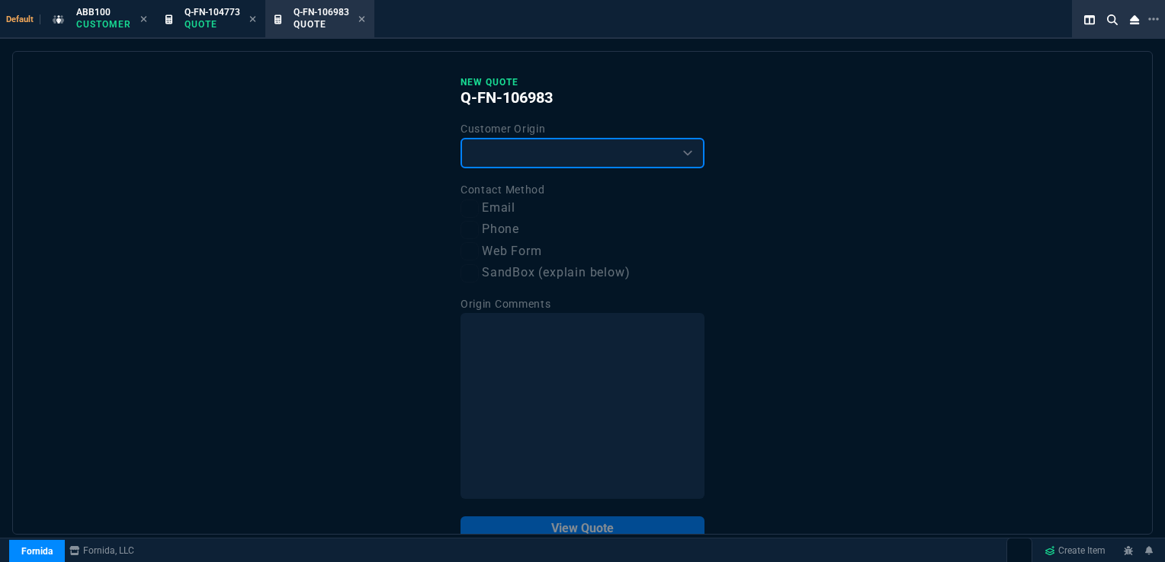
click at [575, 146] on select "Existing Customer Amazon Lead (first order) Website Lead (first order) Called (…" at bounding box center [582, 153] width 244 height 30
click at [460, 138] on select "Existing Customer Amazon Lead (first order) Website Lead (first order) Called (…" at bounding box center [582, 153] width 244 height 30
click at [461, 216] on input "Email" at bounding box center [469, 209] width 18 height 18
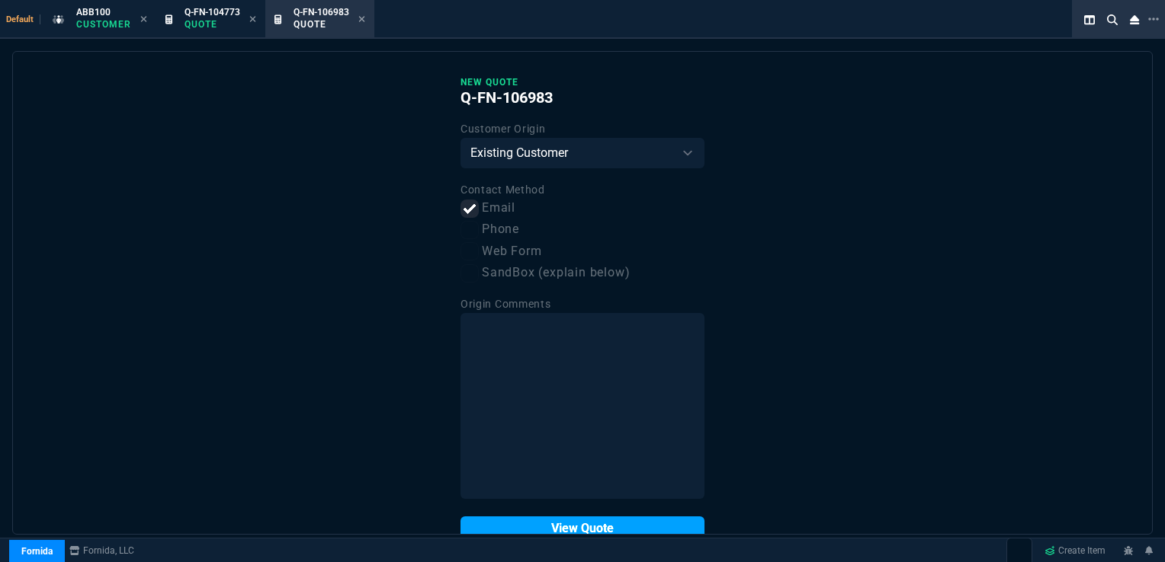
click at [604, 520] on button "View Quote" at bounding box center [582, 529] width 244 height 24
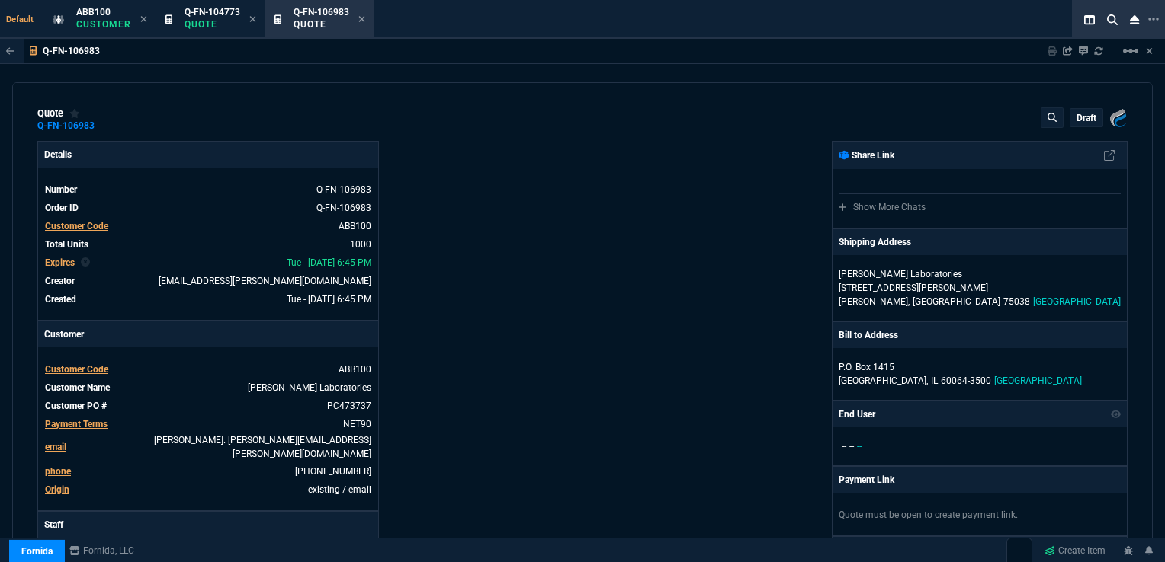
click at [69, 263] on span "Expires" at bounding box center [60, 263] width 30 height 11
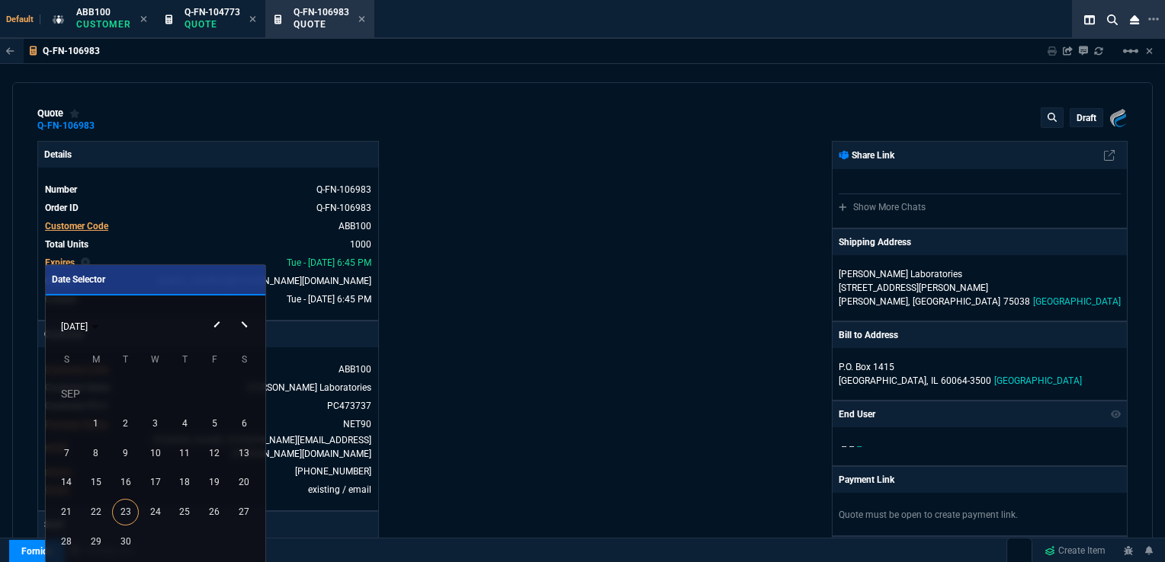
click at [245, 312] on button "Next month" at bounding box center [246, 312] width 30 height 0
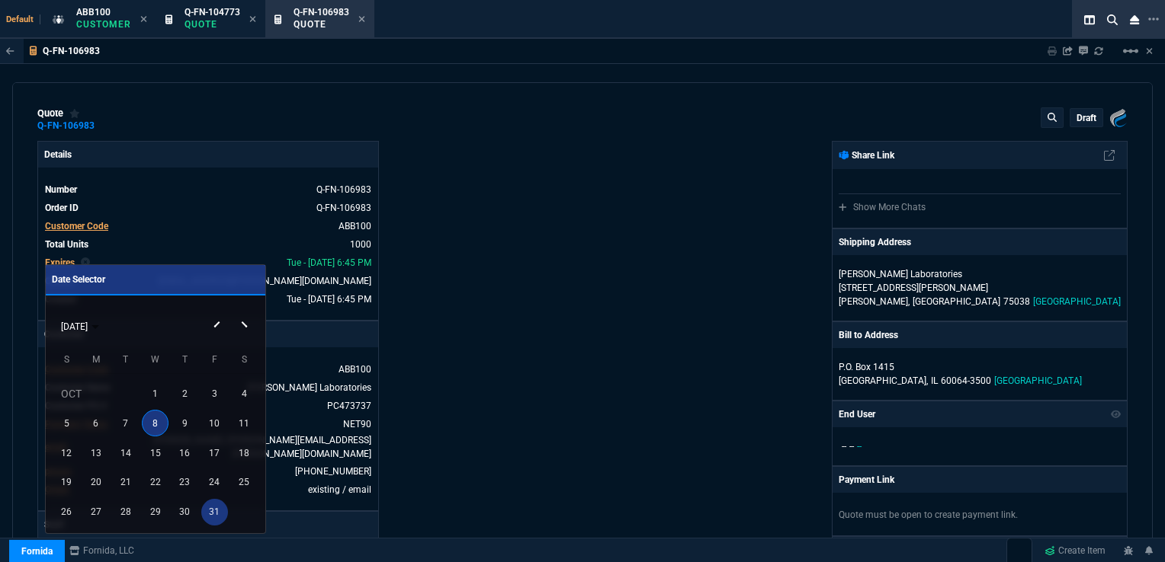
click at [220, 508] on div "31" at bounding box center [214, 512] width 27 height 27
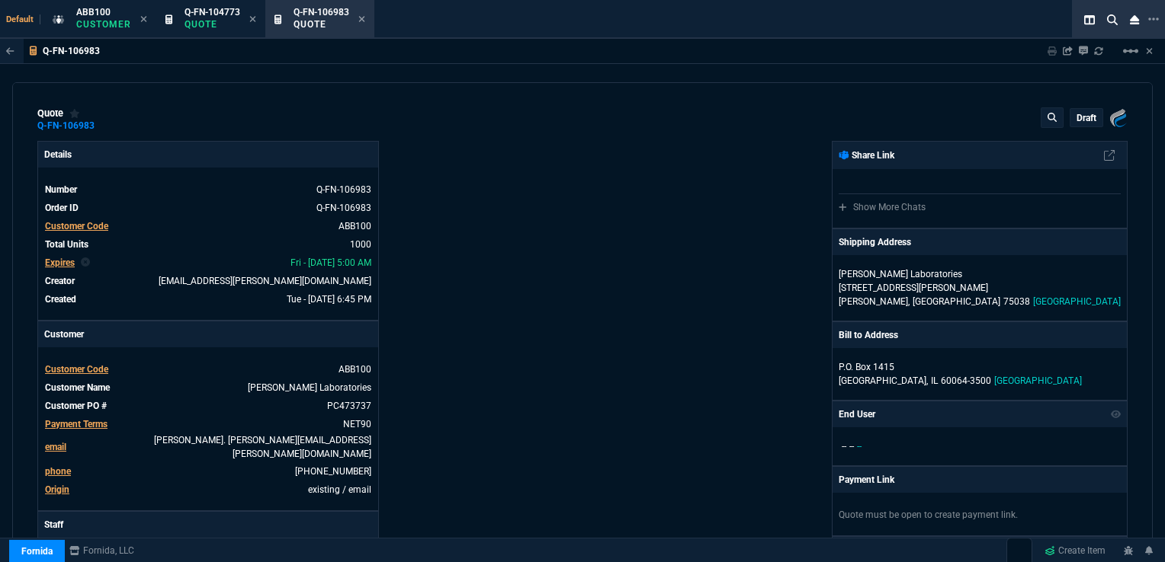
click at [519, 208] on div "Details Number Q-FN-106983 Order ID Q-FN-106983 Customer Code ABB100 Total Unit…" at bounding box center [309, 539] width 545 height 797
click at [229, 12] on span "Q-FN-104773" at bounding box center [212, 12] width 56 height 11
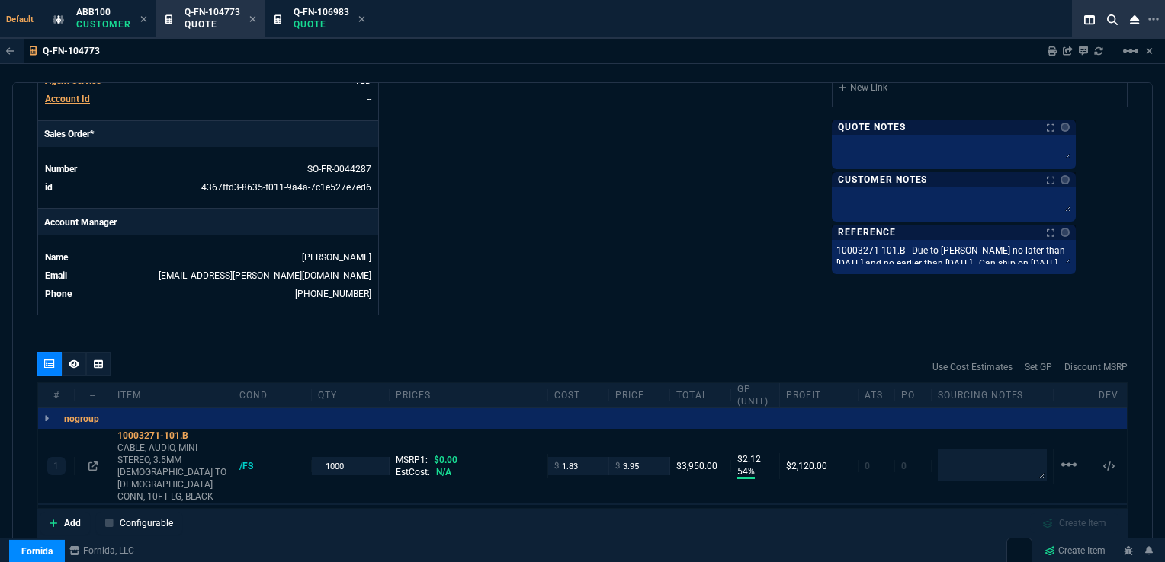
scroll to position [610, 0]
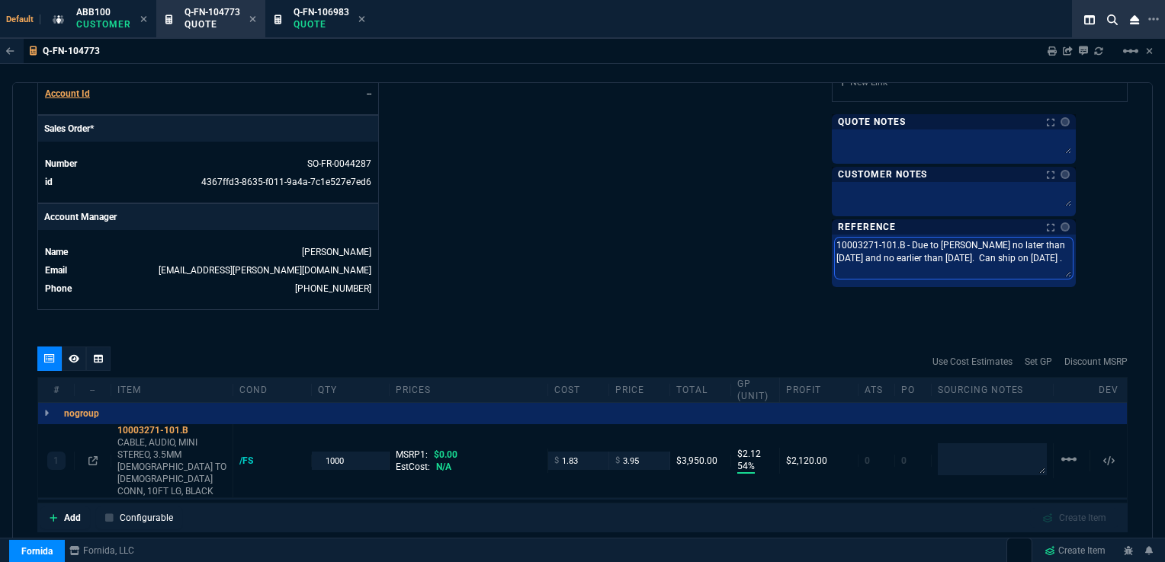
drag, startPoint x: 880, startPoint y: 239, endPoint x: 1104, endPoint y: 259, distance: 225.0
click at [1072, 259] on textarea "10003271-101.B - Due to [PERSON_NAME] no later than [DATE] and no earlier than …" at bounding box center [954, 258] width 238 height 41
click at [332, 7] on span "Q-FN-106983" at bounding box center [321, 12] width 56 height 11
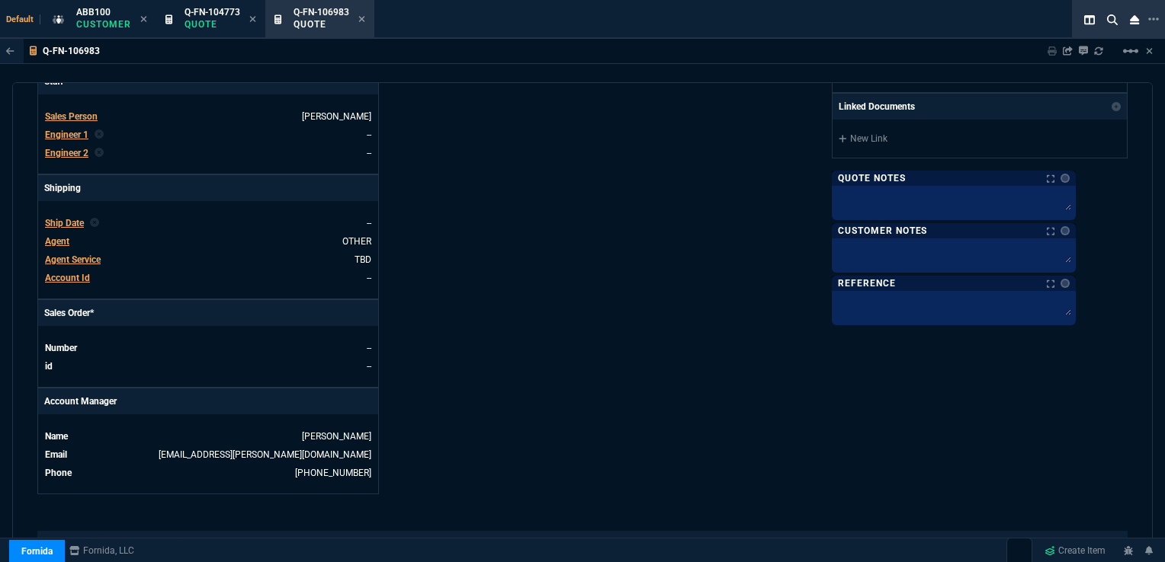
scroll to position [457, 0]
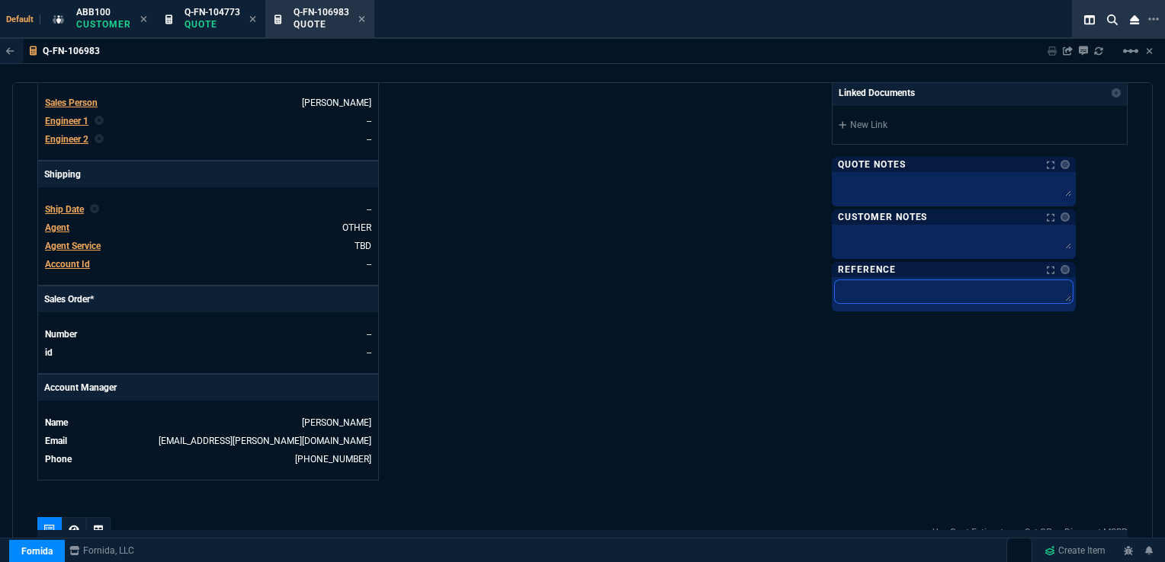
click at [948, 286] on textarea at bounding box center [954, 291] width 238 height 23
paste textarea "10003271-101.B - Due to [PERSON_NAME] no later than [DATE] and no earlier than …"
click at [230, 5] on div "Q-FN-104773 Quote" at bounding box center [210, 19] width 103 height 33
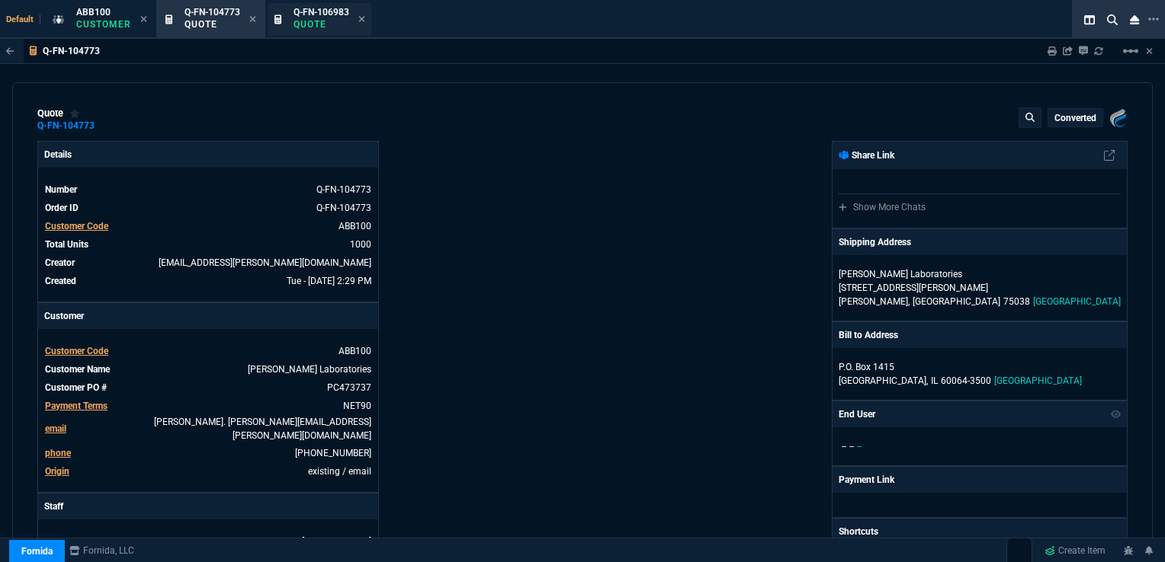
click at [249, 19] on icon at bounding box center [252, 18] width 7 height 9
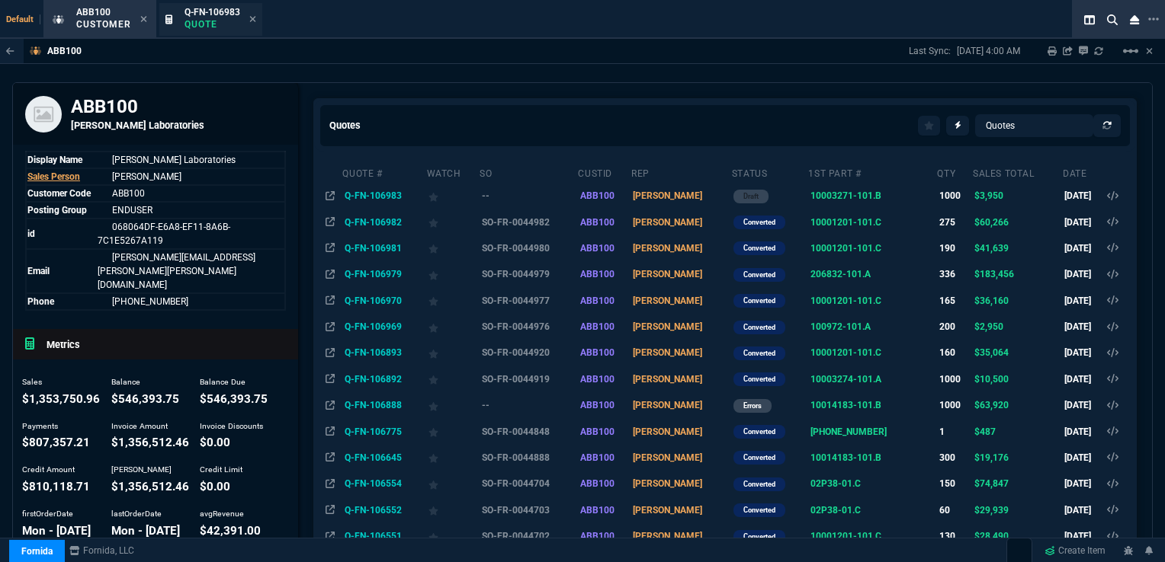
click at [220, 19] on p "Quote" at bounding box center [212, 24] width 56 height 12
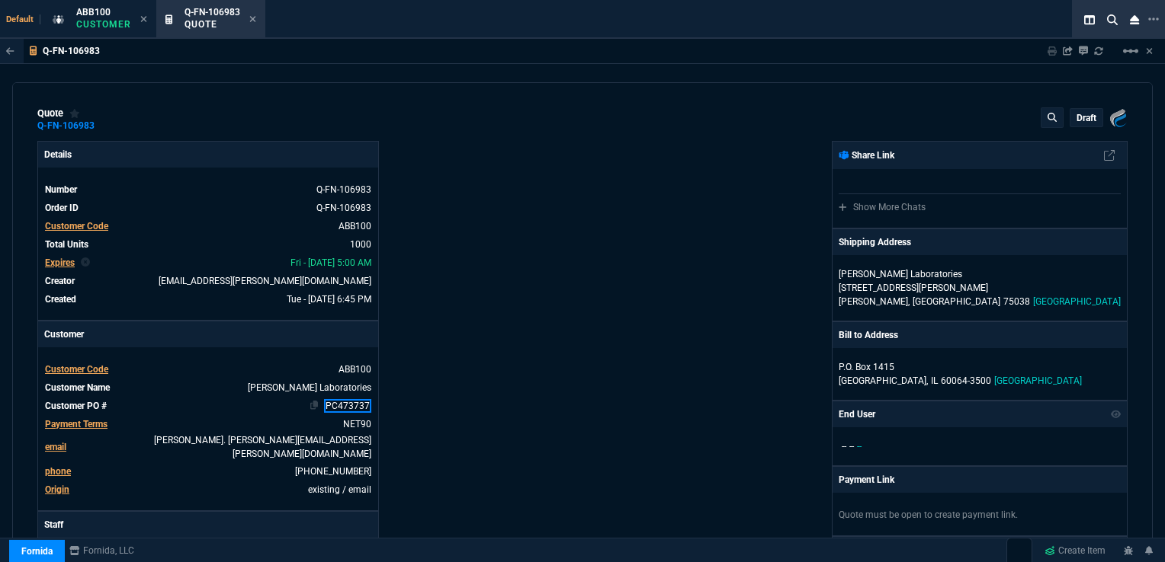
click at [329, 408] on link "PC473737" at bounding box center [347, 406] width 47 height 14
drag, startPoint x: 323, startPoint y: 404, endPoint x: 383, endPoint y: 404, distance: 59.4
click at [383, 404] on div "Details Number Q-FN-106983 Order ID Q-FN-106983 Customer Code ABB100 Total Unit…" at bounding box center [309, 539] width 545 height 797
paste link
click at [497, 352] on div "Details Number Q-FN-106983 Order ID Q-FN-106983 Customer Code ABB100 Total Unit…" at bounding box center [309, 539] width 545 height 797
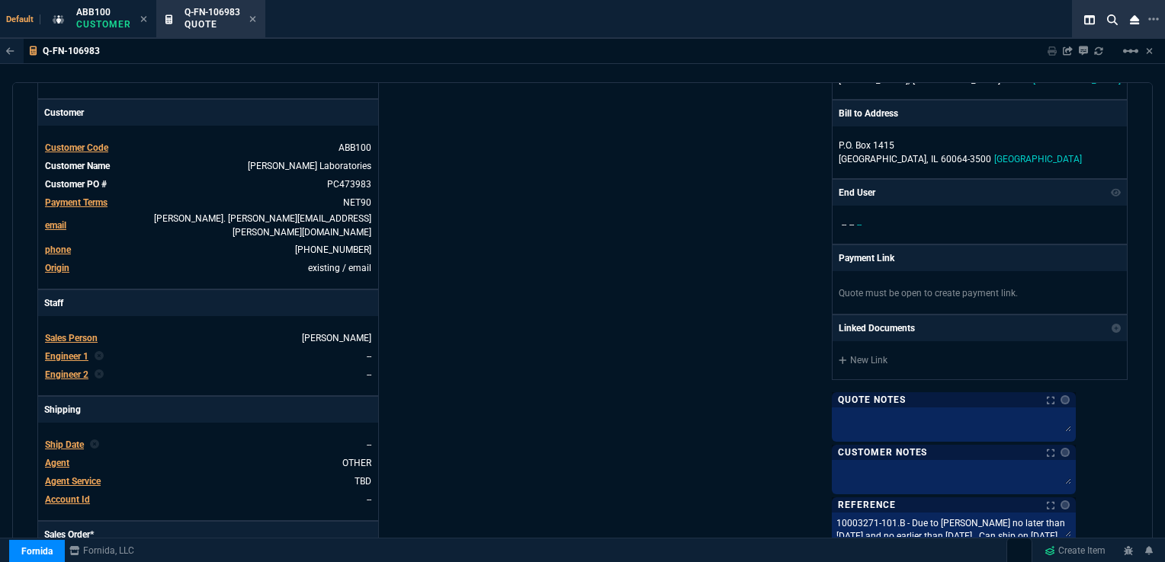
scroll to position [305, 0]
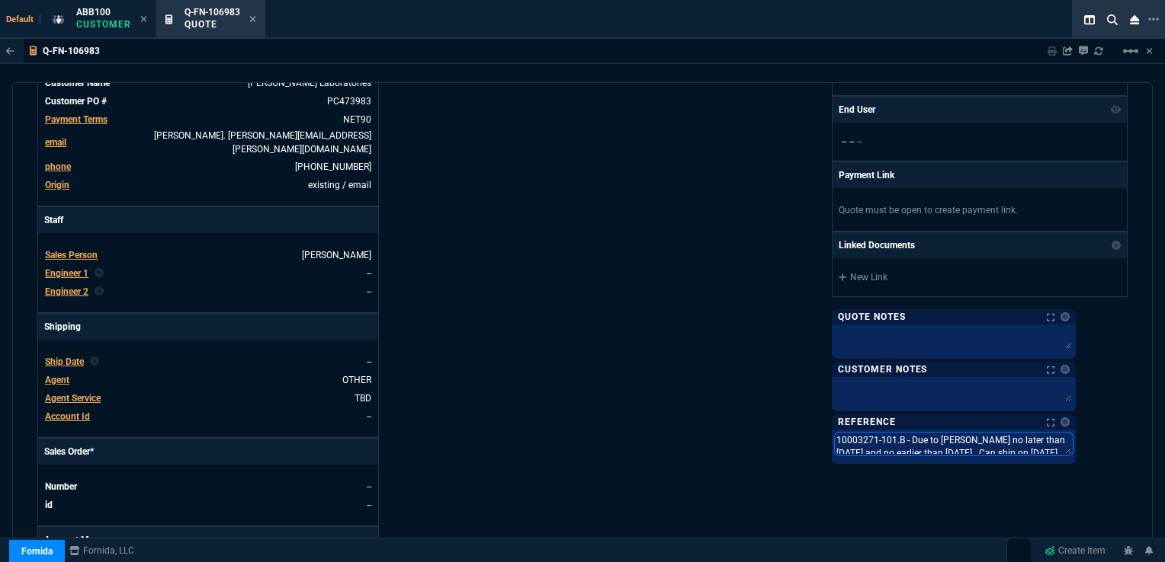
click at [957, 439] on textarea "10003271-101.B - Due to [PERSON_NAME] no later than [DATE] and no earlier than …" at bounding box center [954, 444] width 238 height 23
drag, startPoint x: 1066, startPoint y: 438, endPoint x: 1104, endPoint y: 438, distance: 37.3
click at [1072, 438] on textarea "10003271-101.B - Due to [PERSON_NAME] no later than [DATE] and no earlier than …" at bounding box center [954, 453] width 238 height 41
drag, startPoint x: 995, startPoint y: 451, endPoint x: 957, endPoint y: 450, distance: 38.1
click at [957, 450] on textarea "10003271-101.B - Due to [PERSON_NAME] no later than [DATE] and no earlier than …" at bounding box center [954, 453] width 238 height 41
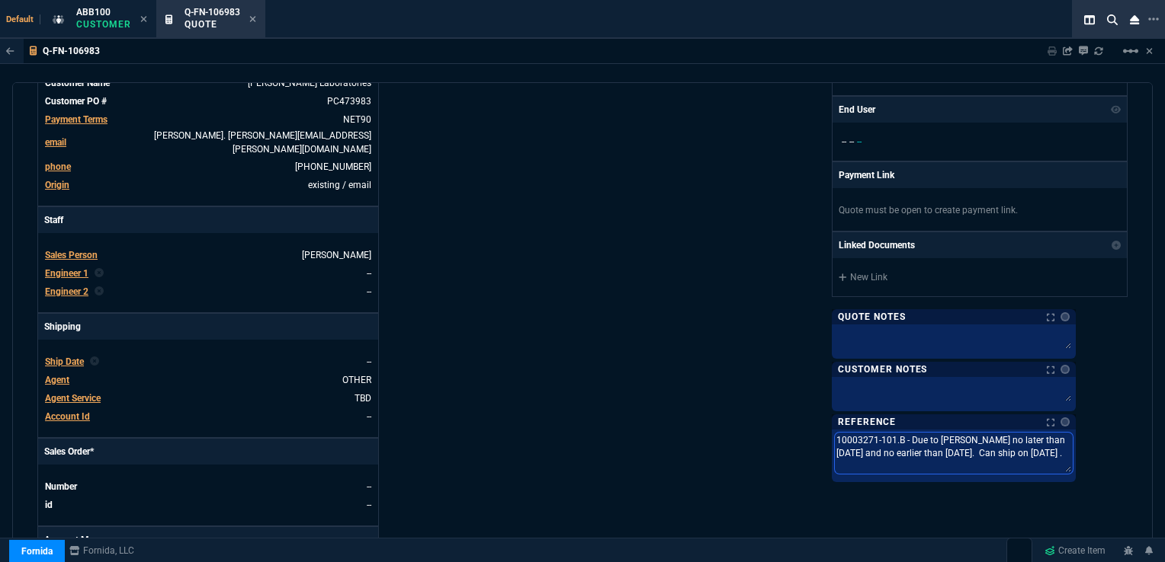
click at [1050, 450] on textarea "10003271-101.B - Due to [PERSON_NAME] no later than [DATE] and no earlier than …" at bounding box center [954, 453] width 238 height 41
drag, startPoint x: 1056, startPoint y: 448, endPoint x: 1091, endPoint y: 446, distance: 34.4
click at [1072, 446] on textarea "10003271-101.B - Due to [PERSON_NAME] no later than [DATE] and no earlier than …" at bounding box center [954, 453] width 238 height 41
click at [786, 416] on div "Fornida, LLC [STREET_ADDRESS] Share Link Show More Chats Shipping Address [PERS…" at bounding box center [854, 234] width 545 height 797
click at [70, 357] on span "Ship Date" at bounding box center [64, 362] width 39 height 11
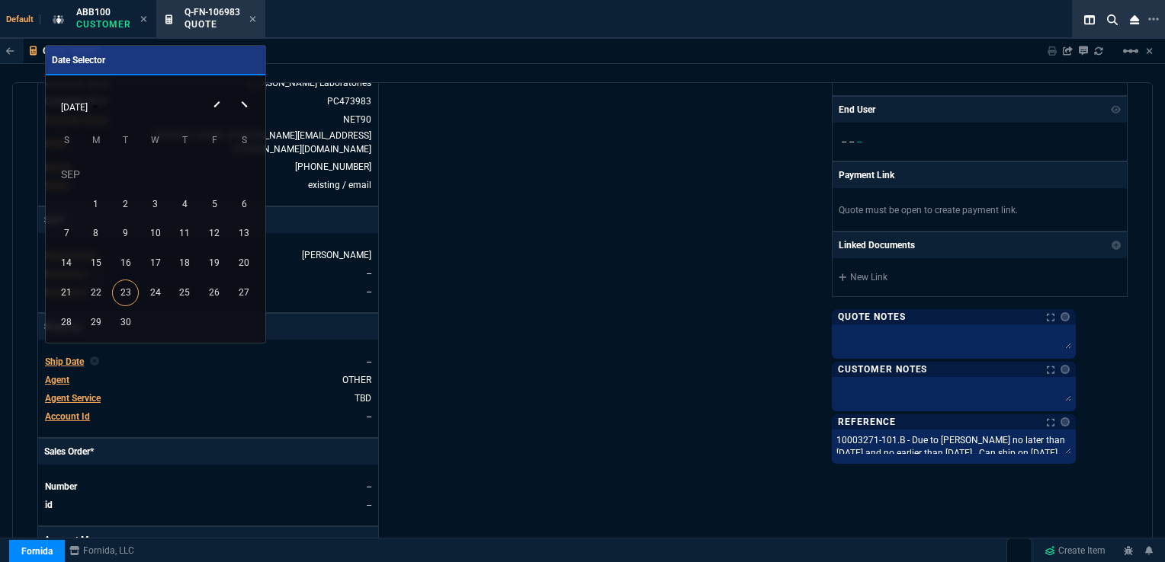
click at [243, 102] on div "[DATE]" at bounding box center [155, 106] width 212 height 29
click at [244, 92] on button "Next month" at bounding box center [246, 92] width 30 height 0
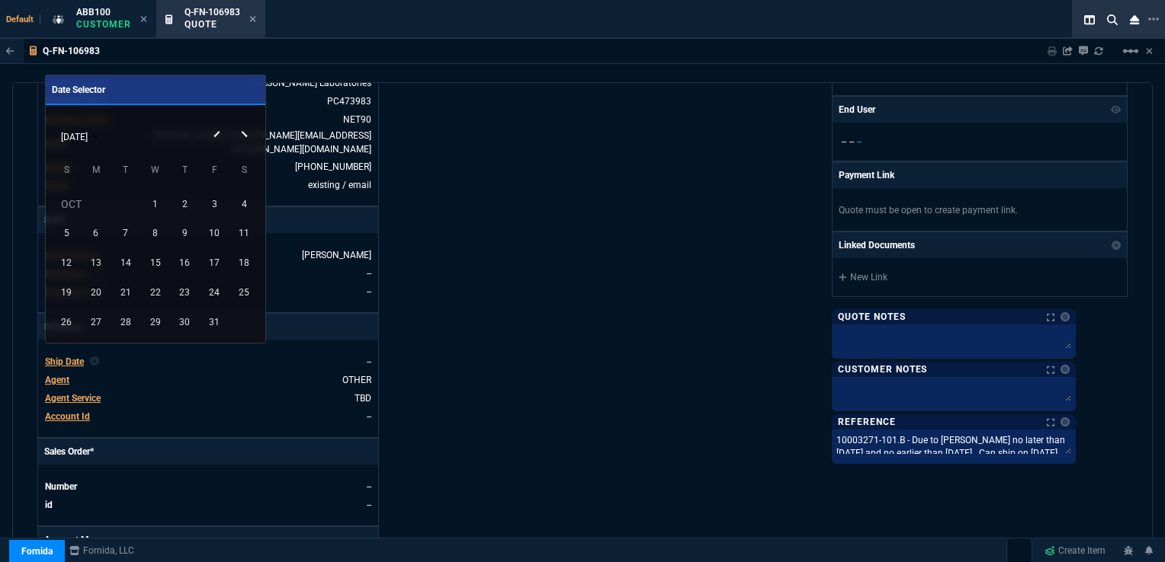
click at [245, 133] on div "[DATE]" at bounding box center [155, 136] width 212 height 29
click at [245, 122] on button "Next month" at bounding box center [246, 122] width 30 height 0
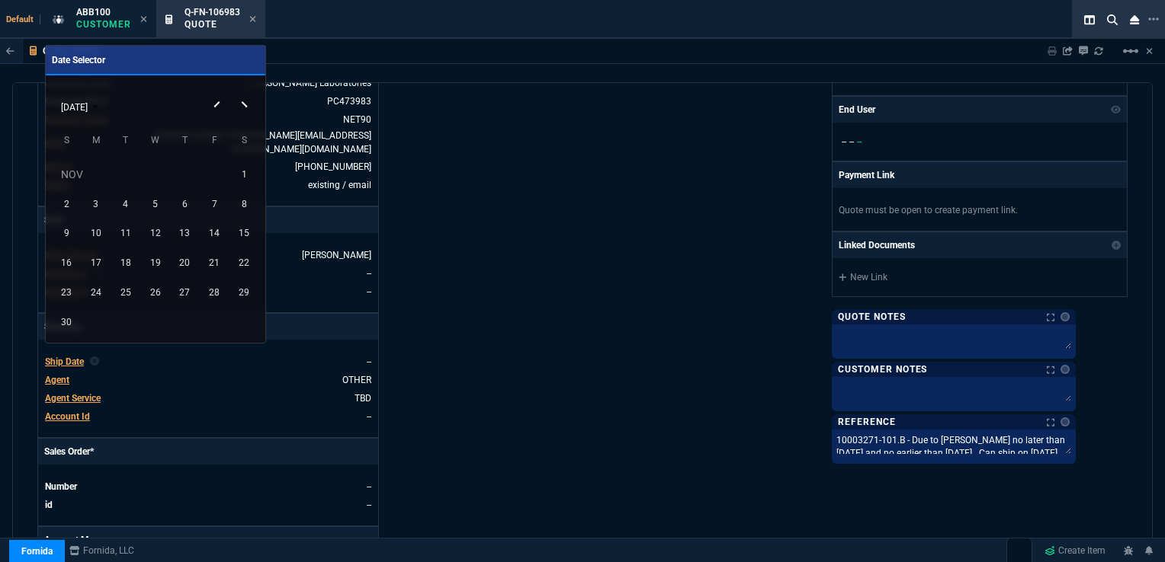
click at [244, 92] on button "Next month" at bounding box center [246, 92] width 30 height 0
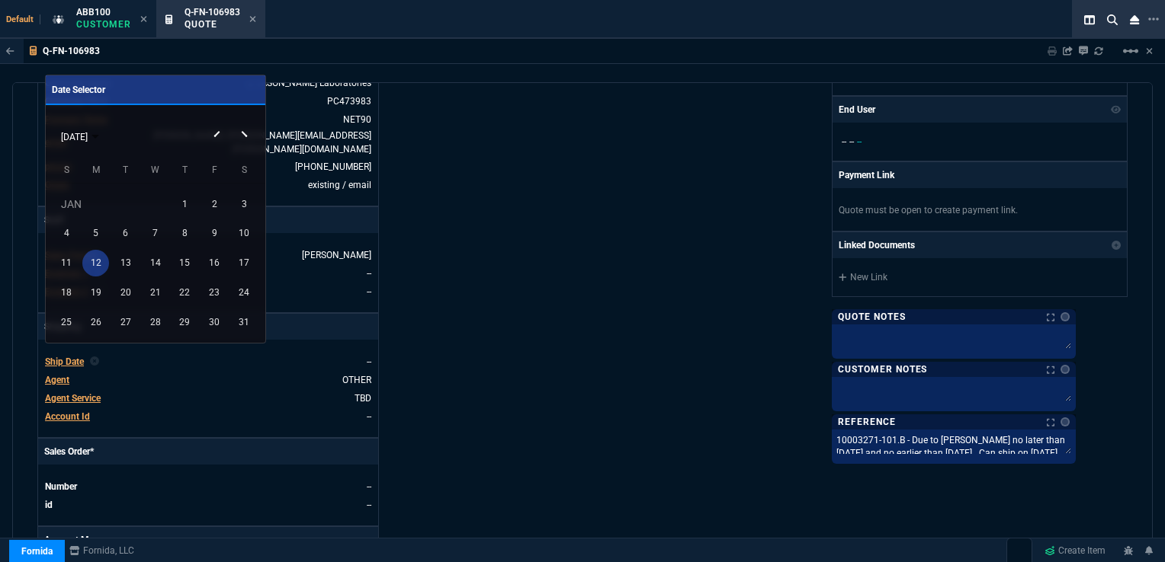
click at [95, 259] on div "12" at bounding box center [95, 263] width 27 height 27
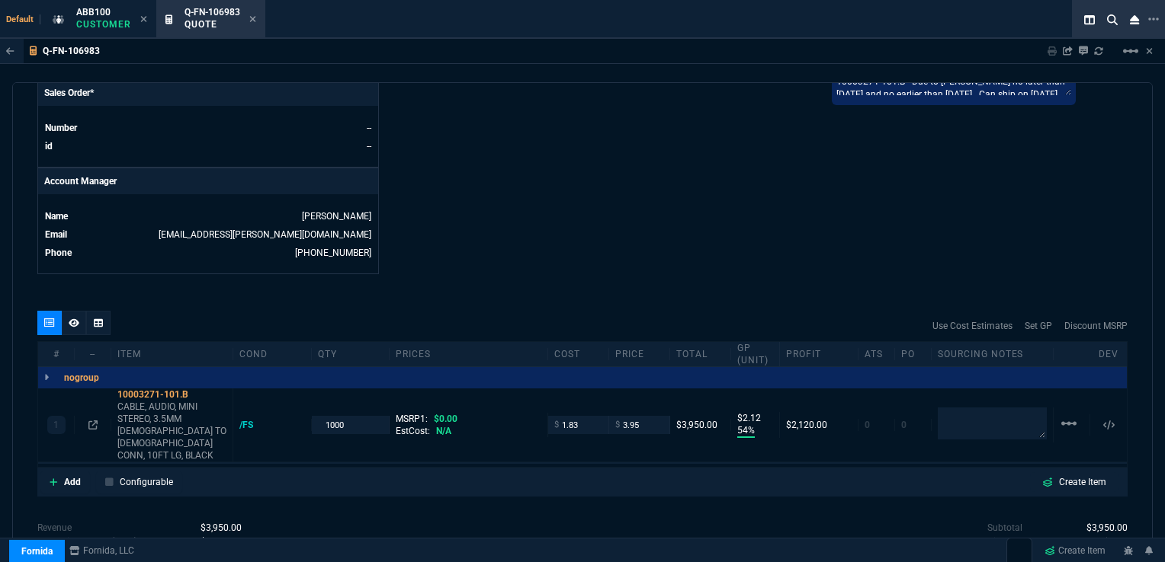
scroll to position [686, 0]
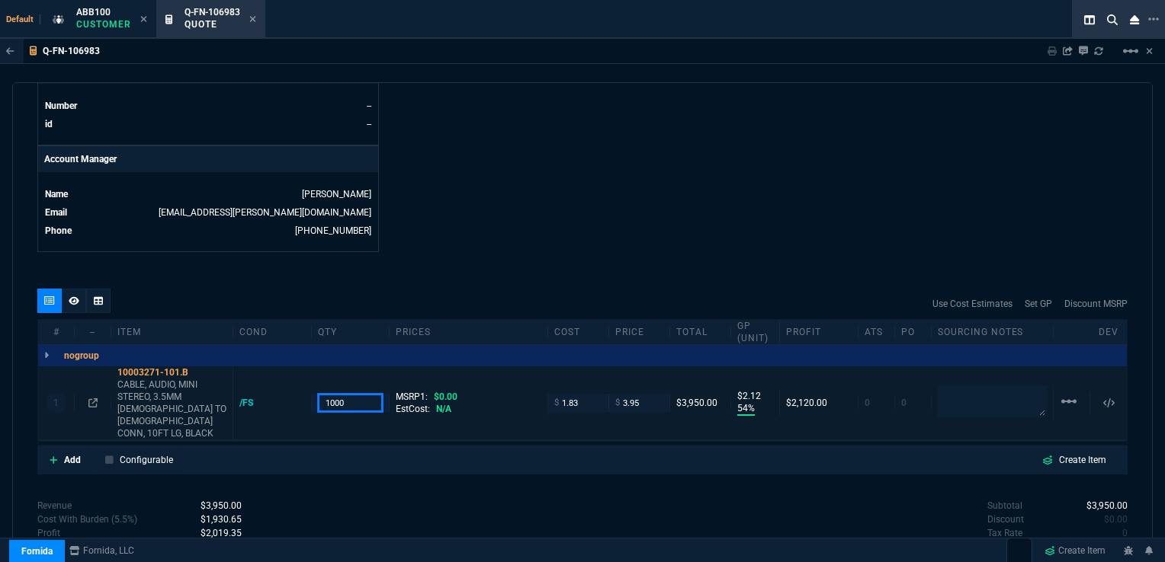
click at [333, 394] on input "1000" at bounding box center [351, 403] width 66 height 18
click at [631, 251] on div "quote Q-FN-106983 draft Fornida, LLC [STREET_ADDRESS] Details Number Q-FN-10698…" at bounding box center [582, 321] width 1140 height 478
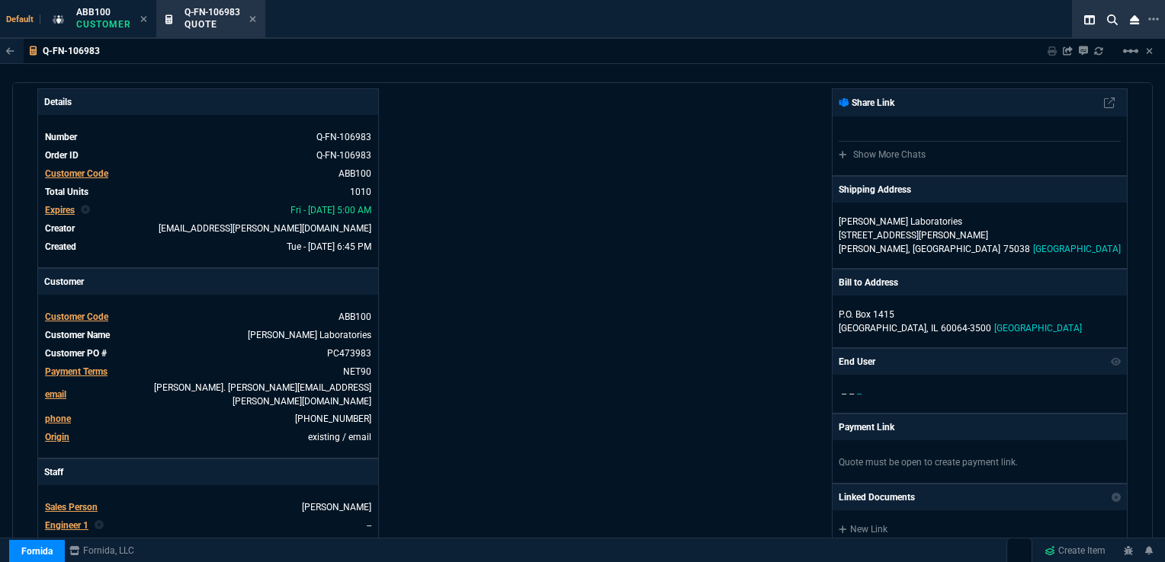
scroll to position [0, 0]
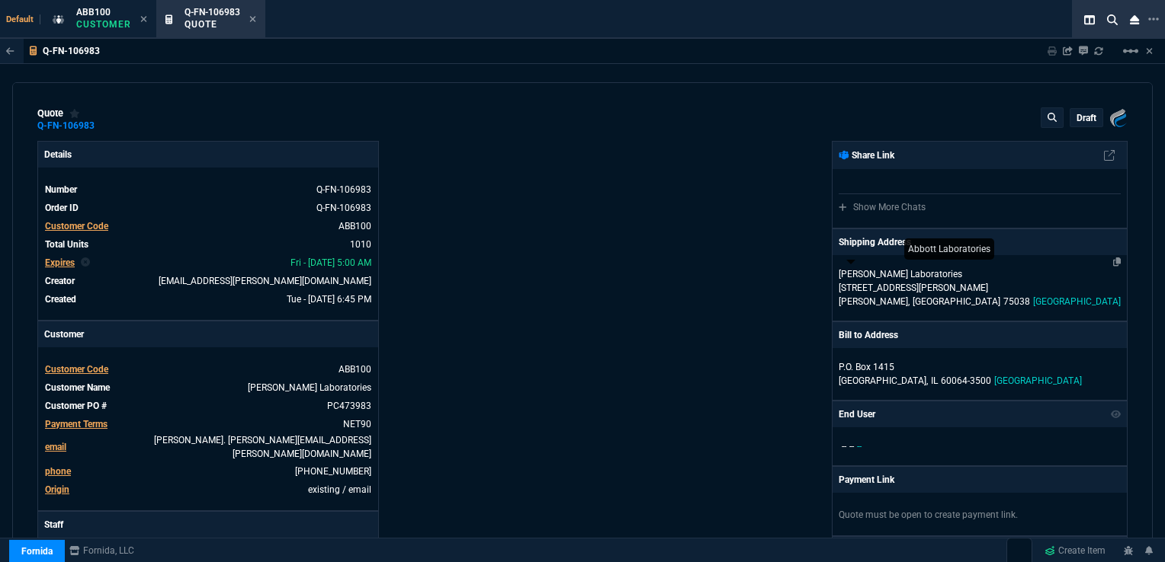
click at [896, 277] on p "[PERSON_NAME] Laboratories" at bounding box center [911, 275] width 146 height 14
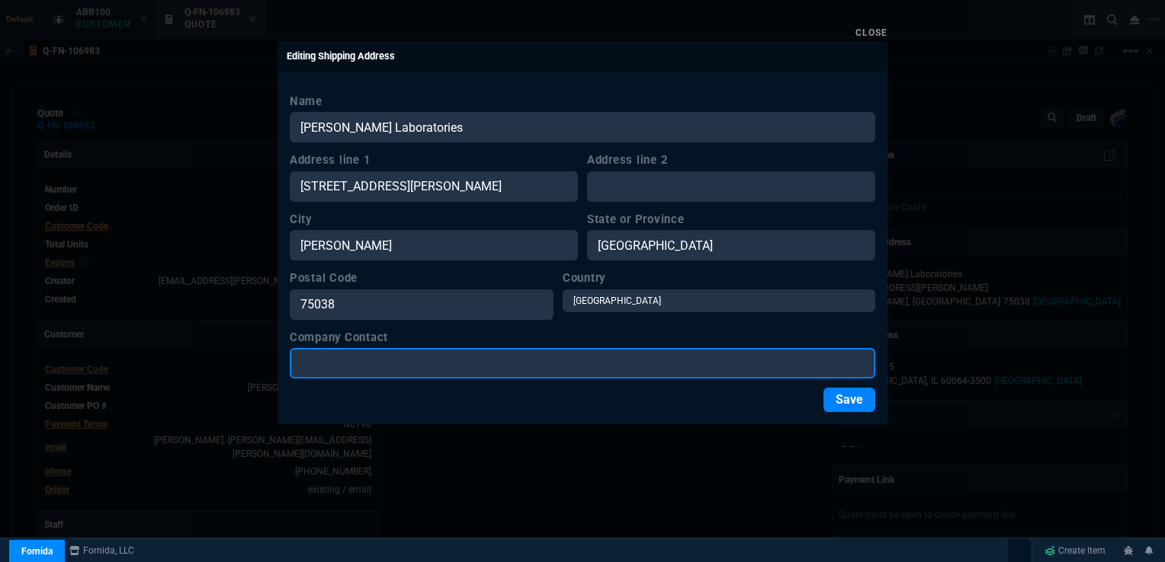
paste input "[PERSON_NAME] / AIM"
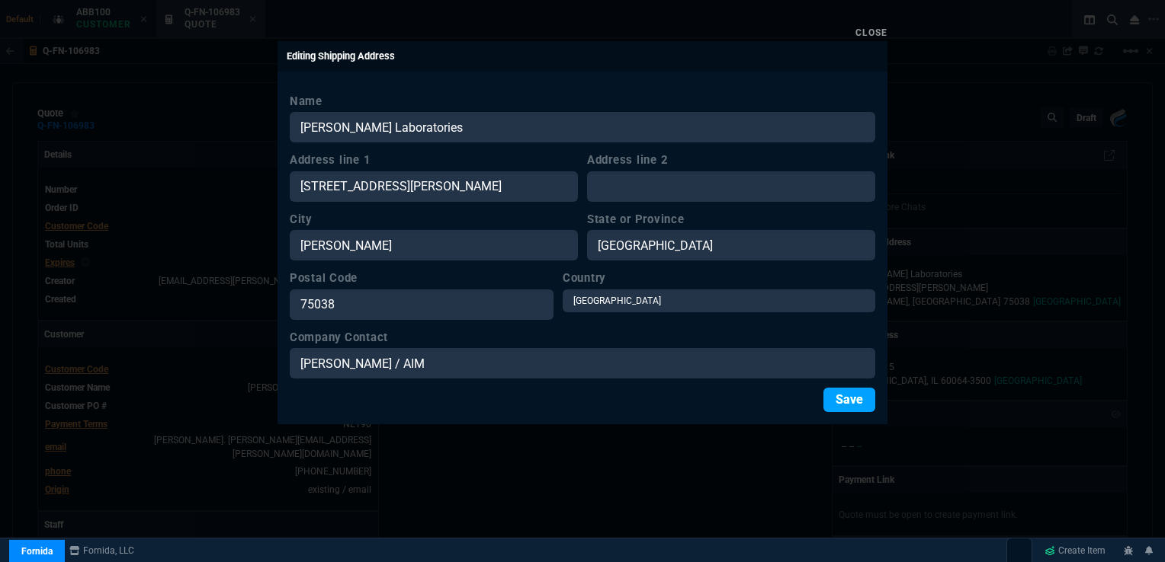
click at [848, 399] on button "Save" at bounding box center [849, 400] width 52 height 24
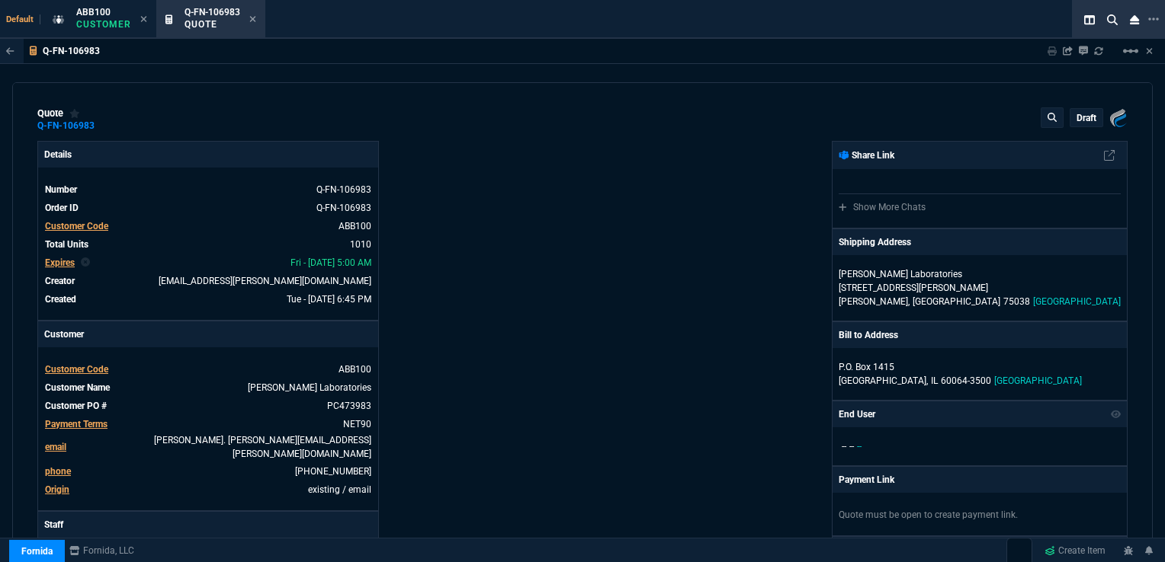
click at [1078, 120] on p "draft" at bounding box center [1086, 118] width 20 height 12
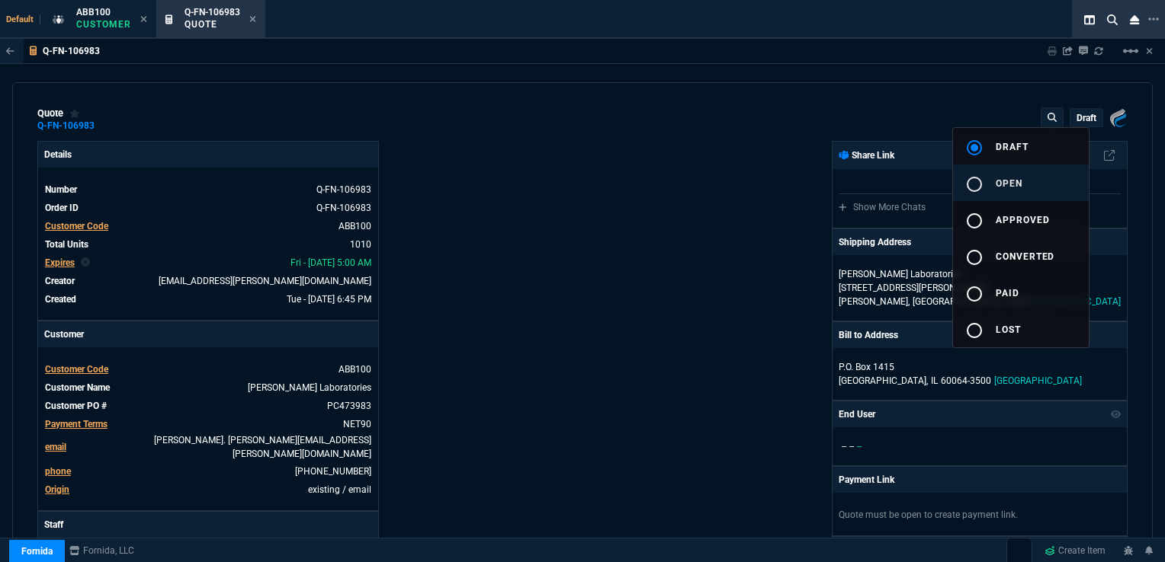
click at [1010, 181] on span "open" at bounding box center [1008, 183] width 27 height 11
click at [692, 236] on div at bounding box center [582, 281] width 1165 height 562
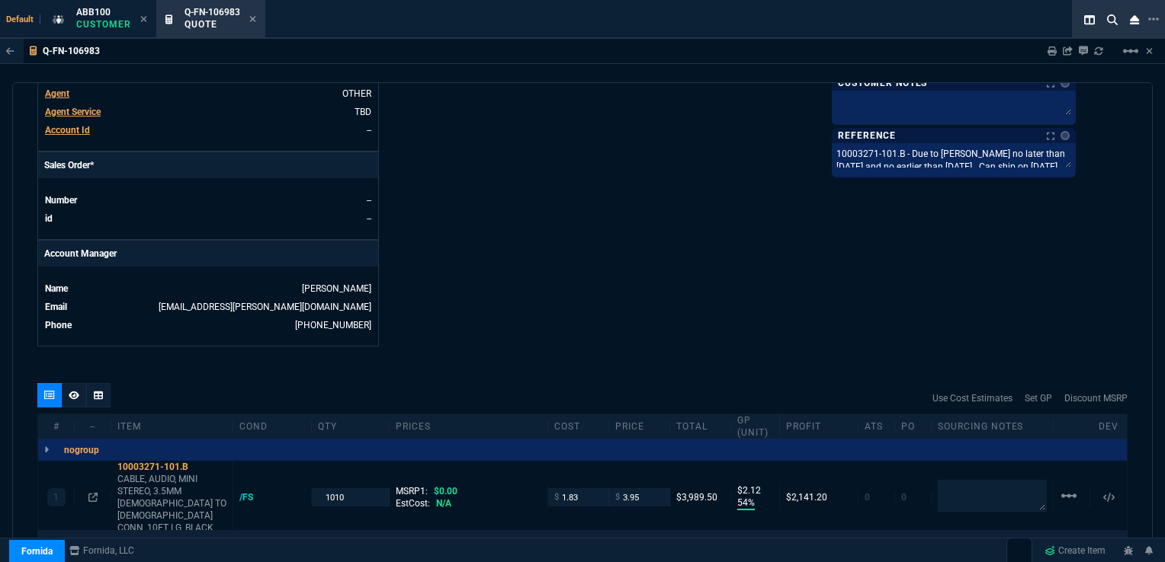
scroll to position [610, 0]
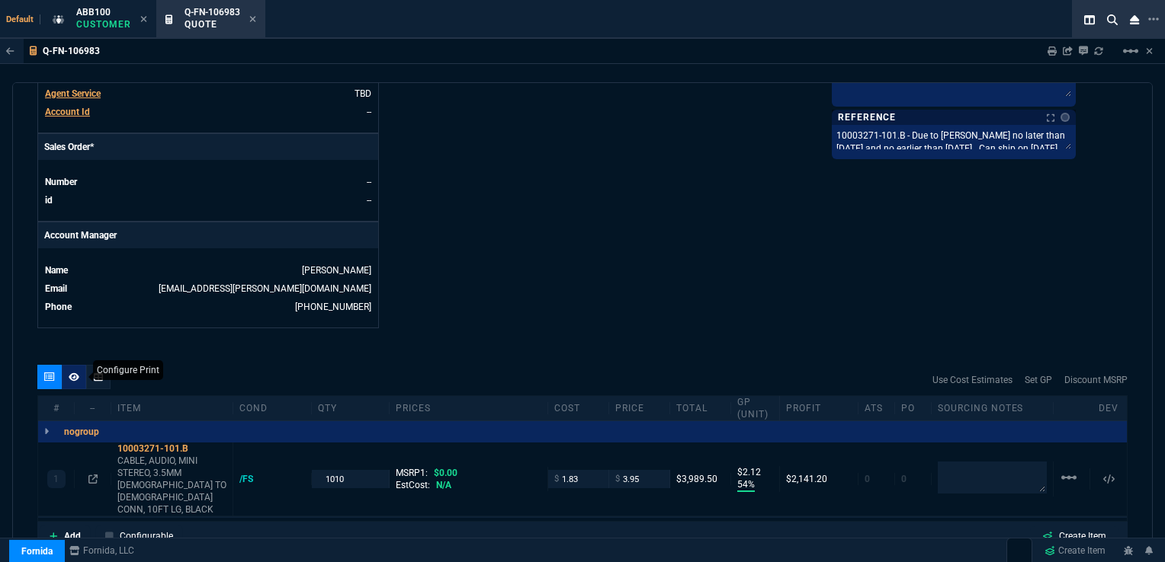
click at [75, 373] on icon at bounding box center [74, 377] width 11 height 8
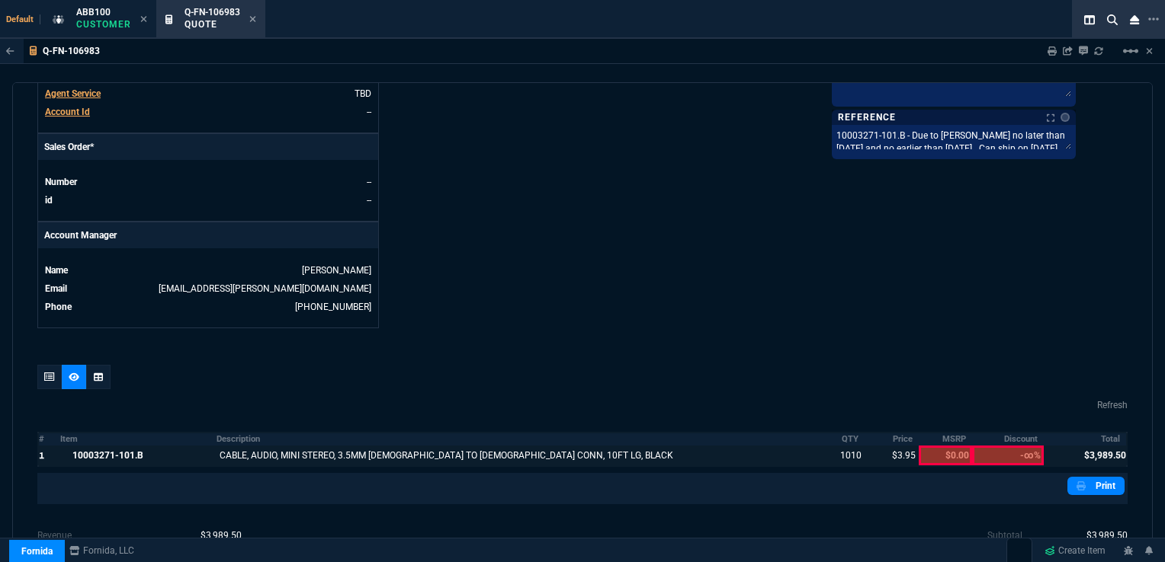
click at [44, 446] on div at bounding box center [49, 456] width 21 height 20
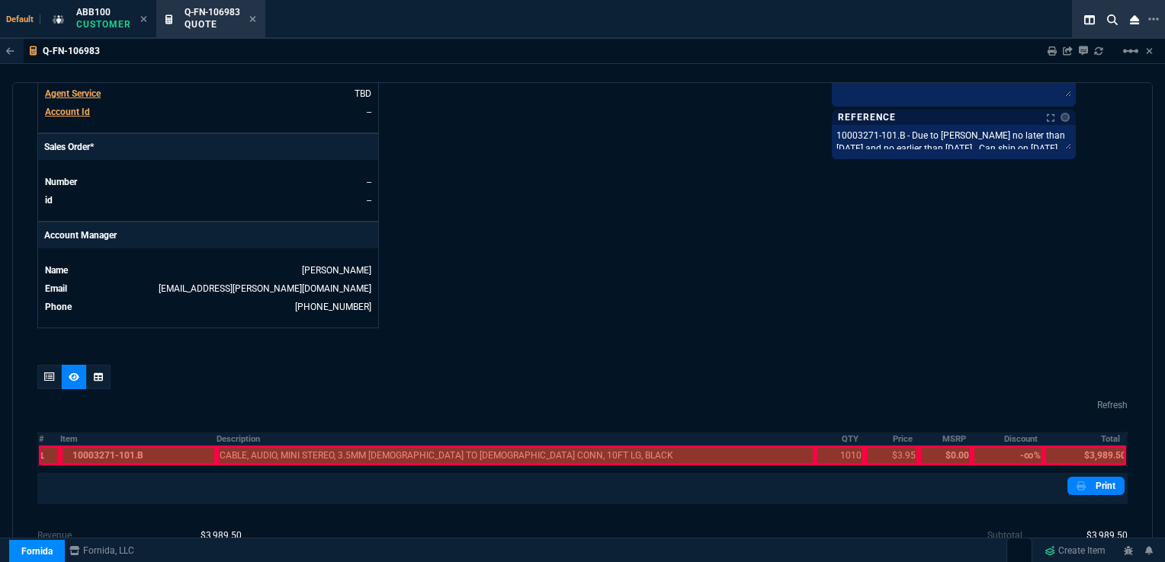
click at [90, 446] on div at bounding box center [138, 456] width 156 height 20
click at [280, 446] on div at bounding box center [515, 456] width 598 height 20
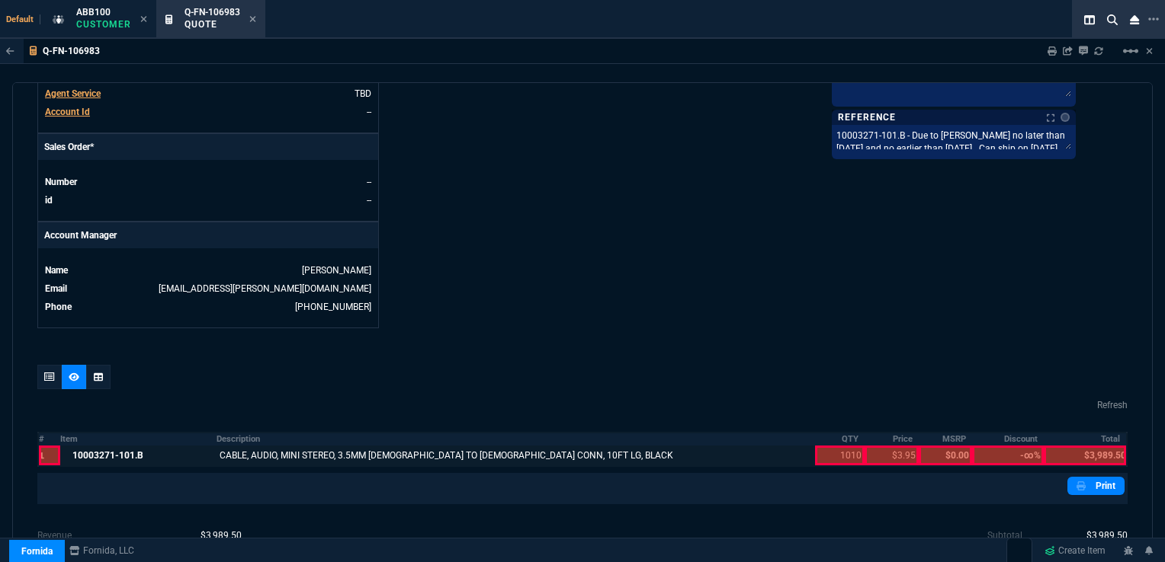
click at [828, 446] on div at bounding box center [840, 456] width 50 height 20
click at [877, 446] on div at bounding box center [891, 456] width 54 height 20
click at [1101, 446] on div at bounding box center [1084, 456] width 82 height 20
drag, startPoint x: 48, startPoint y: 364, endPoint x: 65, endPoint y: 357, distance: 18.1
click at [48, 373] on icon at bounding box center [49, 377] width 11 height 9
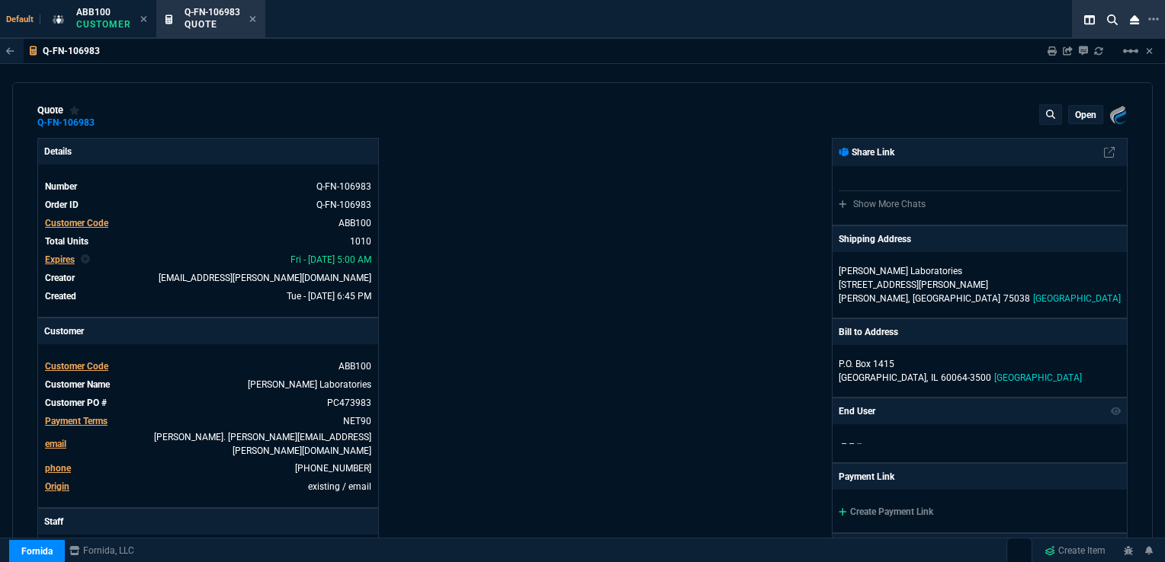
scroll to position [0, 0]
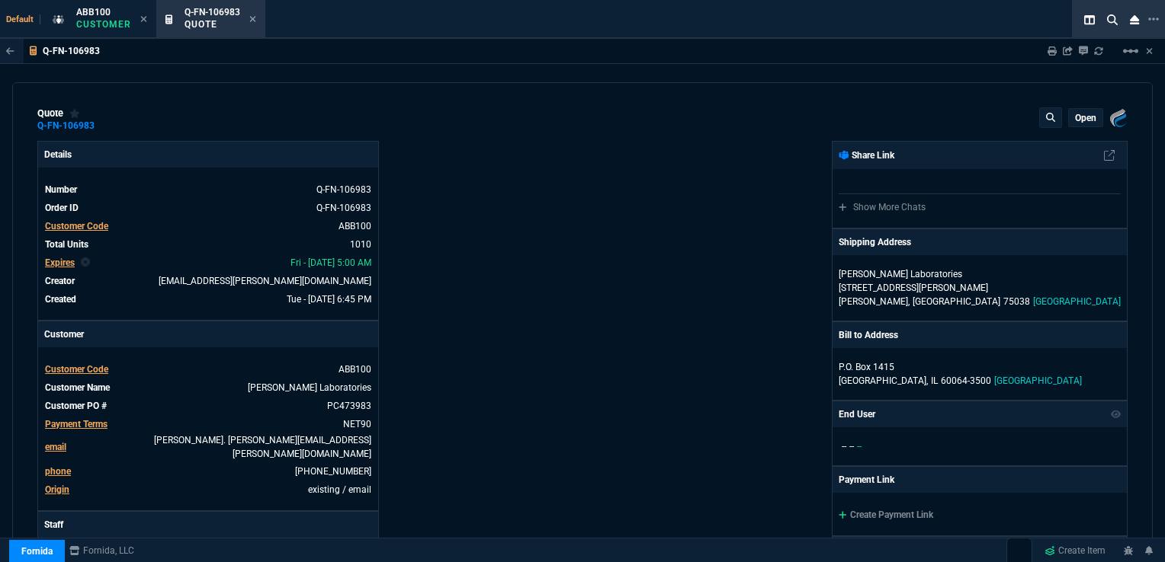
click at [1078, 113] on p "open" at bounding box center [1085, 118] width 21 height 12
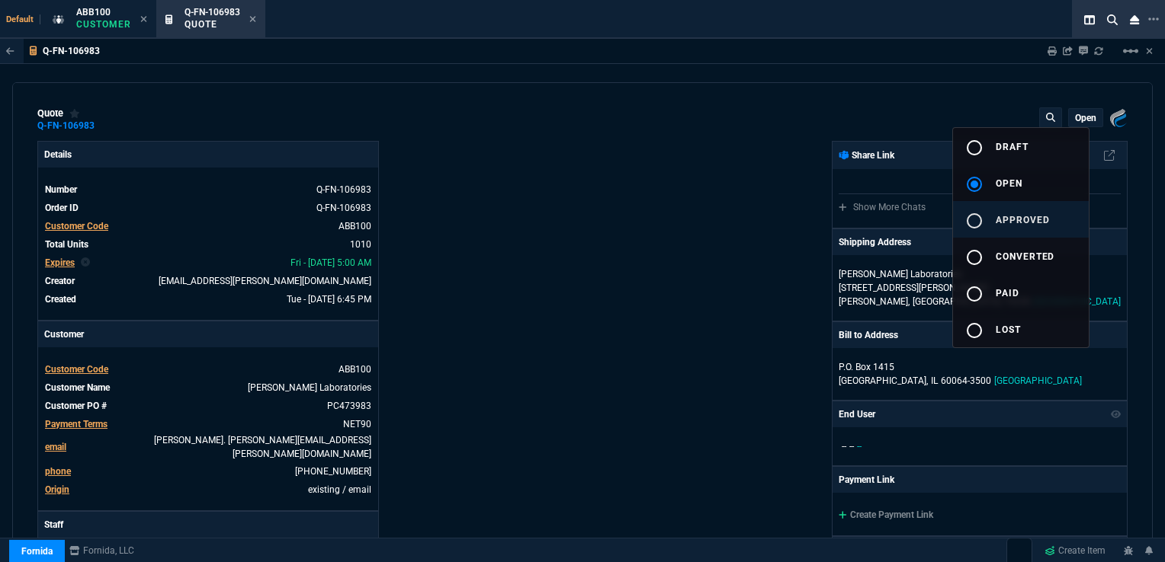
click at [1021, 215] on span "approved" at bounding box center [1022, 220] width 54 height 11
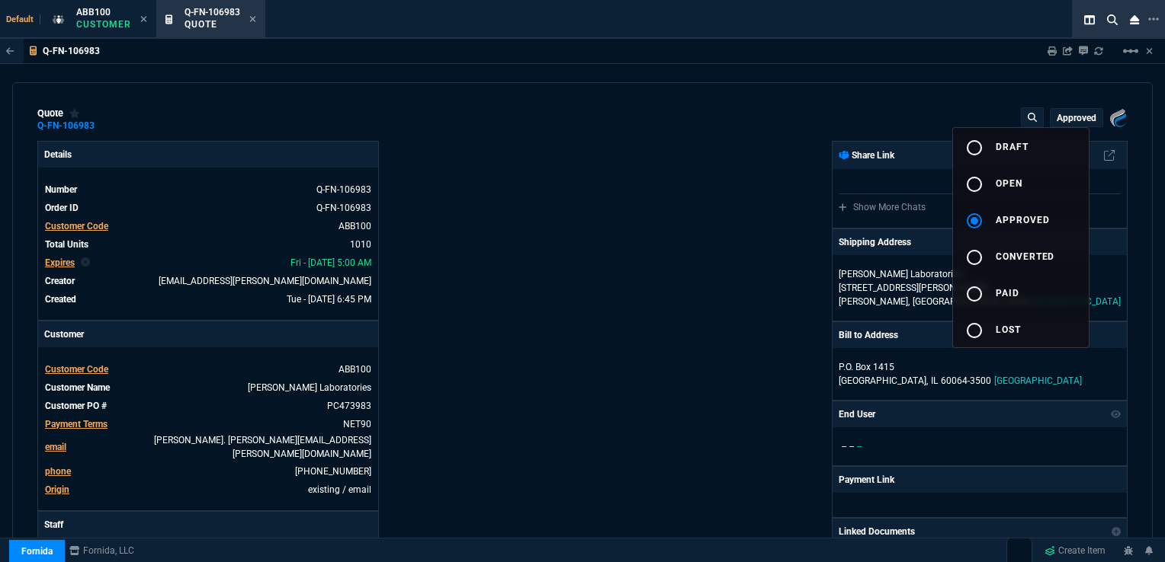
click at [784, 205] on div at bounding box center [582, 281] width 1165 height 562
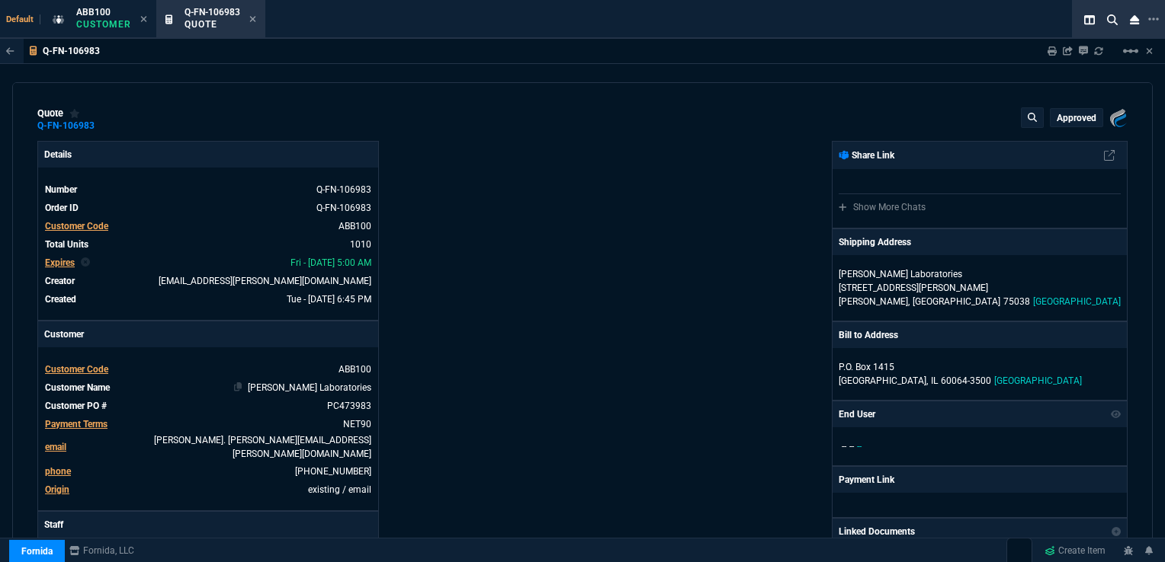
drag, startPoint x: 314, startPoint y: 408, endPoint x: 348, endPoint y: 394, distance: 36.2
click at [314, 407] on icon at bounding box center [317, 405] width 8 height 9
click at [305, 192] on icon at bounding box center [307, 188] width 8 height 9
click at [252, 20] on icon at bounding box center [252, 18] width 7 height 9
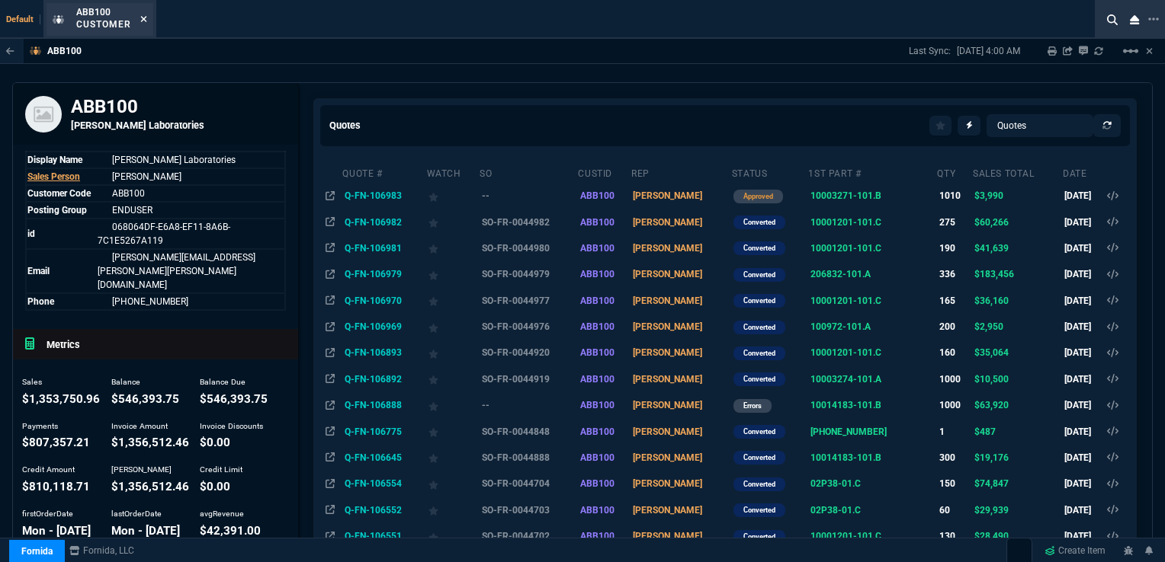
click at [143, 20] on icon at bounding box center [143, 19] width 6 height 6
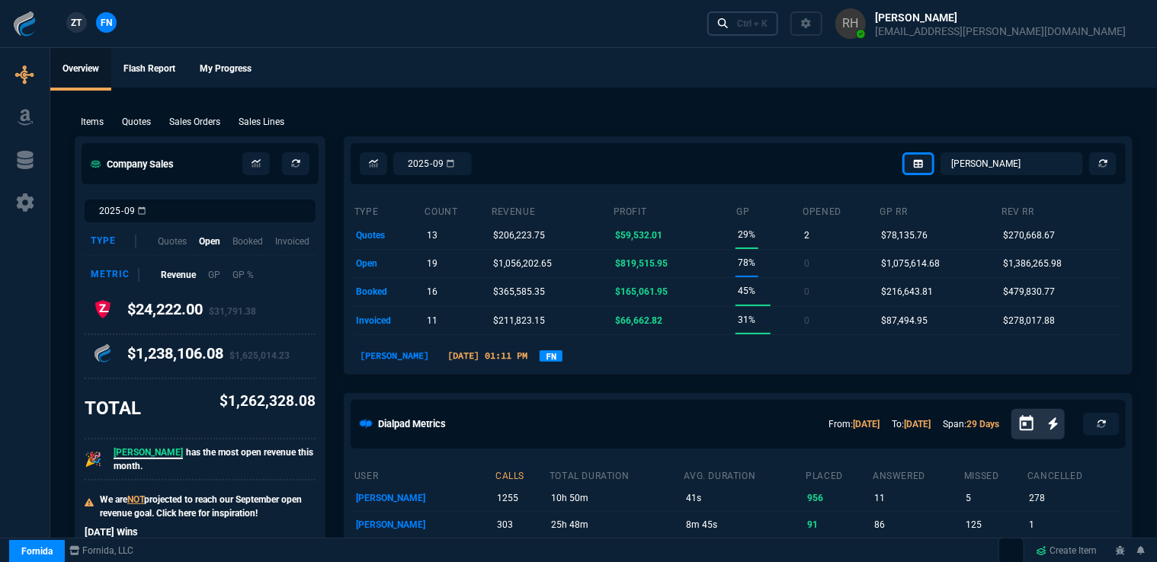
click at [768, 20] on div "Ctrl + K" at bounding box center [752, 24] width 30 height 12
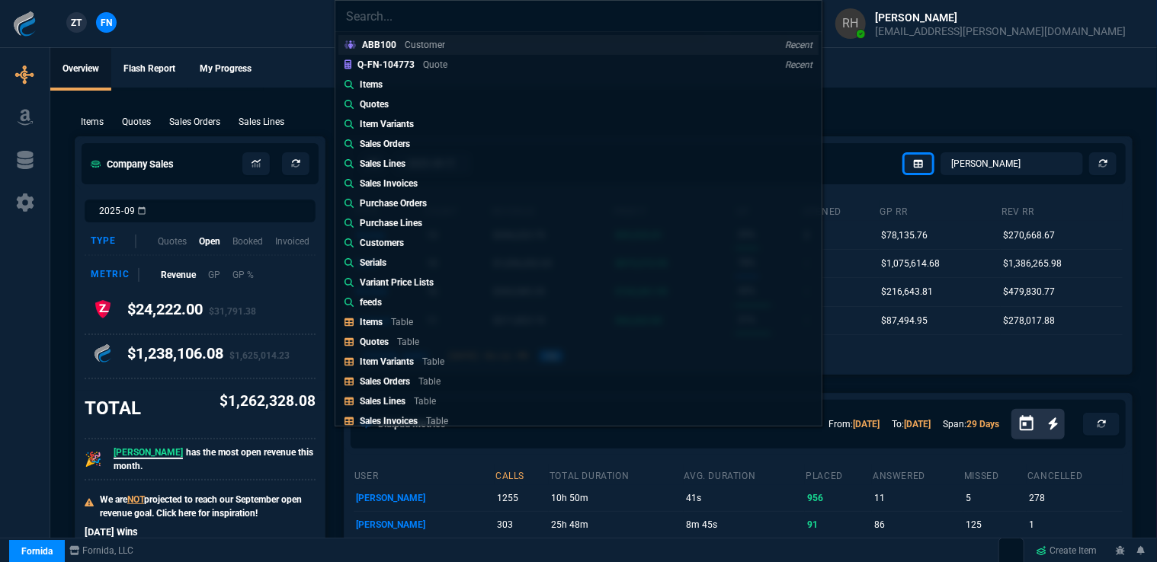
click at [392, 43] on p "ABB100" at bounding box center [379, 45] width 34 height 11
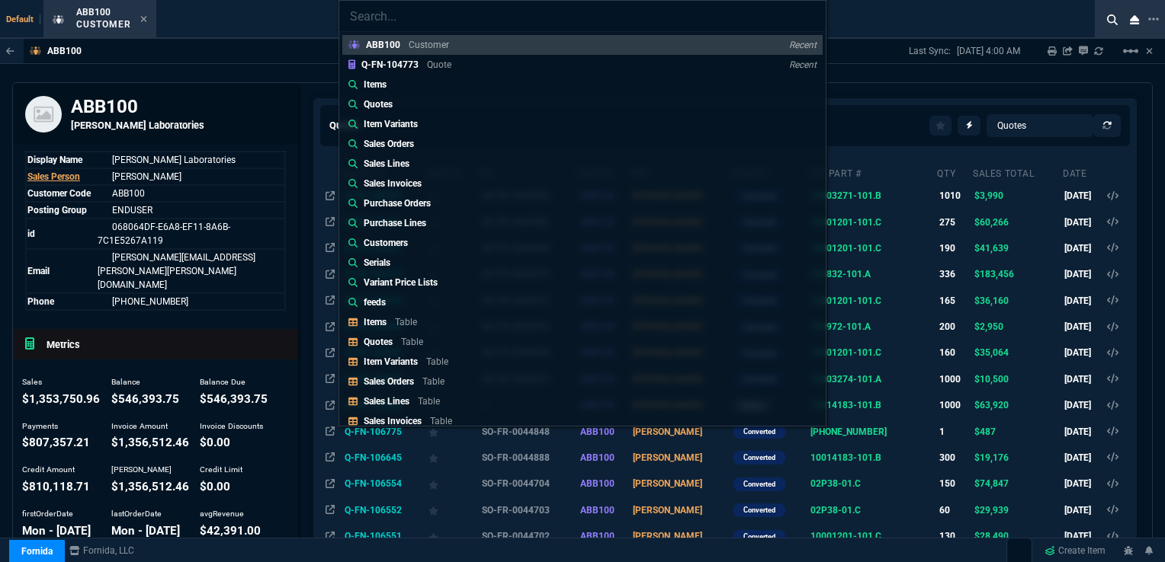
click at [869, 8] on div "ABB100 Customer Recent Q-FN-104773 Quote Recent Items Quotes Item Variants Sale…" at bounding box center [582, 281] width 1165 height 562
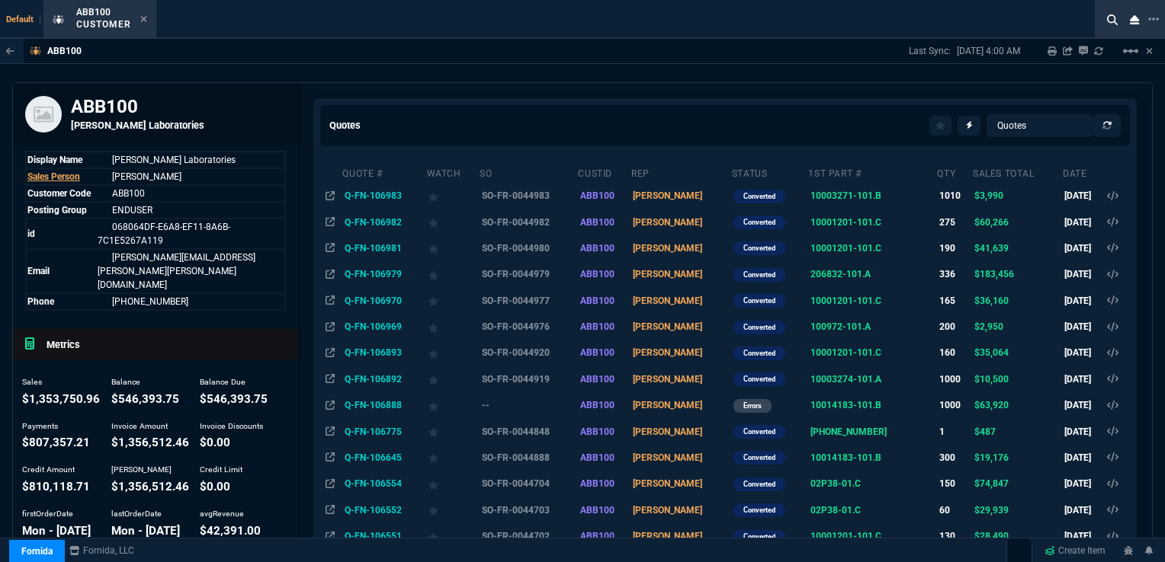
click at [360, 404] on td "Q-FN-106888" at bounding box center [383, 406] width 84 height 26
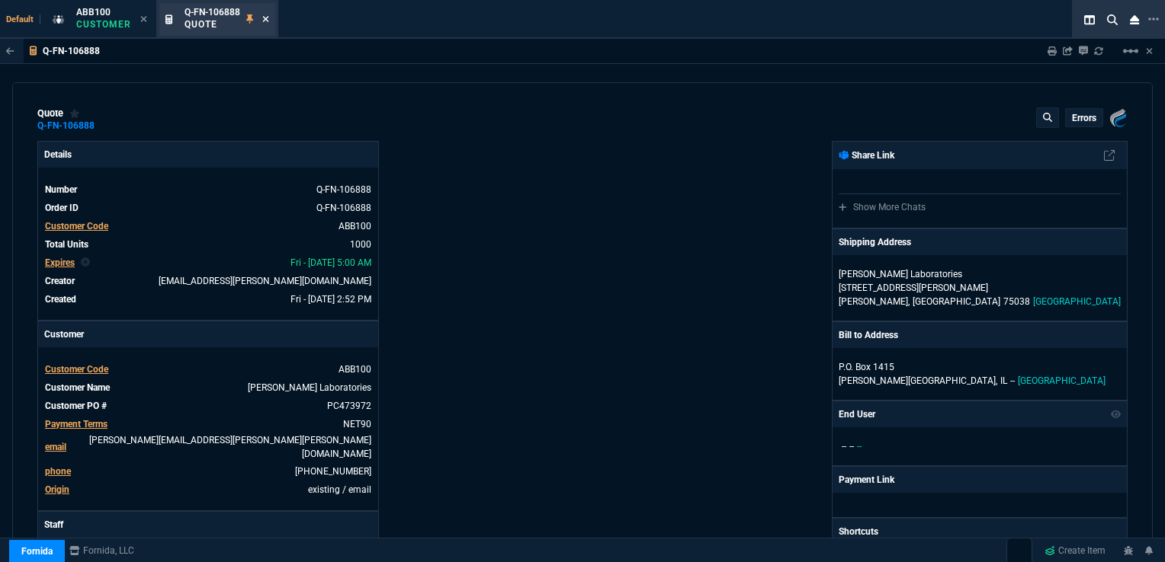
click at [263, 19] on icon at bounding box center [265, 18] width 7 height 9
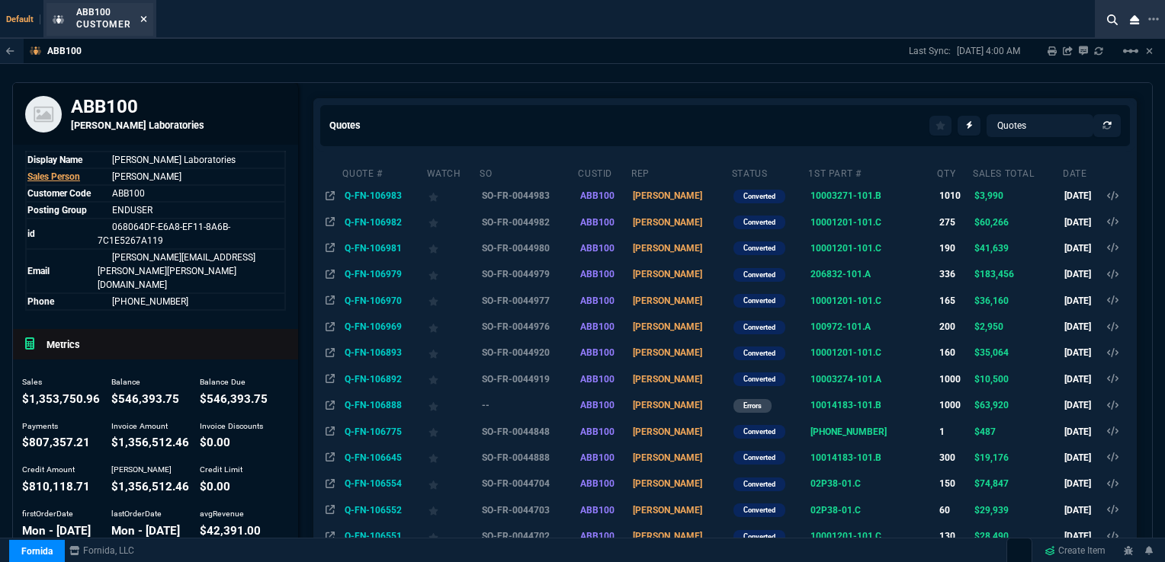
click at [142, 20] on icon at bounding box center [143, 19] width 6 height 6
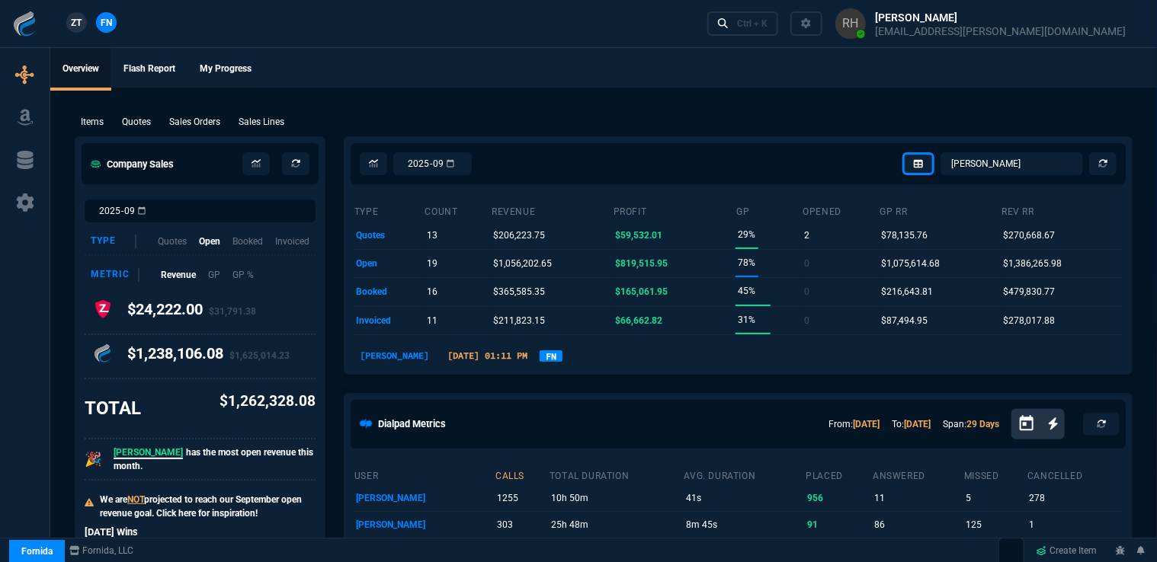
click at [1114, 22] on button at bounding box center [980, 23] width 316 height 47
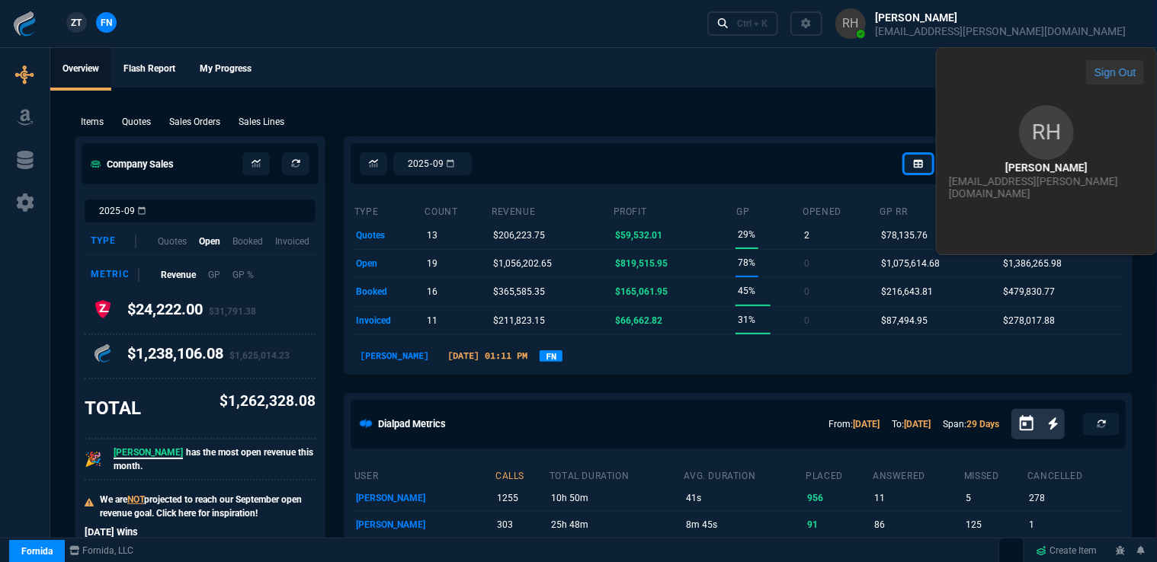
click at [1086, 71] on button "Sign Out" at bounding box center [1115, 72] width 58 height 24
